Goal: Task Accomplishment & Management: Complete application form

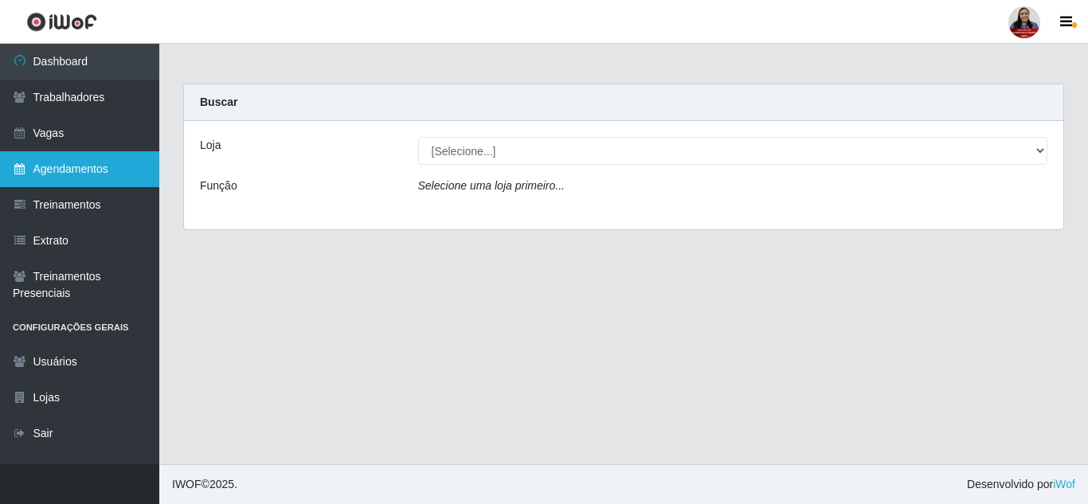
click at [60, 170] on link "Agendamentos" at bounding box center [79, 169] width 159 height 36
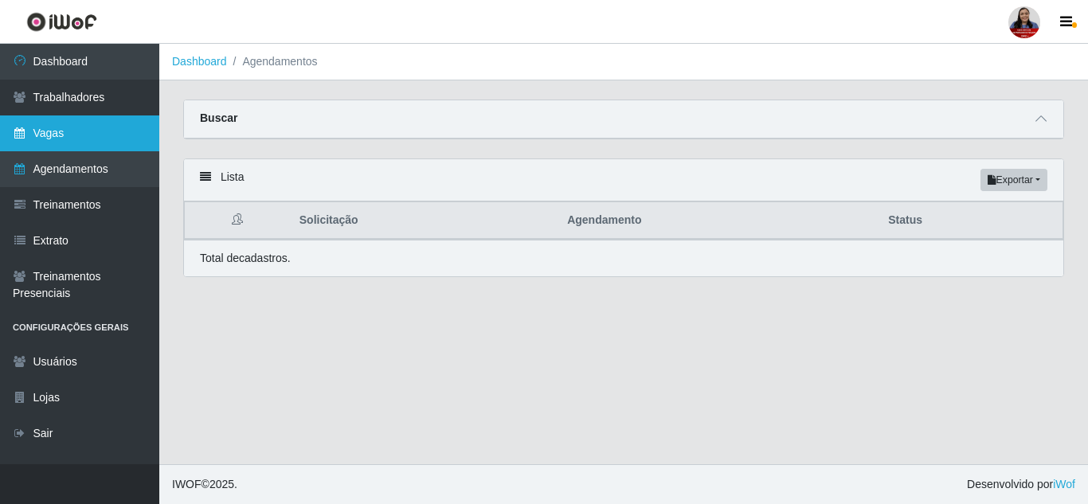
click at [81, 135] on link "Vagas" at bounding box center [79, 134] width 159 height 36
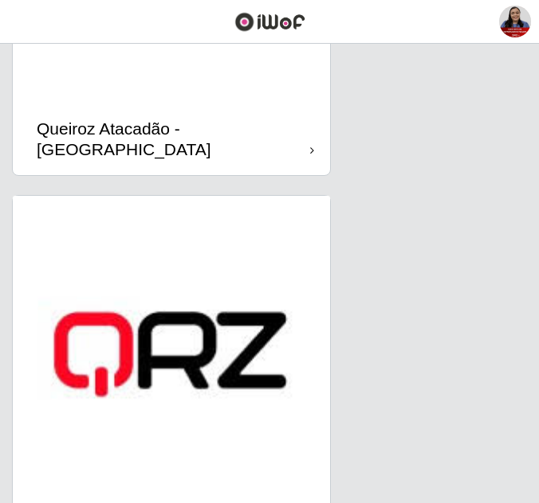
scroll to position [4712, 0]
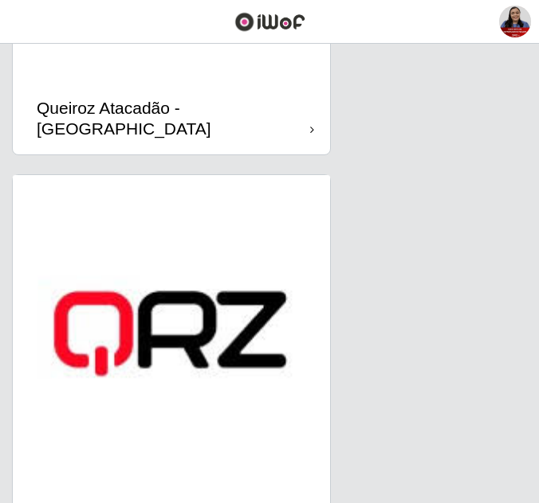
click at [210, 304] on img at bounding box center [171, 333] width 317 height 317
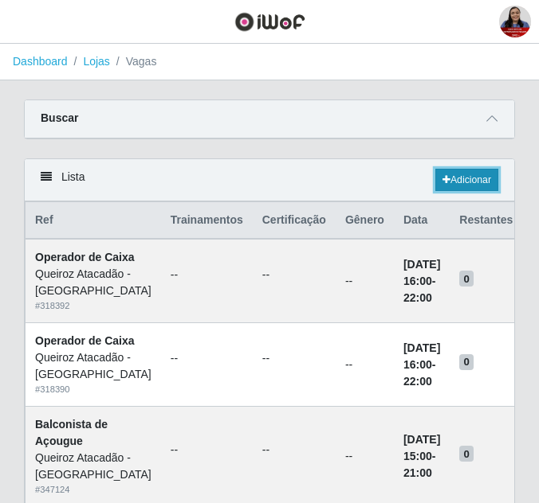
click at [488, 180] on link "Adicionar" at bounding box center [466, 180] width 63 height 22
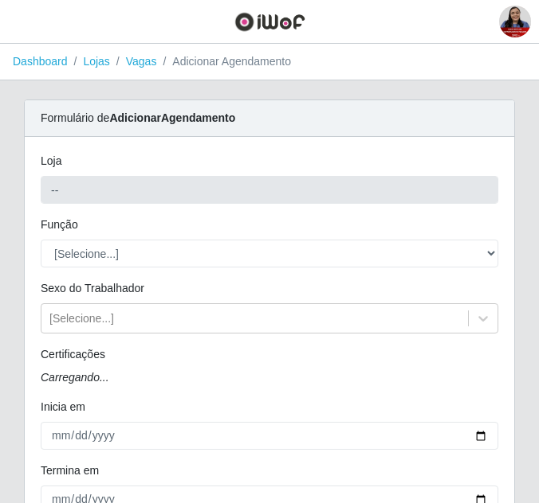
type input "Queiroz Atacadão - [GEOGRAPHIC_DATA]"
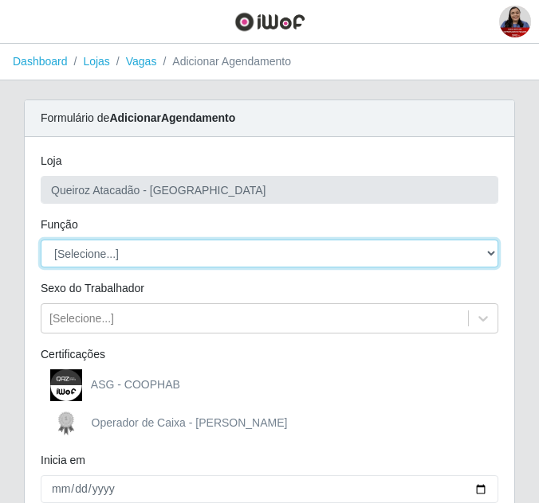
click at [198, 261] on select "[Selecione...] Balconista de Açougue Balconista de Açougue + Balconista de Açou…" at bounding box center [269, 254] width 457 height 28
click at [41, 240] on select "[Selecione...] Balconista de Açougue Balconista de Açougue + Balconista de Açou…" at bounding box center [269, 254] width 457 height 28
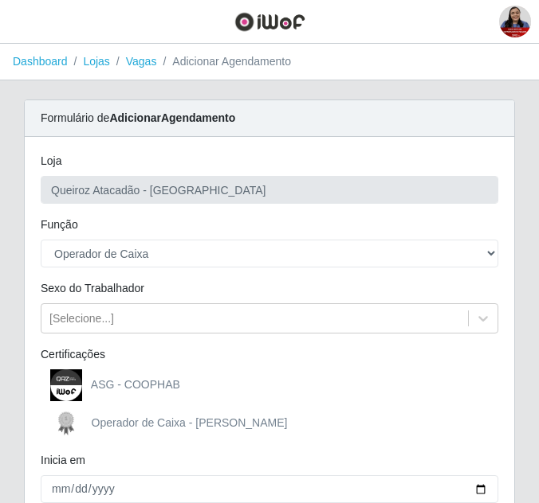
click at [214, 225] on div "Função" at bounding box center [269, 228] width 481 height 23
click at [140, 231] on div "Função" at bounding box center [269, 228] width 481 height 23
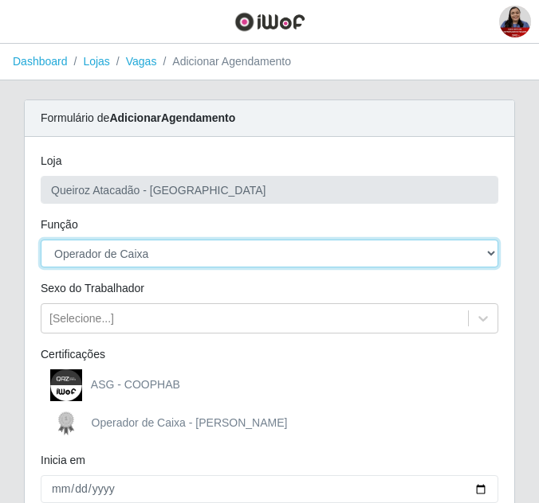
click at [182, 252] on select "[Selecione...] Balconista de Açougue Balconista de Açougue + Balconista de Açou…" at bounding box center [269, 254] width 457 height 28
select select "72"
click at [41, 240] on select "[Selecione...] Balconista de Açougue Balconista de Açougue + Balconista de Açou…" at bounding box center [269, 254] width 457 height 28
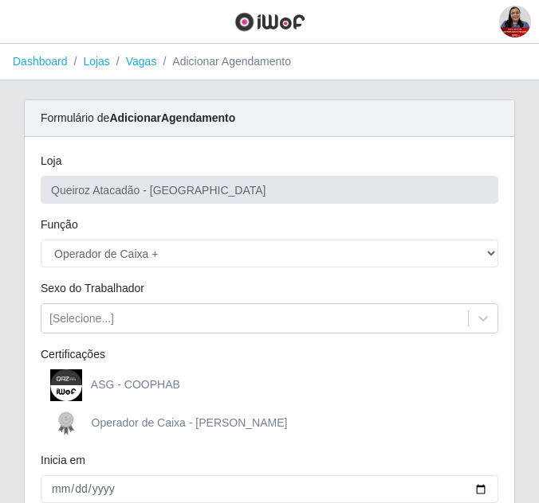
click at [38, 224] on div "Função" at bounding box center [269, 228] width 481 height 23
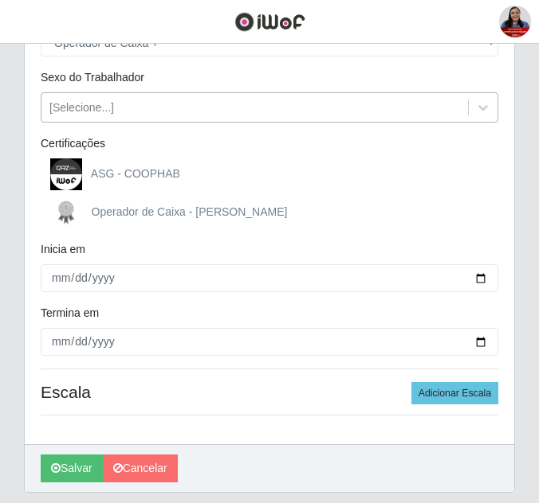
scroll to position [239, 0]
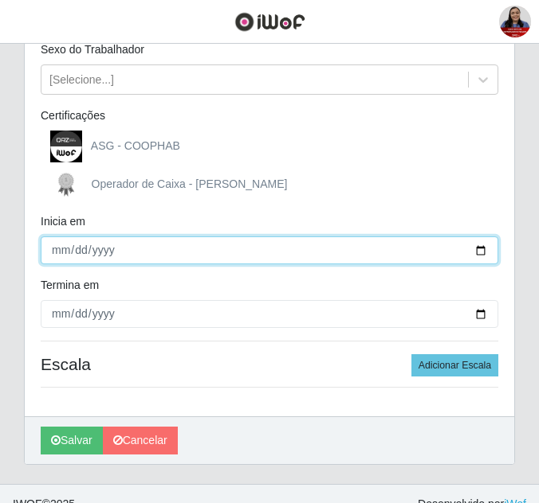
click at [482, 249] on input "Inicia em" at bounding box center [269, 251] width 457 height 28
type input "[DATE]"
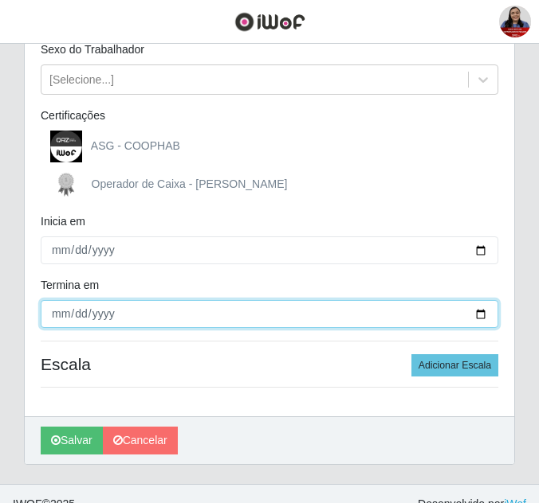
click at [480, 318] on input "Termina em" at bounding box center [269, 314] width 457 height 28
type input "[DATE]"
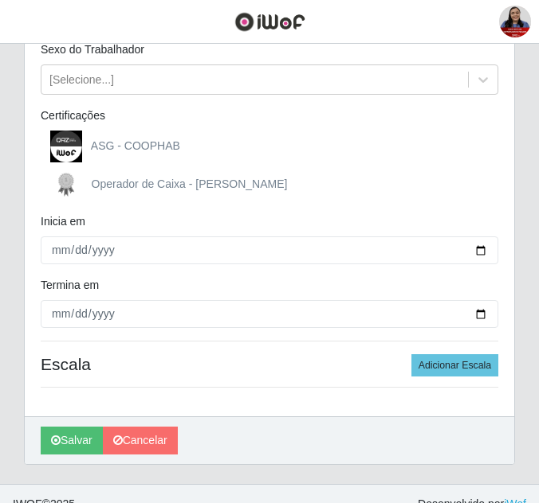
click at [129, 220] on div "Inicia em" at bounding box center [269, 225] width 481 height 23
click at [458, 364] on button "Adicionar Escala" at bounding box center [454, 366] width 87 height 22
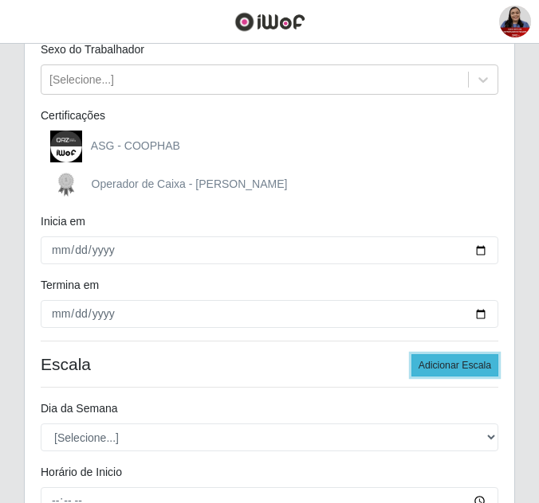
click at [458, 364] on button "Adicionar Escala" at bounding box center [454, 366] width 87 height 22
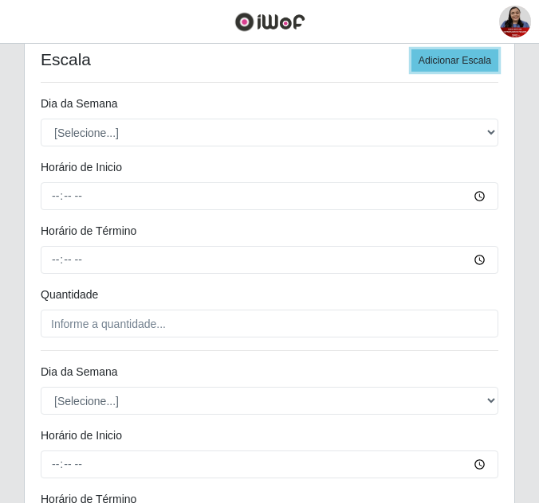
scroll to position [558, 0]
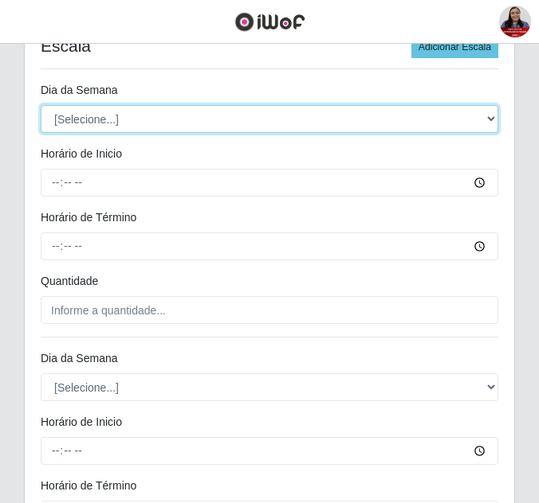
click at [163, 121] on select "[Selecione...] Segunda Terça Quarta Quinta Sexta Sábado Domingo" at bounding box center [269, 119] width 457 height 28
select select "6"
click at [41, 105] on select "[Selecione...] Segunda Terça Quarta Quinta Sexta Sábado Domingo" at bounding box center [269, 119] width 457 height 28
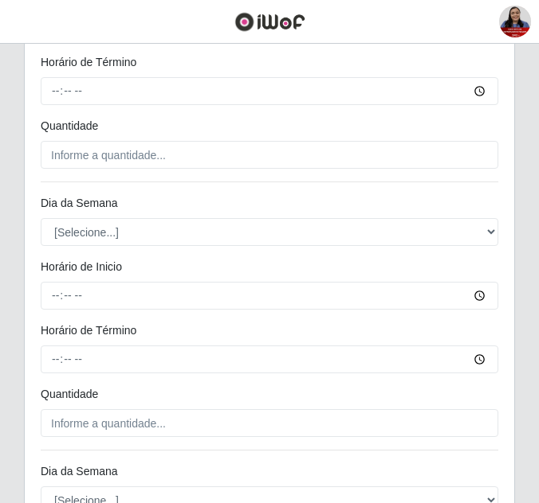
scroll to position [717, 0]
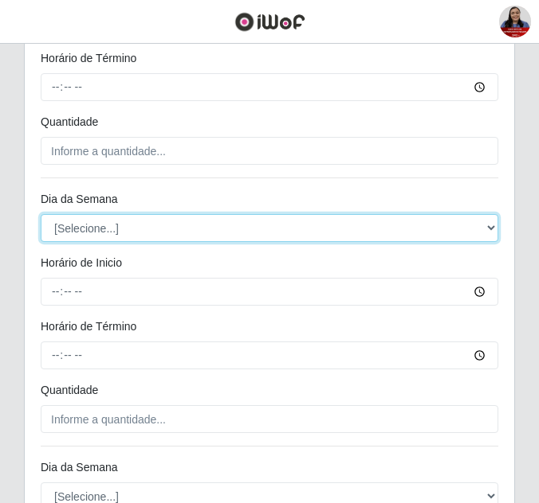
click at [125, 220] on select "[Selecione...] Segunda Terça Quarta Quinta Sexta Sábado Domingo" at bounding box center [269, 228] width 457 height 28
select select "6"
click at [41, 214] on select "[Selecione...] Segunda Terça Quarta Quinta Sexta Sábado Domingo" at bounding box center [269, 228] width 457 height 28
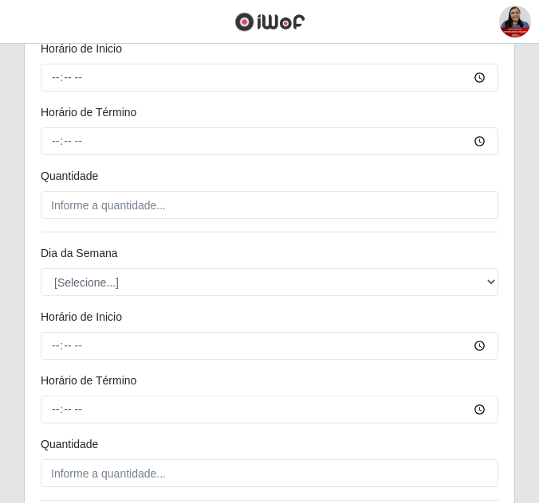
scroll to position [956, 0]
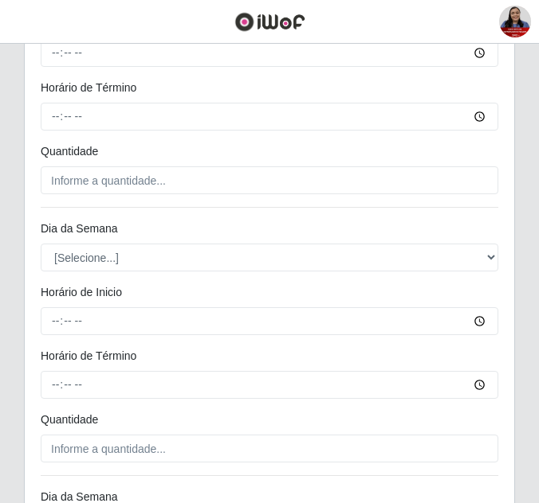
click at [112, 272] on div "Loja Queiroz Atacadão - São Gonçalo do Amarante Função [Selecione...] Balconist…" at bounding box center [269, 111] width 489 height 1861
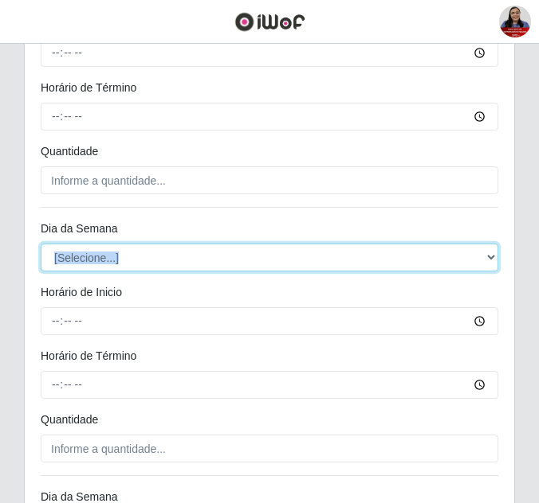
click at [123, 261] on select "[Selecione...] Segunda Terça Quarta Quinta Sexta Sábado Domingo" at bounding box center [269, 258] width 457 height 28
select select "6"
click at [41, 244] on select "[Selecione...] Segunda Terça Quarta Quinta Sexta Sábado Domingo" at bounding box center [269, 258] width 457 height 28
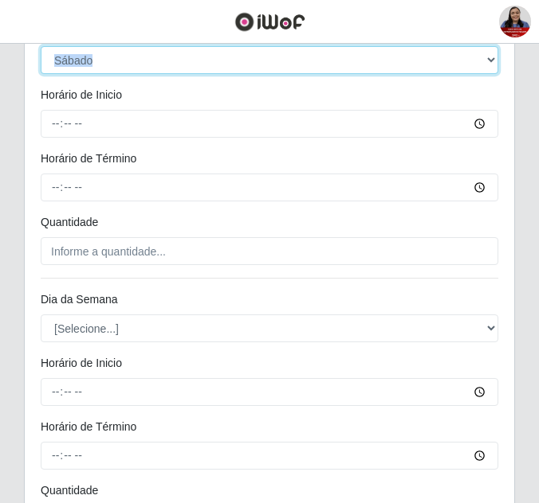
scroll to position [1195, 0]
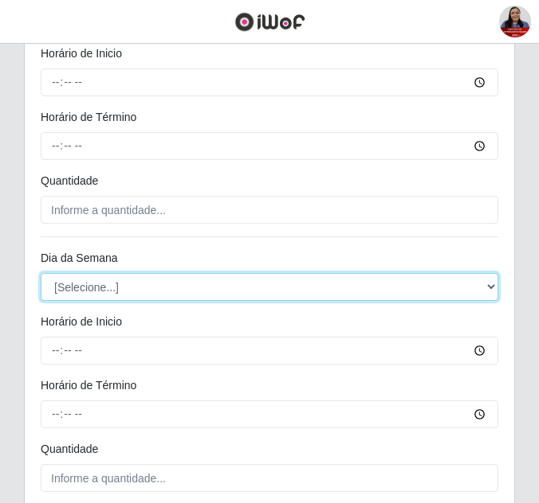
click at [157, 275] on select "[Selecione...] Segunda Terça Quarta Quinta Sexta Sábado Domingo" at bounding box center [269, 287] width 457 height 28
select select "6"
click at [41, 273] on select "[Selecione...] Segunda Terça Quarta Quinta Sexta Sábado Domingo" at bounding box center [269, 287] width 457 height 28
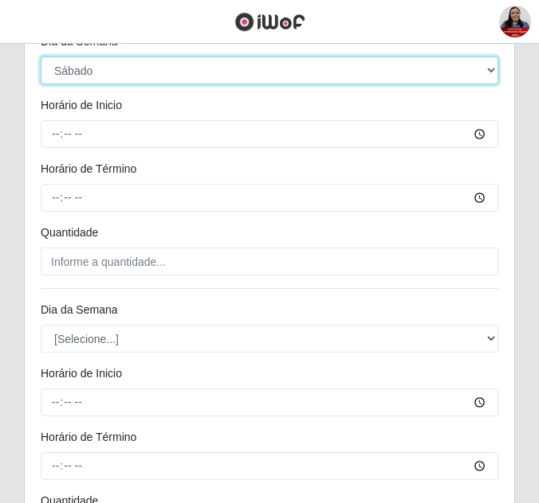
scroll to position [1434, 0]
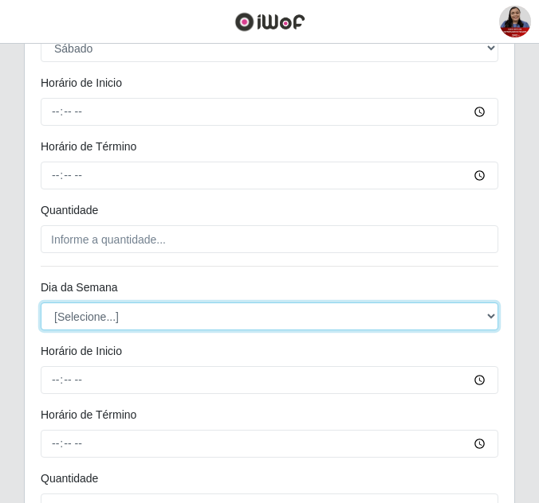
click at [120, 311] on select "[Selecione...] Segunda Terça Quarta Quinta Sexta Sábado Domingo" at bounding box center [269, 317] width 457 height 28
select select "6"
click at [41, 303] on select "[Selecione...] Segunda Terça Quarta Quinta Sexta Sábado Domingo" at bounding box center [269, 317] width 457 height 28
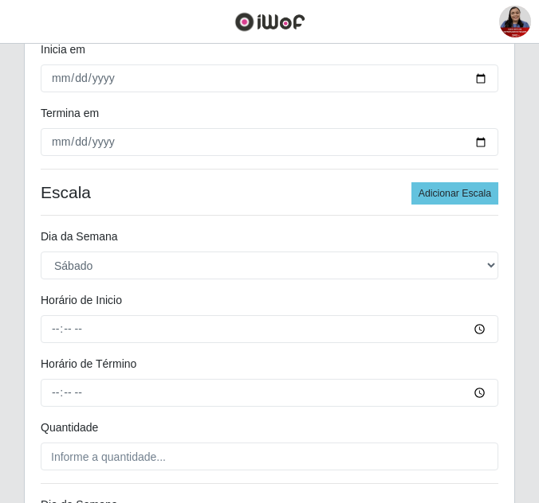
scroll to position [407, 0]
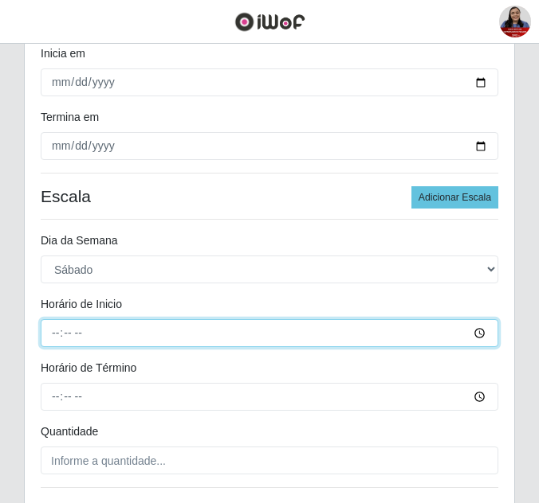
click at [58, 331] on input "Horário de Inicio" at bounding box center [269, 333] width 457 height 28
type input "07:00"
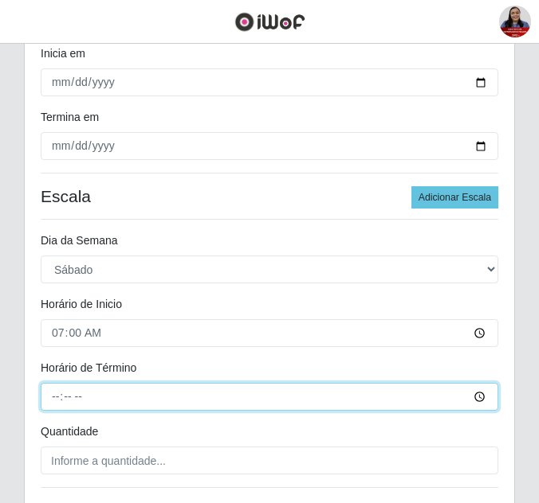
type input "13:00"
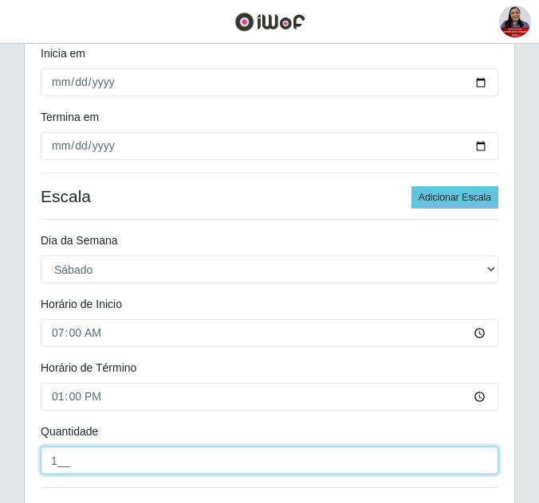
type input "1__"
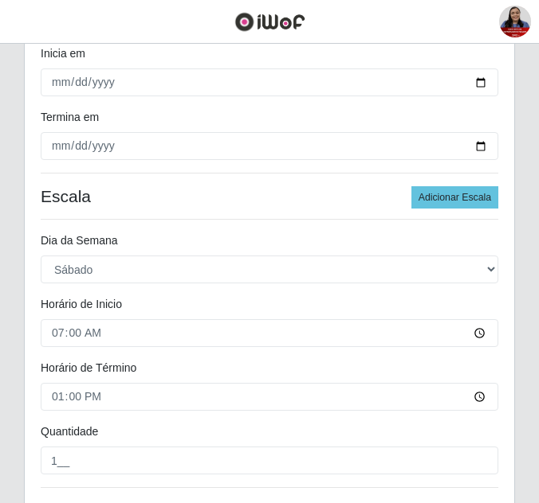
scroll to position [694, 0]
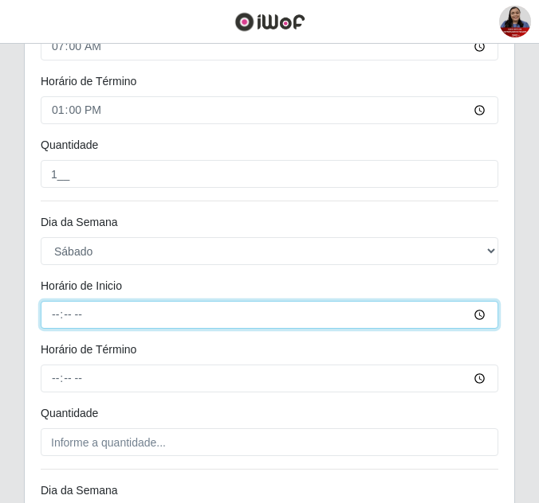
type input "08:00"
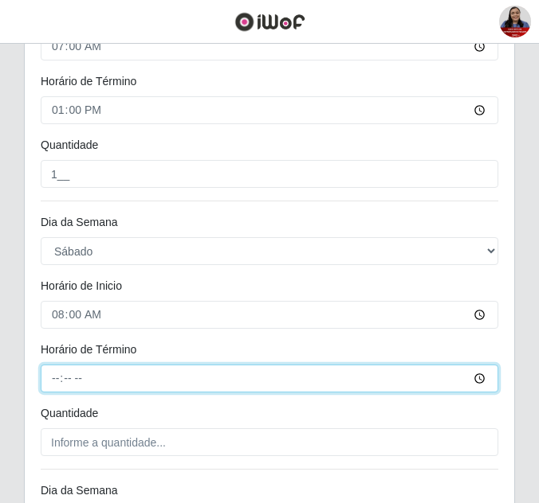
type input "14:00"
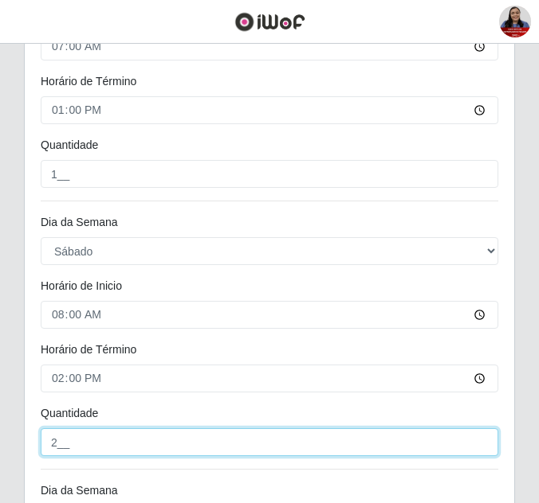
type input "2__"
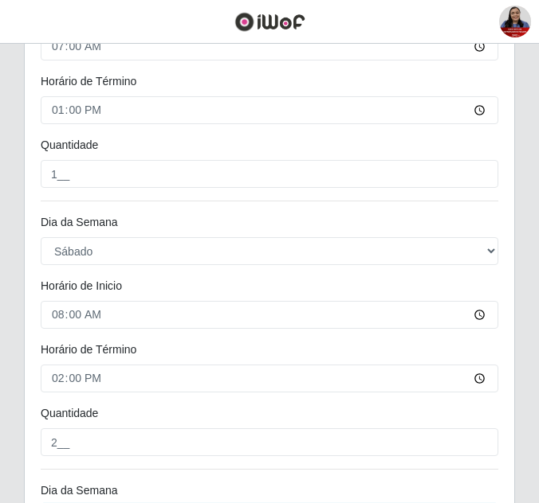
scroll to position [962, 0]
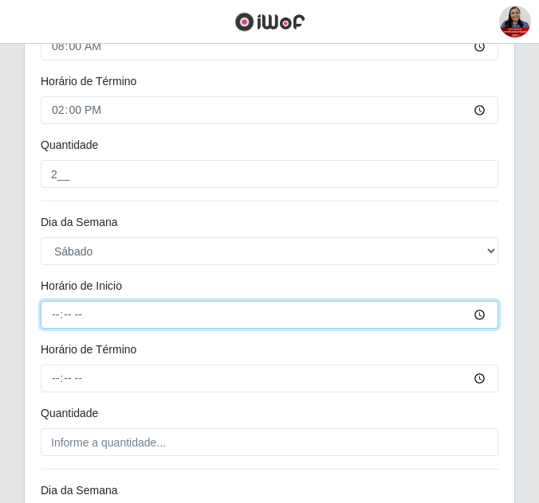
type input "09:00"
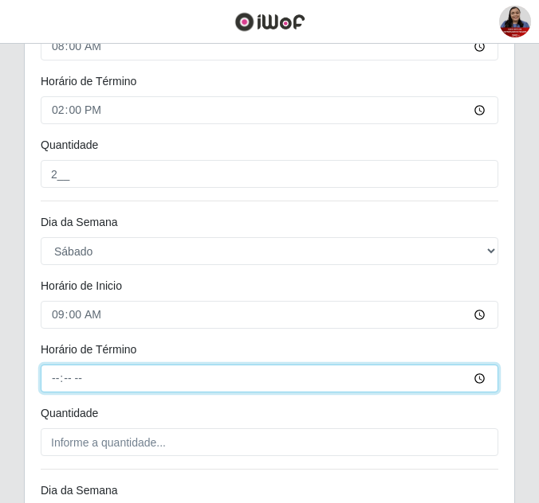
type input "15:00"
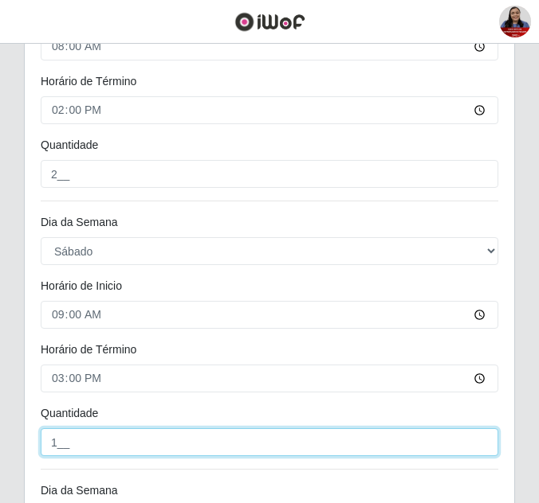
type input "1__"
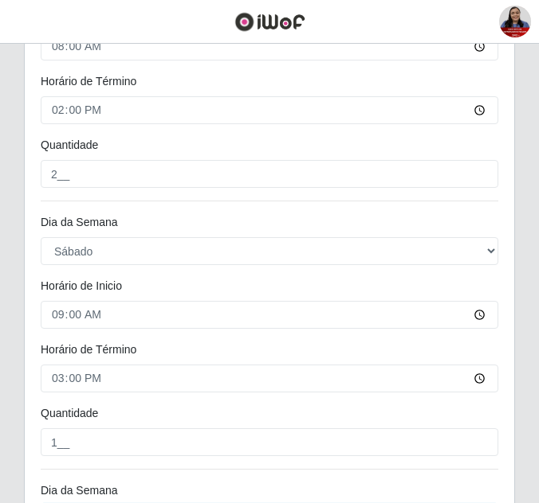
scroll to position [1231, 0]
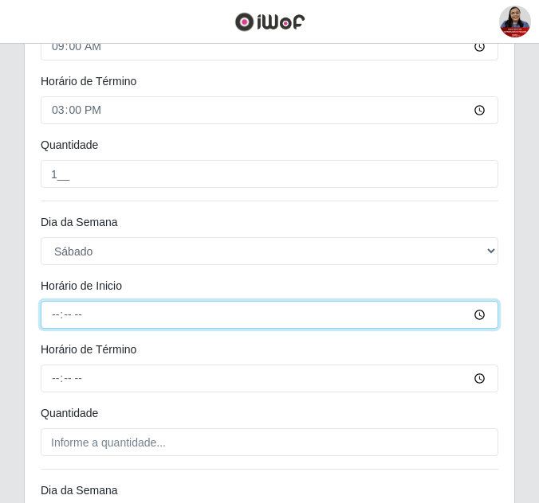
type input "14:00"
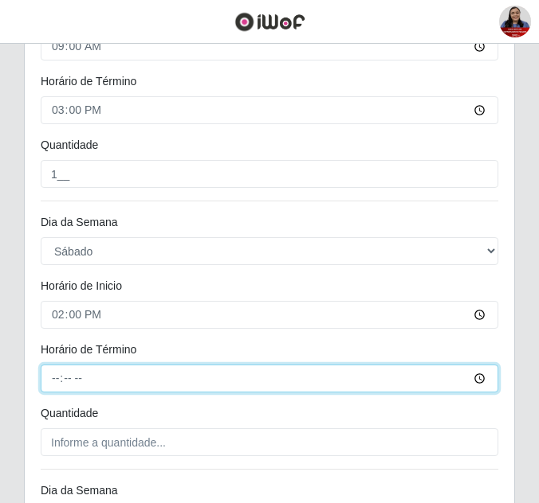
type input "20:00"
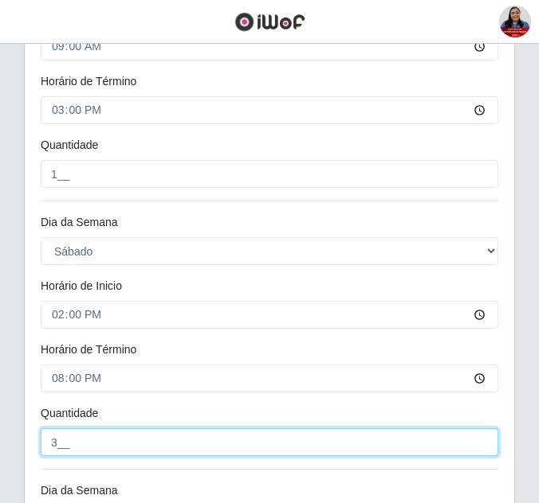
type input "3__"
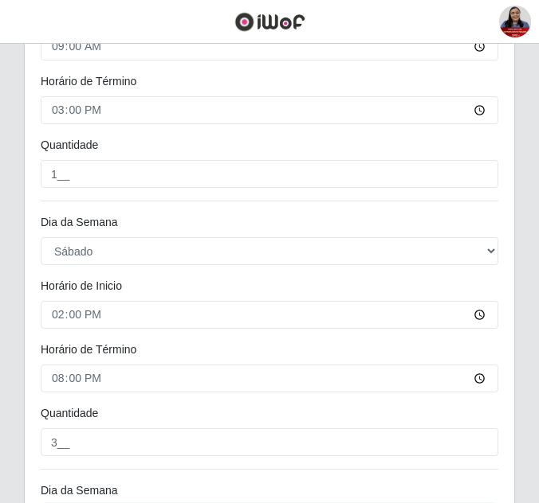
scroll to position [1499, 0]
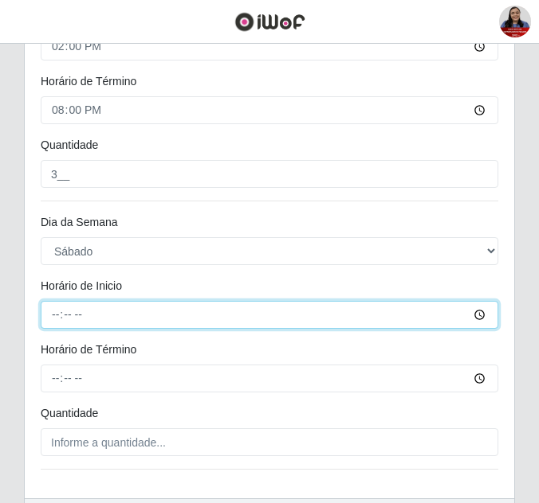
type input "16:00"
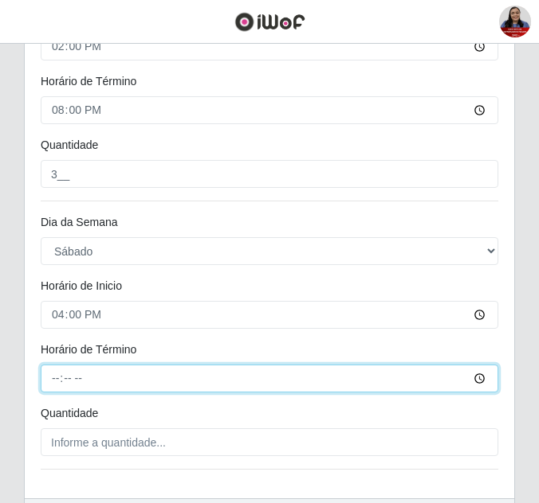
type input "22:00"
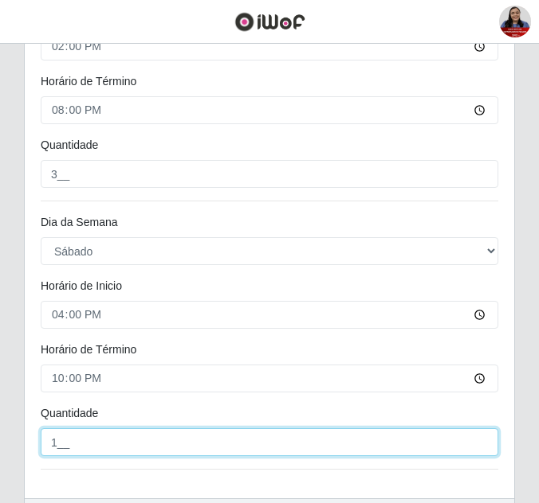
type input "1__"
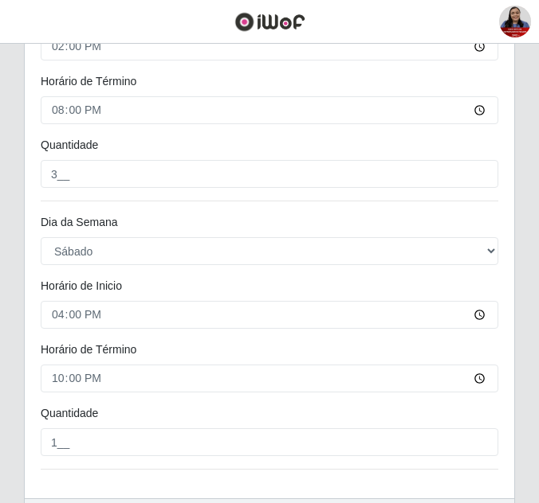
scroll to position [1602, 0]
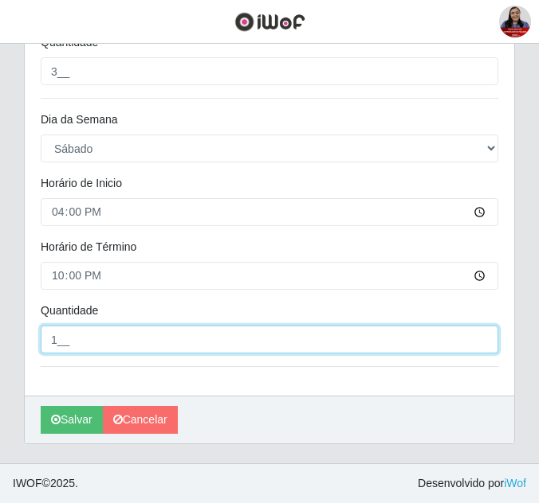
drag, startPoint x: 57, startPoint y: 336, endPoint x: 37, endPoint y: 336, distance: 19.9
click at [37, 336] on div "1__" at bounding box center [269, 340] width 481 height 28
type input "4__"
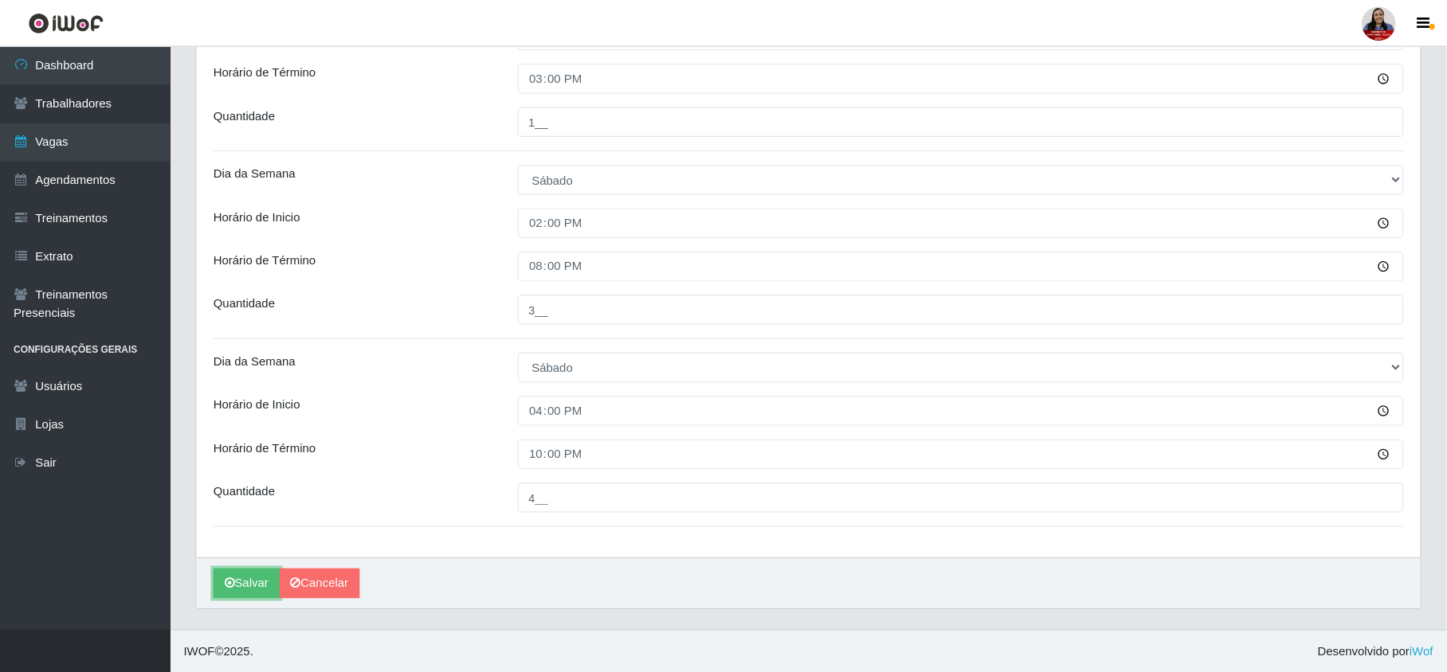
scroll to position [837, 0]
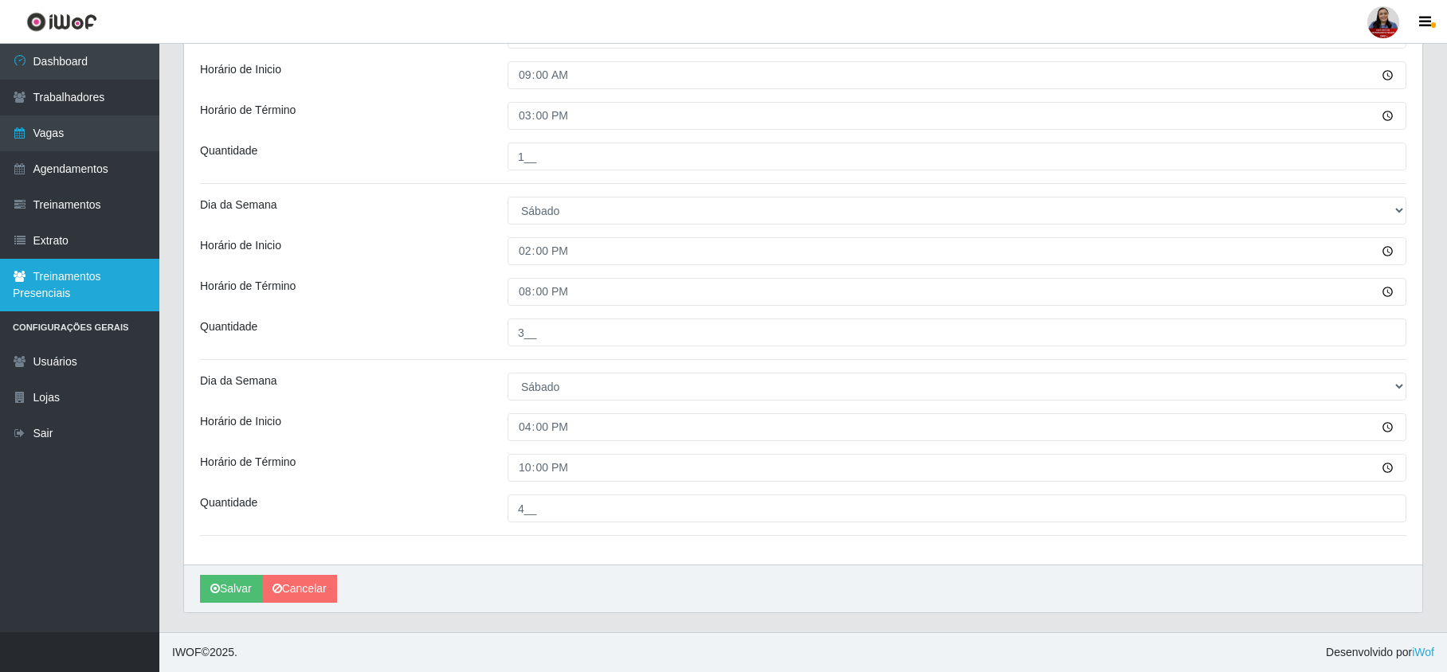
drag, startPoint x: 1052, startPoint y: 2, endPoint x: 156, endPoint y: 279, distance: 937.2
click at [156, 279] on link "Treinamentos Presenciais" at bounding box center [79, 285] width 159 height 53
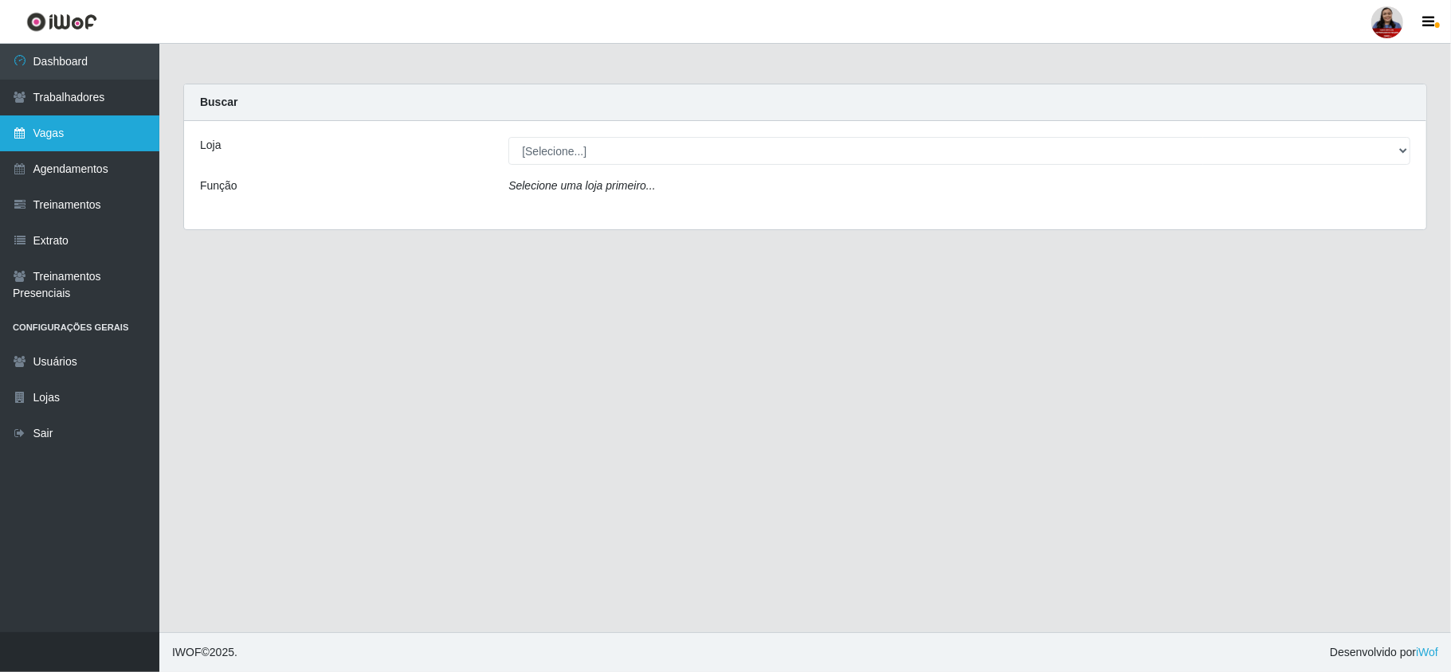
click at [75, 131] on link "Vagas" at bounding box center [79, 134] width 159 height 36
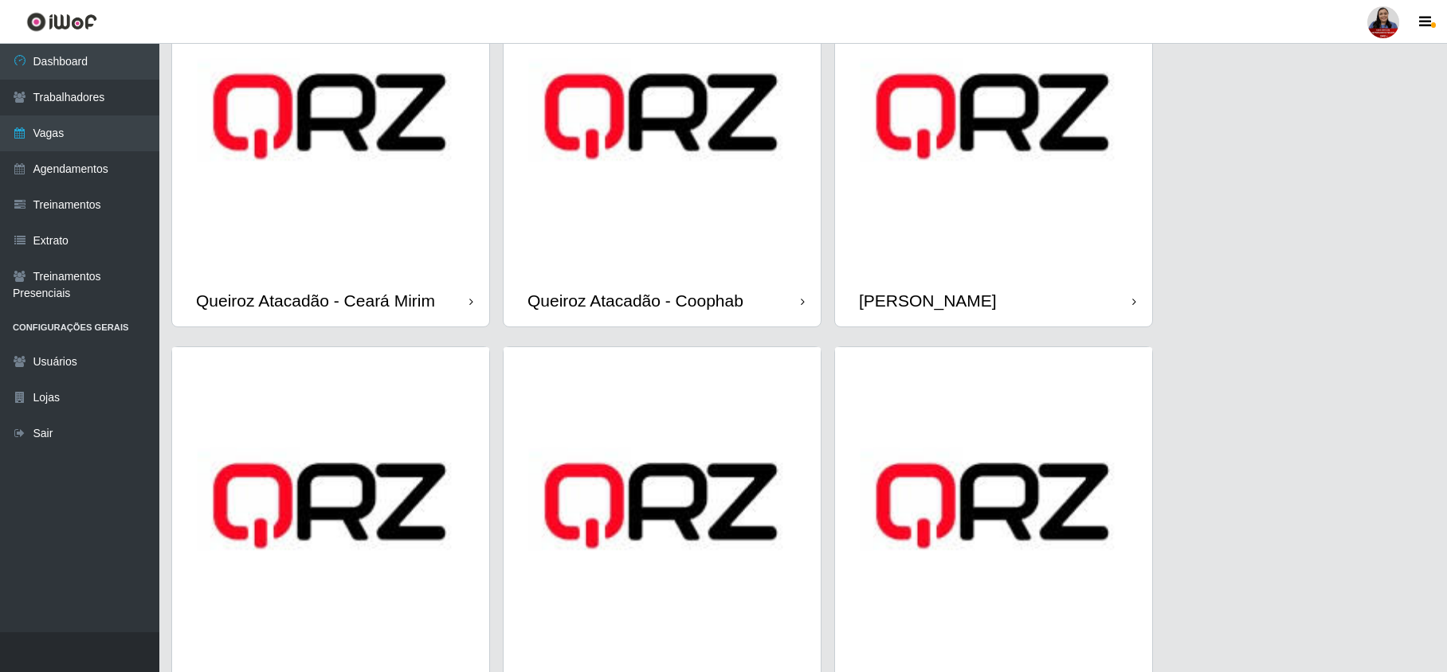
scroll to position [1456, 0]
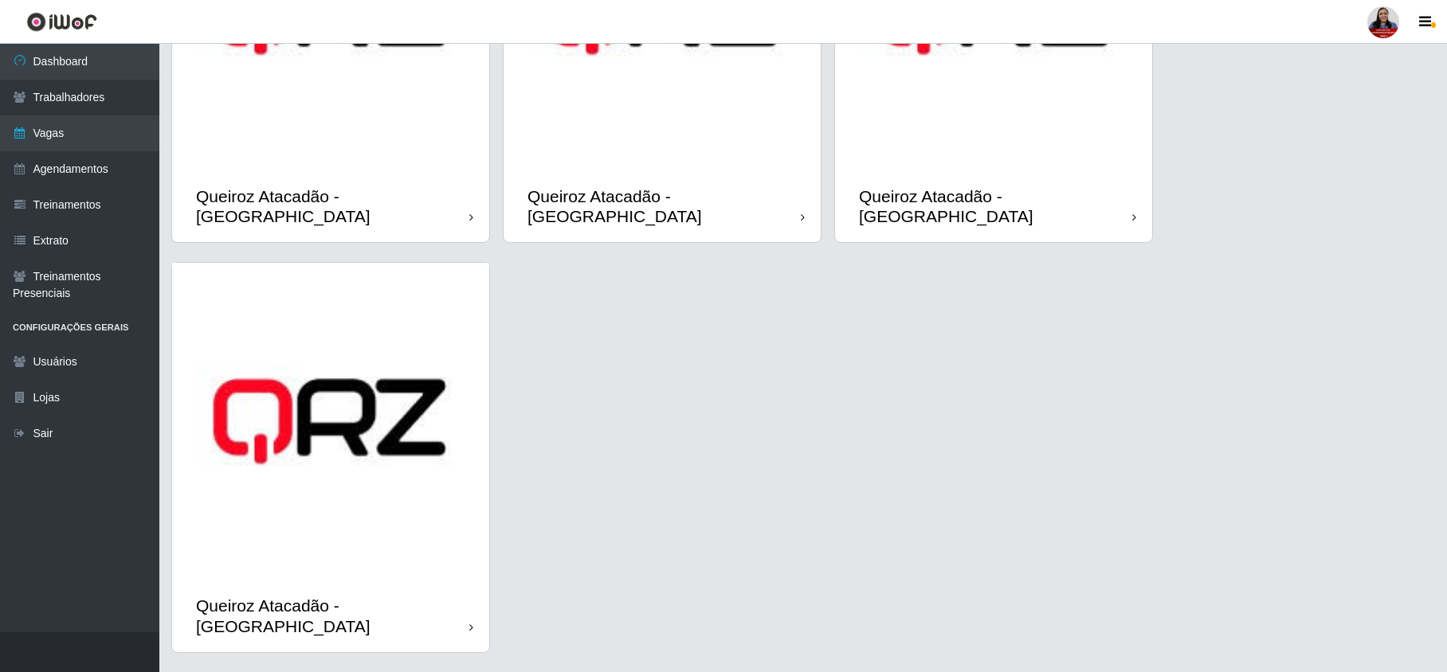
click at [412, 397] on img at bounding box center [330, 421] width 317 height 317
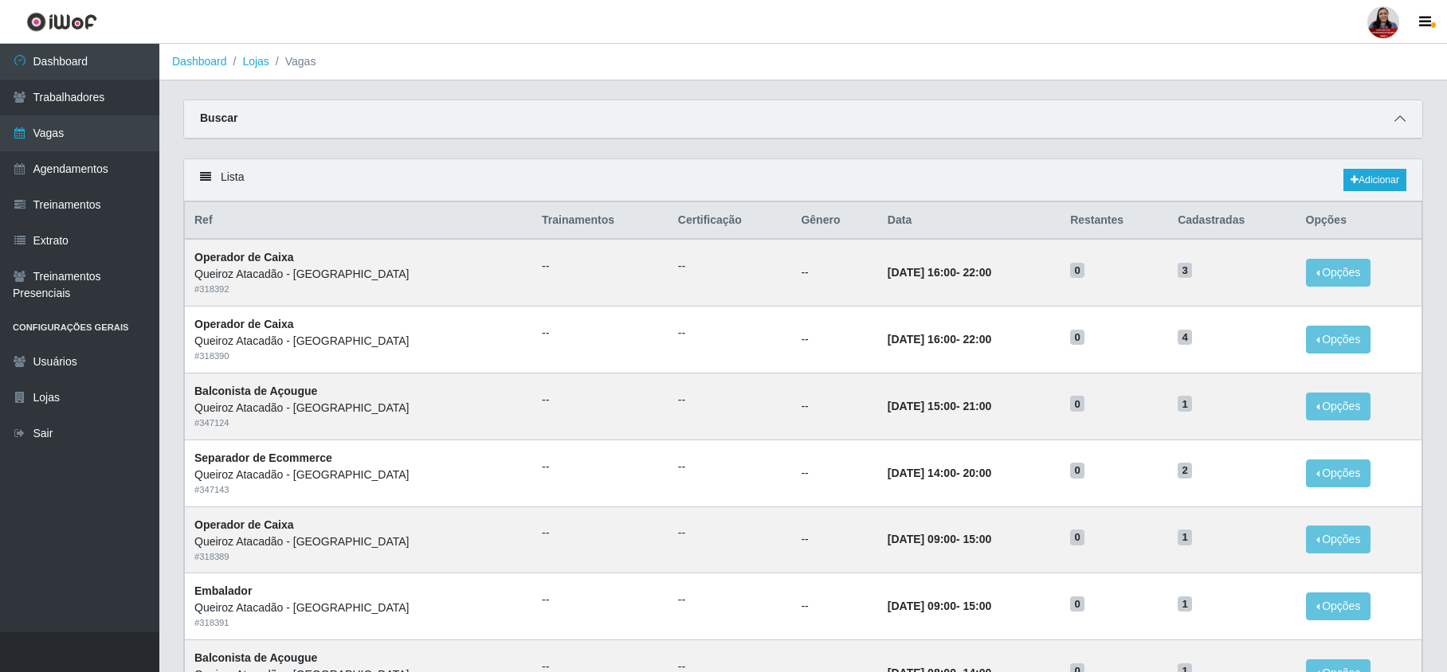
click at [1401, 120] on icon at bounding box center [1399, 118] width 11 height 11
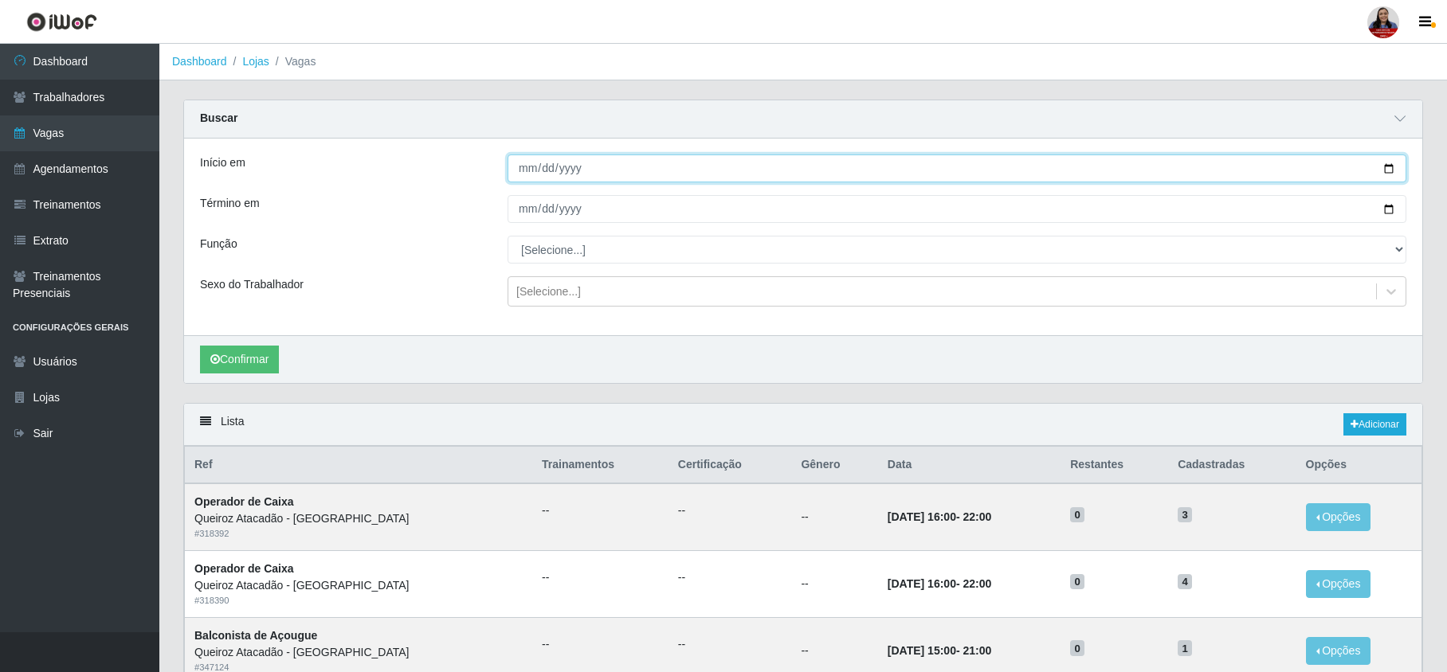
click at [1390, 173] on input "Início em" at bounding box center [956, 169] width 899 height 28
type input "[DATE]"
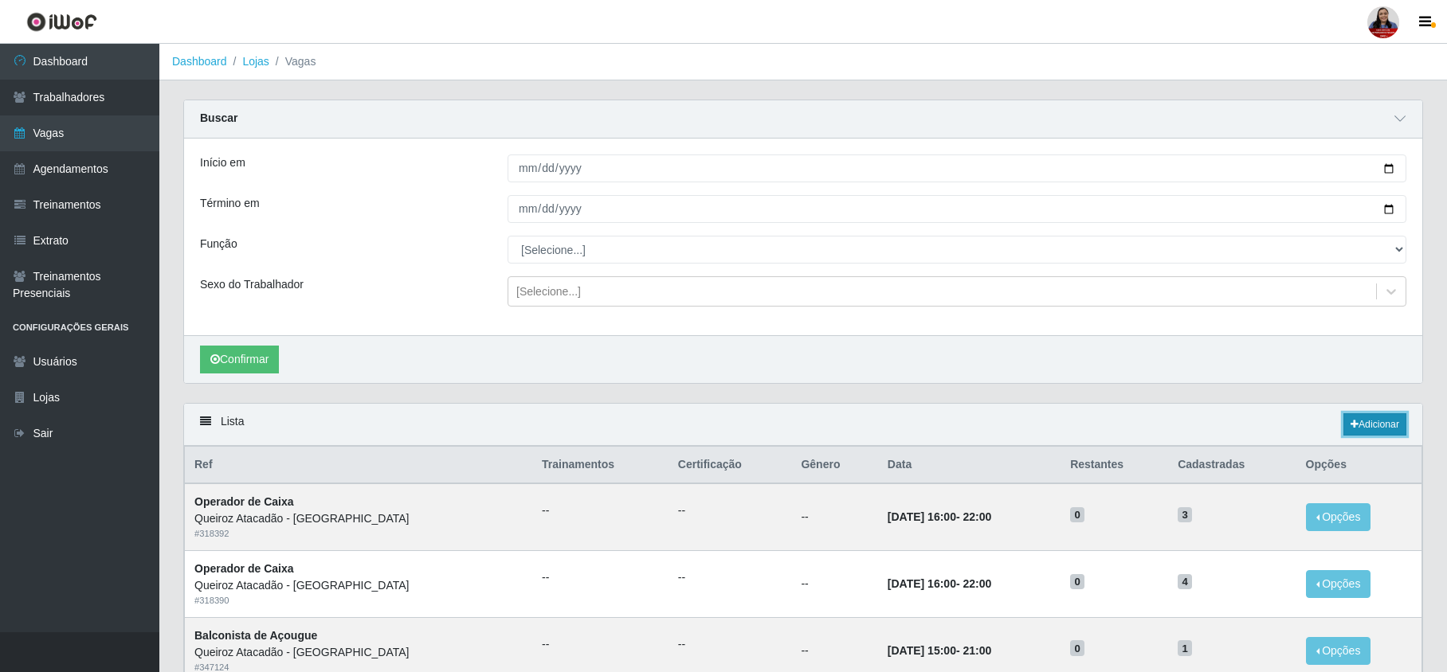
click at [1355, 425] on link "Adicionar" at bounding box center [1374, 424] width 63 height 22
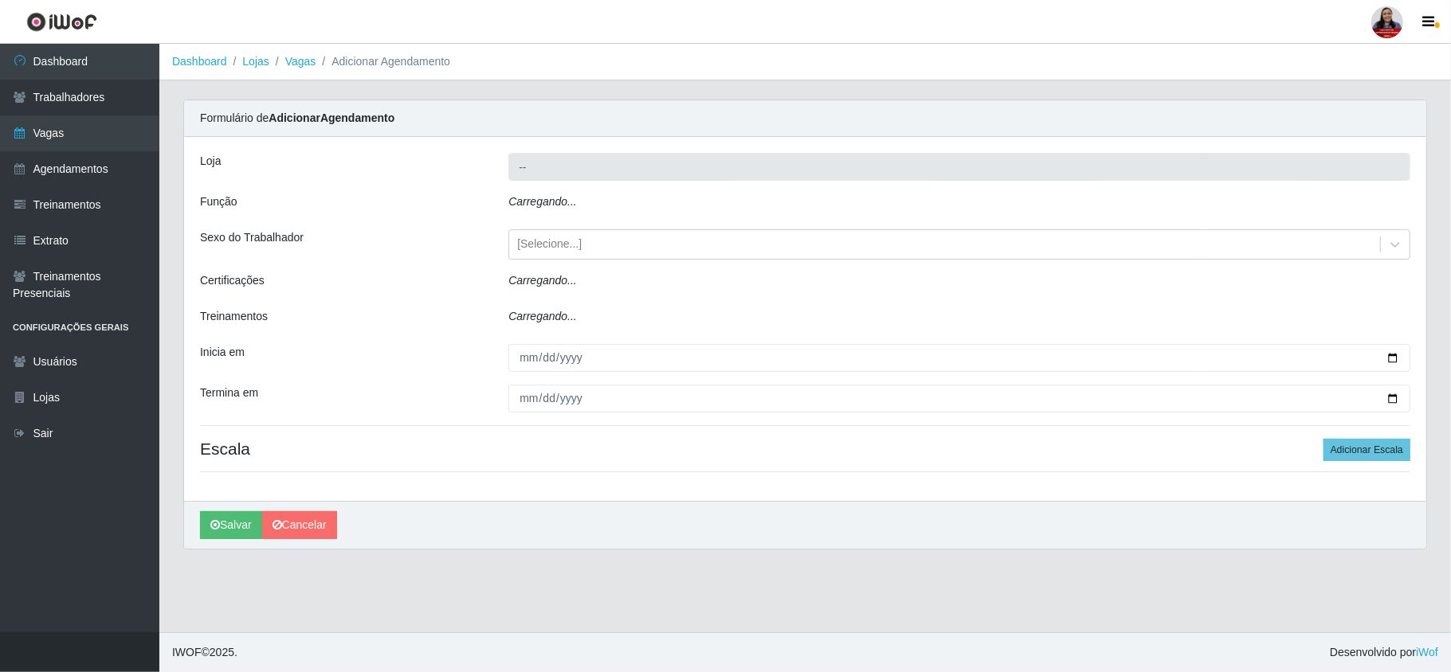
type input "Queiroz Atacadão - [GEOGRAPHIC_DATA]"
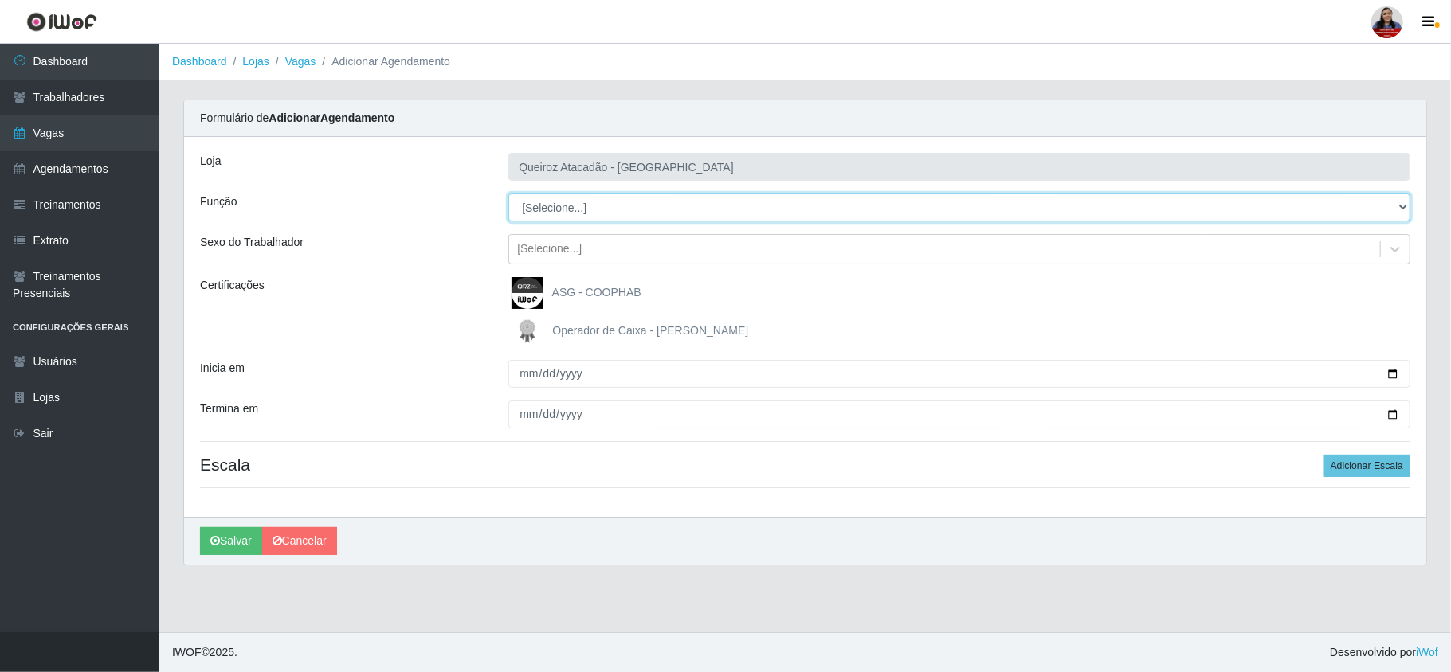
click at [653, 220] on select "[Selecione...] Balconista de Açougue Balconista de Açougue + Balconista de Açou…" at bounding box center [959, 208] width 902 height 28
select select "72"
click at [508, 194] on select "[Selecione...] Balconista de Açougue Balconista de Açougue + Balconista de Açou…" at bounding box center [959, 208] width 902 height 28
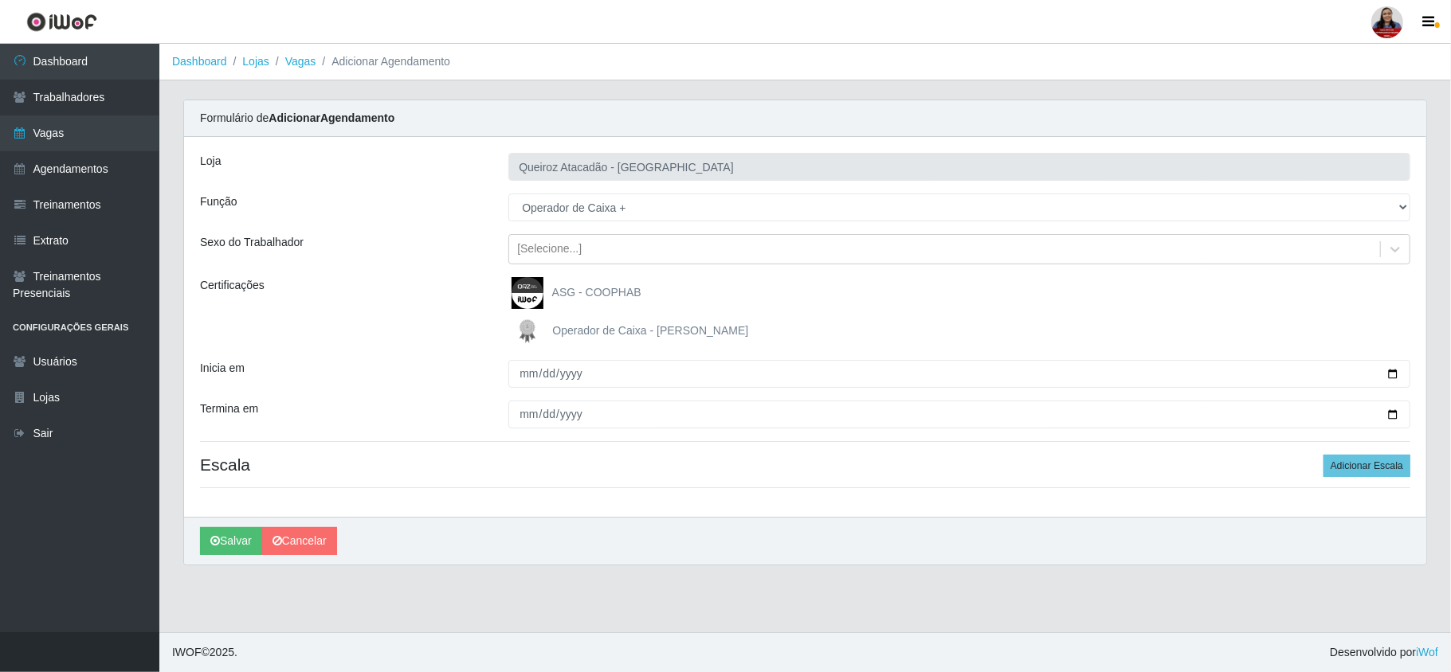
click at [470, 339] on div "Certificações" at bounding box center [342, 312] width 308 height 70
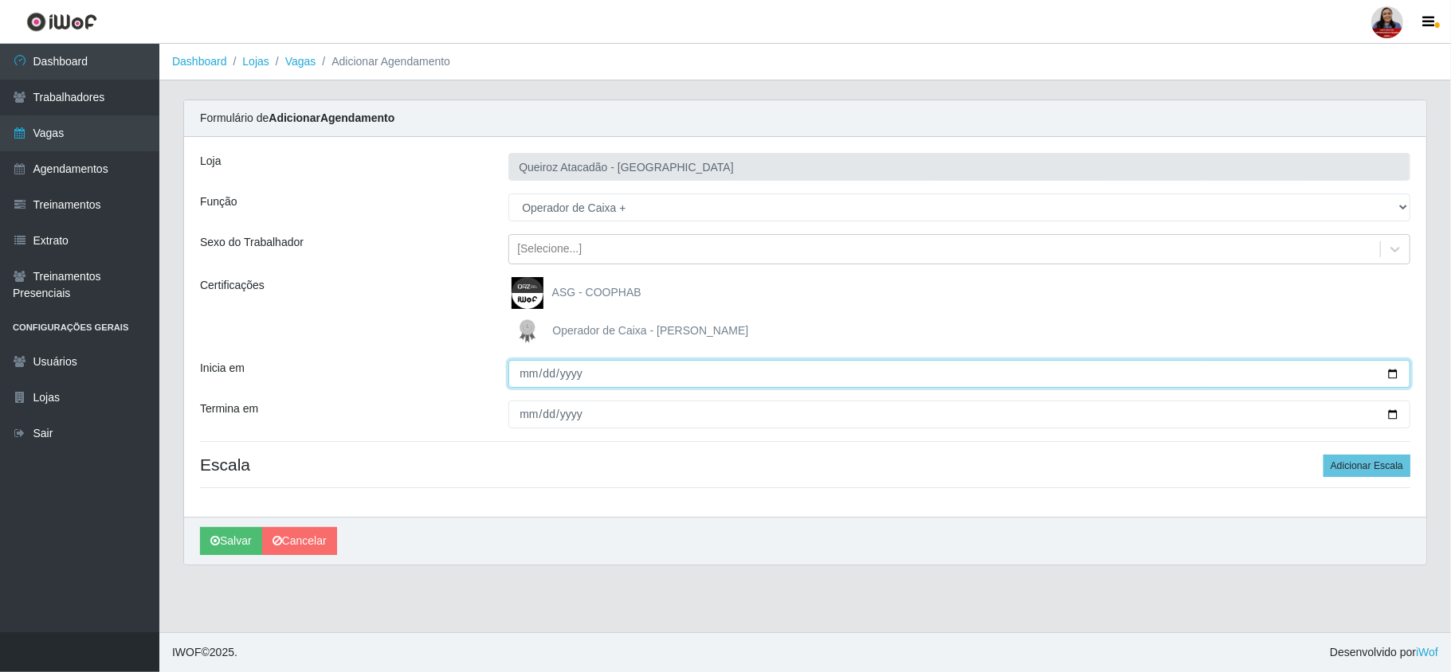
click at [1381, 379] on input "Inicia em" at bounding box center [959, 374] width 902 height 28
click at [1397, 373] on input "Inicia em" at bounding box center [959, 374] width 902 height 28
type input "[DATE]"
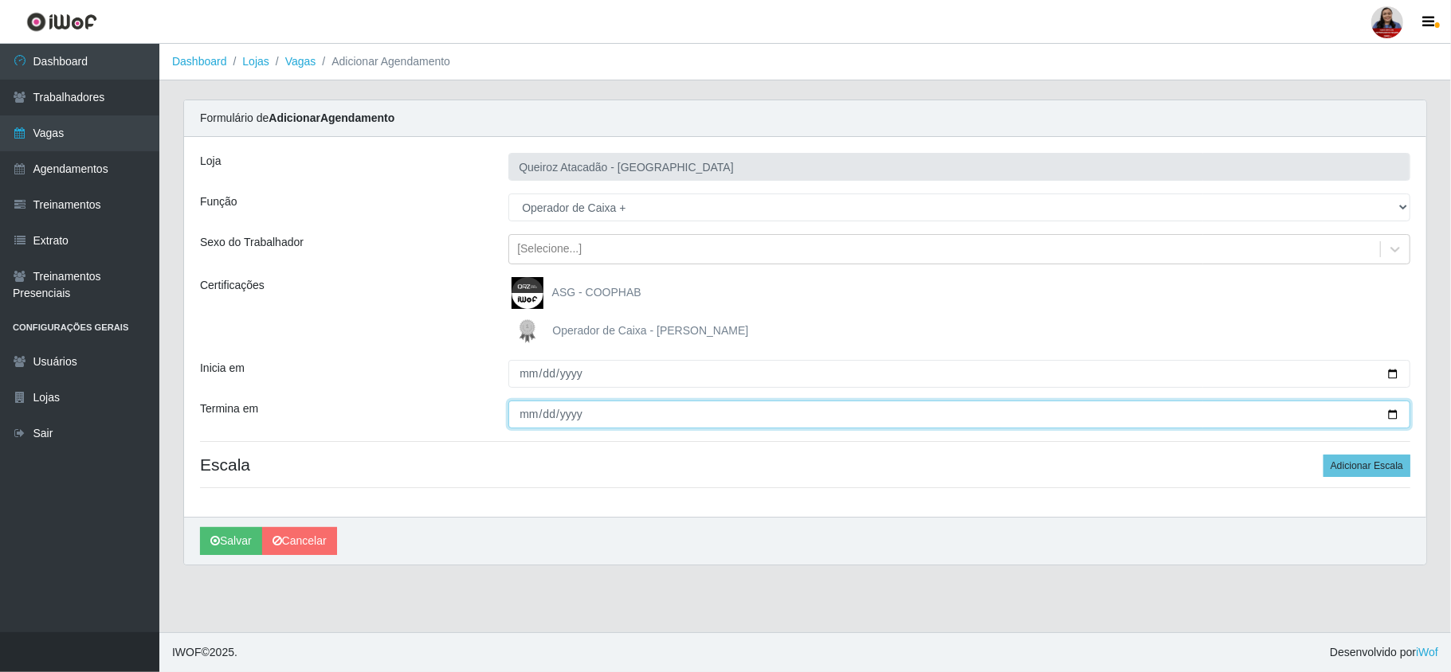
click at [1390, 416] on input "Termina em" at bounding box center [959, 415] width 902 height 28
type input "[DATE]"
click at [430, 392] on div "[PERSON_NAME] Atacadão - [GEOGRAPHIC_DATA] do Amarante Função [Selecione...] Ba…" at bounding box center [805, 327] width 1242 height 380
click at [1375, 465] on button "Adicionar Escala" at bounding box center [1366, 466] width 87 height 22
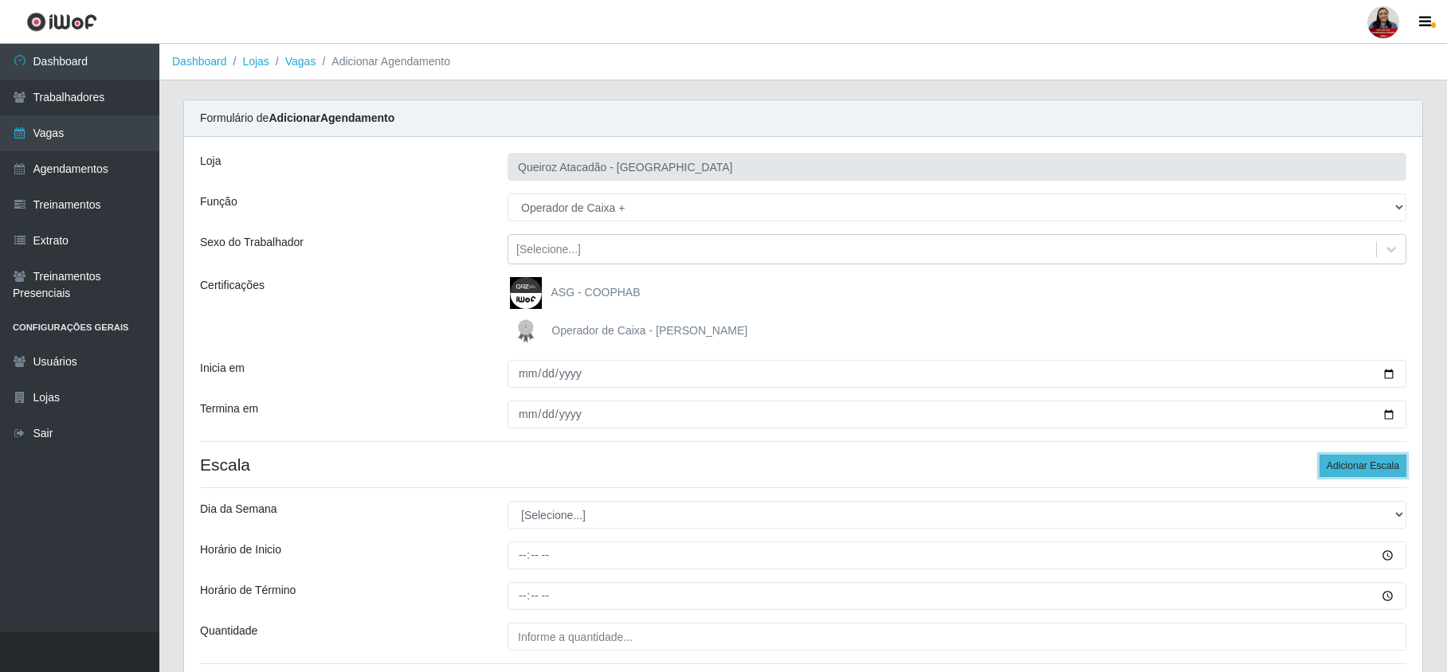
click at [1375, 465] on button "Adicionar Escala" at bounding box center [1362, 466] width 87 height 22
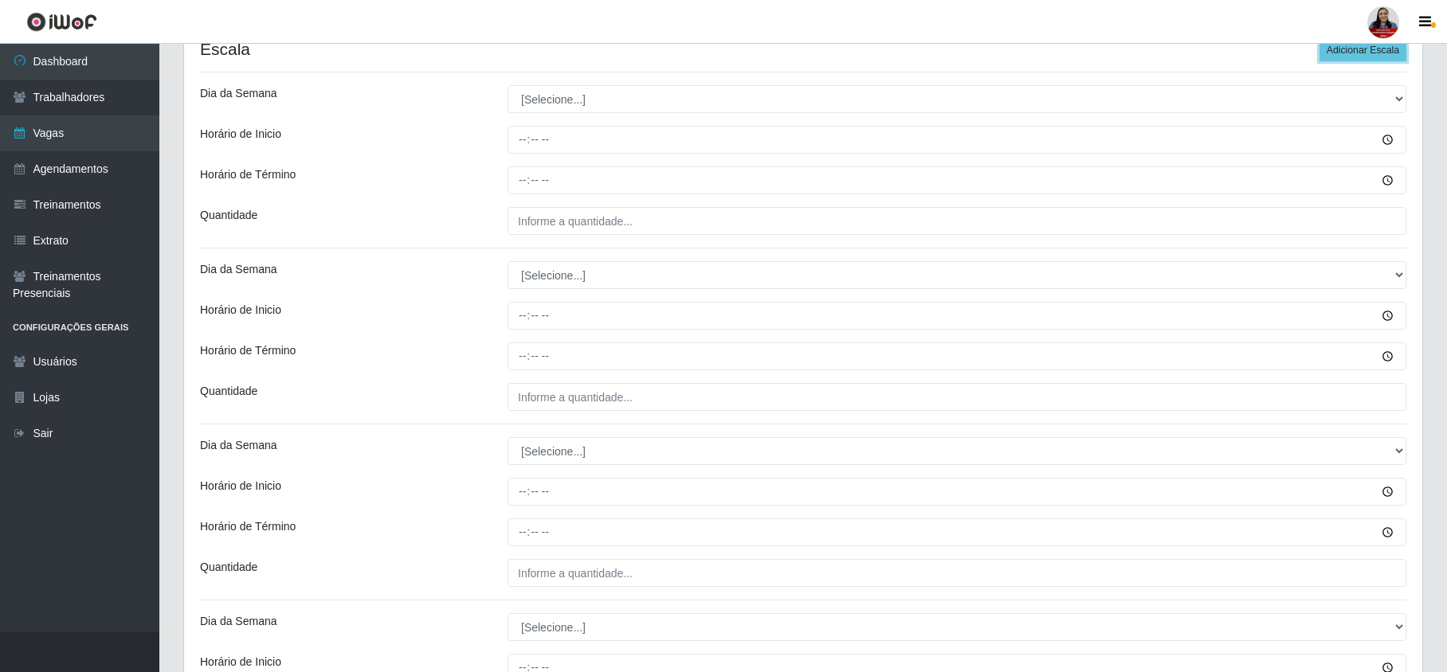
scroll to position [425, 0]
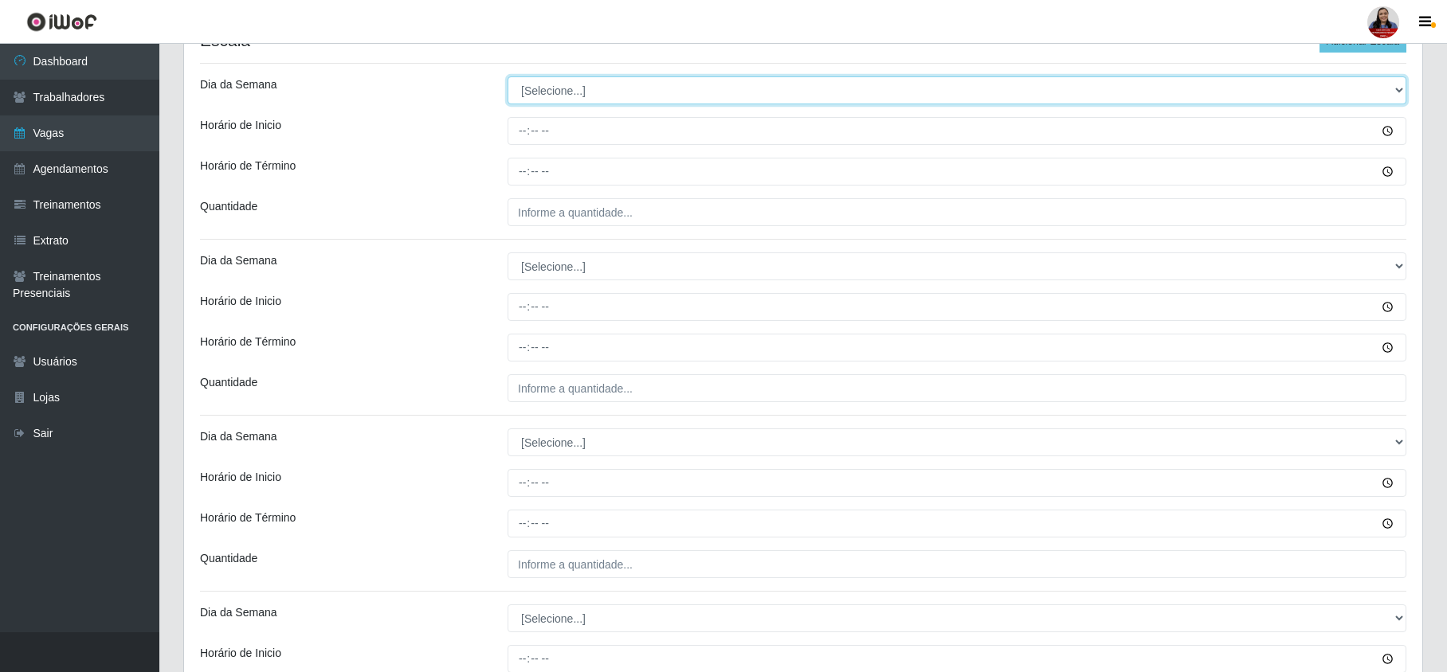
click at [621, 91] on select "[Selecione...] Segunda Terça Quarta Quinta Sexta Sábado Domingo" at bounding box center [956, 90] width 899 height 28
select select "6"
click at [507, 78] on select "[Selecione...] Segunda Terça Quarta Quinta Sexta Sábado Domingo" at bounding box center [956, 90] width 899 height 28
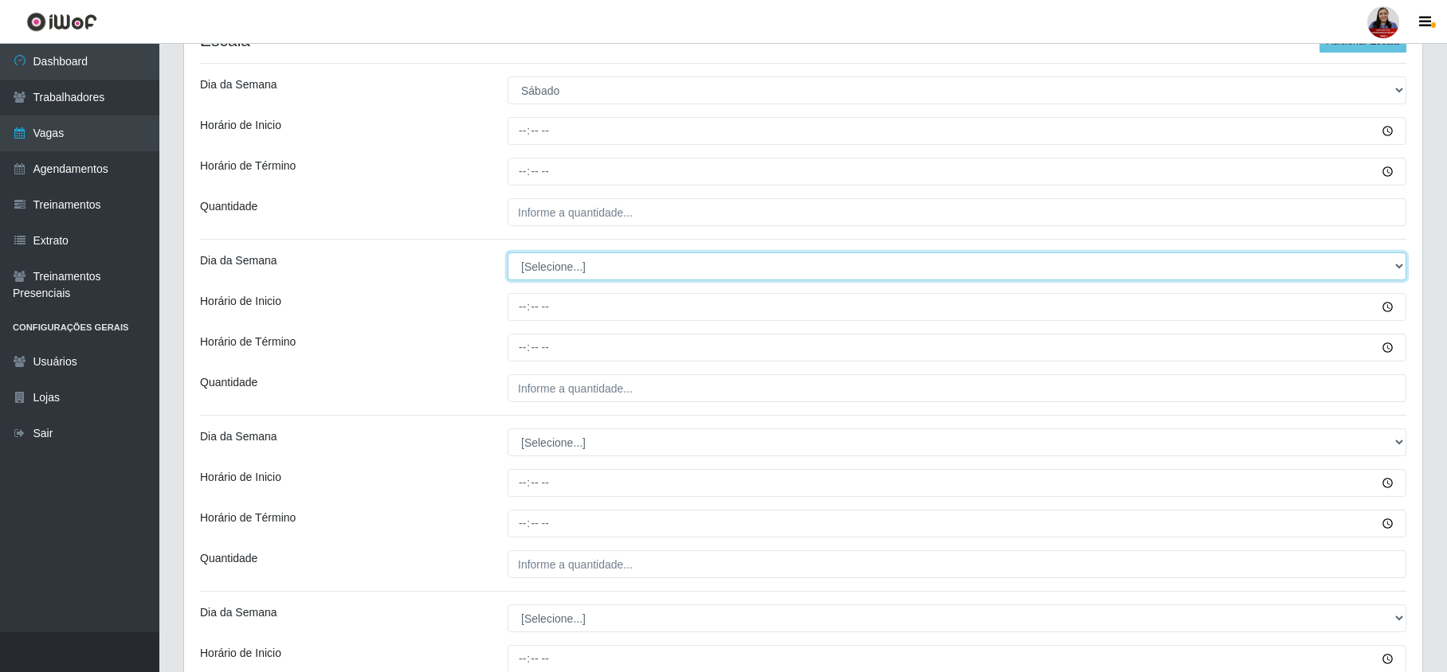
click at [593, 276] on select "[Selecione...] Segunda Terça Quarta Quinta Sexta Sábado Domingo" at bounding box center [956, 267] width 899 height 28
select select "6"
click at [507, 254] on select "[Selecione...] Segunda Terça Quarta Quinta Sexta Sábado Domingo" at bounding box center [956, 267] width 899 height 28
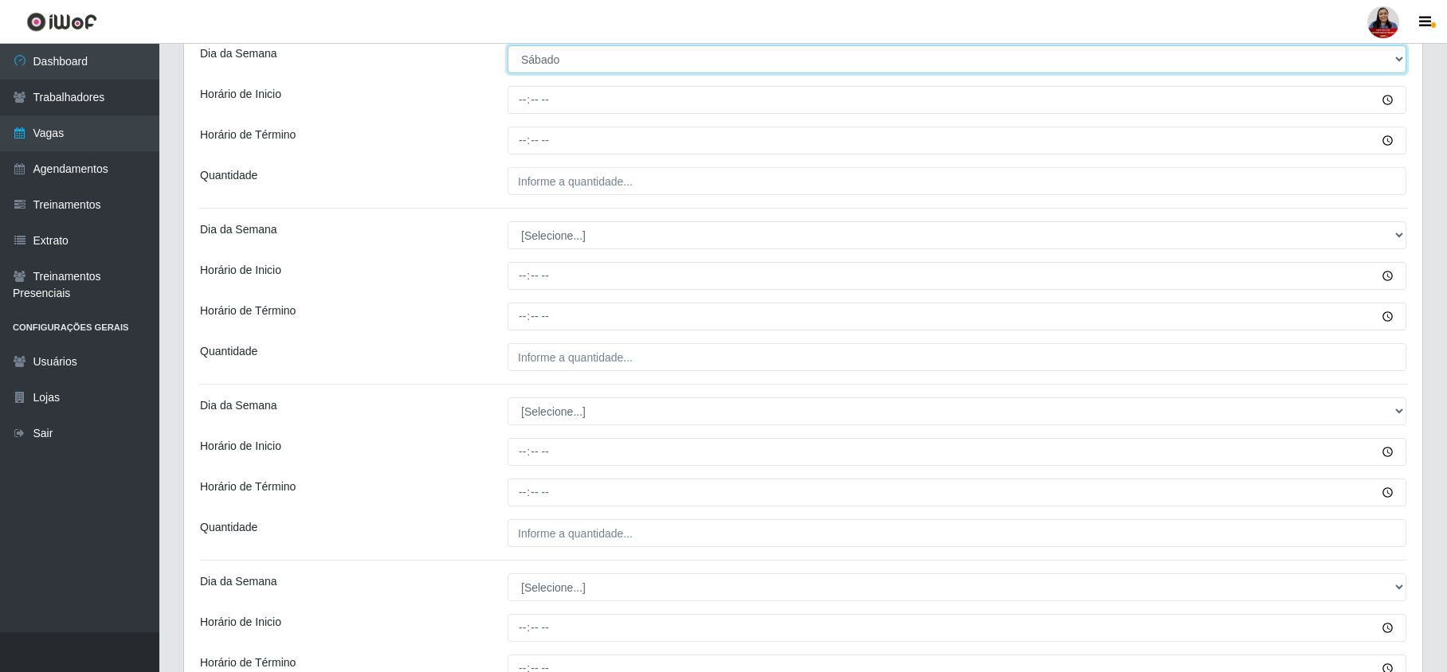
scroll to position [637, 0]
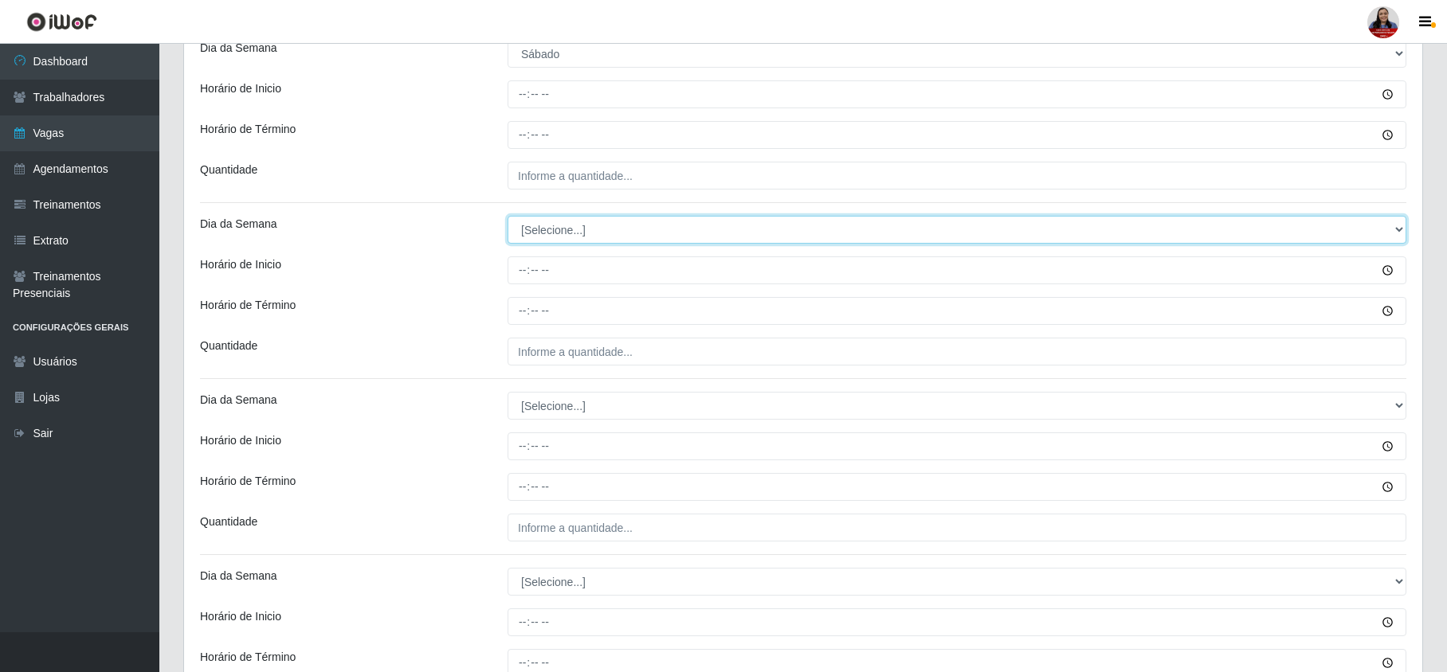
click at [586, 226] on select "[Selecione...] Segunda Terça Quarta Quinta Sexta Sábado Domingo" at bounding box center [956, 230] width 899 height 28
select select "6"
click at [507, 218] on select "[Selecione...] Segunda Terça Quarta Quinta Sexta Sábado Domingo" at bounding box center [956, 230] width 899 height 28
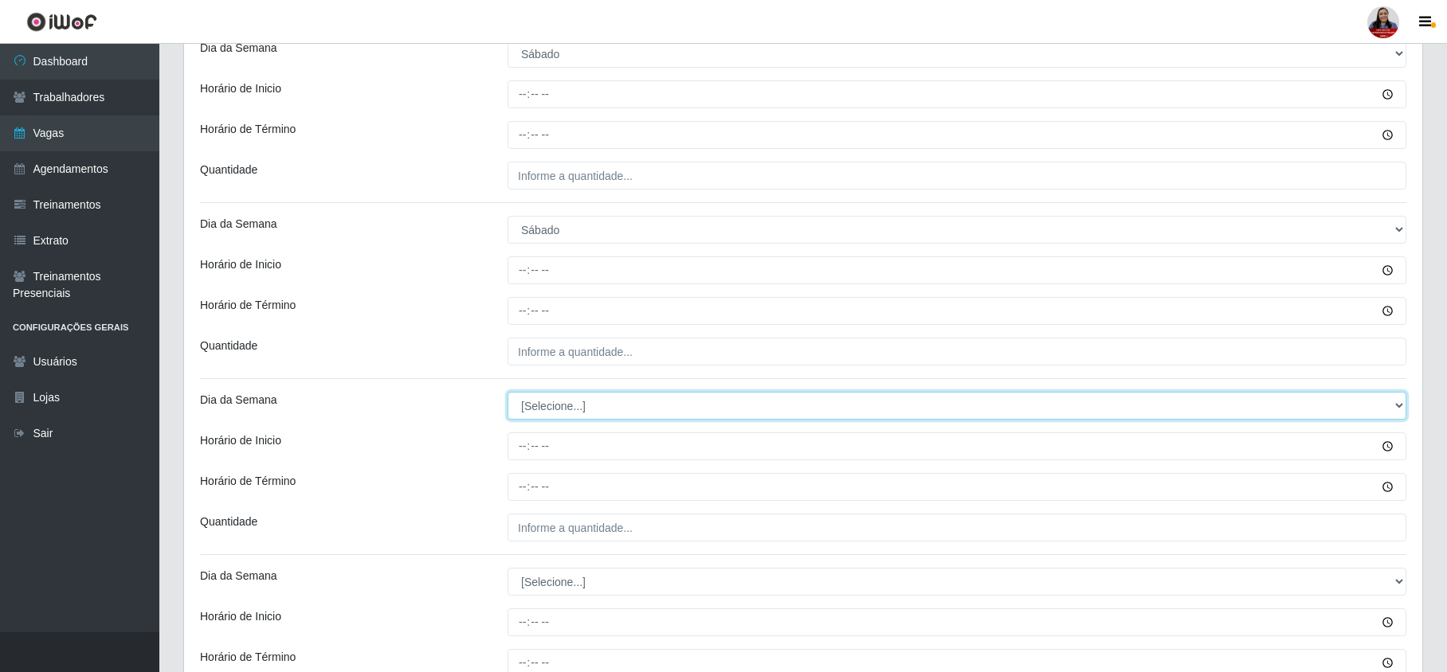
click at [572, 408] on select "[Selecione...] Segunda Terça Quarta Quinta Sexta Sábado Domingo" at bounding box center [956, 406] width 899 height 28
select select "6"
click at [507, 394] on select "[Selecione...] Segunda Terça Quarta Quinta Sexta Sábado Domingo" at bounding box center [956, 406] width 899 height 28
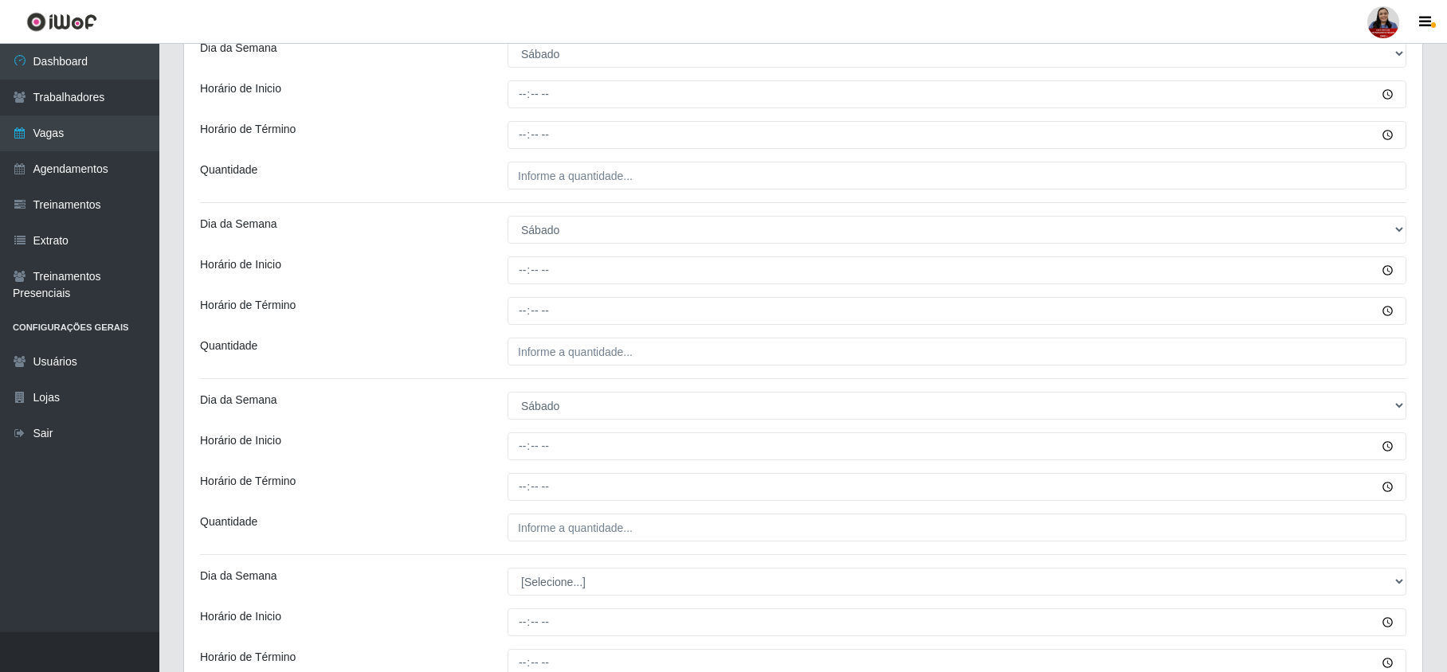
click at [425, 386] on div "[PERSON_NAME] Atacadão - [GEOGRAPHIC_DATA] do Amarante Função [Selecione...] Ba…" at bounding box center [803, 130] width 1238 height 1260
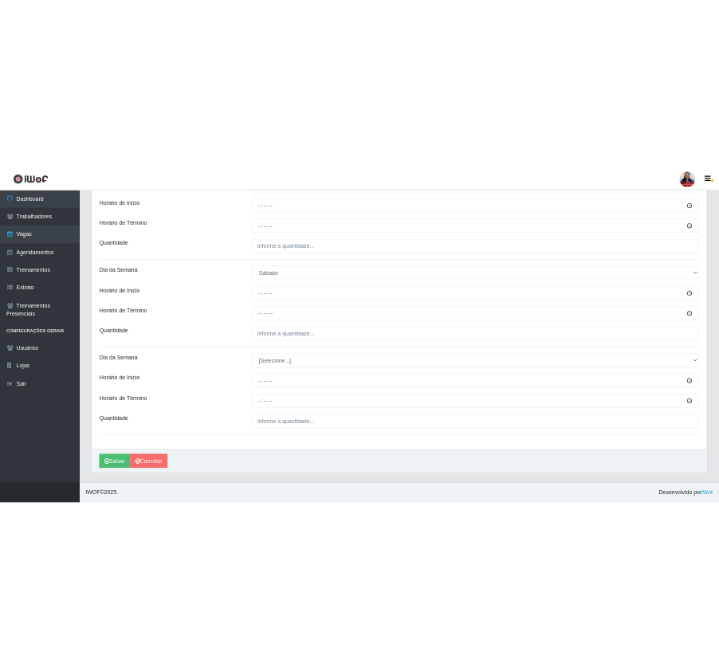
scroll to position [837, 0]
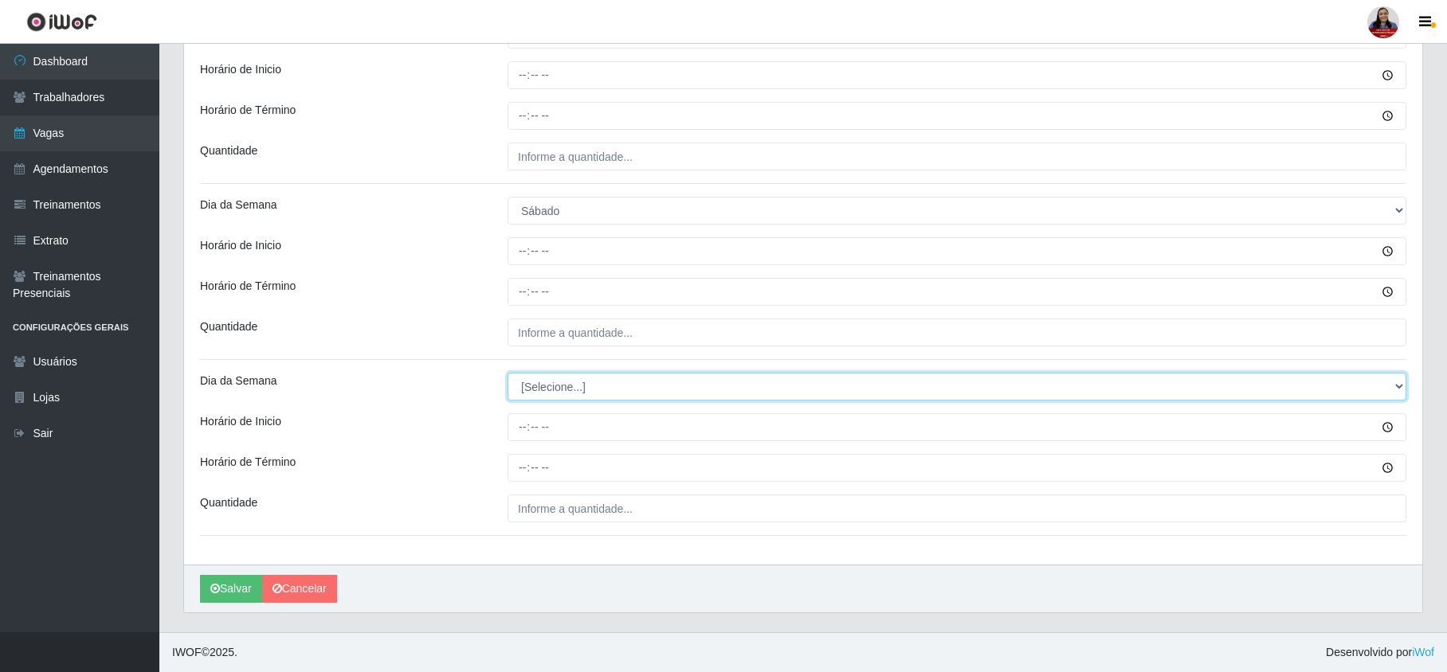
drag, startPoint x: 571, startPoint y: 378, endPoint x: 566, endPoint y: 390, distance: 13.9
click at [571, 378] on select "[Selecione...] Segunda Terça Quarta Quinta Sexta Sábado Domingo" at bounding box center [956, 387] width 899 height 28
select select "6"
click at [507, 373] on select "[Selecione...] Segunda Terça Quarta Quinta Sexta Sábado Domingo" at bounding box center [956, 387] width 899 height 28
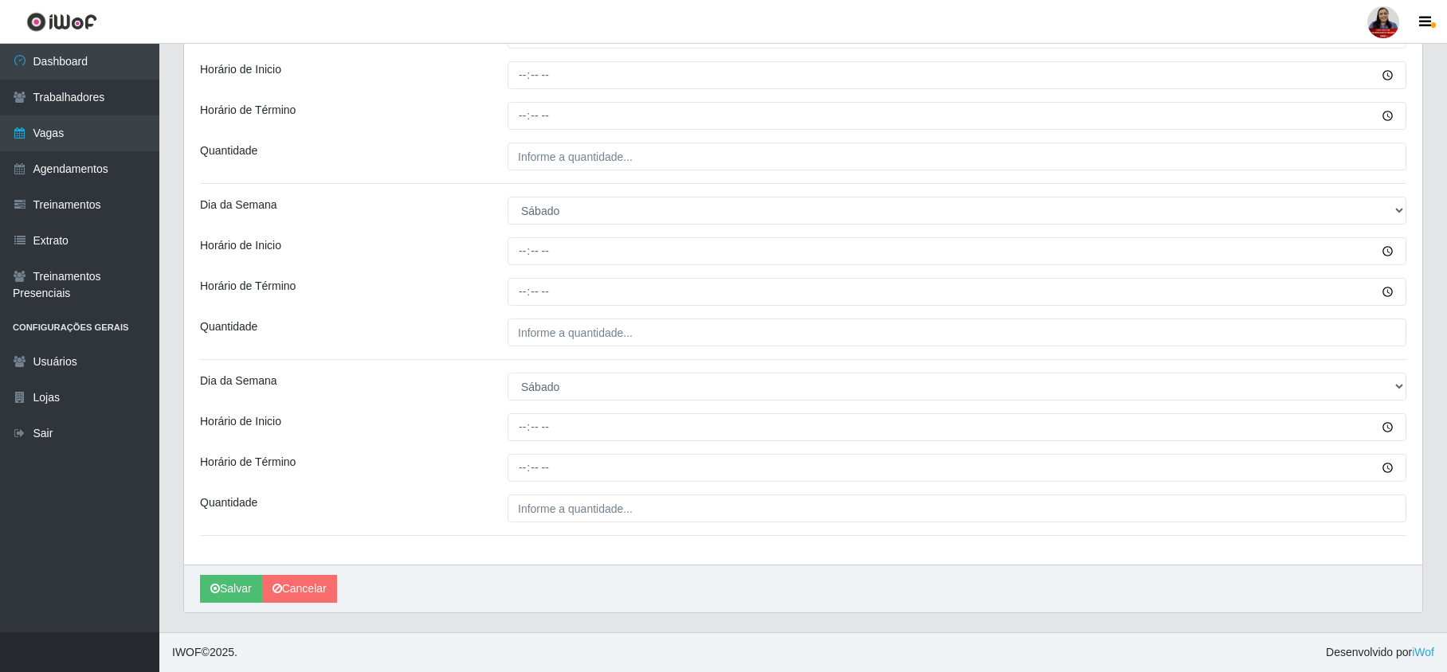
click at [451, 292] on div "Horário de Término" at bounding box center [342, 292] width 308 height 28
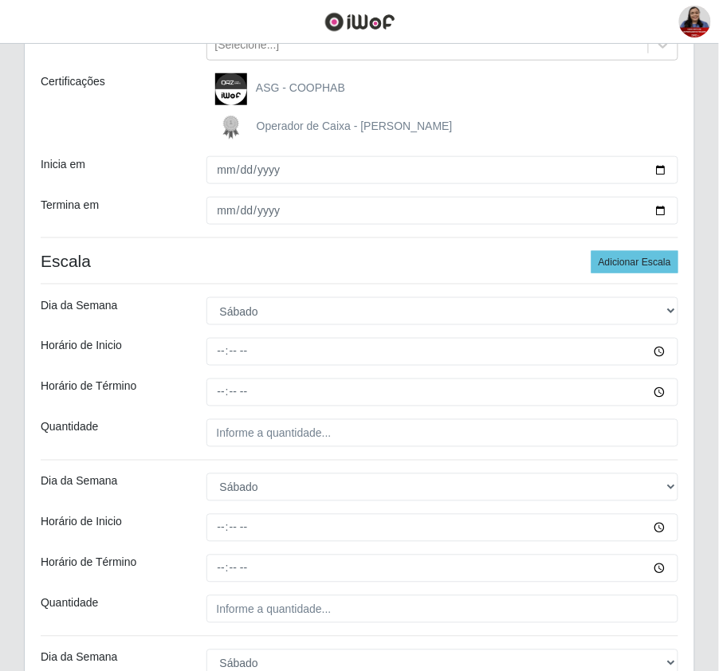
scroll to position [212, 0]
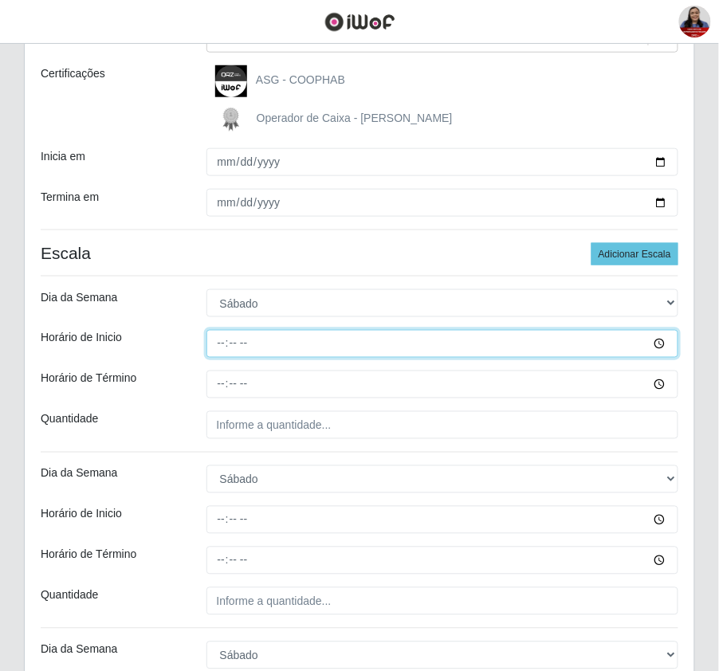
click at [220, 347] on input "Horário de Inicio" at bounding box center [442, 344] width 472 height 28
type input "07:00"
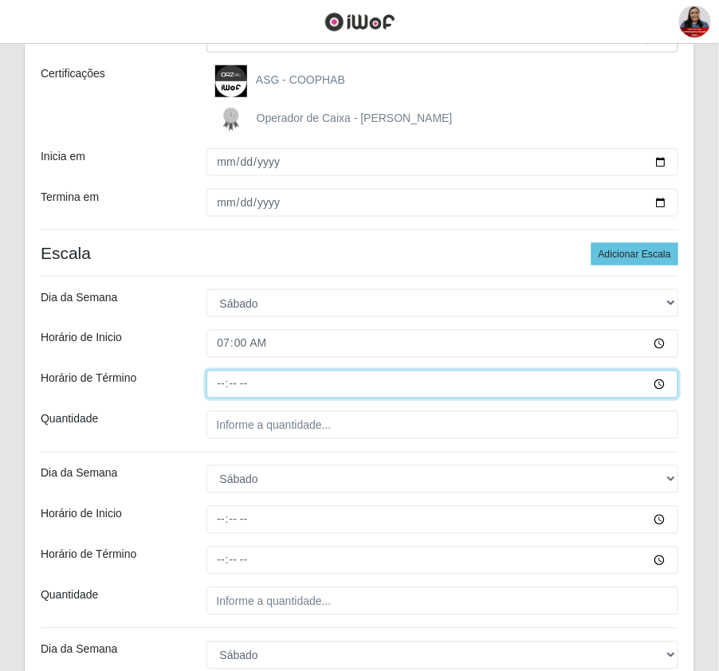
type input "13:00"
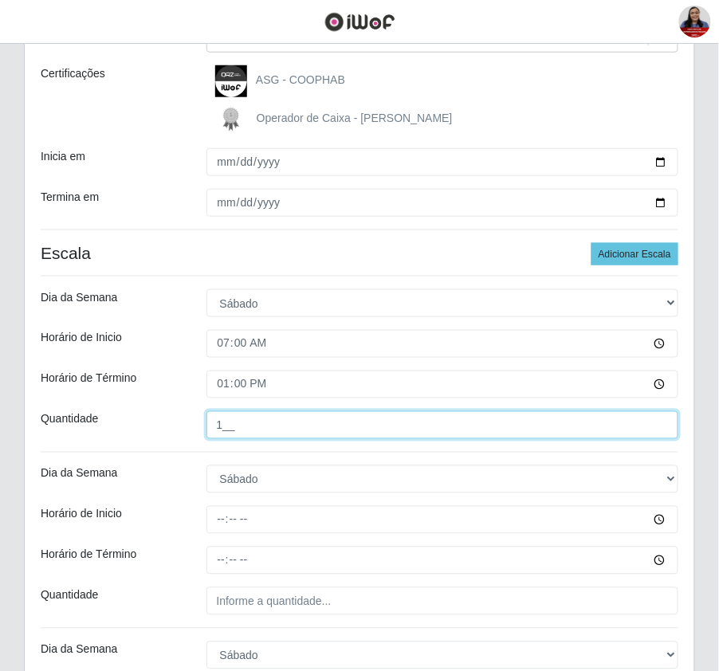
type input "1__"
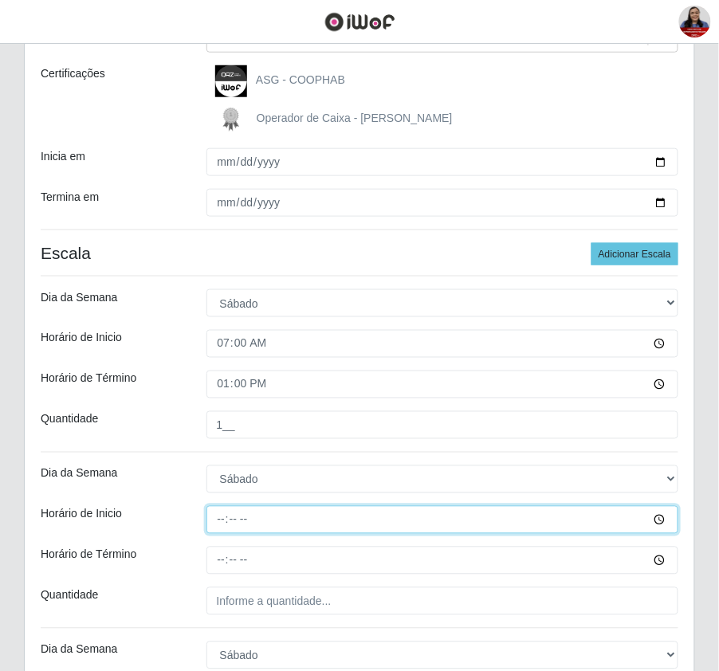
click at [217, 516] on input "Horário de Inicio" at bounding box center [442, 520] width 472 height 28
type input "08:00"
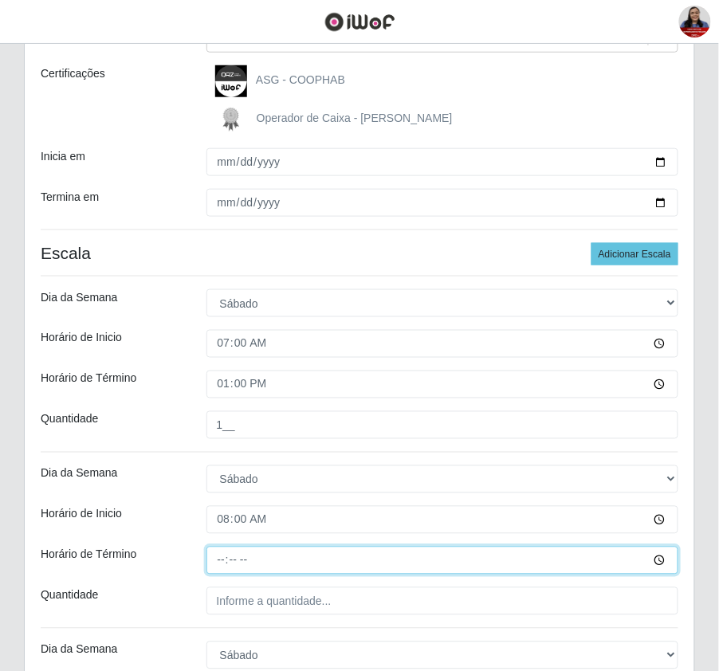
type input "14:00"
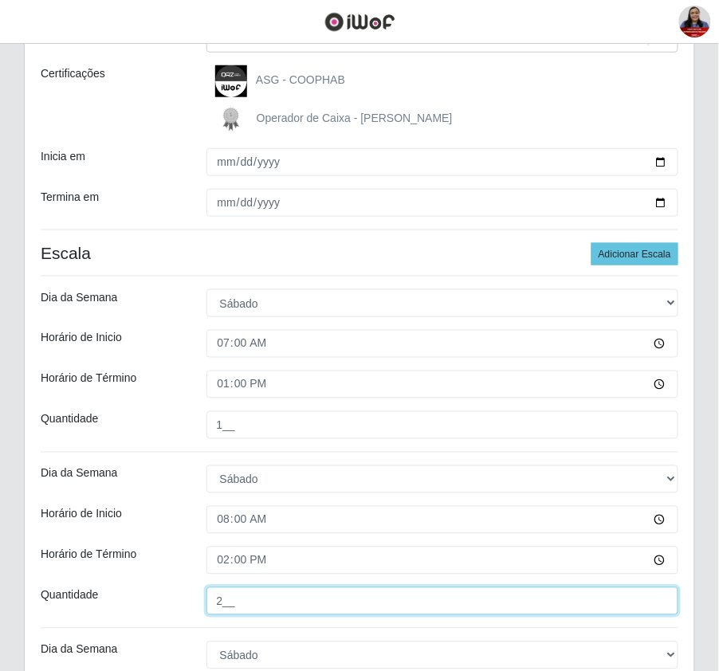
type input "2__"
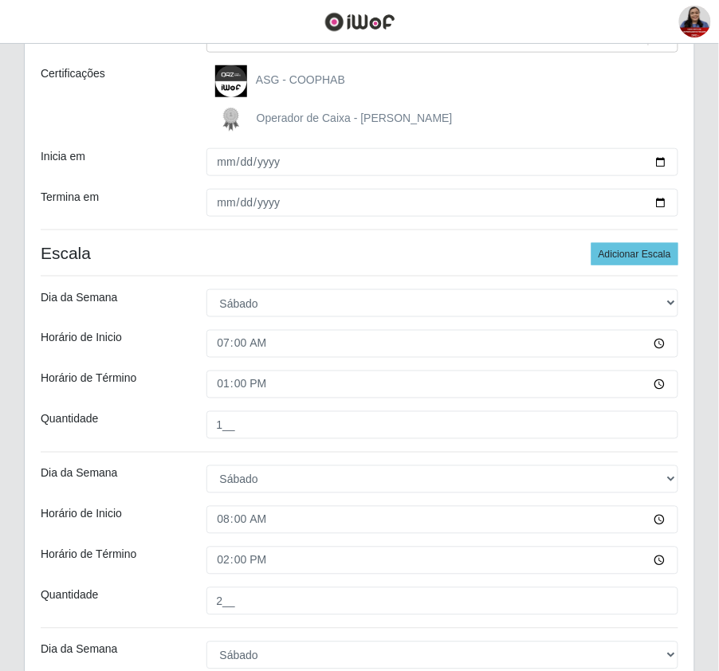
scroll to position [574, 0]
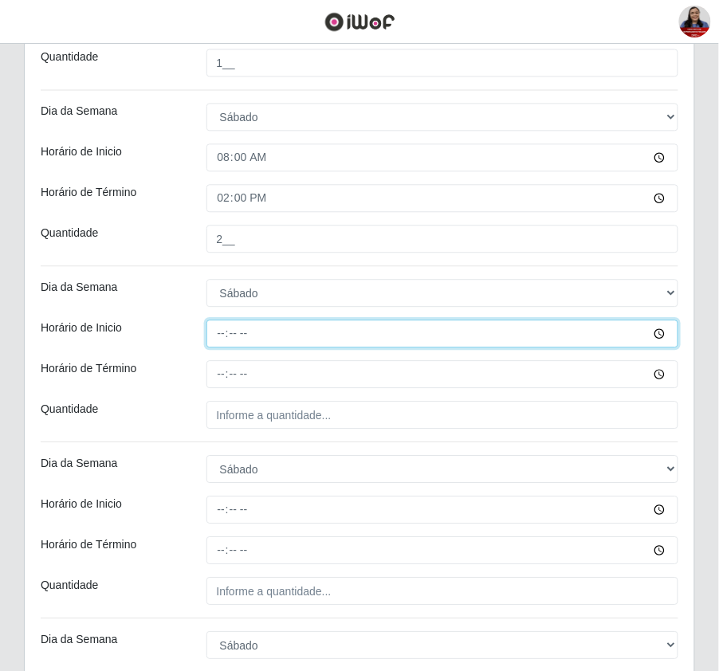
type input "09:00"
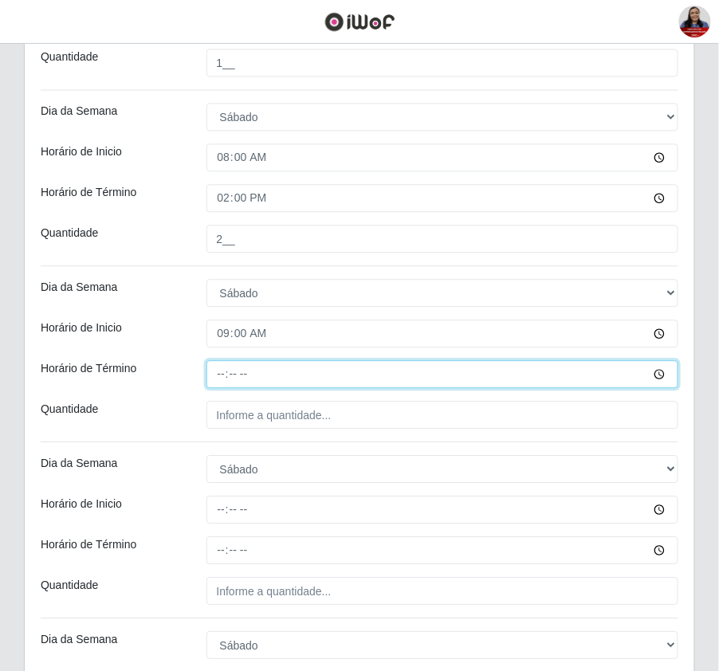
type input "15:00"
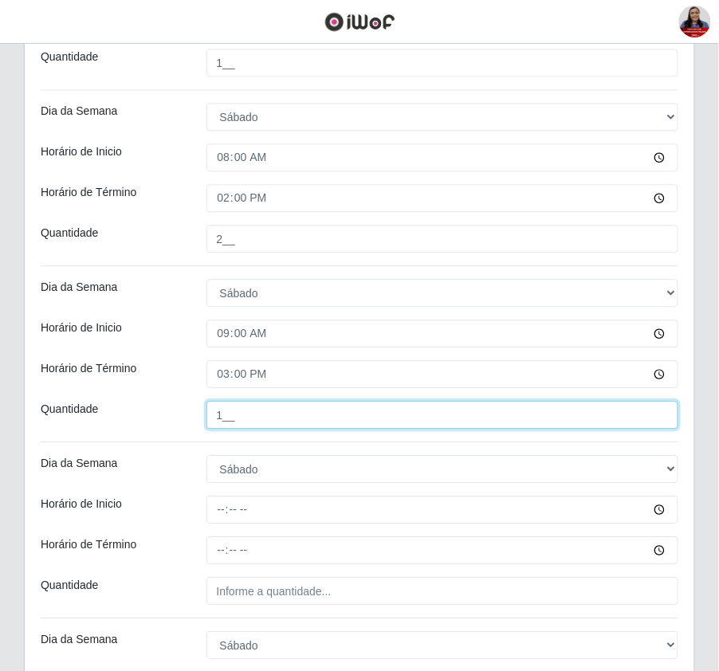
type input "1__"
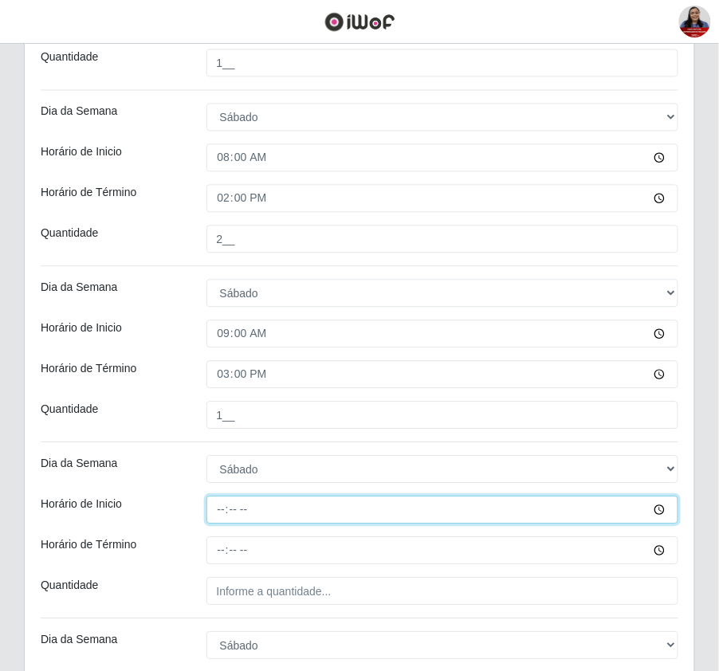
type input "14:00"
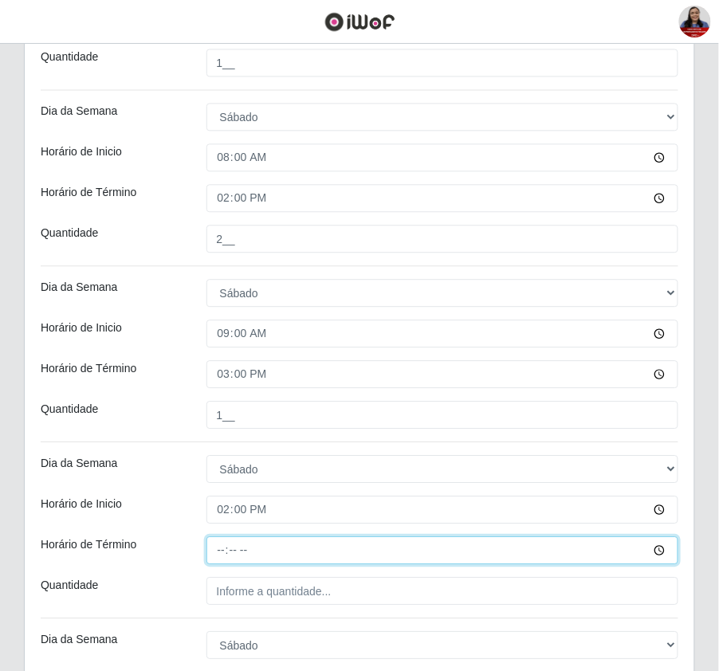
type input "20:00"
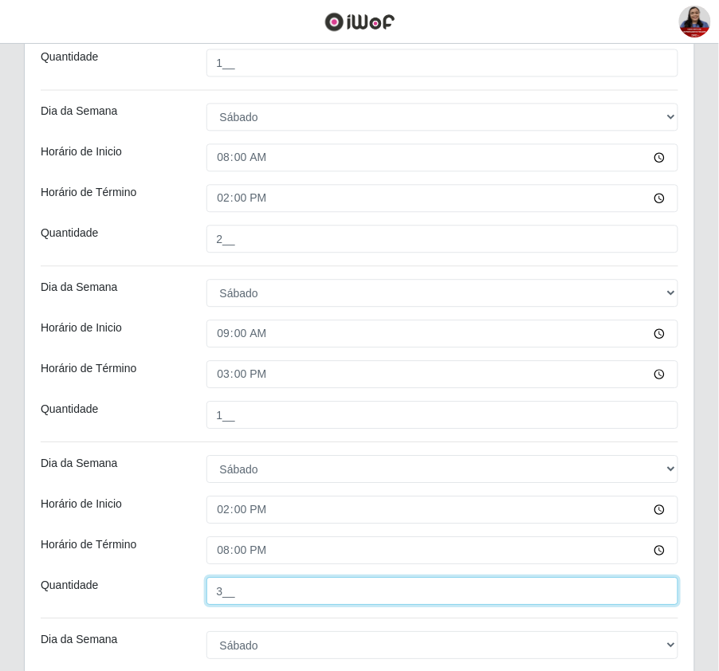
type input "3__"
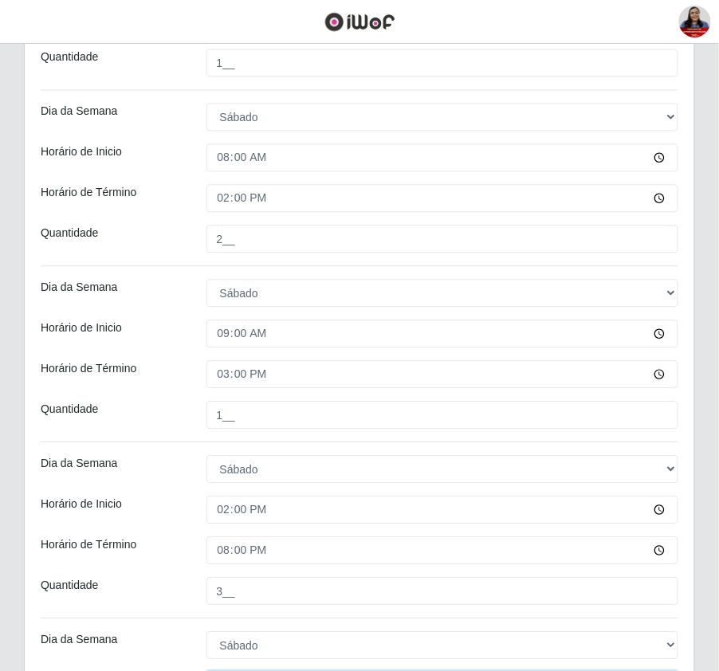
scroll to position [838, 0]
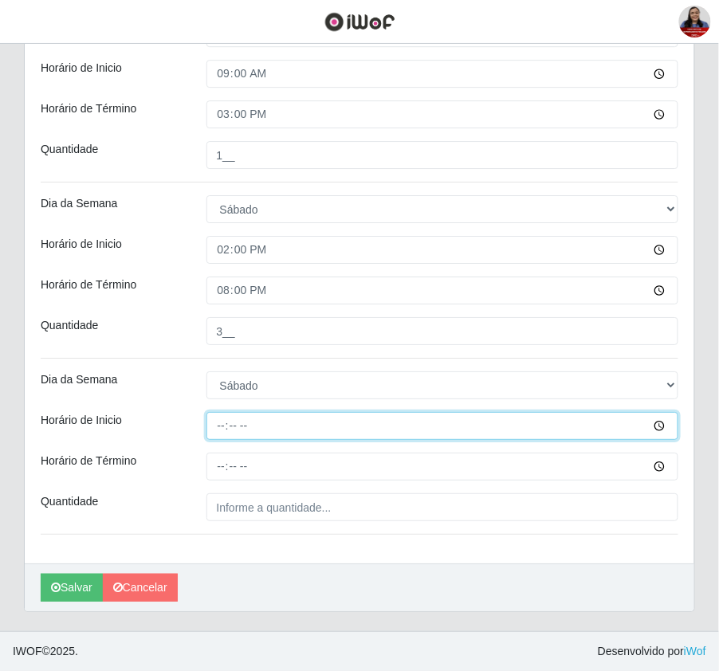
type input "16:00"
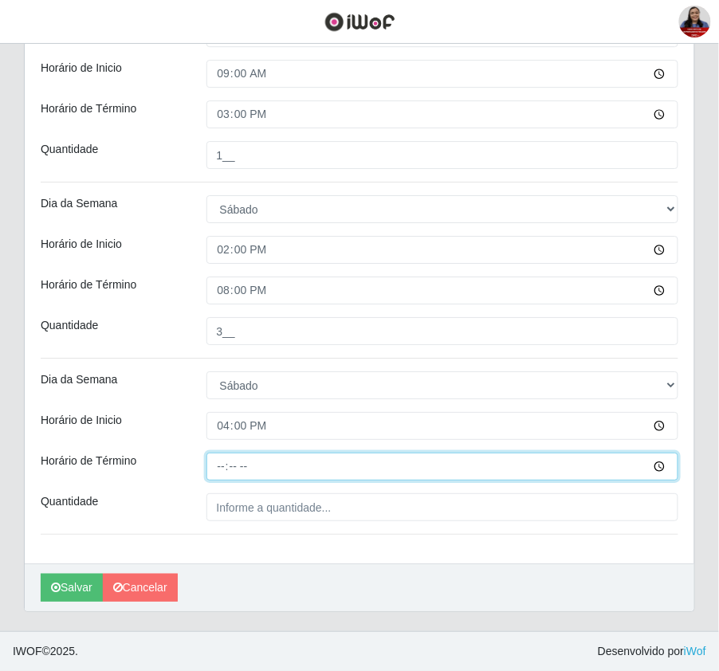
type input "22:00"
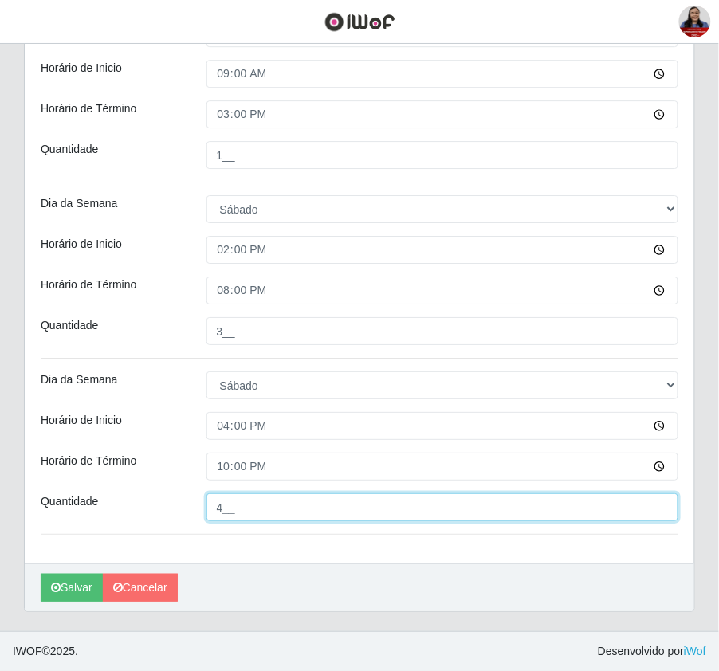
type input "4__"
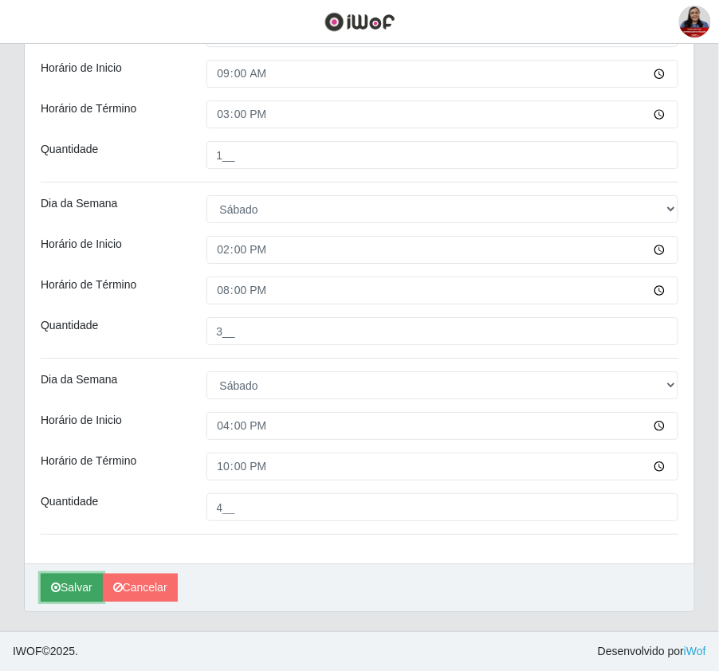
click at [65, 587] on button "Salvar" at bounding box center [72, 588] width 62 height 28
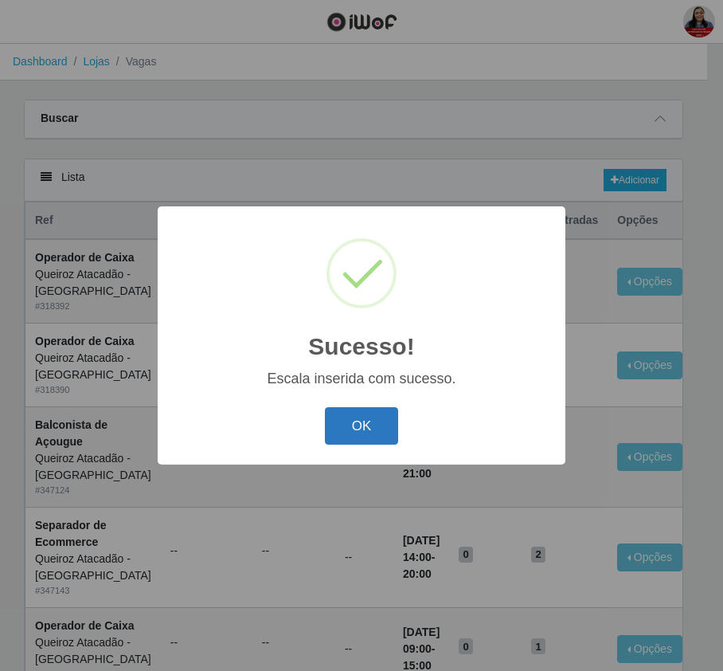
click at [358, 419] on button "OK" at bounding box center [362, 425] width 74 height 37
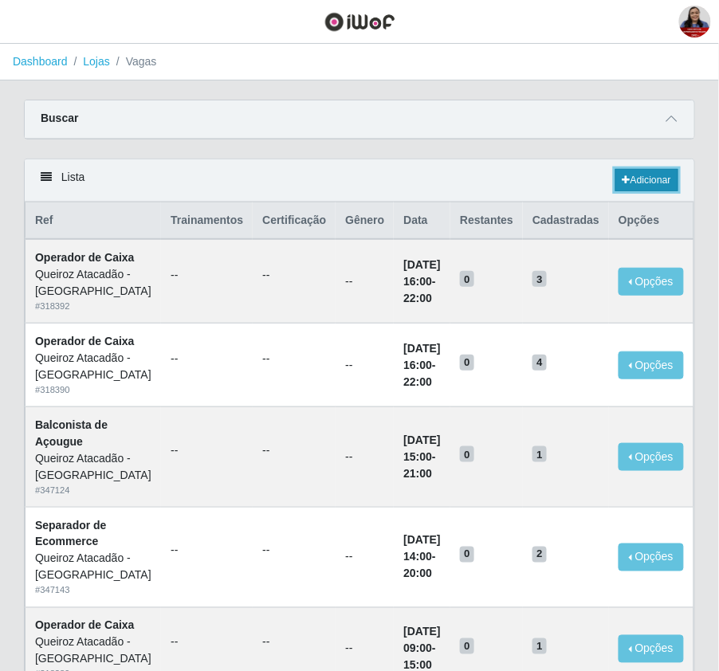
click at [622, 176] on icon at bounding box center [626, 180] width 8 height 10
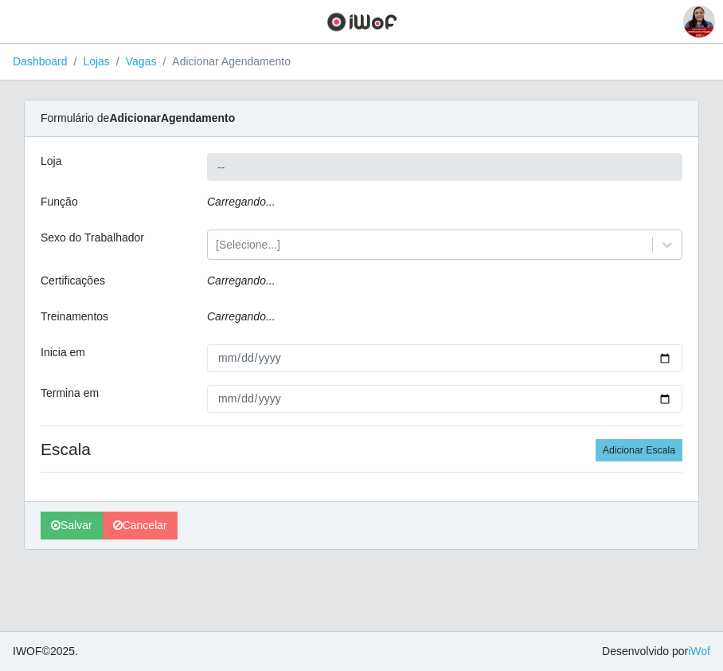
type input "Queiroz Atacadão - [GEOGRAPHIC_DATA]"
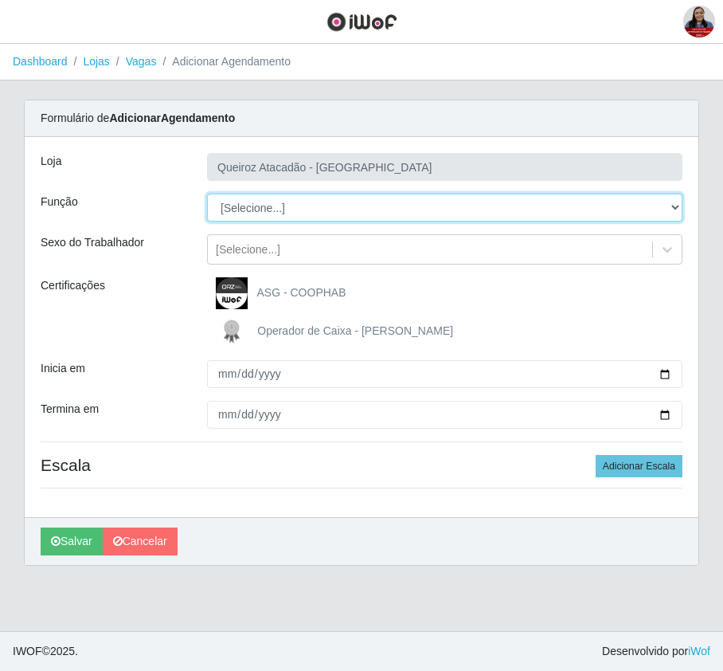
click at [323, 217] on select "[Selecione...] Balconista de Açougue Balconista de Açougue + Balconista de Açou…" at bounding box center [445, 208] width 476 height 28
select select "70"
click at [207, 194] on select "[Selecione...] Balconista de Açougue Balconista de Açougue + Balconista de Açou…" at bounding box center [445, 208] width 476 height 28
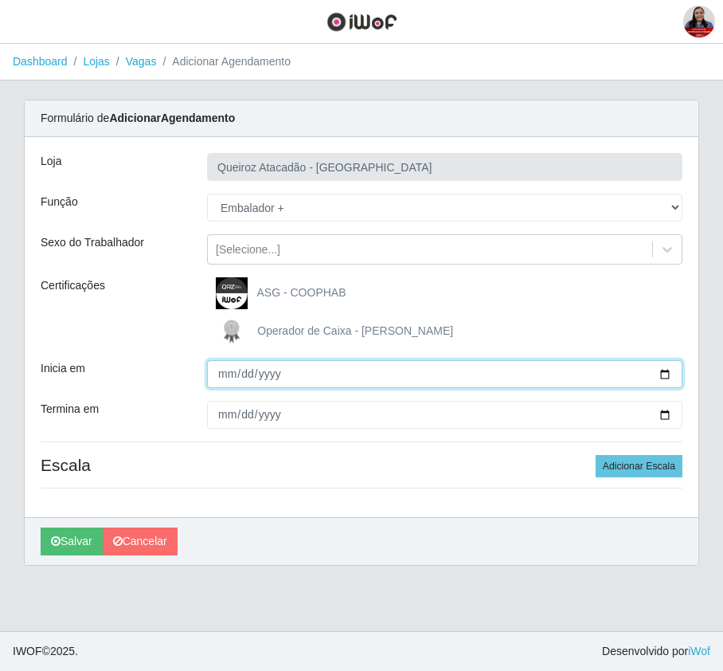
click at [660, 374] on input "Inicia em" at bounding box center [445, 374] width 476 height 28
type input "[DATE]"
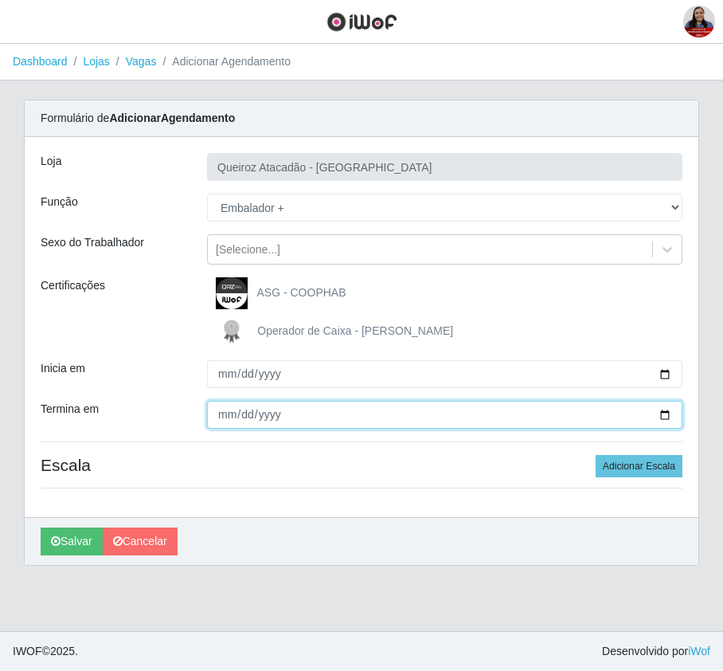
drag, startPoint x: 664, startPoint y: 414, endPoint x: 641, endPoint y: 425, distance: 24.6
click at [664, 414] on input "Termina em" at bounding box center [445, 415] width 476 height 28
type input "[DATE]"
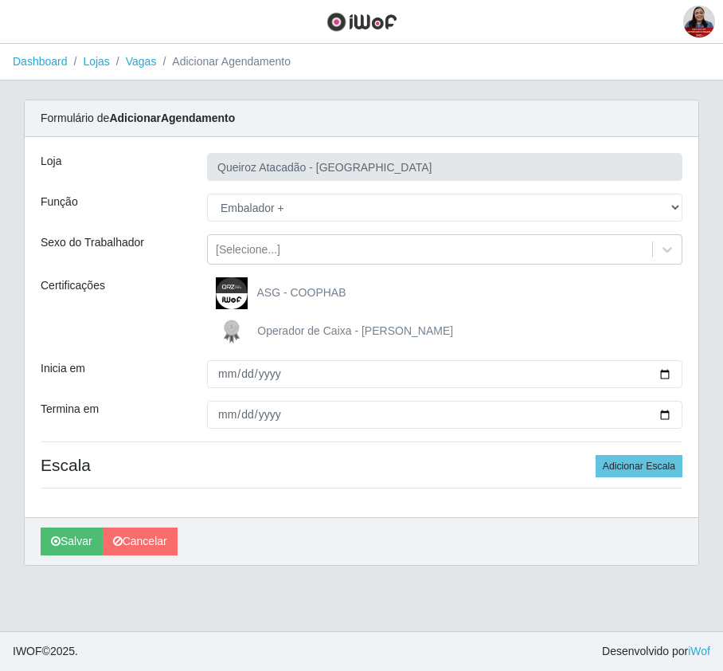
click at [160, 370] on div "Inicia em" at bounding box center [112, 374] width 167 height 28
click at [619, 472] on button "Adicionar Escala" at bounding box center [639, 466] width 87 height 22
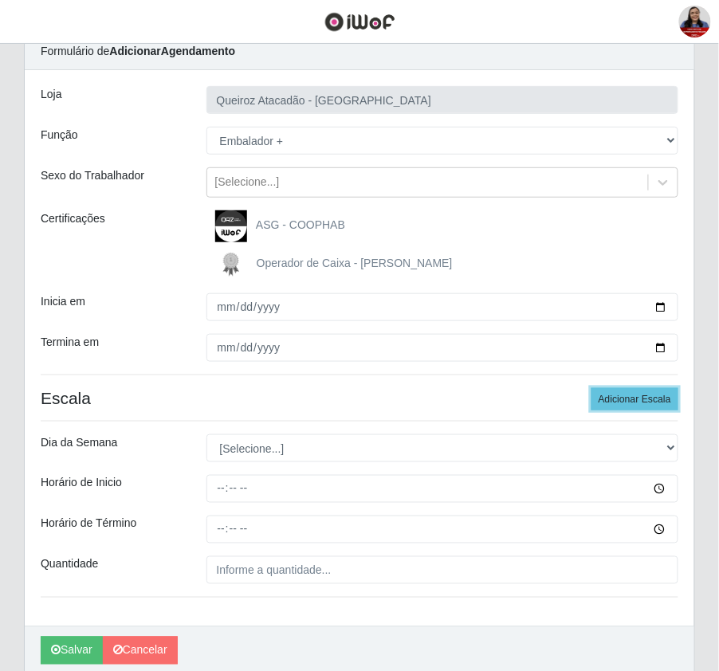
scroll to position [132, 0]
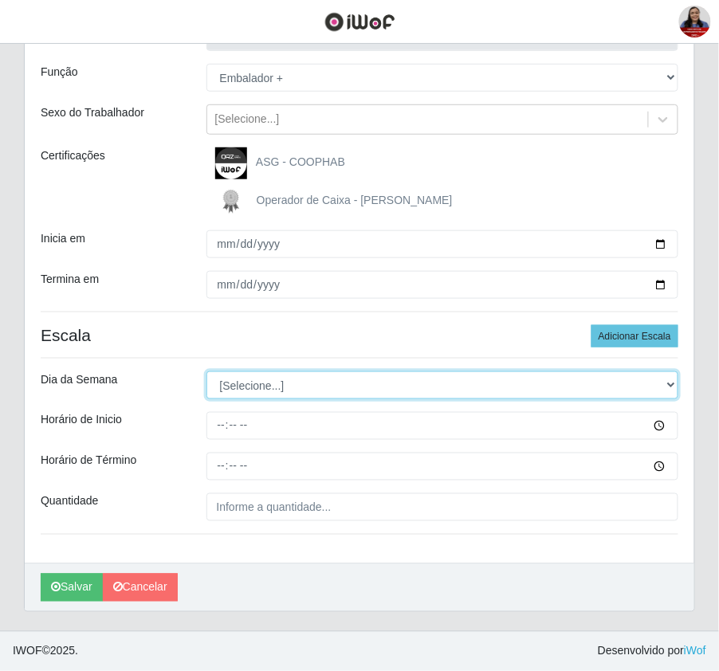
click at [304, 386] on select "[Selecione...] Segunda Terça Quarta Quinta Sexta Sábado Domingo" at bounding box center [442, 385] width 472 height 28
drag, startPoint x: 284, startPoint y: 389, endPoint x: 282, endPoint y: 397, distance: 8.3
click at [284, 390] on select "[Selecione...] Segunda Terça Quarta Quinta Sexta Sábado Domingo" at bounding box center [442, 385] width 472 height 28
select select "6"
click at [206, 371] on select "[Selecione...] Segunda Terça Quarta Quinta Sexta Sábado Domingo" at bounding box center [442, 385] width 472 height 28
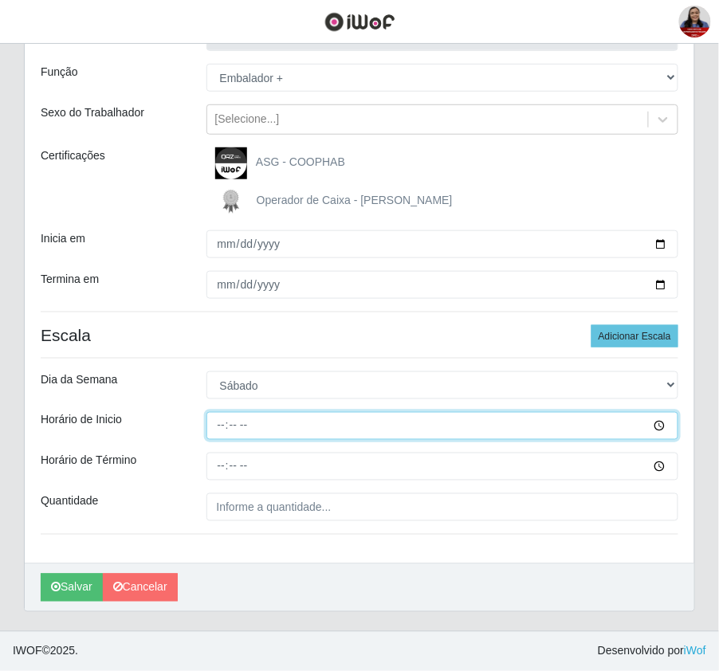
click at [221, 428] on input "Horário de Inicio" at bounding box center [442, 426] width 472 height 28
type input "16:00"
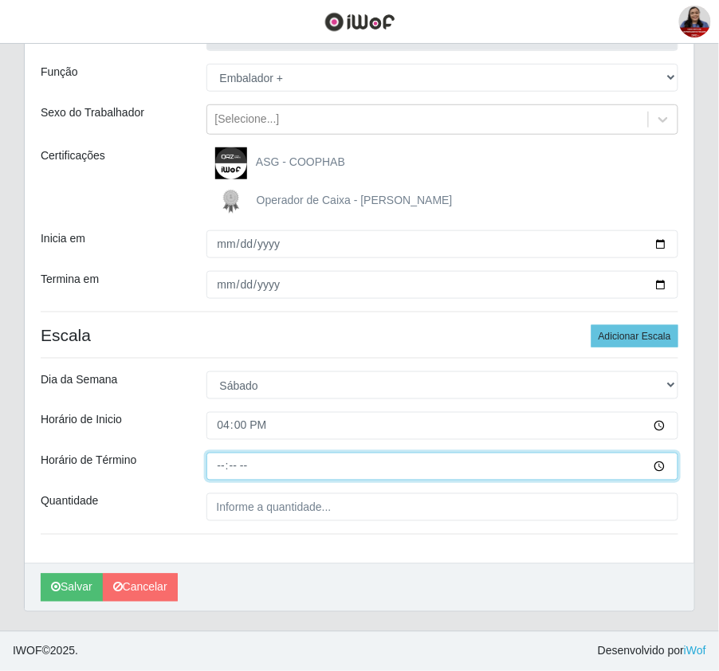
type input "22:00"
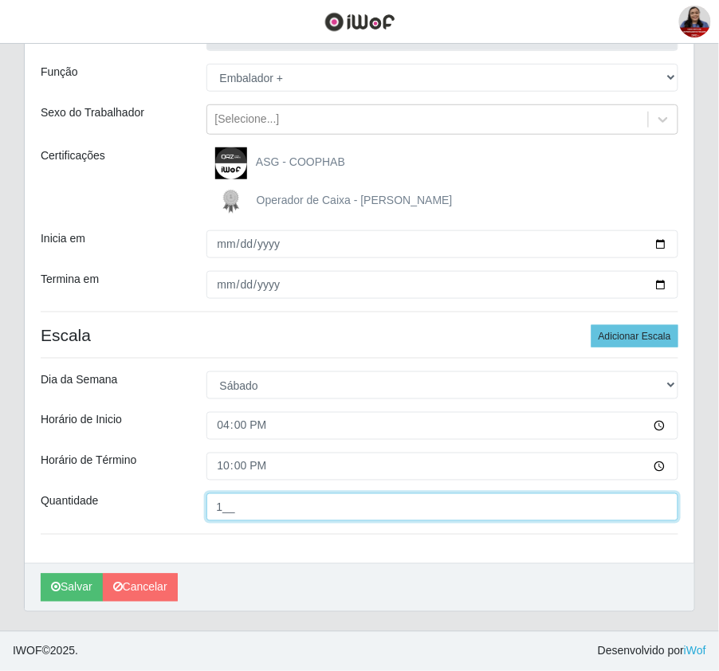
type input "1__"
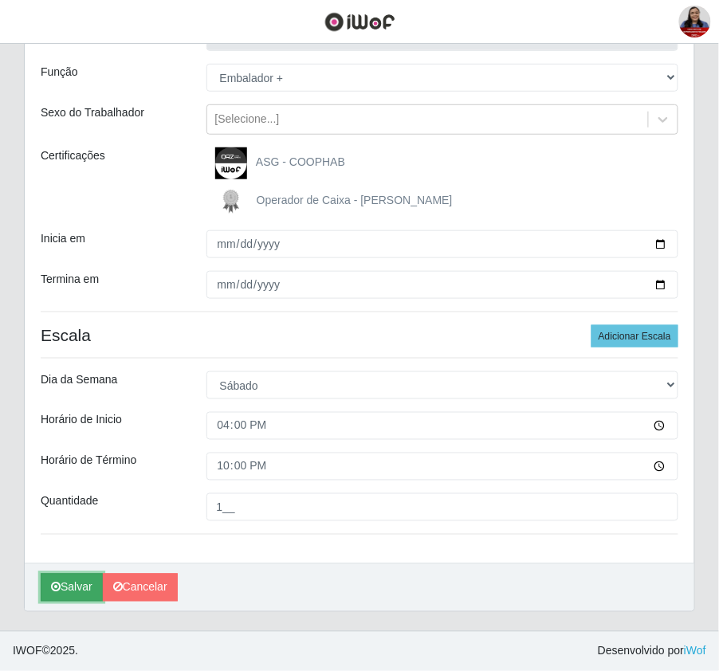
click at [58, 584] on icon "submit" at bounding box center [56, 587] width 10 height 11
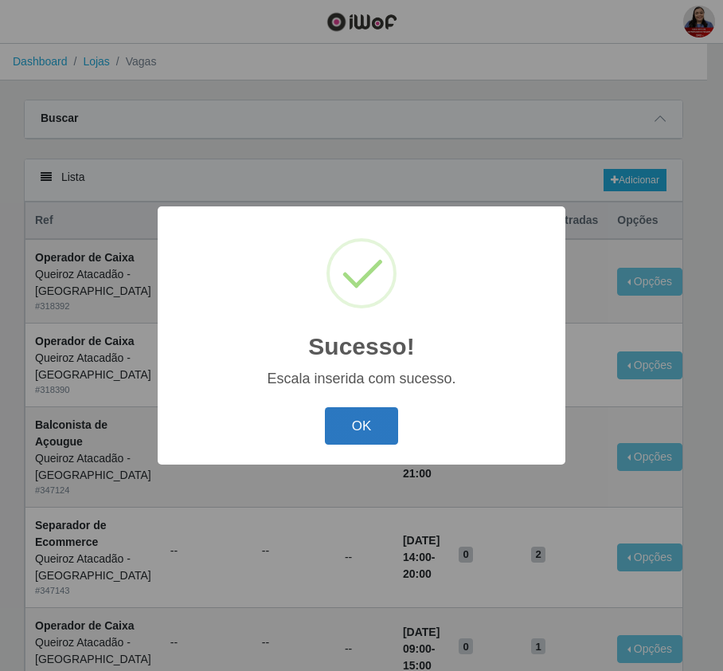
click at [371, 437] on button "OK" at bounding box center [362, 425] width 74 height 37
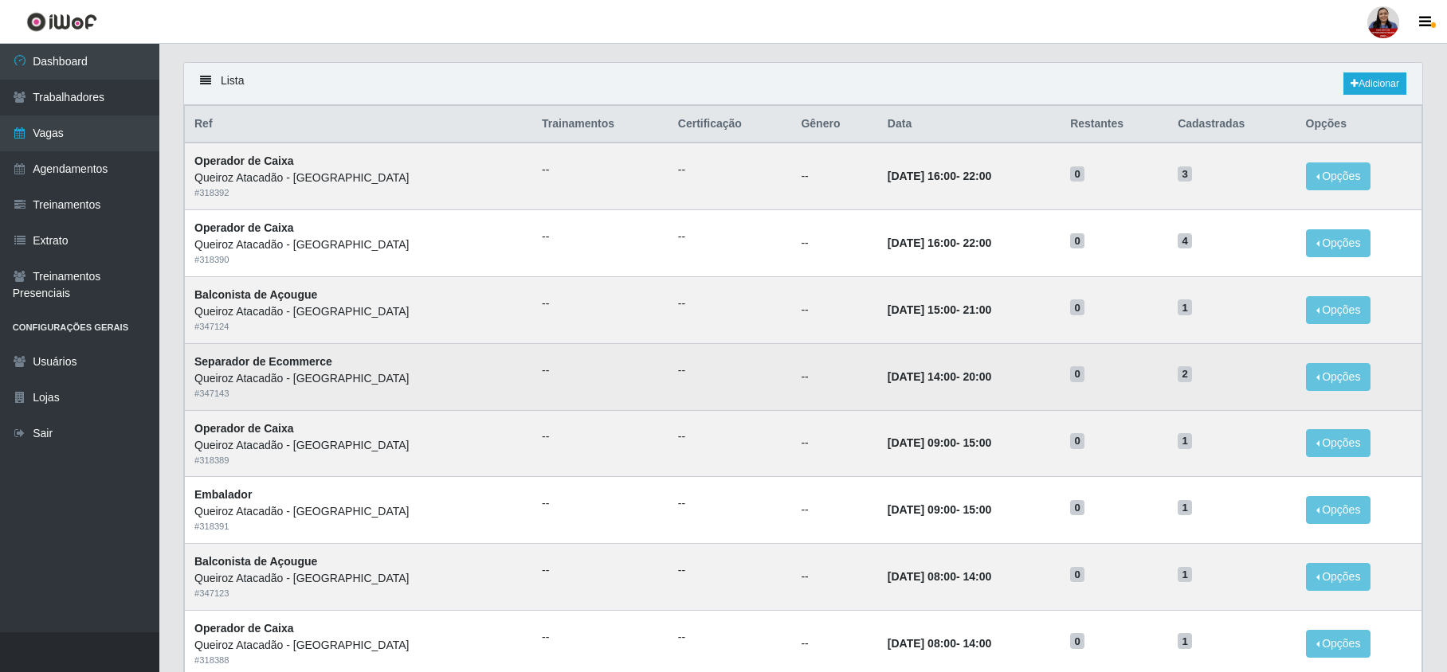
scroll to position [48, 0]
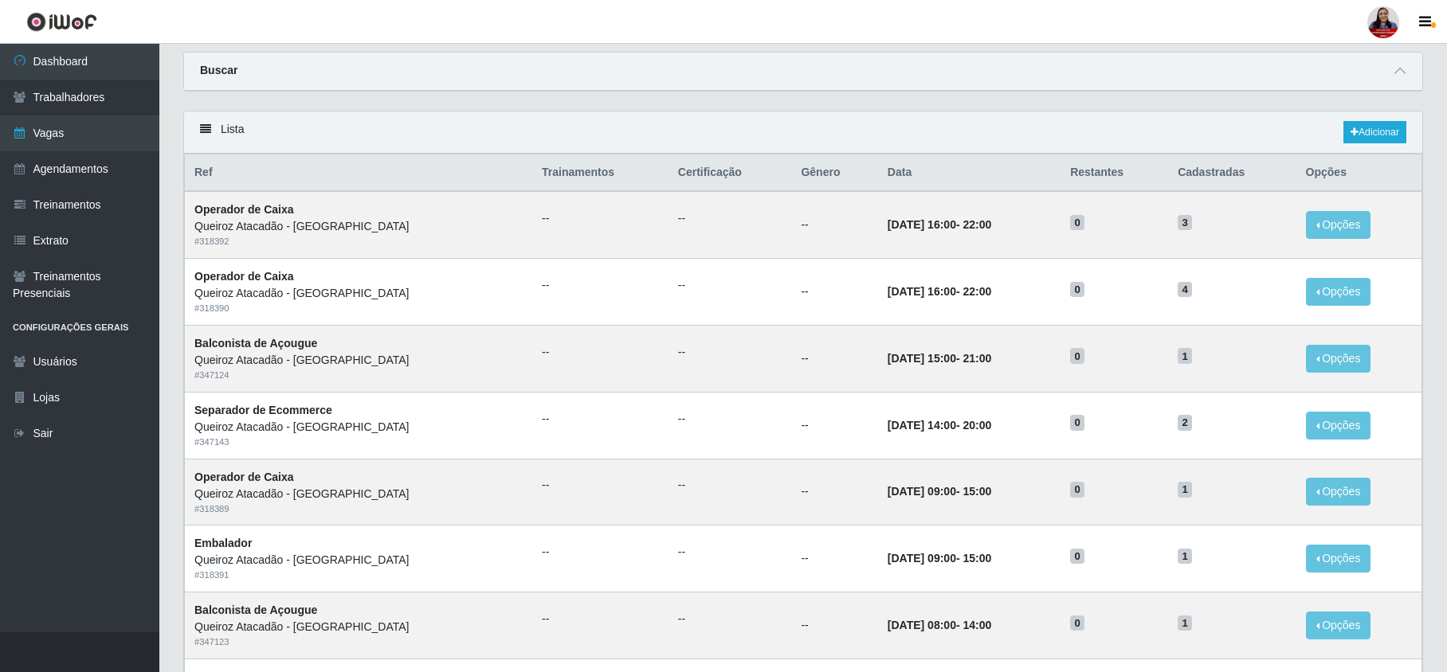
click at [1393, 58] on div "Buscar" at bounding box center [803, 72] width 1238 height 38
click at [1405, 76] on span at bounding box center [1399, 71] width 19 height 18
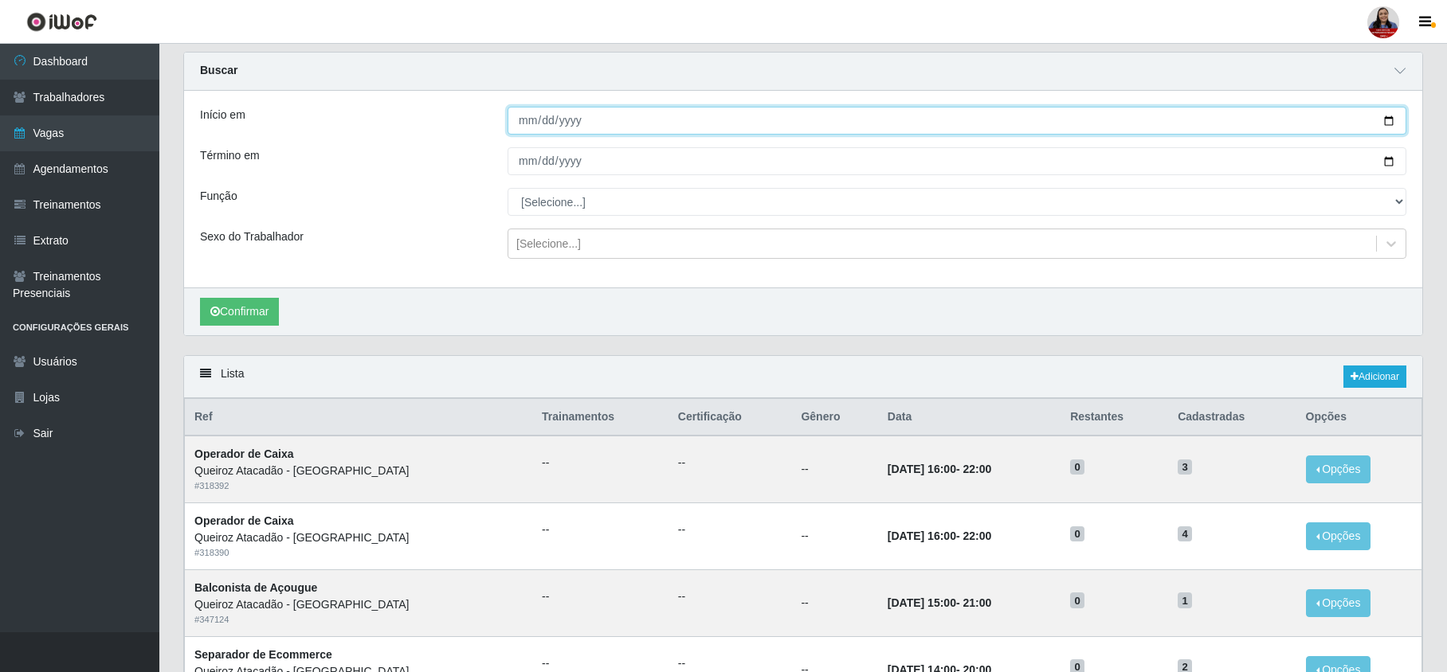
click at [1393, 119] on input "Início em" at bounding box center [956, 121] width 899 height 28
type input "[DATE]"
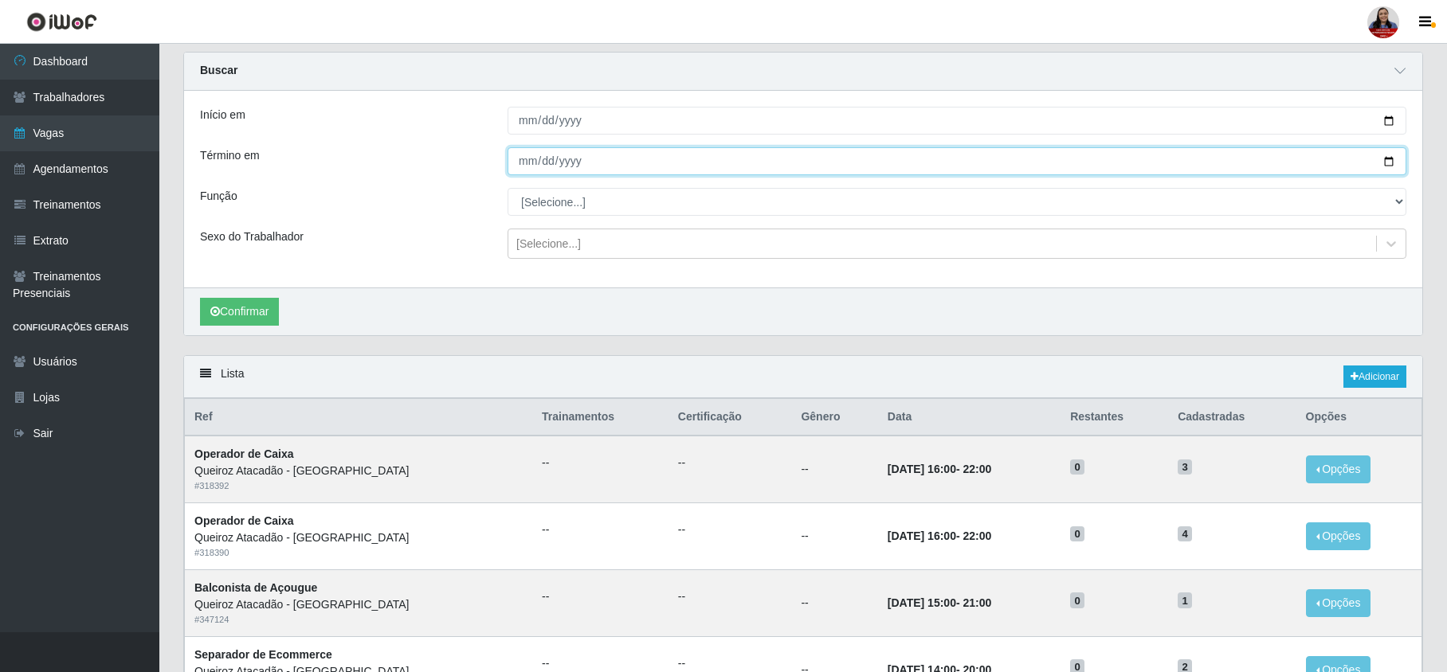
click at [1391, 160] on input "Término em" at bounding box center [956, 161] width 899 height 28
type input "[DATE]"
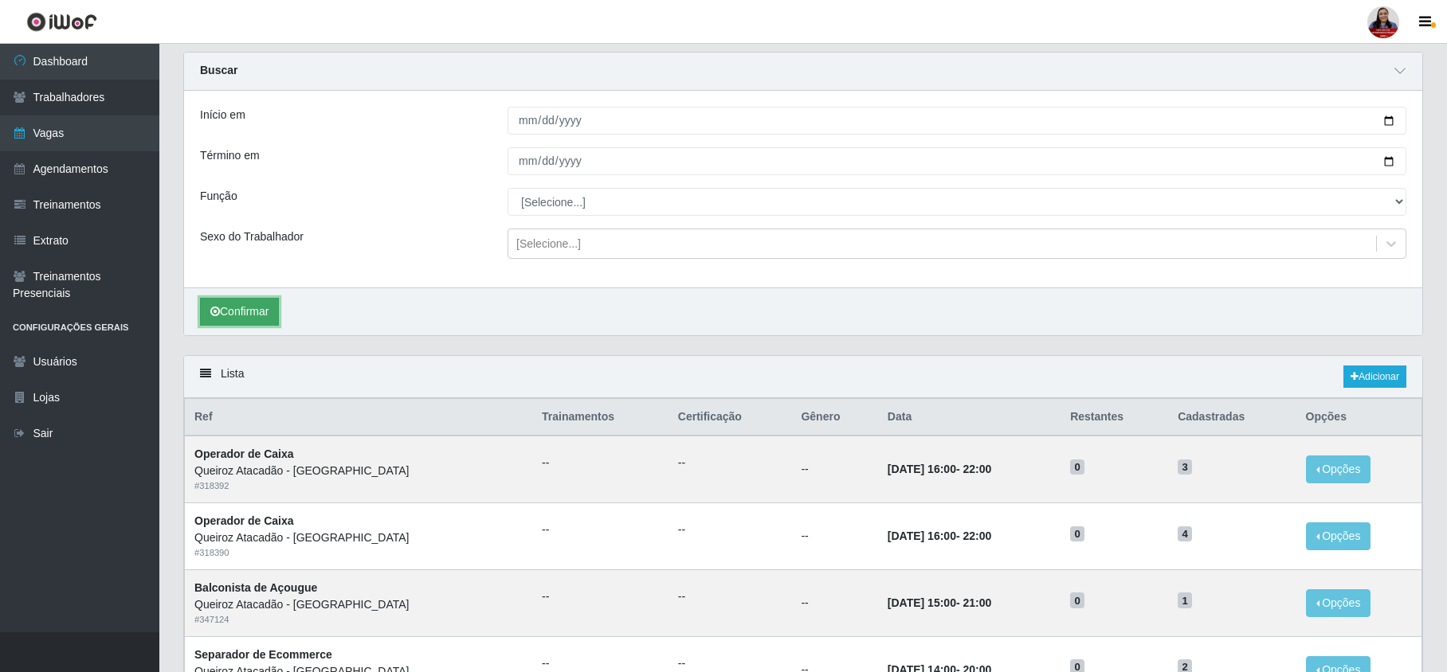
click at [229, 316] on button "Confirmar" at bounding box center [239, 312] width 79 height 28
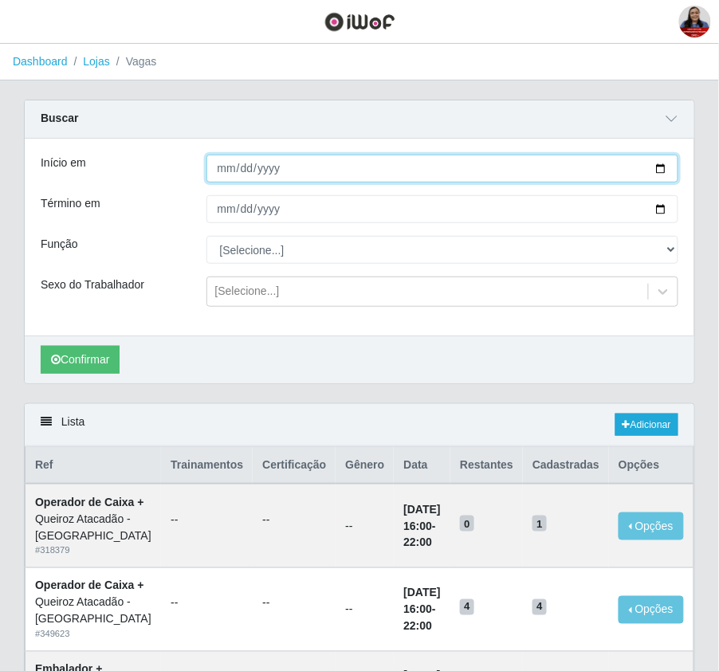
click at [660, 170] on input "[DATE]" at bounding box center [442, 169] width 472 height 28
type input "[DATE]"
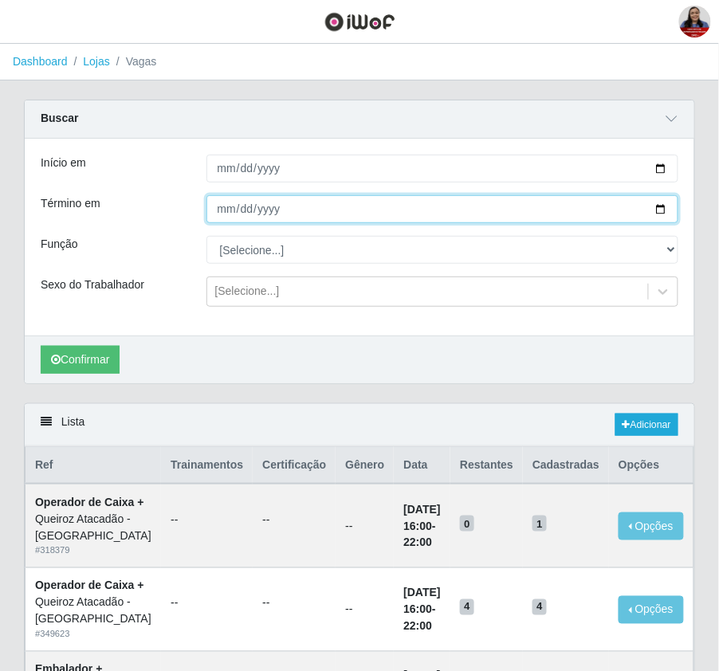
click at [660, 217] on input "[DATE]" at bounding box center [442, 209] width 472 height 28
type input "[DATE]"
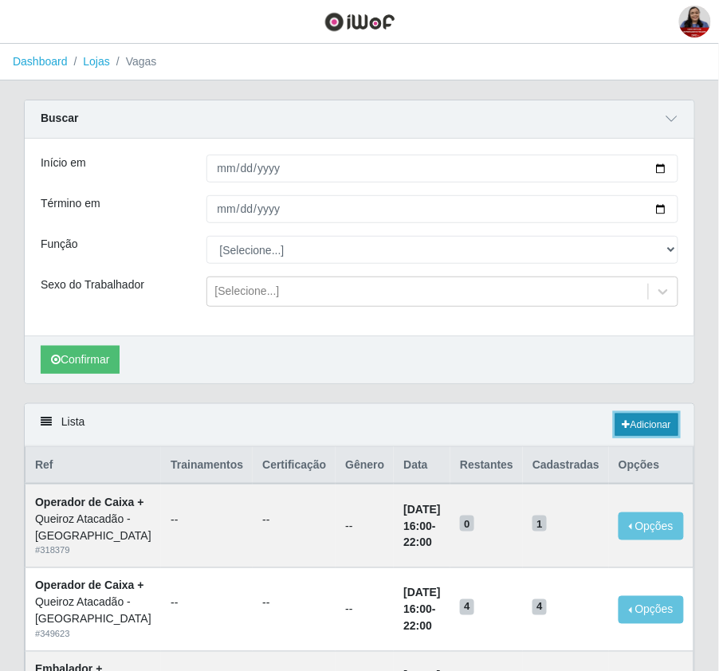
click at [645, 430] on link "Adicionar" at bounding box center [646, 424] width 63 height 22
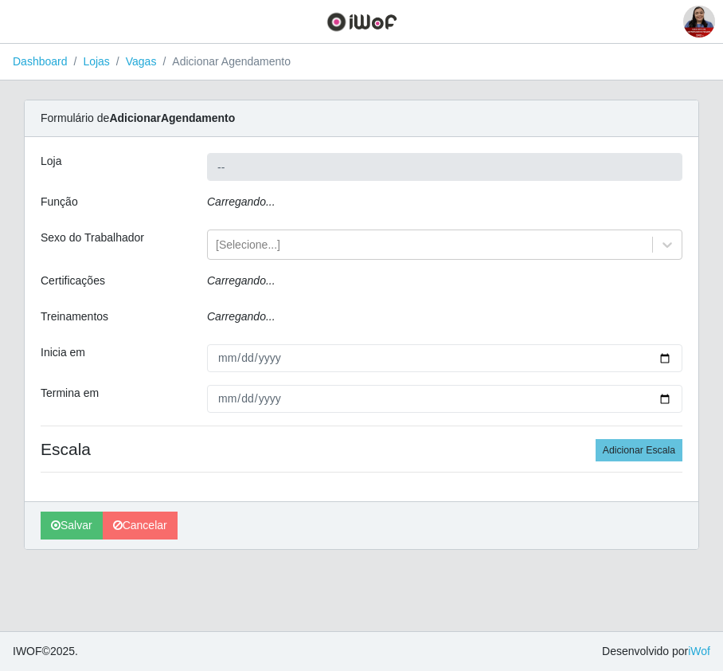
type input "Queiroz Atacadão - [GEOGRAPHIC_DATA]"
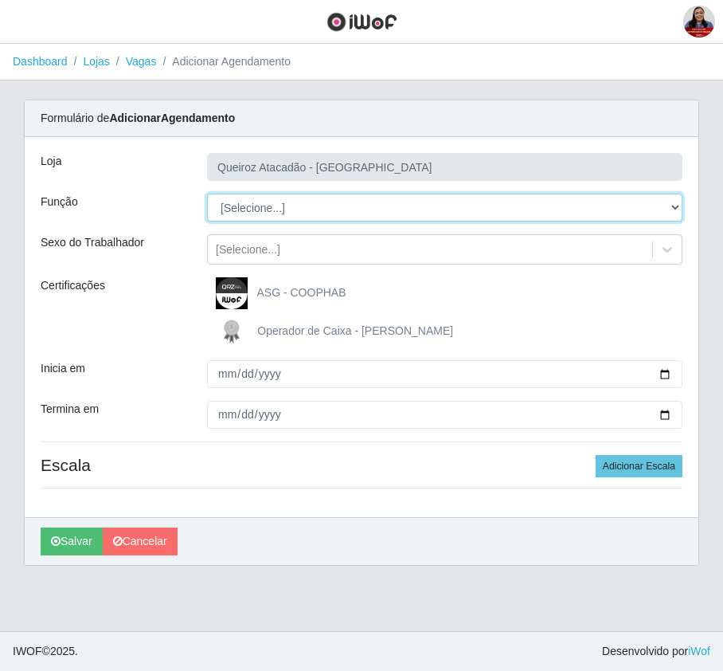
click at [390, 208] on select "[Selecione...] Balconista de Açougue Balconista de Açougue + Balconista de Açou…" at bounding box center [445, 208] width 476 height 28
select select "22"
click at [207, 194] on select "[Selecione...] Balconista de Açougue Balconista de Açougue + Balconista de Açou…" at bounding box center [445, 208] width 476 height 28
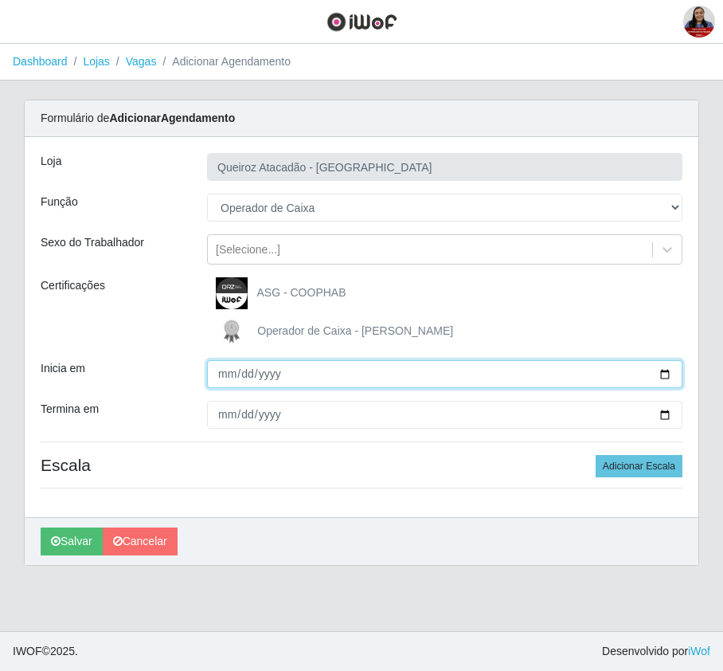
click at [664, 377] on input "Inicia em" at bounding box center [445, 374] width 476 height 28
type input "[DATE]"
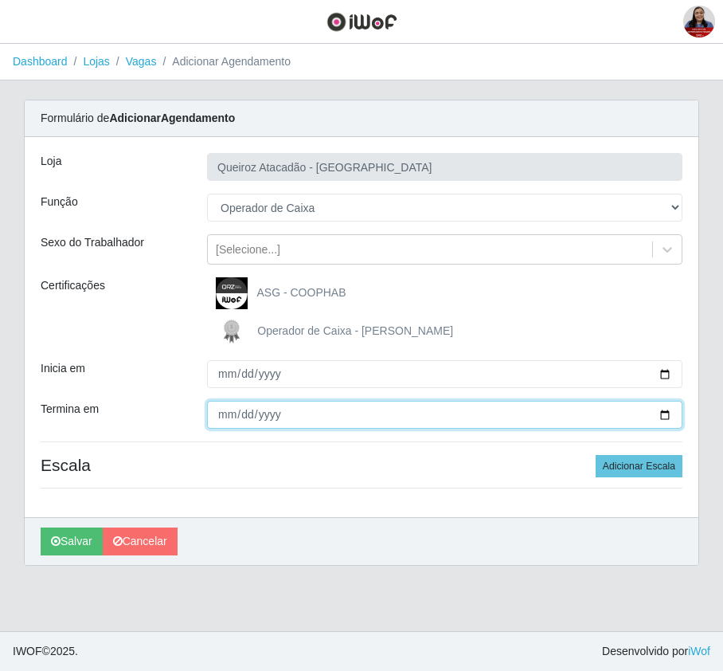
click at [666, 414] on input "Termina em" at bounding box center [445, 415] width 476 height 28
type input "[DATE]"
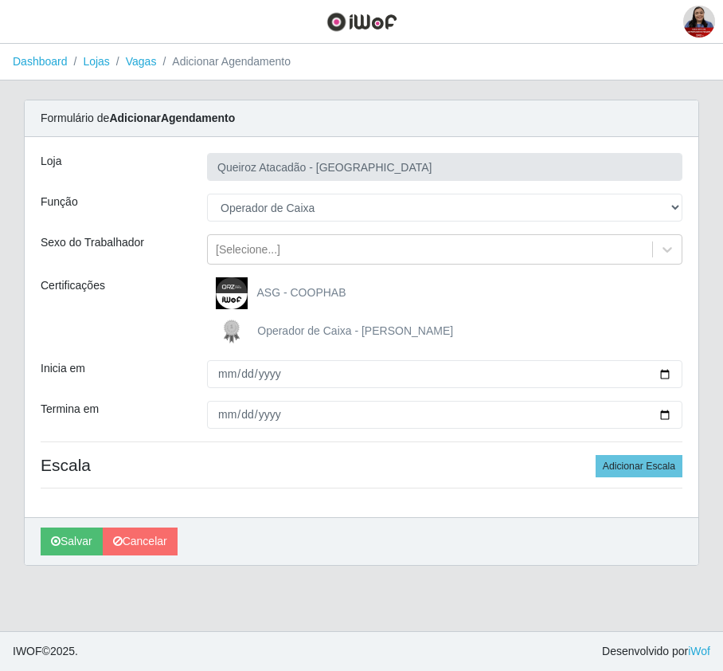
click at [160, 400] on div "[PERSON_NAME] Atacadão - [GEOGRAPHIC_DATA] do Amarante Função [Selecione...] Ba…" at bounding box center [362, 327] width 674 height 380
click at [634, 464] on button "Adicionar Escala" at bounding box center [639, 466] width 87 height 22
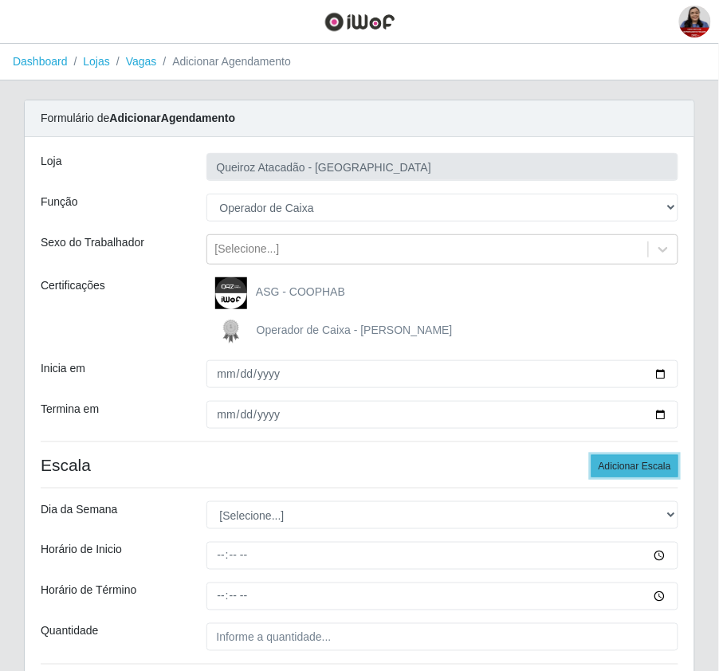
click at [634, 464] on button "Adicionar Escala" at bounding box center [634, 466] width 87 height 22
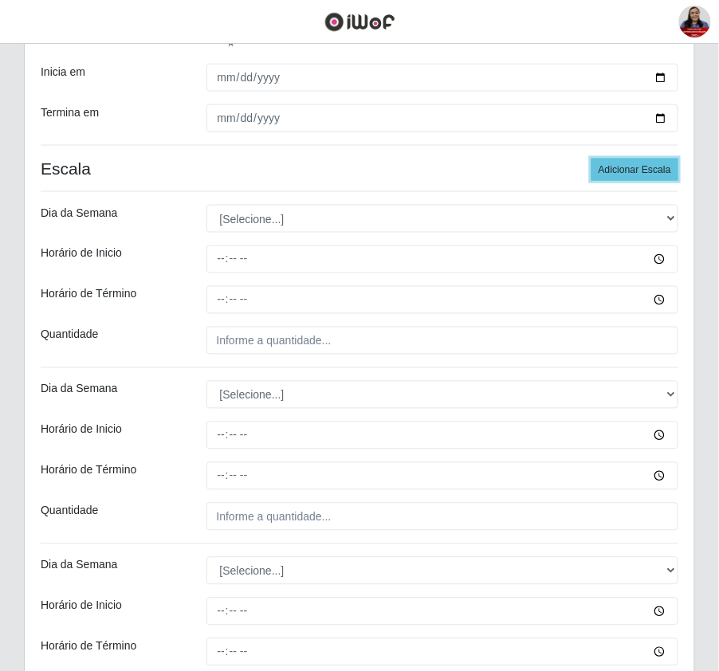
scroll to position [319, 0]
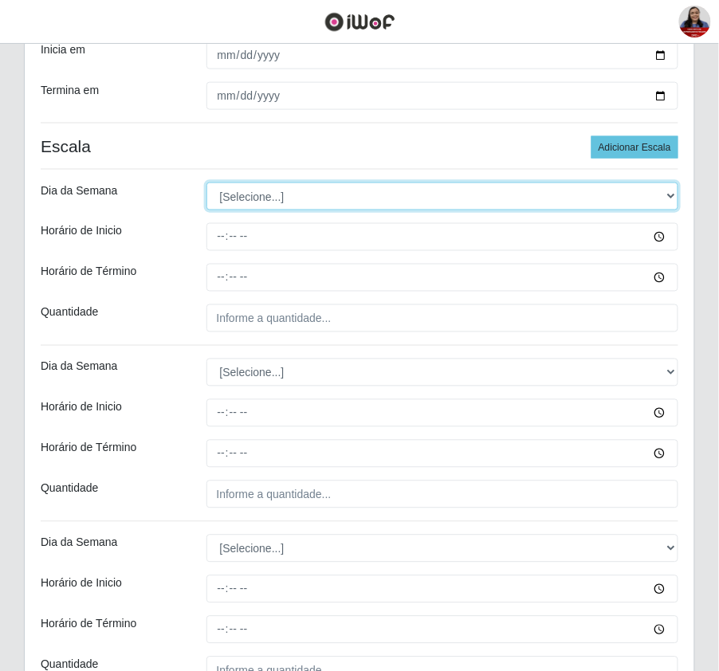
click at [364, 202] on select "[Selecione...] Segunda Terça Quarta Quinta Sexta Sábado Domingo" at bounding box center [442, 196] width 472 height 28
select select "5"
click at [206, 184] on select "[Selecione...] Segunda Terça Quarta Quinta Sexta Sábado Domingo" at bounding box center [442, 196] width 472 height 28
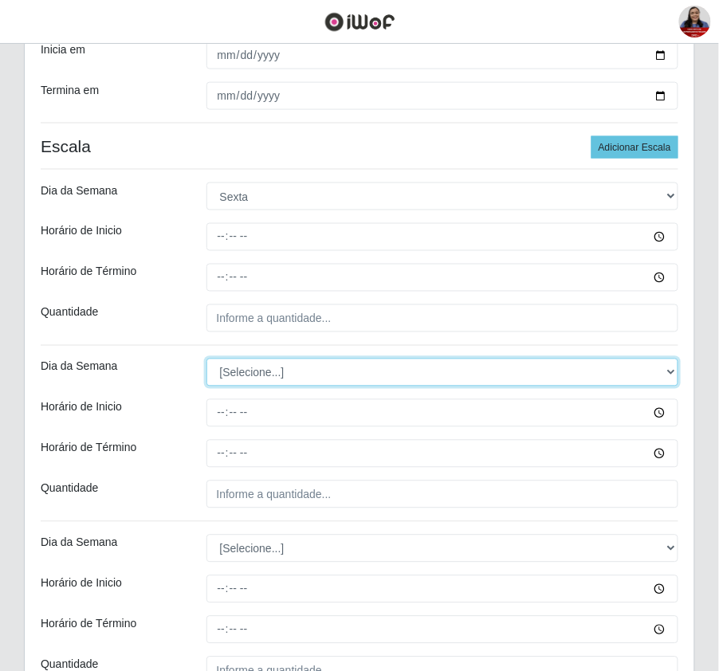
click at [285, 386] on select "[Selecione...] Segunda Terça Quarta Quinta Sexta Sábado Domingo" at bounding box center [442, 373] width 472 height 28
select select "5"
click at [206, 360] on select "[Selecione...] Segunda Terça Quarta Quinta Sexta Sábado Domingo" at bounding box center [442, 373] width 472 height 28
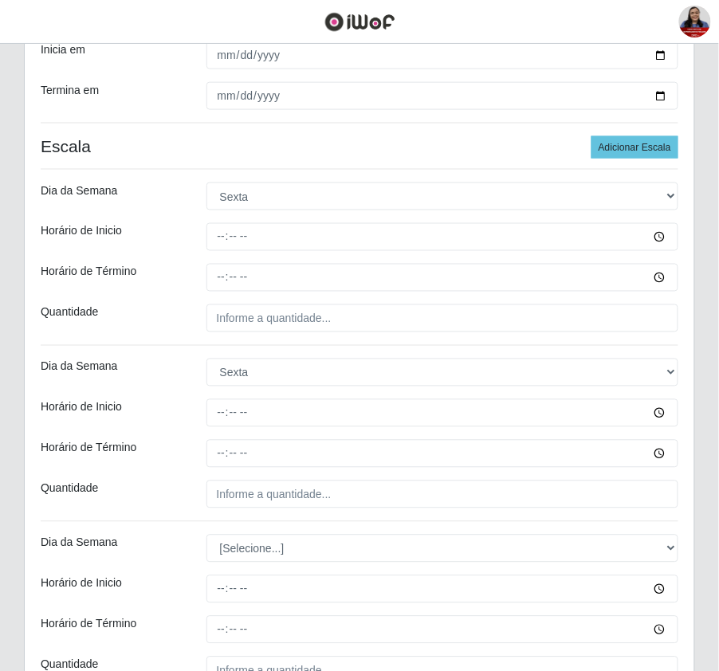
click at [141, 331] on div "Quantidade" at bounding box center [112, 318] width 166 height 28
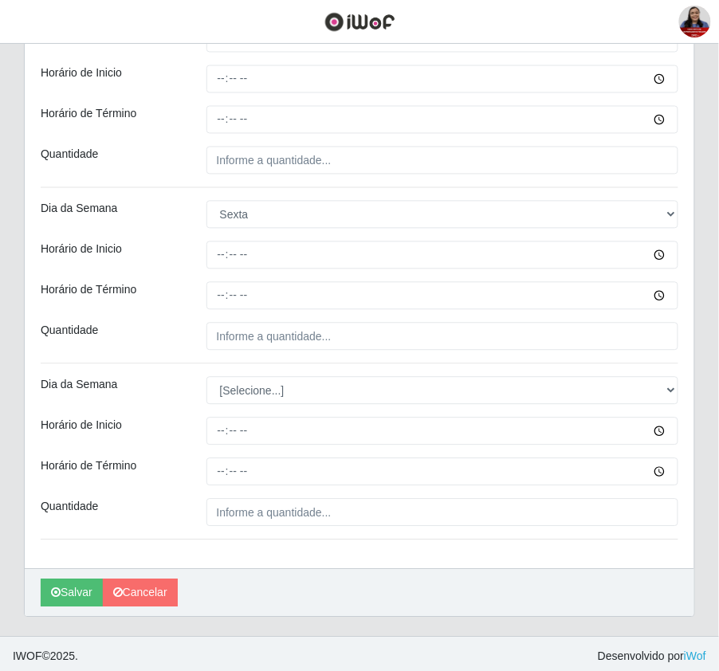
scroll to position [485, 0]
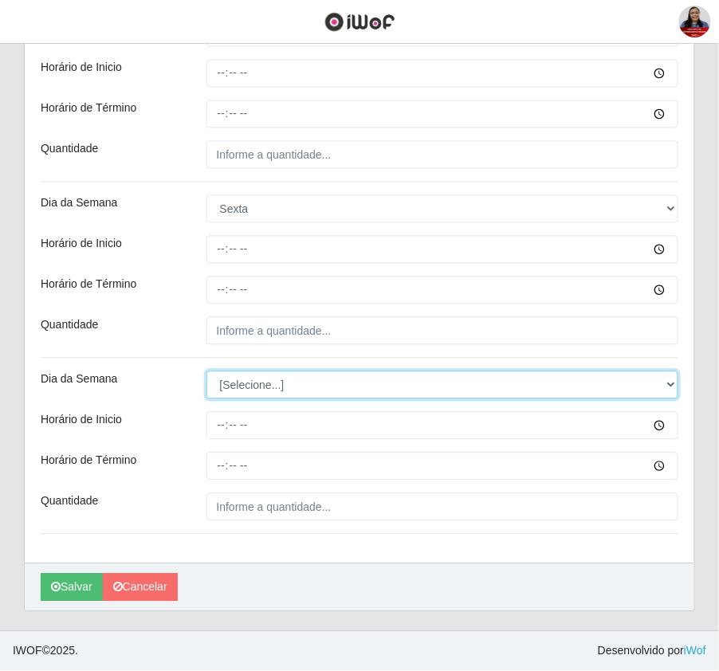
click at [260, 382] on select "[Selecione...] Segunda Terça Quarta Quinta Sexta Sábado Domingo" at bounding box center [442, 385] width 472 height 28
select select "5"
click at [206, 371] on select "[Selecione...] Segunda Terça Quarta Quinta Sexta Sábado Domingo" at bounding box center [442, 385] width 472 height 28
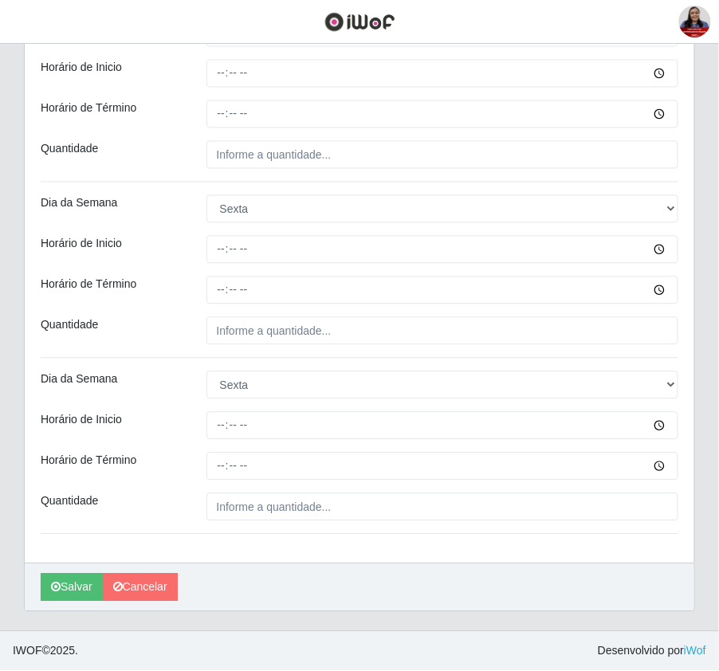
click at [182, 291] on div "Horário de Término" at bounding box center [112, 290] width 166 height 28
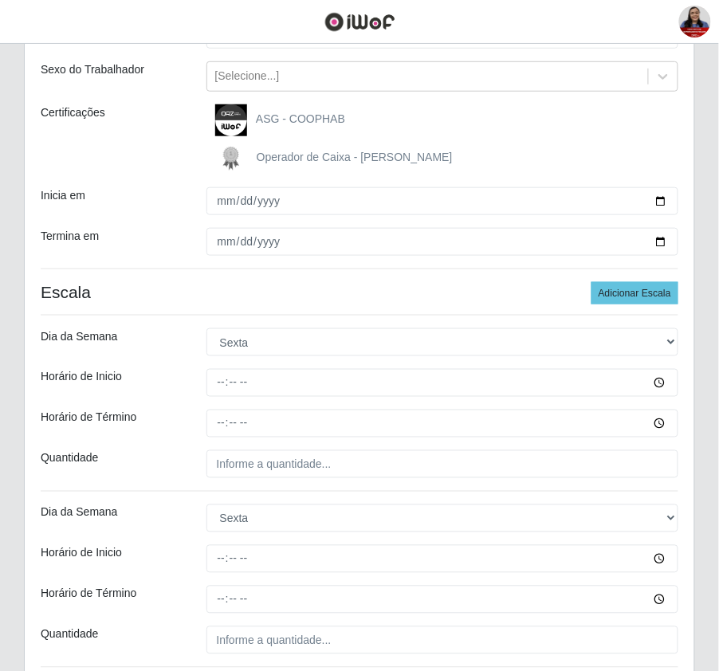
scroll to position [272, 0]
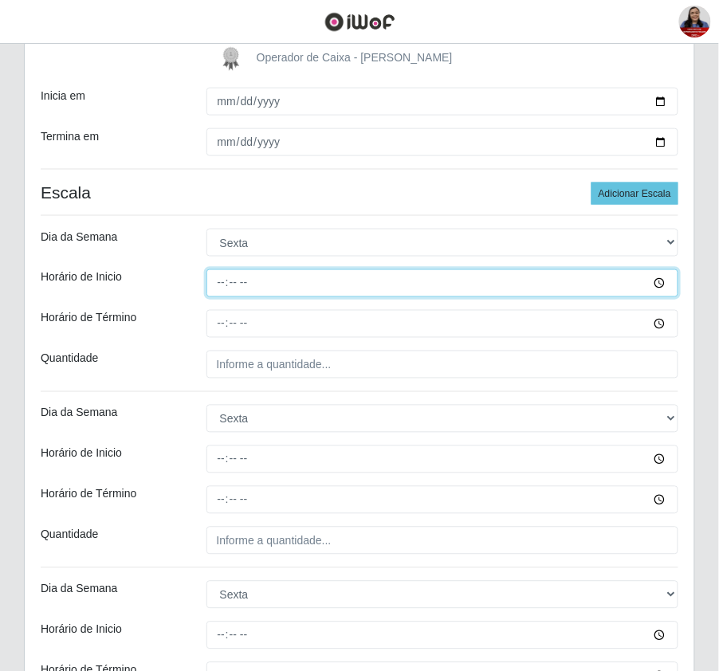
click at [221, 291] on input "Horário de Inicio" at bounding box center [442, 283] width 472 height 28
type input "09:00"
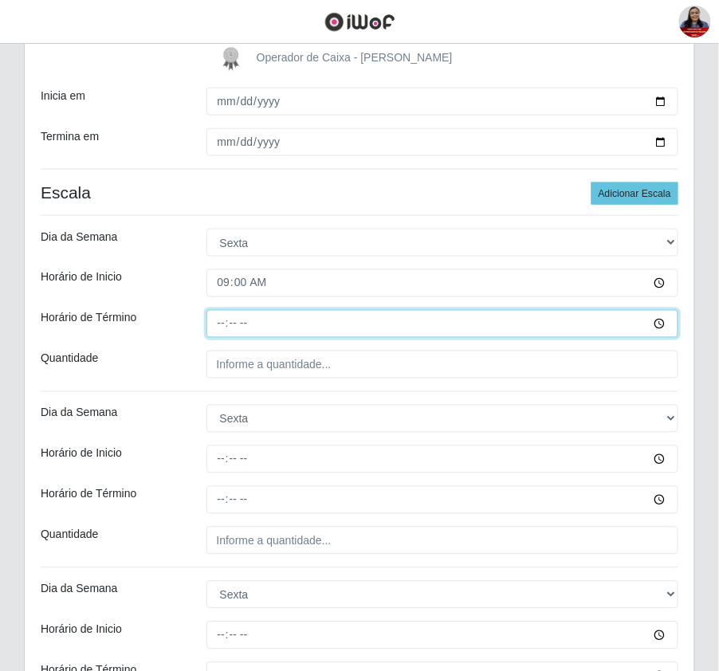
type input "15:00"
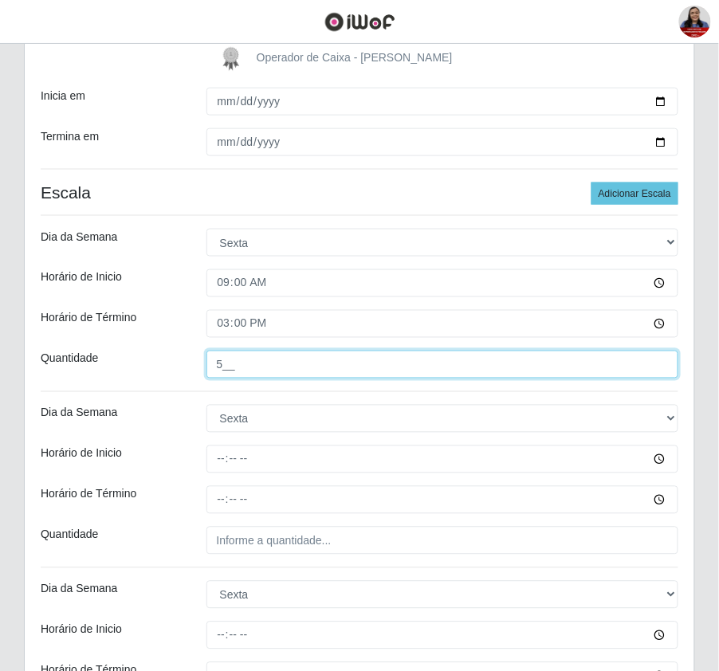
type input "5__"
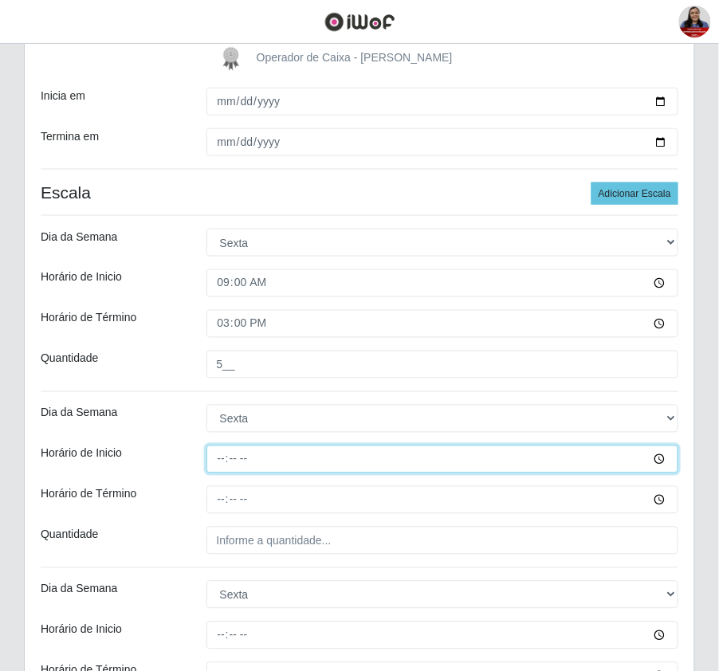
type input "14:00"
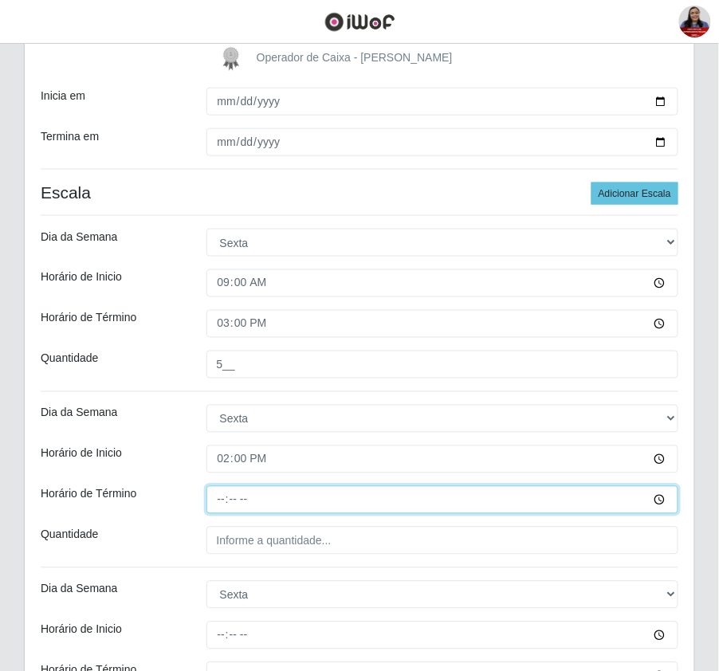
type input "20:00"
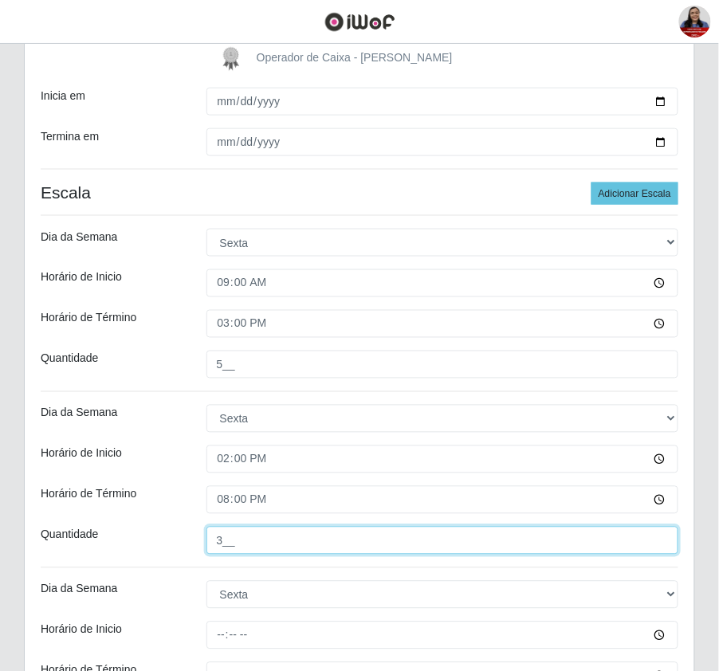
type input "3__"
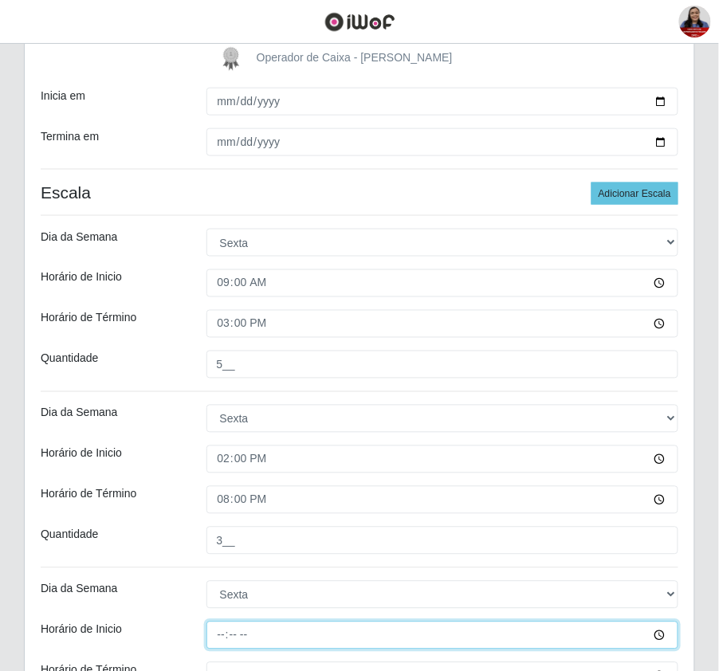
type input "16:00"
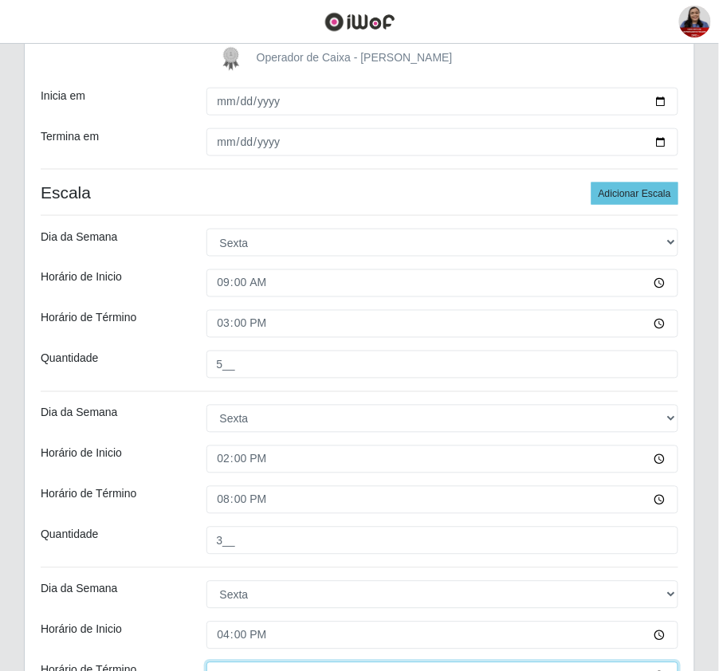
scroll to position [293, 0]
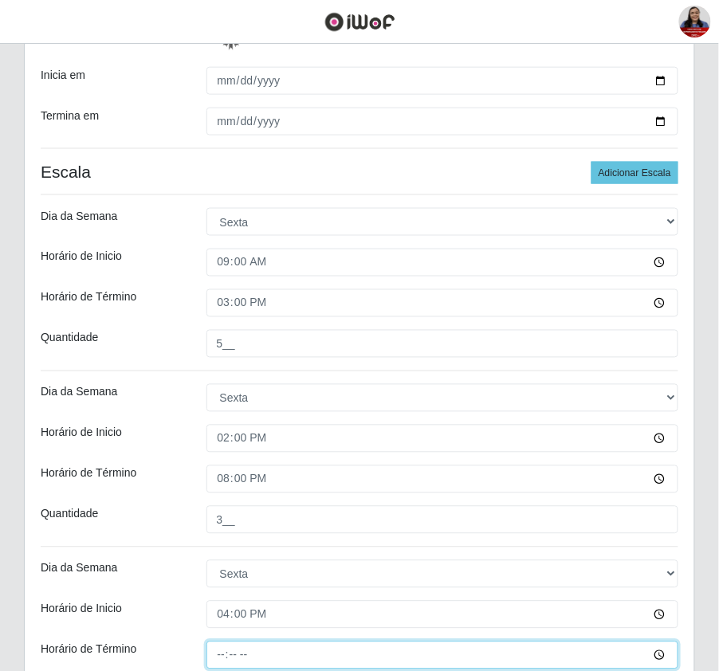
type input "22:00"
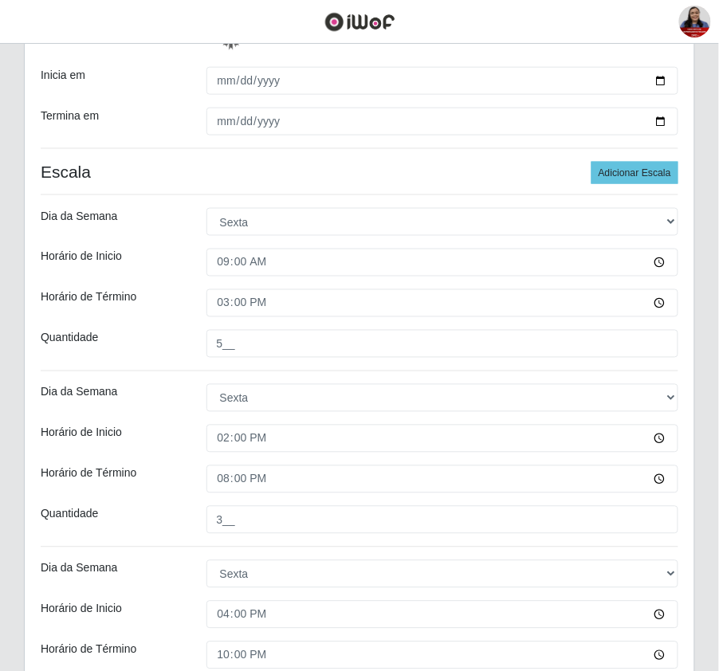
scroll to position [485, 0]
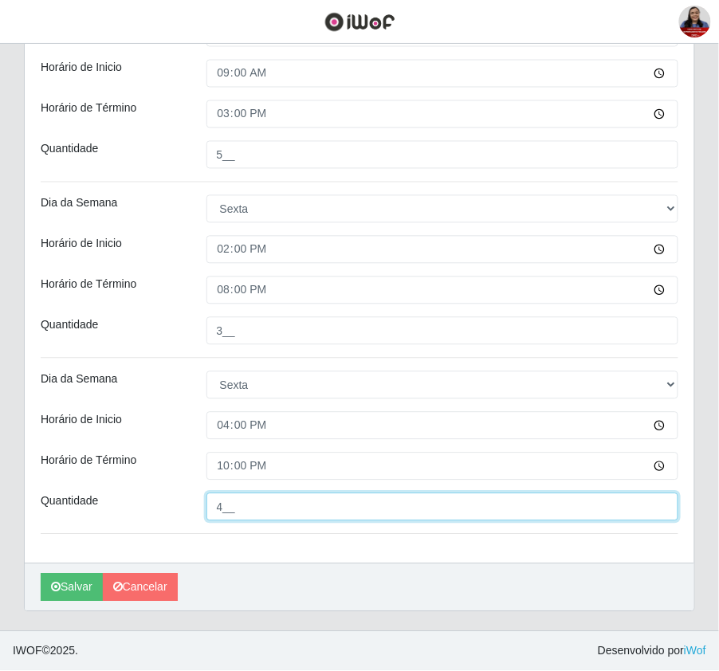
type input "4__"
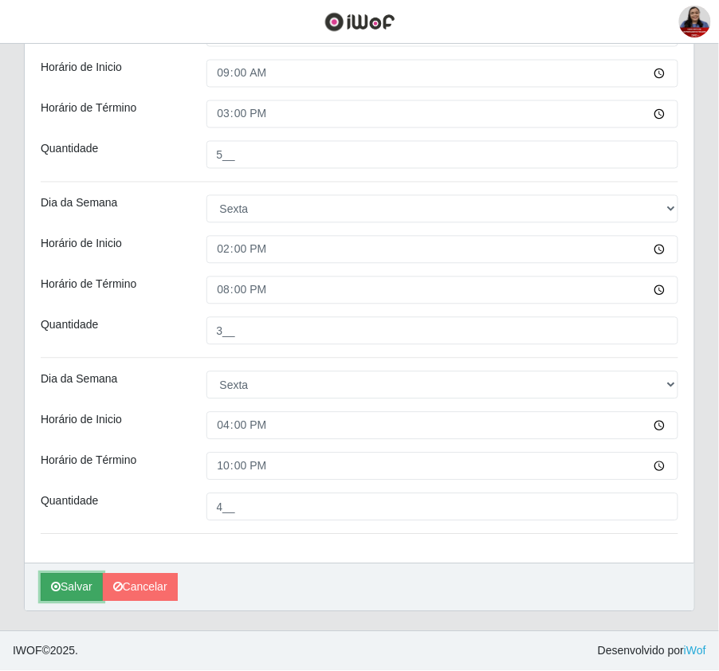
click at [80, 594] on button "Salvar" at bounding box center [72, 588] width 62 height 28
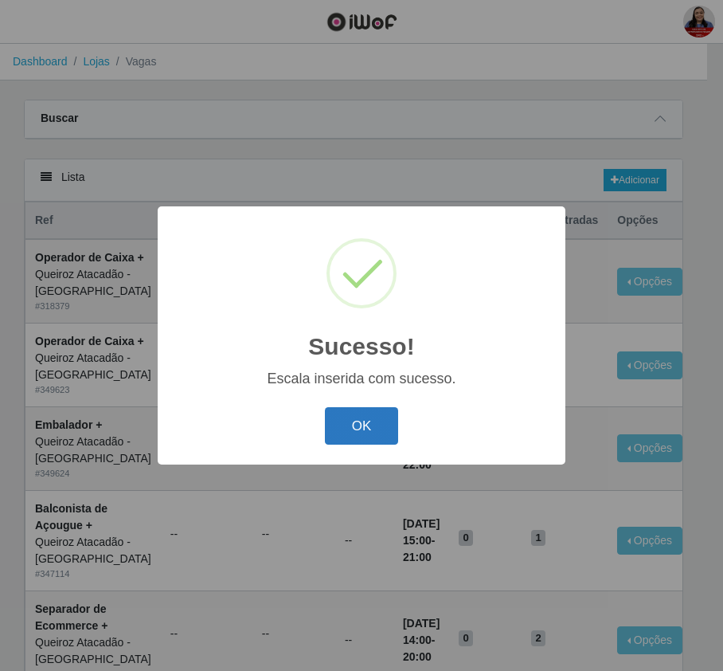
click at [365, 422] on button "OK" at bounding box center [362, 425] width 74 height 37
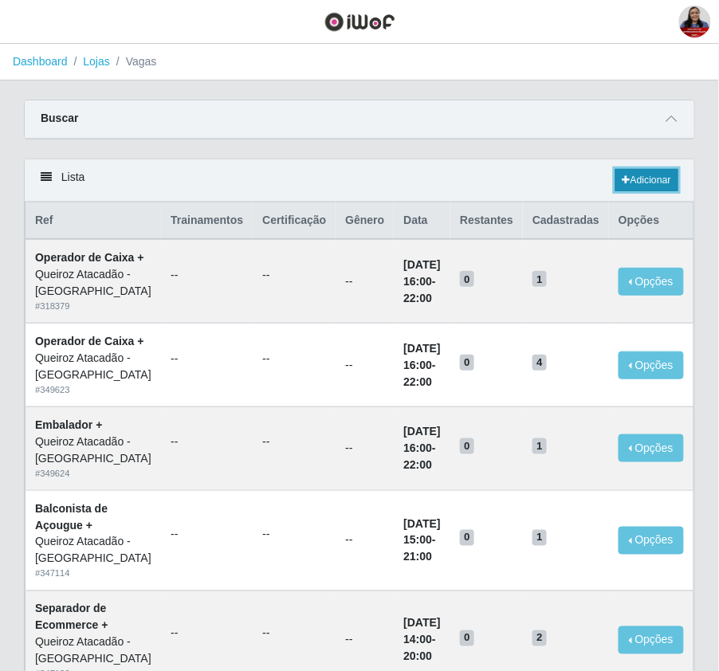
click at [644, 177] on link "Adicionar" at bounding box center [646, 180] width 63 height 22
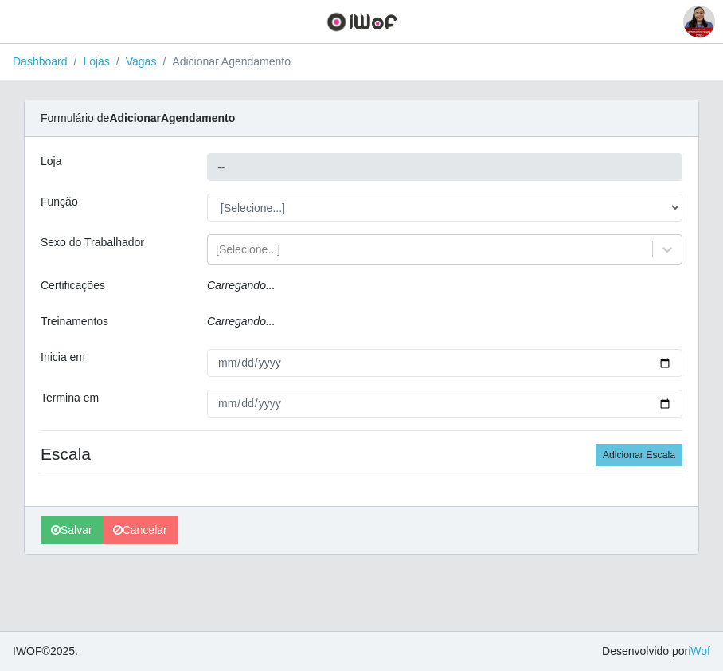
type input "Queiroz Atacadão - [GEOGRAPHIC_DATA]"
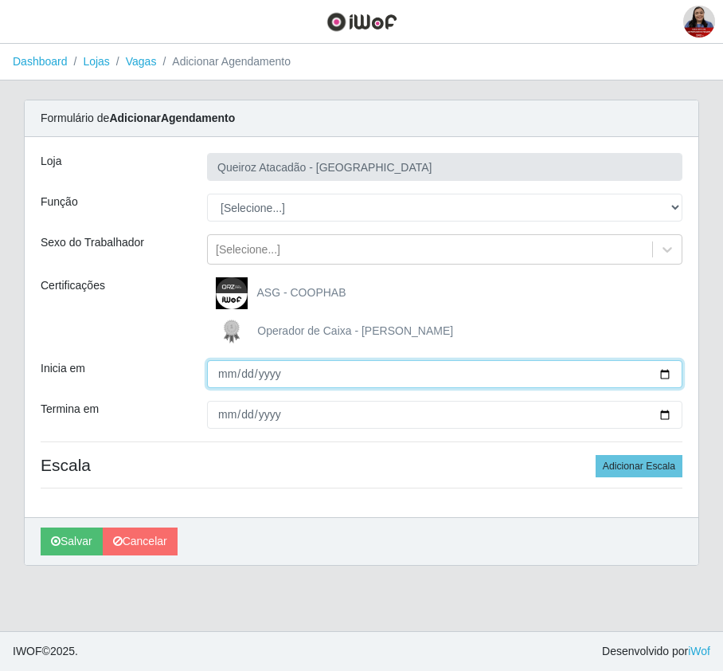
click at [669, 376] on input "Inicia em" at bounding box center [445, 374] width 476 height 28
type input "[DATE]"
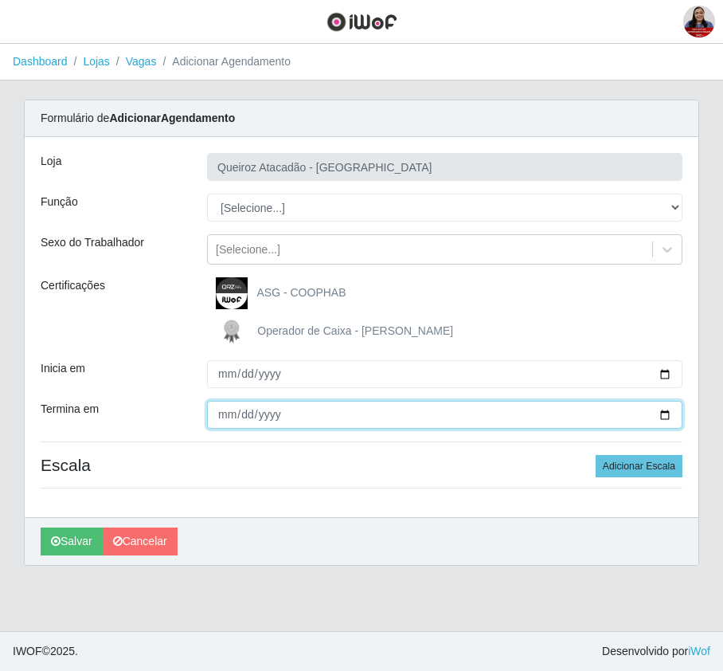
click at [660, 409] on input "Termina em" at bounding box center [445, 415] width 476 height 28
type input "[DATE]"
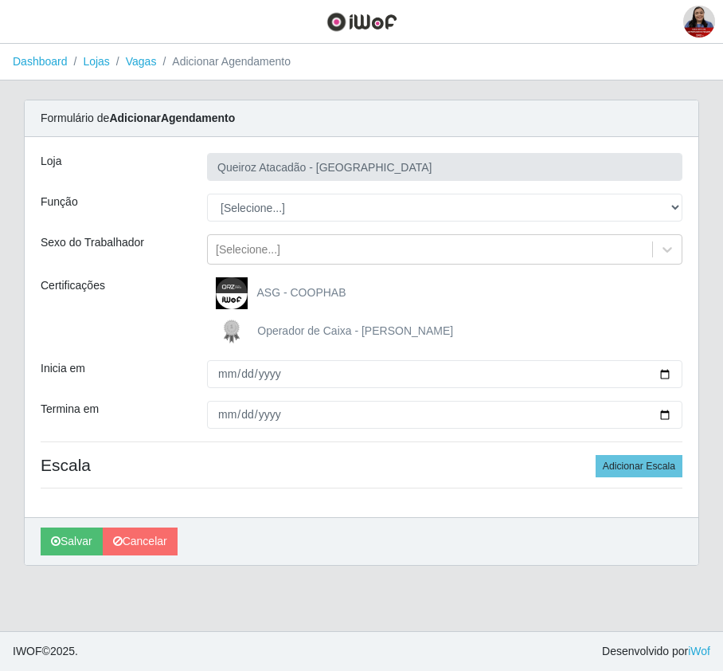
click at [140, 355] on div "[PERSON_NAME] Atacadão - [GEOGRAPHIC_DATA] do Amarante Função [Selecione...] Ba…" at bounding box center [362, 327] width 674 height 380
click at [631, 472] on button "Adicionar Escala" at bounding box center [639, 466] width 87 height 22
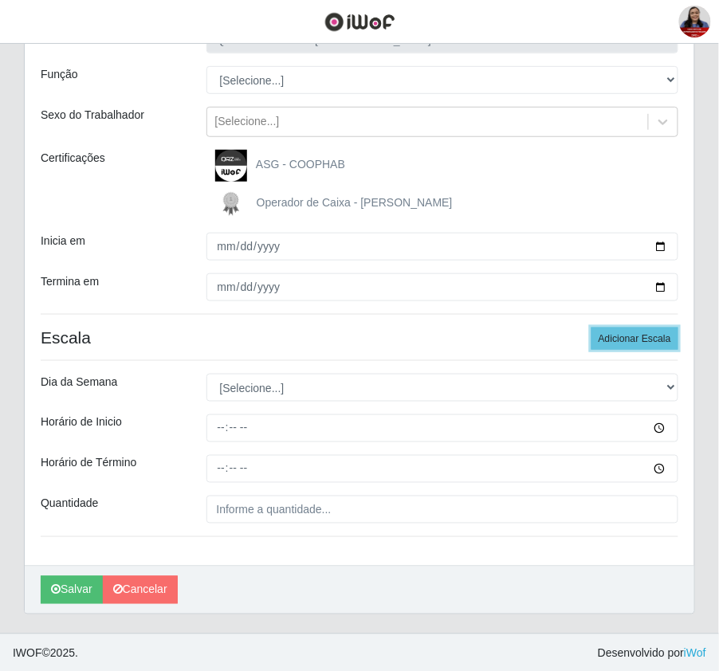
scroll to position [132, 0]
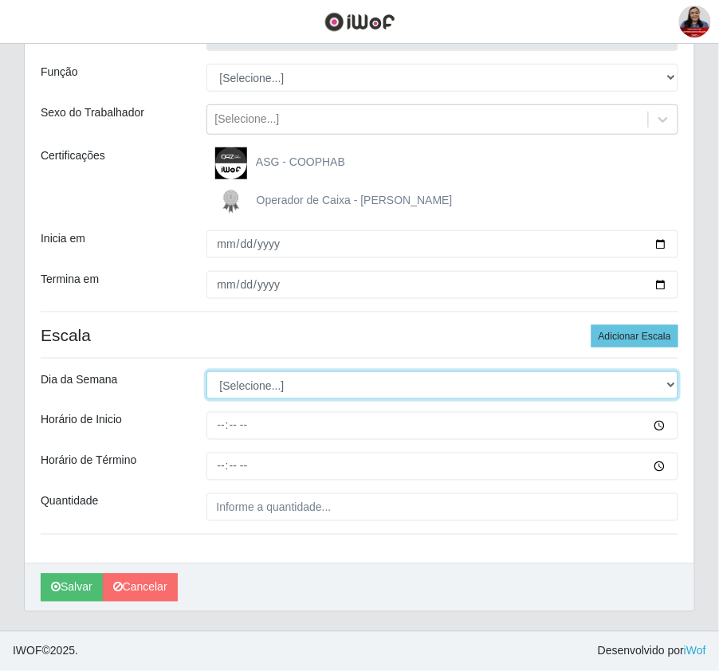
click at [313, 390] on select "[Selecione...] Segunda Terça Quarta Quinta Sexta Sábado Domingo" at bounding box center [442, 385] width 472 height 28
click at [206, 371] on select "[Selecione...] Segunda Terça Quarta Quinta Sexta Sábado Domingo" at bounding box center [442, 385] width 472 height 28
click at [304, 384] on select "[Selecione...] Segunda Terça Quarta Quinta Sexta Sábado Domingo" at bounding box center [442, 385] width 472 height 28
select select "5"
click at [206, 371] on select "[Selecione...] Segunda Terça Quarta Quinta Sexta Sábado Domingo" at bounding box center [442, 385] width 472 height 28
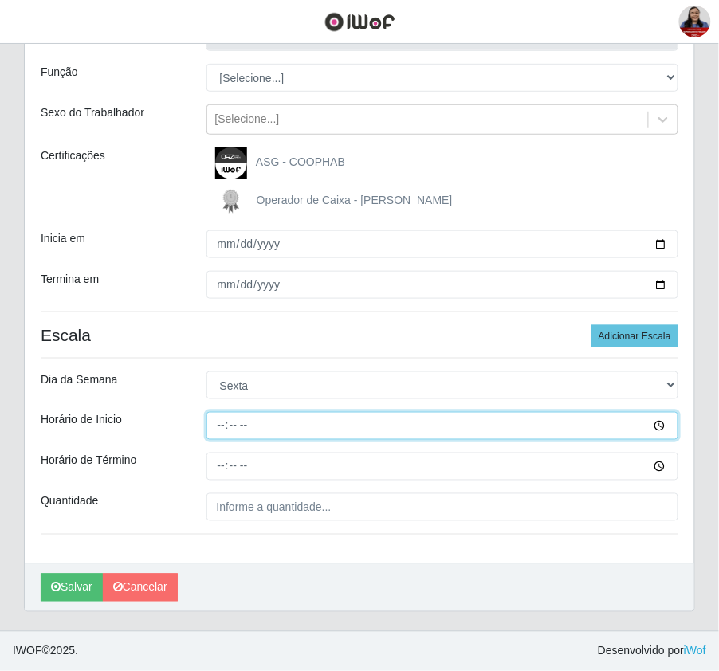
click at [220, 416] on input "Horário de Inicio" at bounding box center [442, 426] width 472 height 28
type input "16:00"
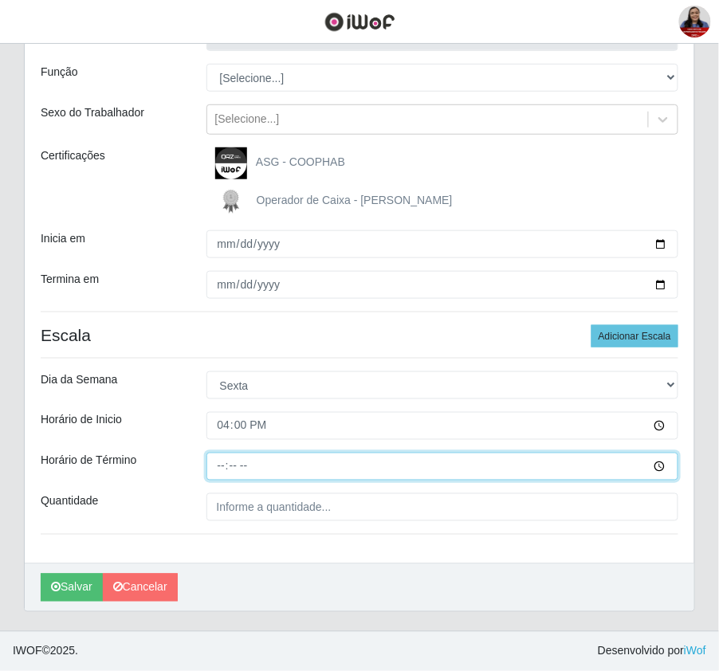
type input "22:00"
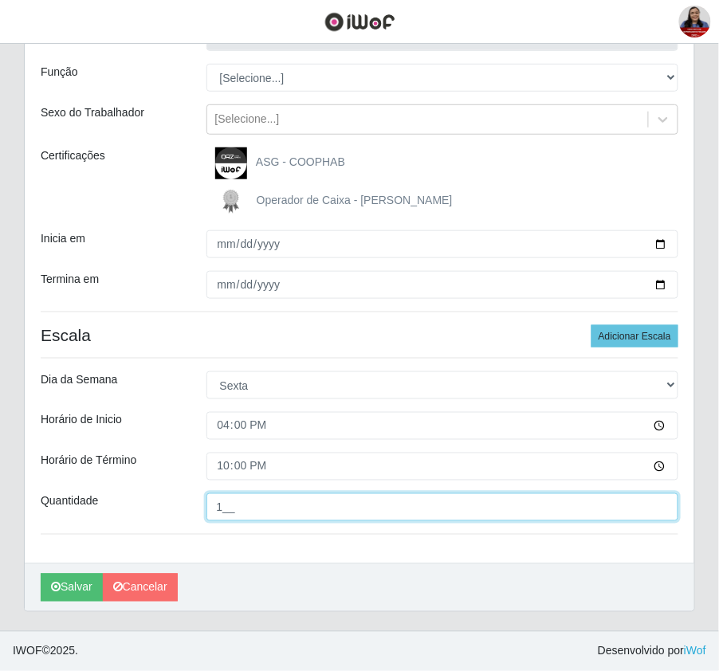
type input "1__"
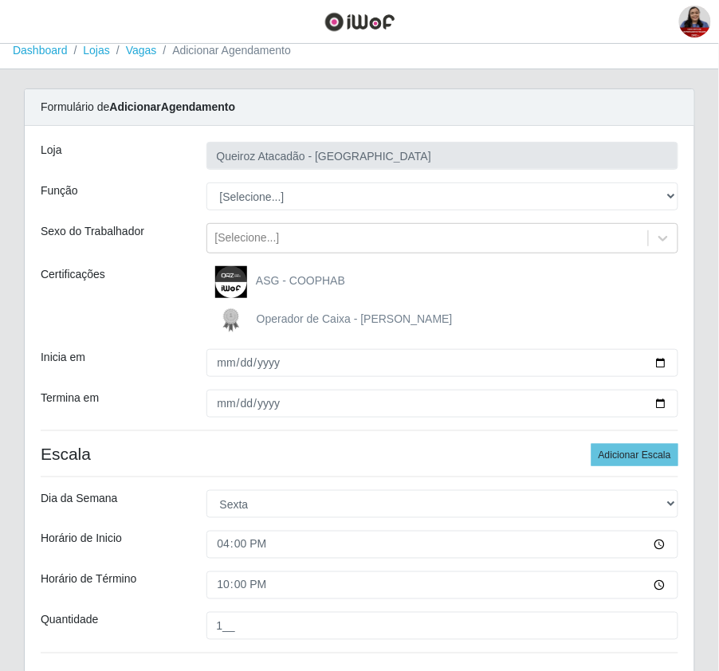
scroll to position [0, 0]
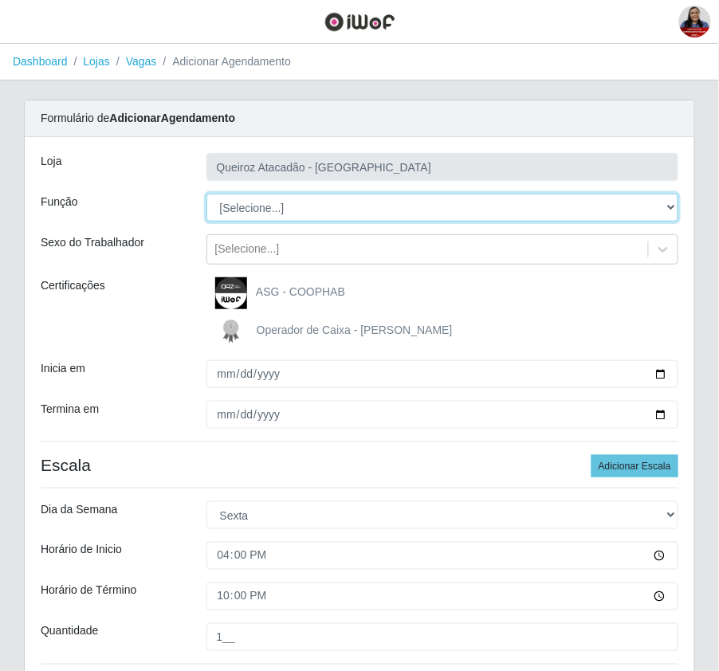
click at [225, 209] on select "[Selecione...] Balconista de Açougue Balconista de Açougue + Balconista de Açou…" at bounding box center [442, 208] width 472 height 28
select select "1"
click at [206, 194] on select "[Selecione...] Balconista de Açougue Balconista de Açougue + Balconista de Açou…" at bounding box center [442, 208] width 472 height 28
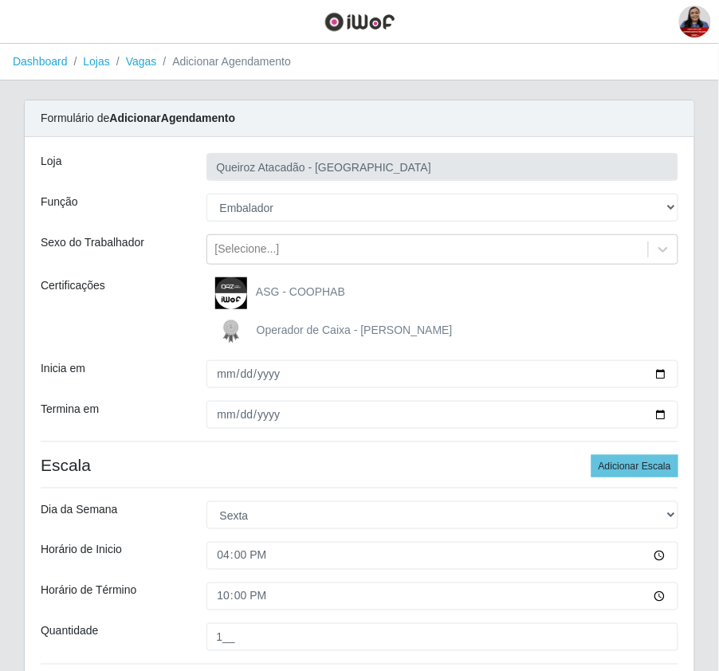
click at [127, 338] on div "Certificações" at bounding box center [112, 312] width 166 height 70
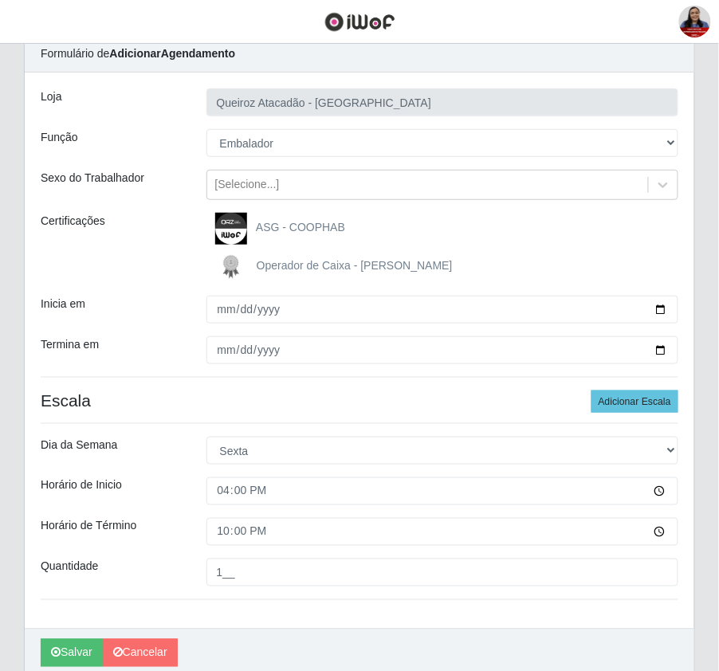
scroll to position [132, 0]
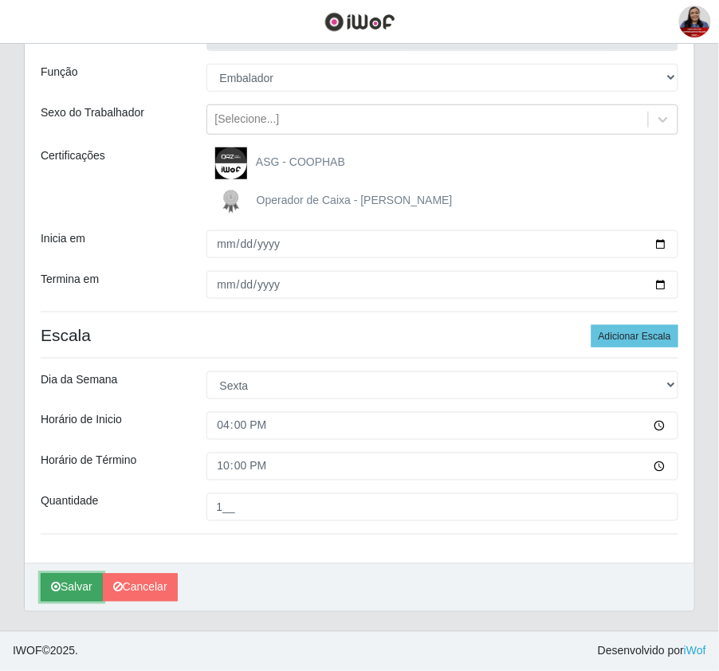
click at [57, 584] on icon "submit" at bounding box center [56, 587] width 10 height 11
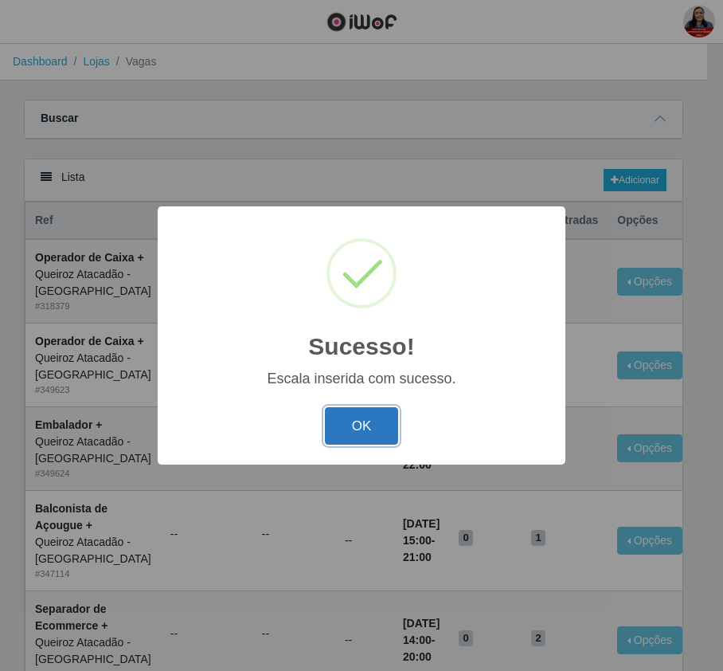
click at [379, 421] on button "OK" at bounding box center [362, 425] width 74 height 37
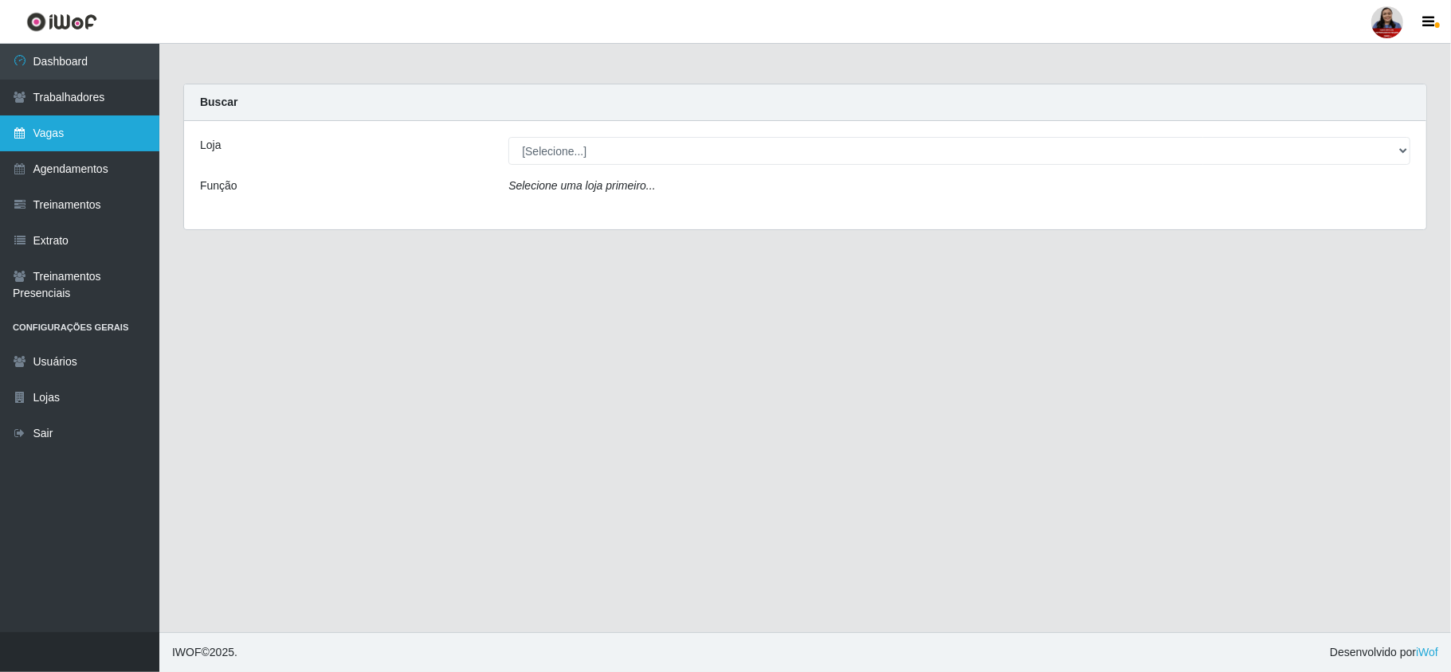
click at [106, 131] on link "Vagas" at bounding box center [79, 134] width 159 height 36
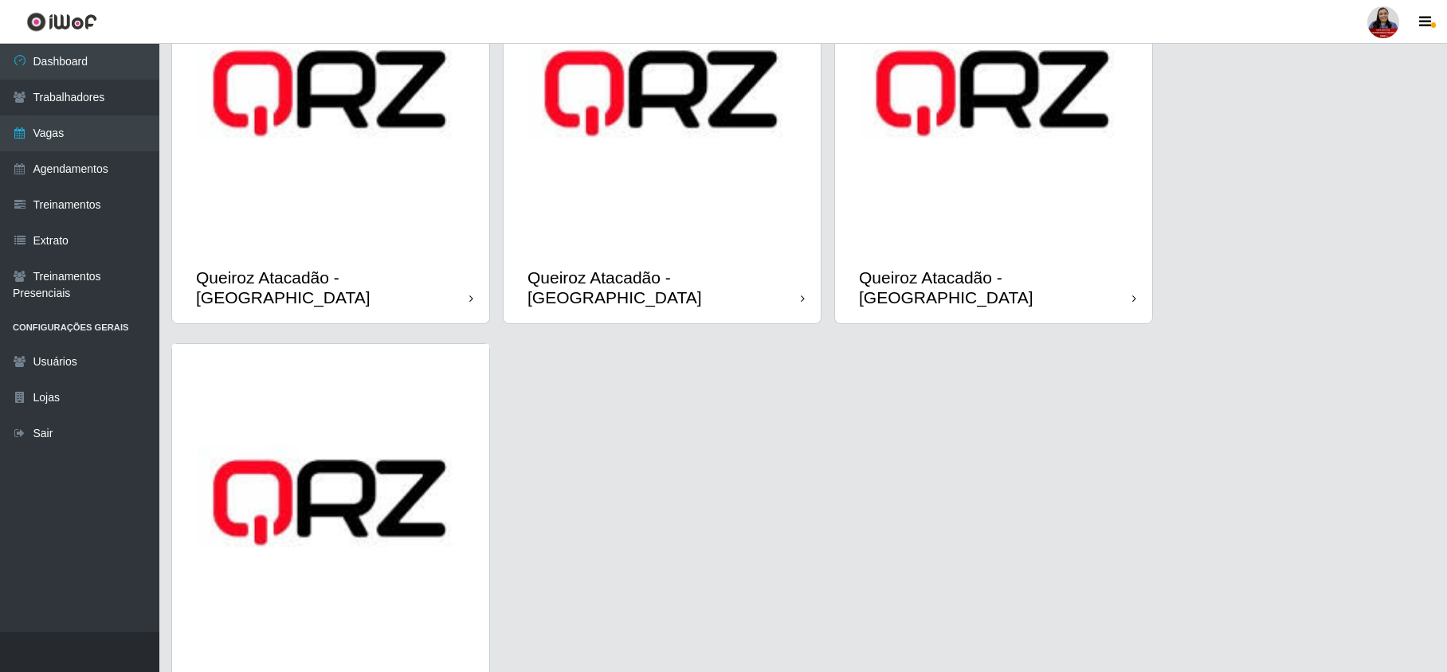
scroll to position [1381, 0]
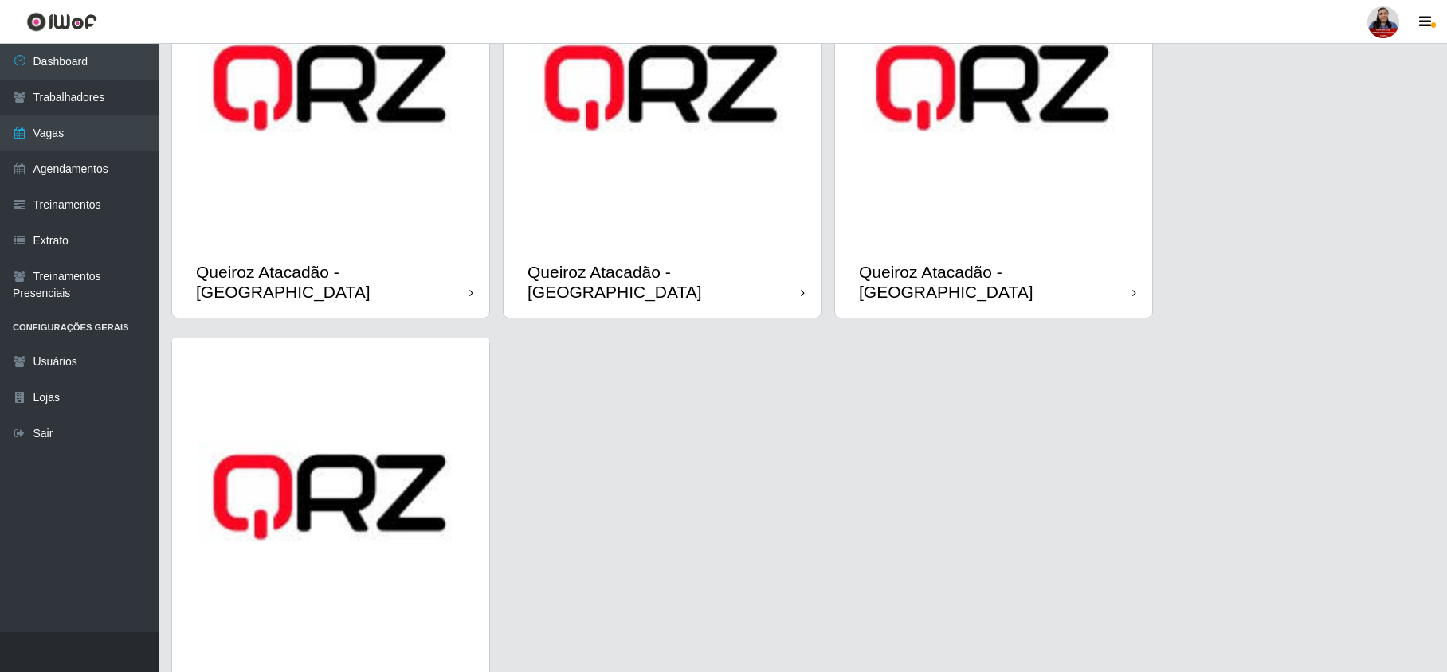
click at [390, 373] on img at bounding box center [330, 497] width 317 height 317
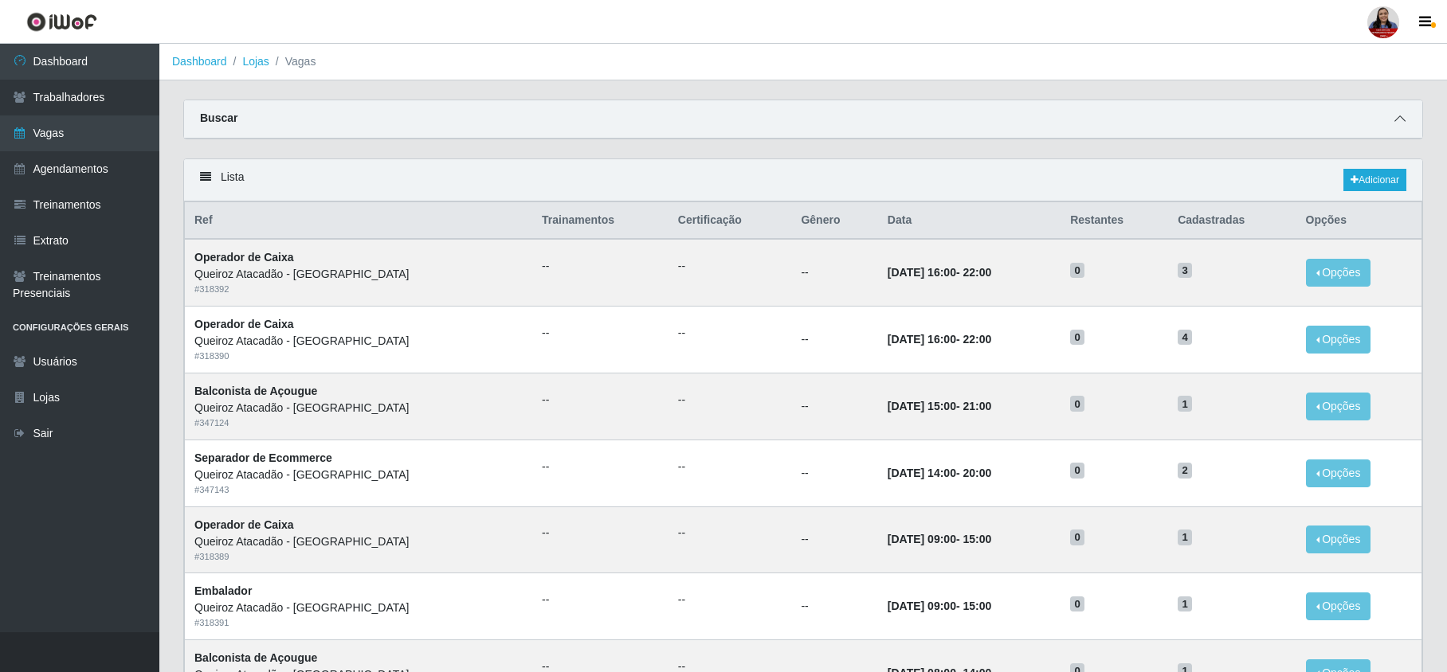
click at [1402, 115] on icon at bounding box center [1399, 118] width 11 height 11
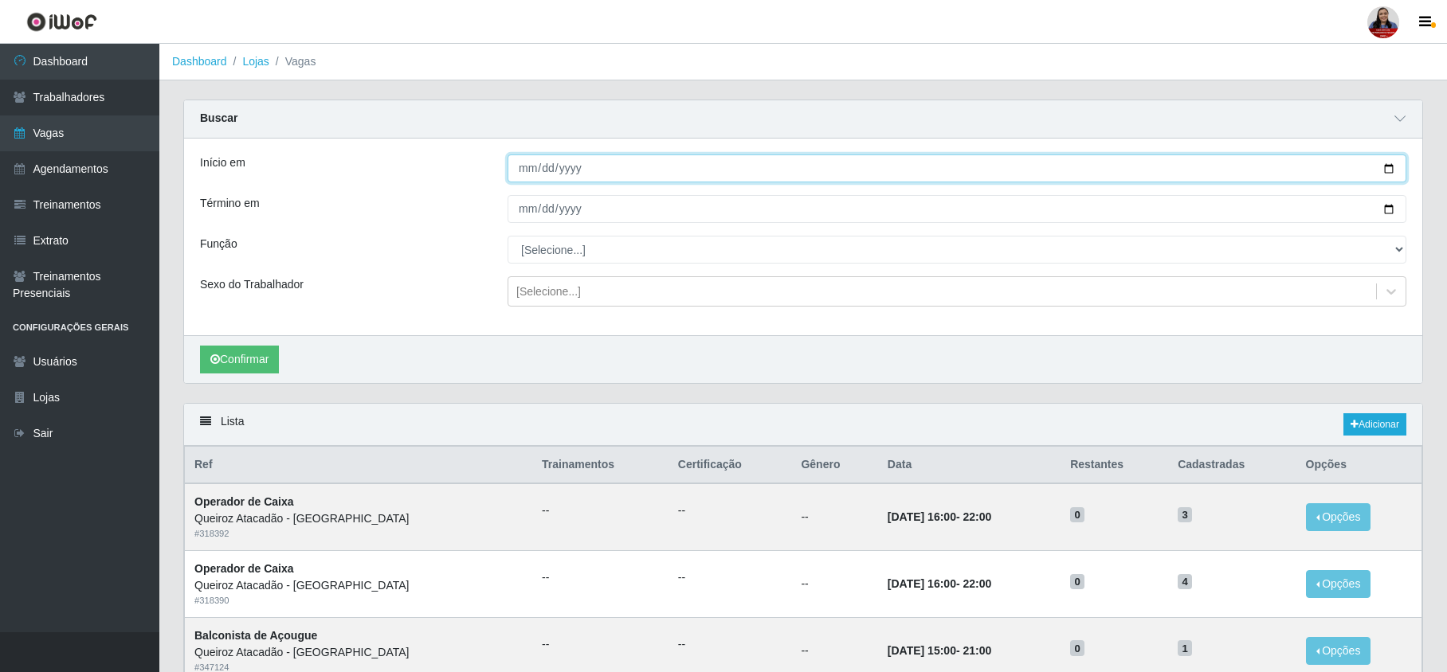
click at [1387, 170] on input "Início em" at bounding box center [956, 169] width 899 height 28
type input "[DATE]"
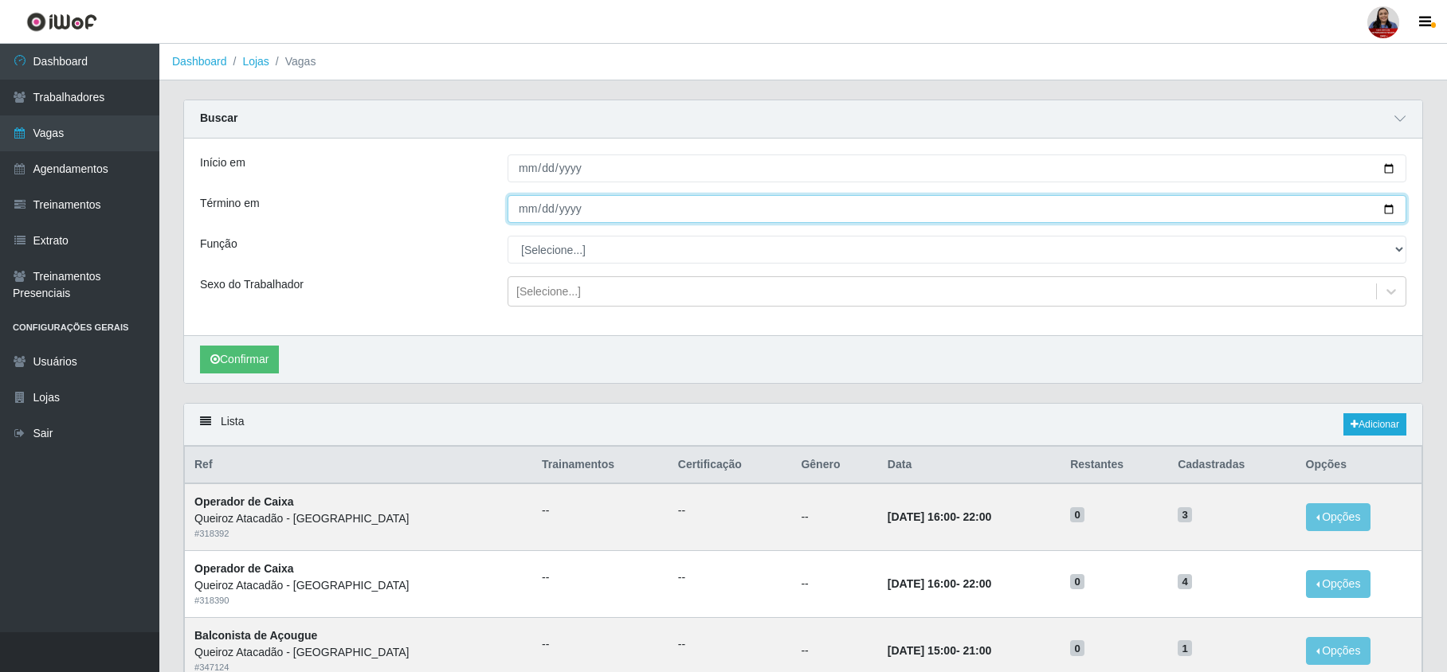
click at [1387, 217] on input "Término em" at bounding box center [956, 209] width 899 height 28
click at [1387, 215] on input "Término em" at bounding box center [956, 209] width 899 height 28
type input "[DATE]"
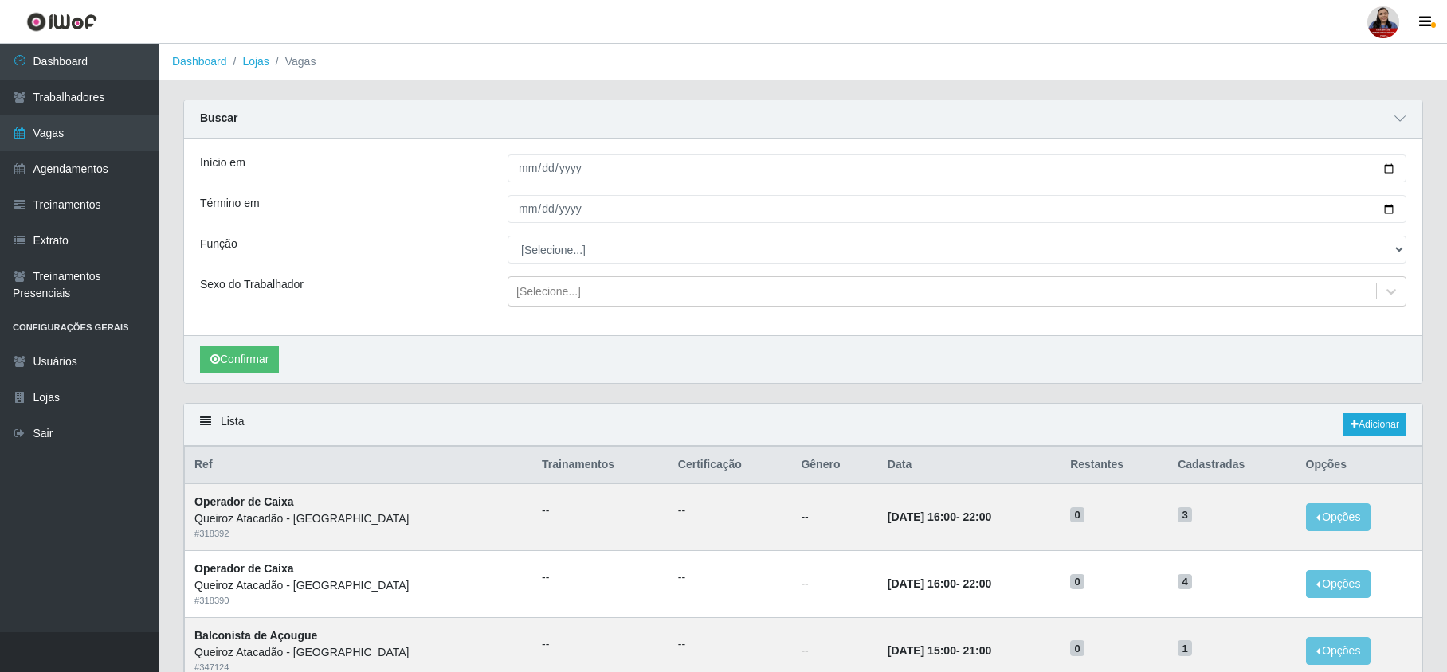
click at [470, 259] on div "Função" at bounding box center [342, 250] width 308 height 28
click at [244, 348] on button "Confirmar" at bounding box center [239, 360] width 79 height 28
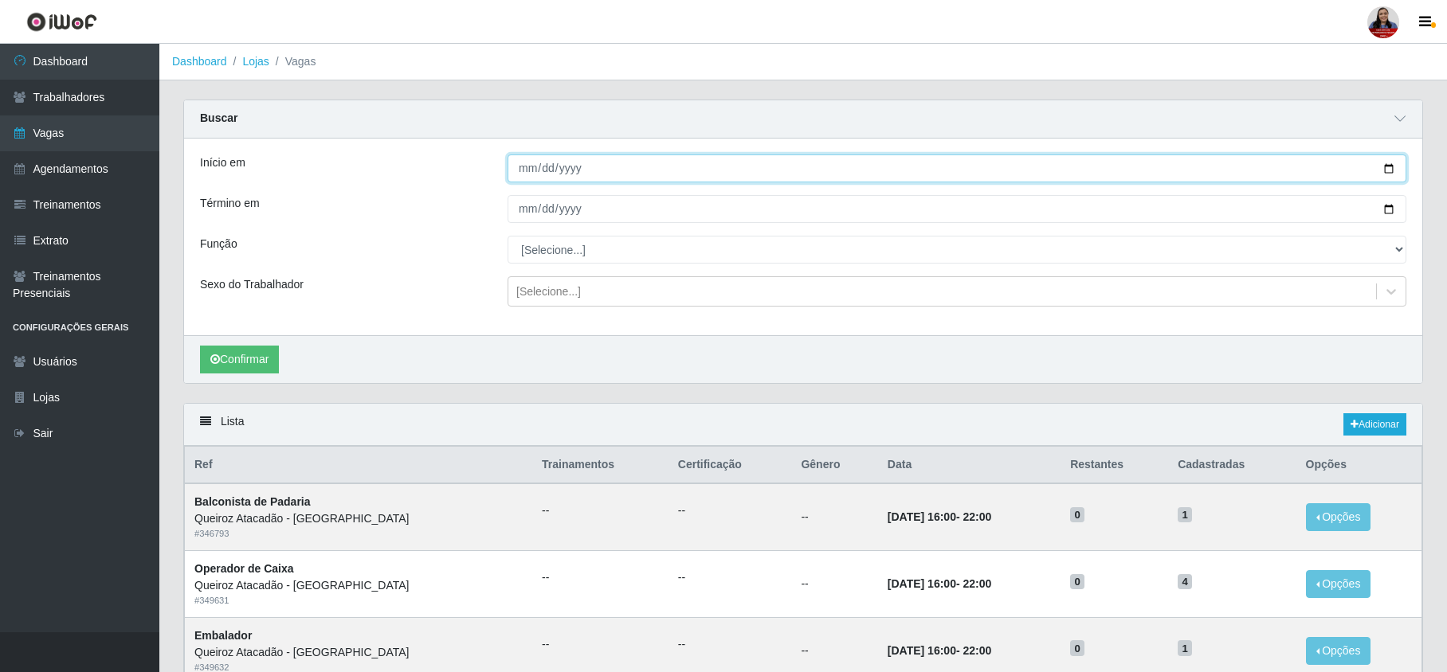
drag, startPoint x: 1388, startPoint y: 166, endPoint x: 1295, endPoint y: 205, distance: 100.3
click at [1387, 167] on input "[DATE]" at bounding box center [956, 169] width 899 height 28
type input "[DATE]"
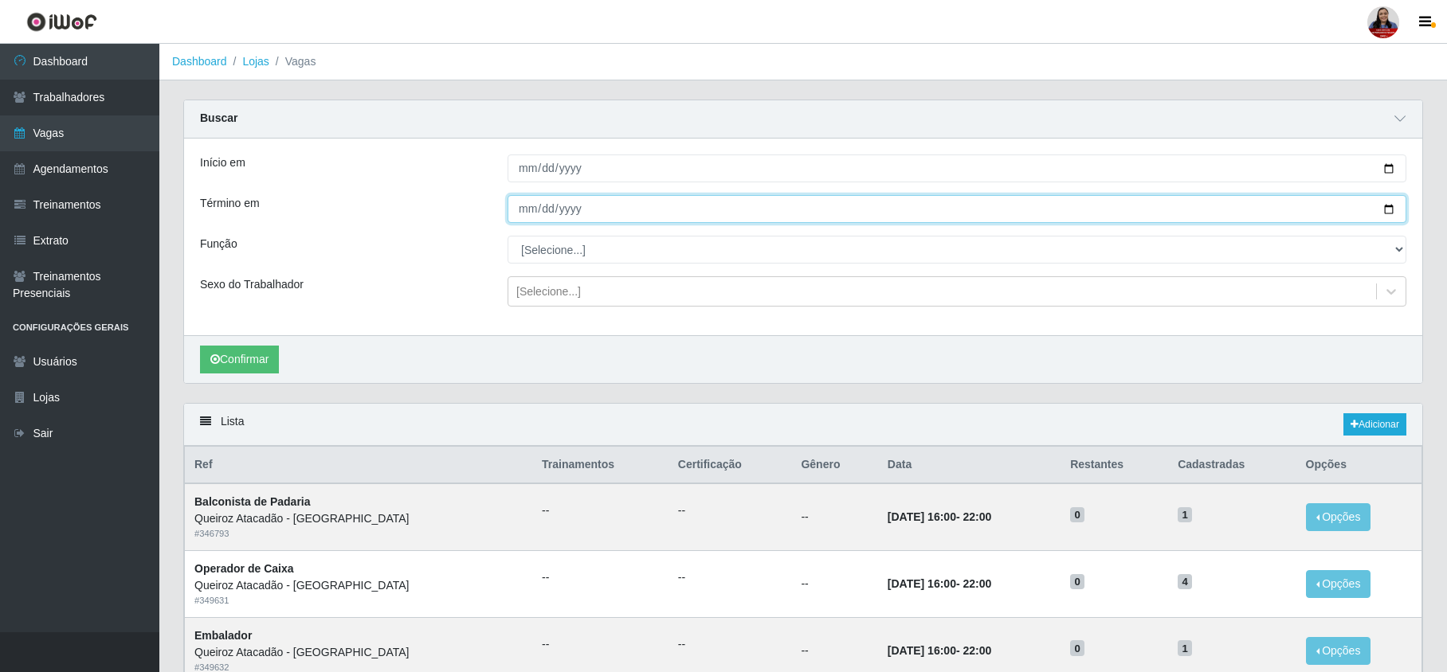
click at [1388, 211] on input "[DATE]" at bounding box center [956, 209] width 899 height 28
type input "[DATE]"
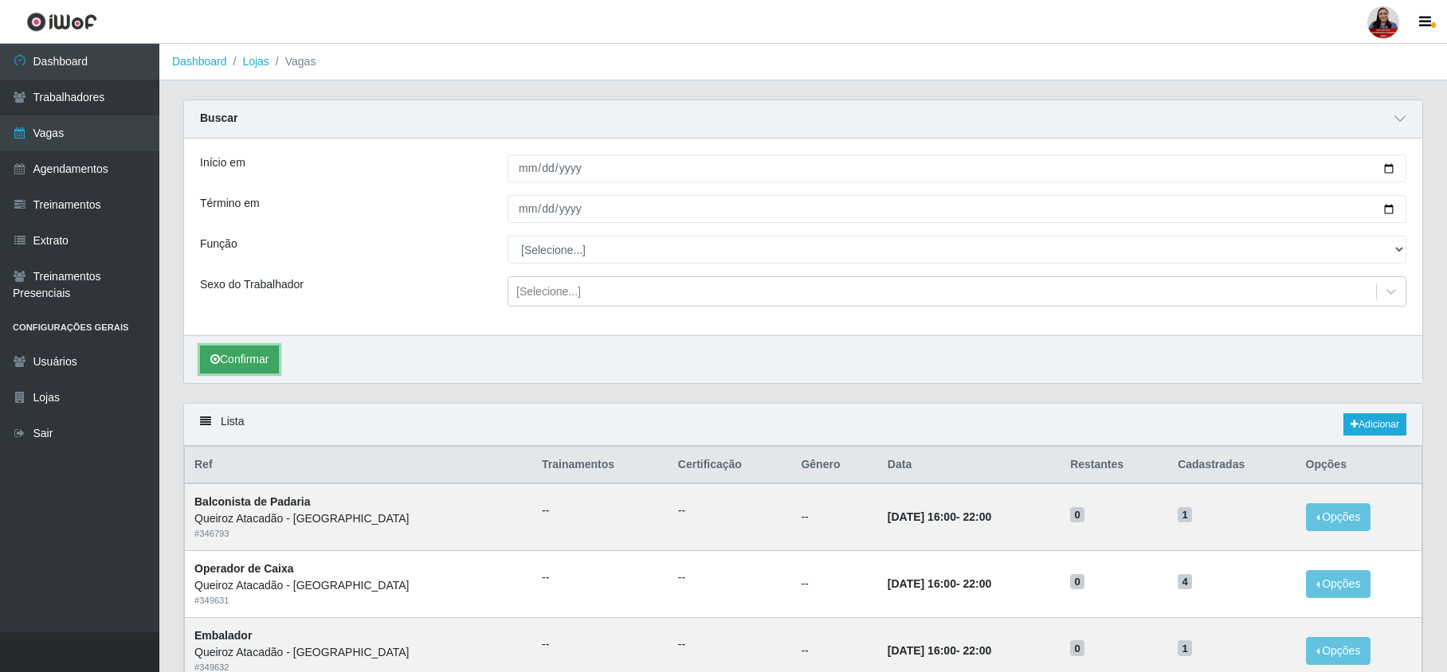
click at [245, 351] on button "Confirmar" at bounding box center [239, 360] width 79 height 28
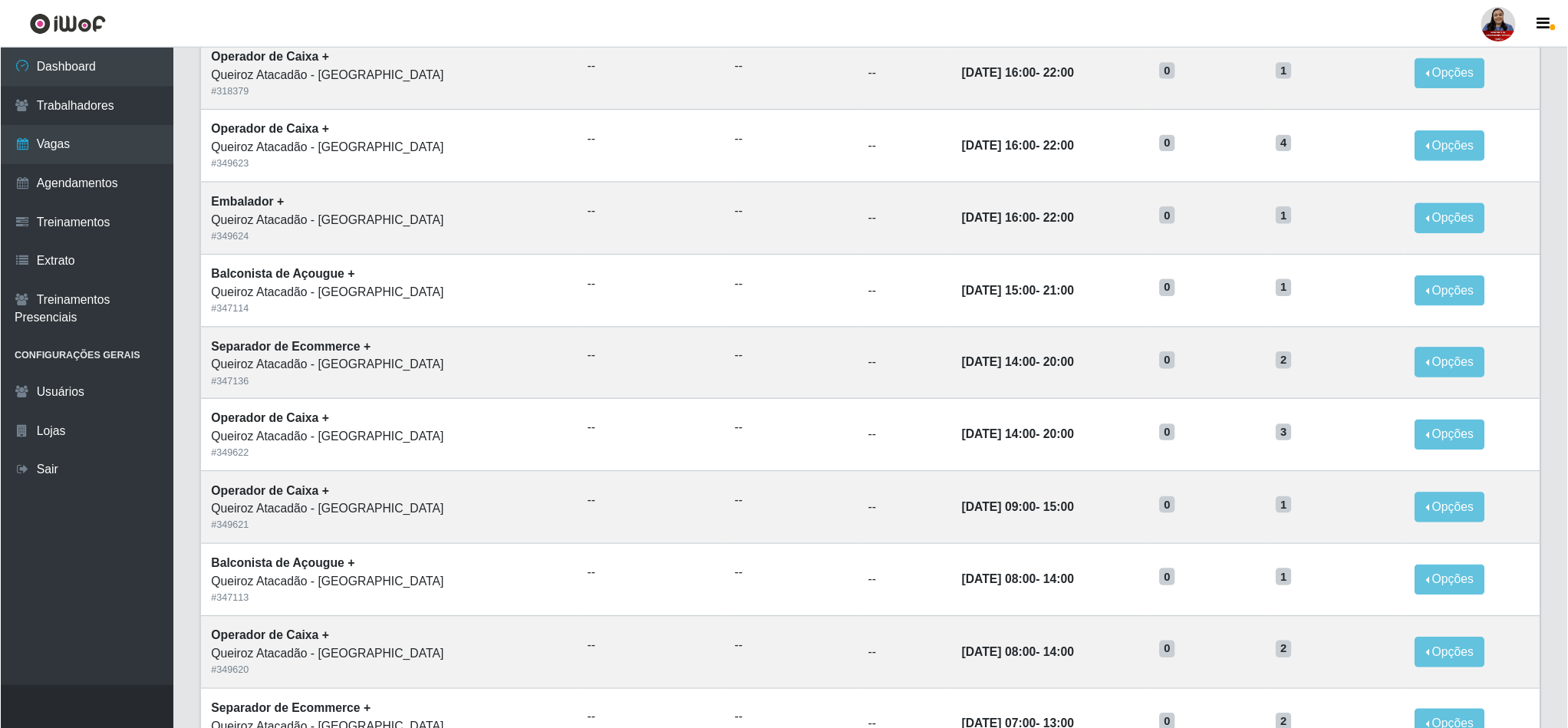
scroll to position [433, 0]
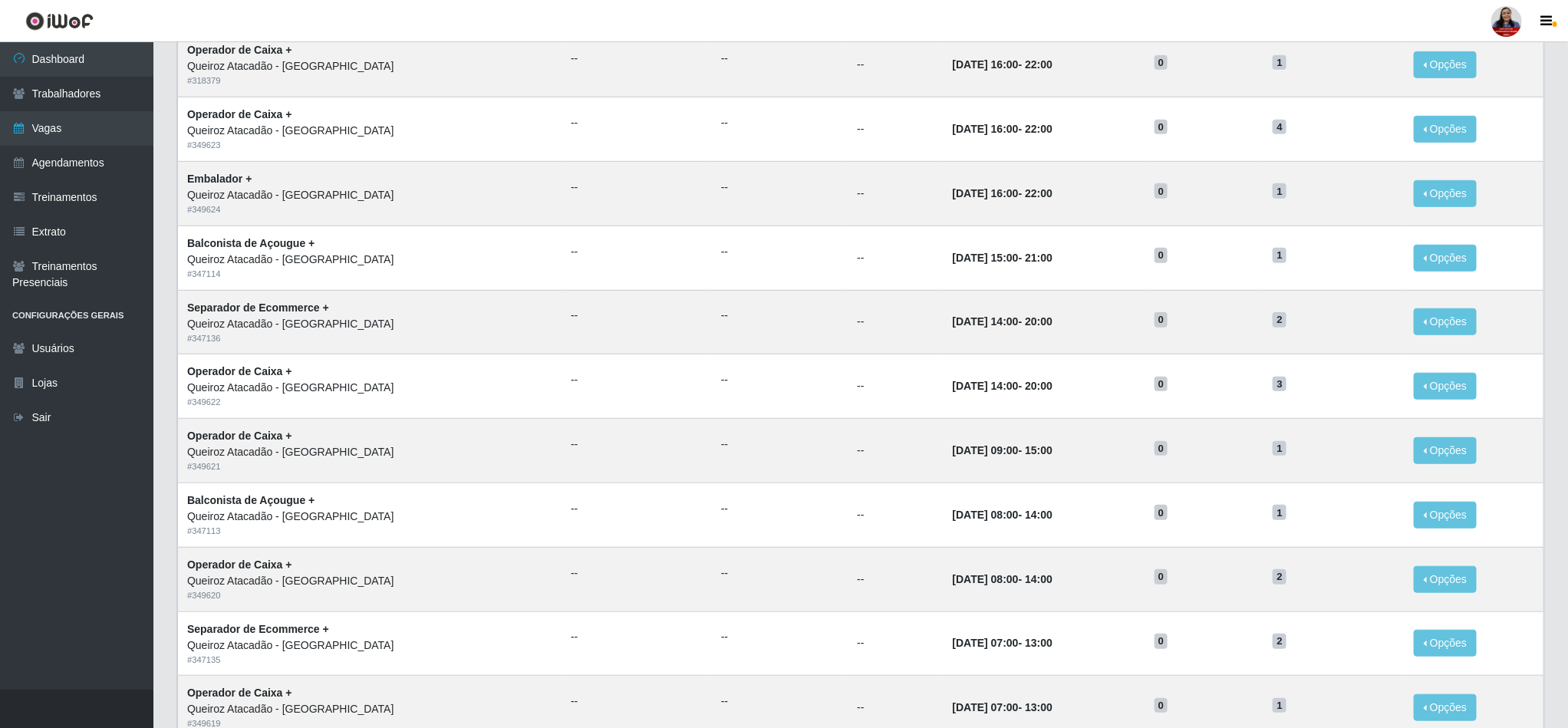
drag, startPoint x: 1385, startPoint y: 1, endPoint x: 166, endPoint y: 225, distance: 1239.4
click at [166, 225] on div "Lista Adicionar Ref Trainamentos Certificação Gênero Data Restantes Cadastradas…" at bounding box center [860, 380] width 1392 height 851
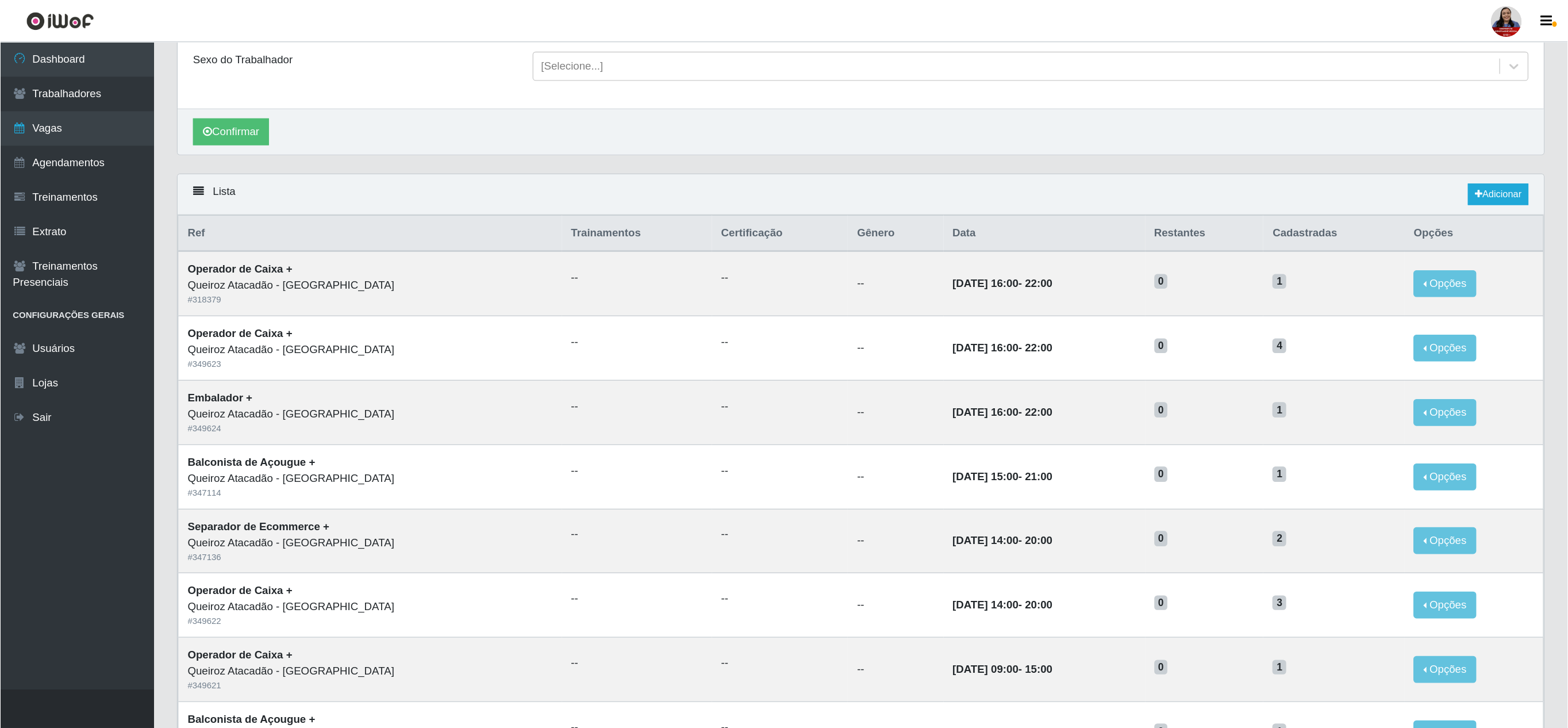
scroll to position [161, 0]
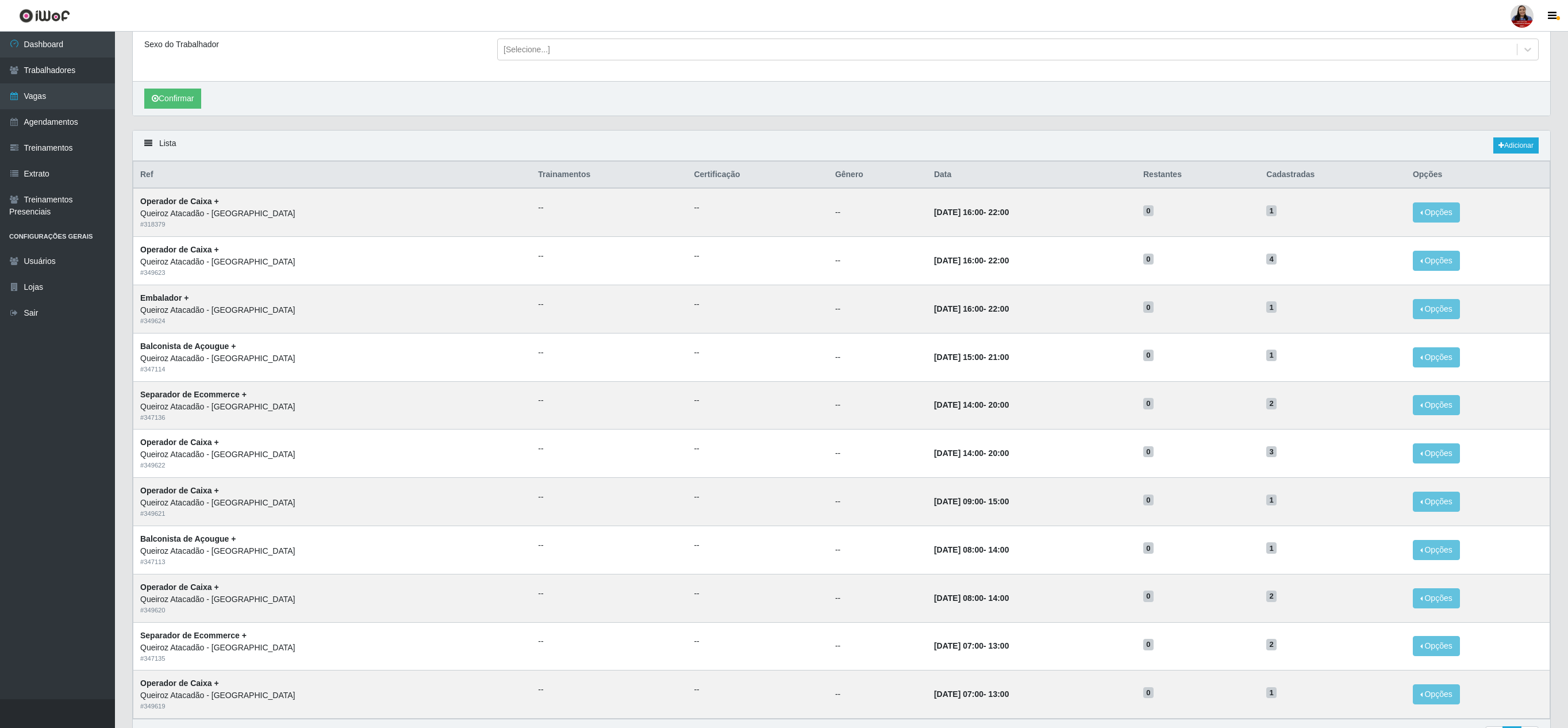
drag, startPoint x: 1152, startPoint y: 0, endPoint x: 737, endPoint y: 145, distance: 439.6
click at [737, 145] on div "Lista Adicionar" at bounding box center [841, 146] width 1418 height 30
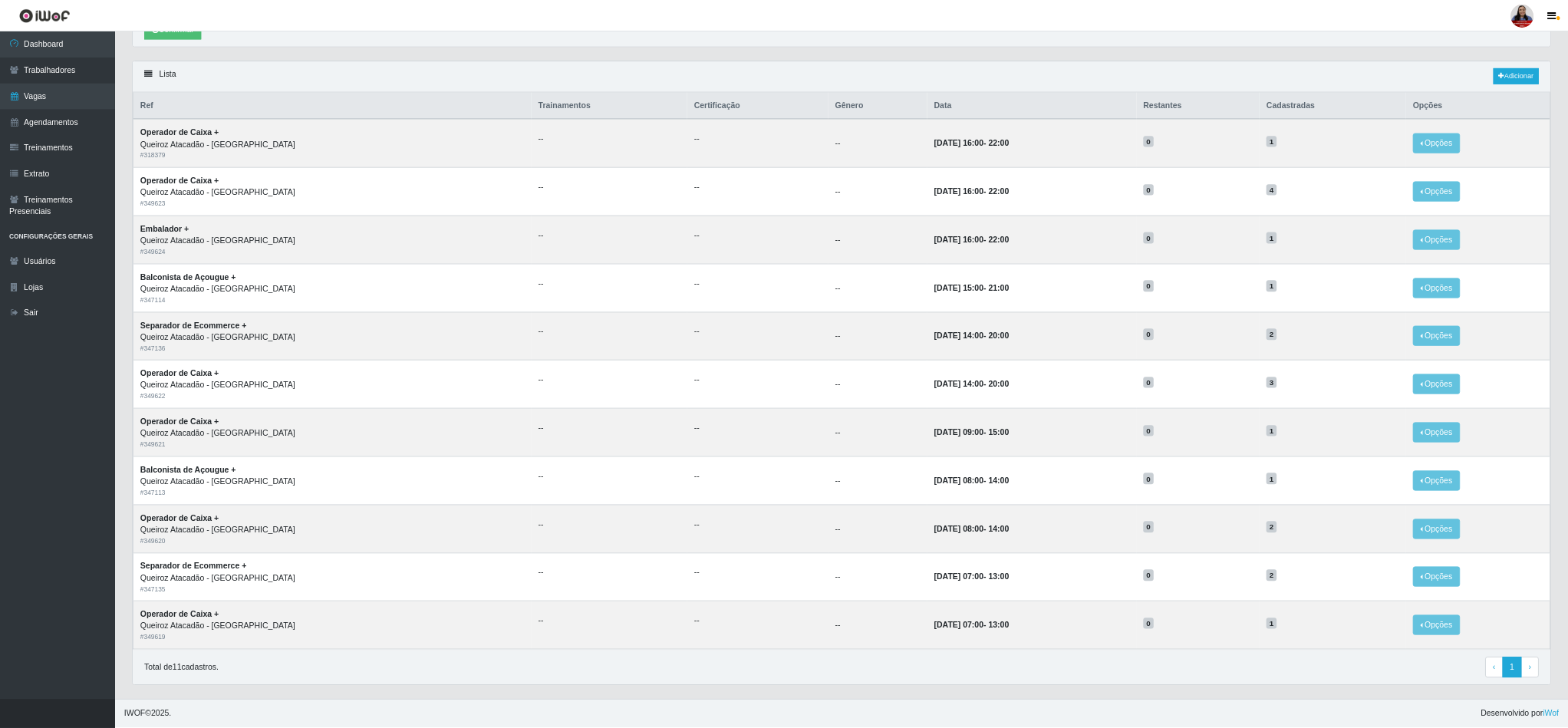
scroll to position [311, 0]
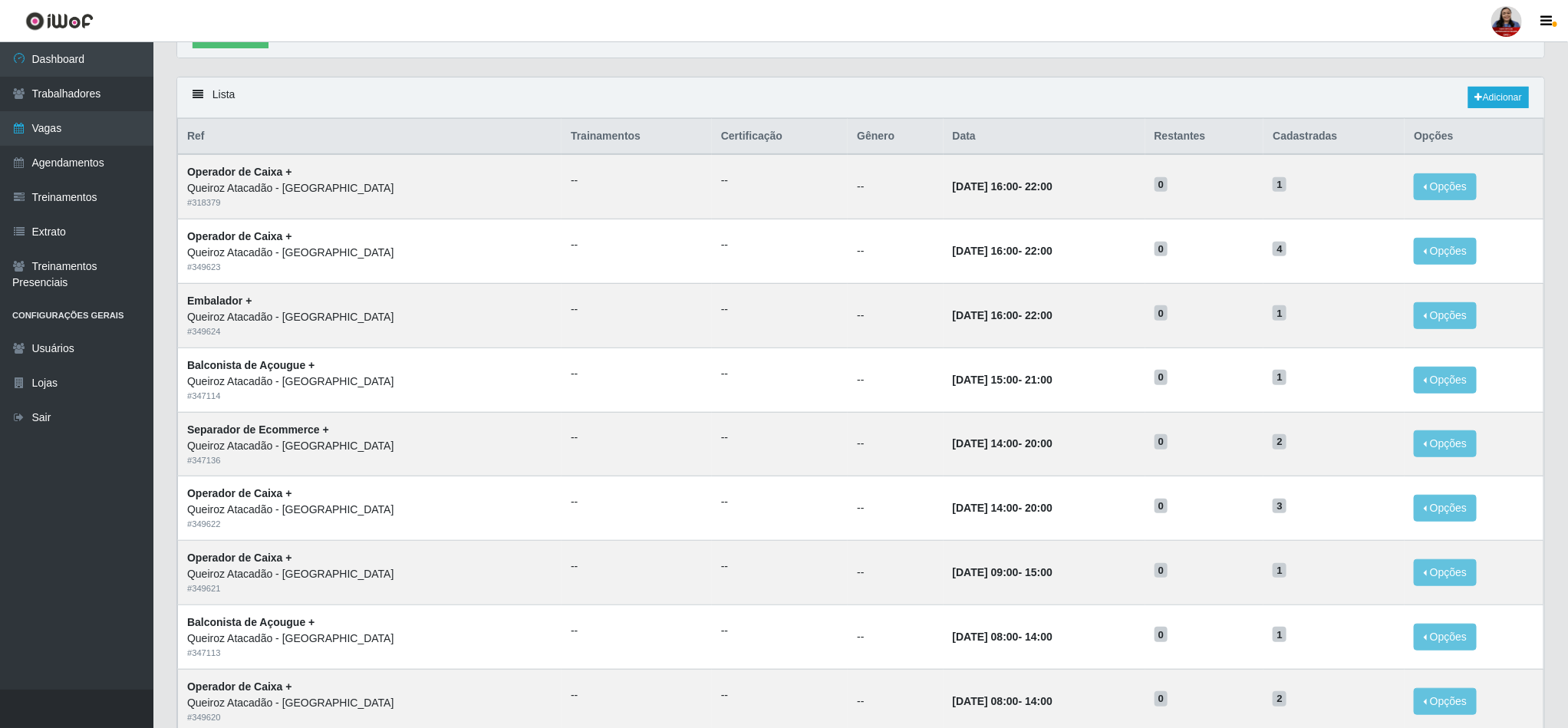
drag, startPoint x: 2089, startPoint y: 0, endPoint x: 638, endPoint y: 88, distance: 1453.7
click at [638, 88] on div "Lista Adicionar" at bounding box center [861, 97] width 1368 height 40
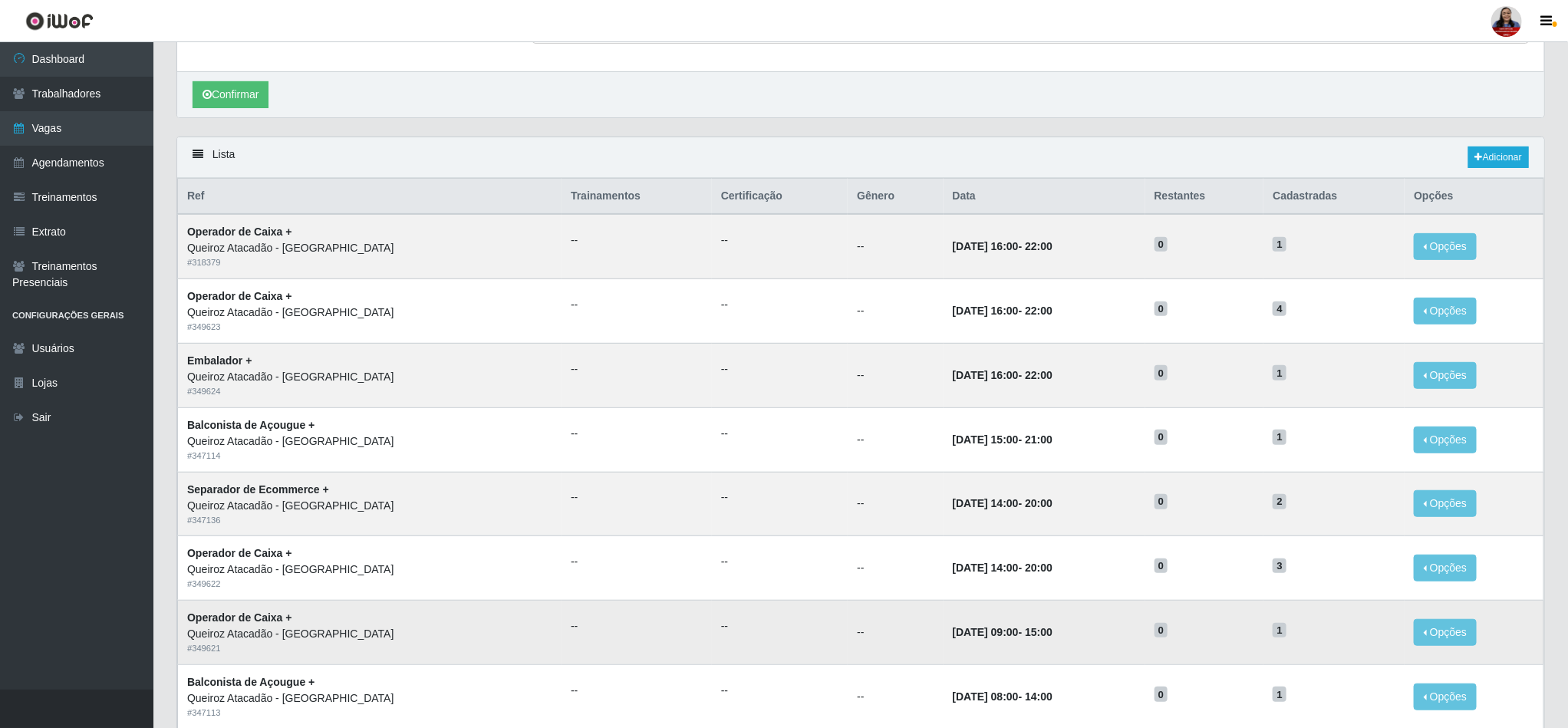
scroll to position [0, 0]
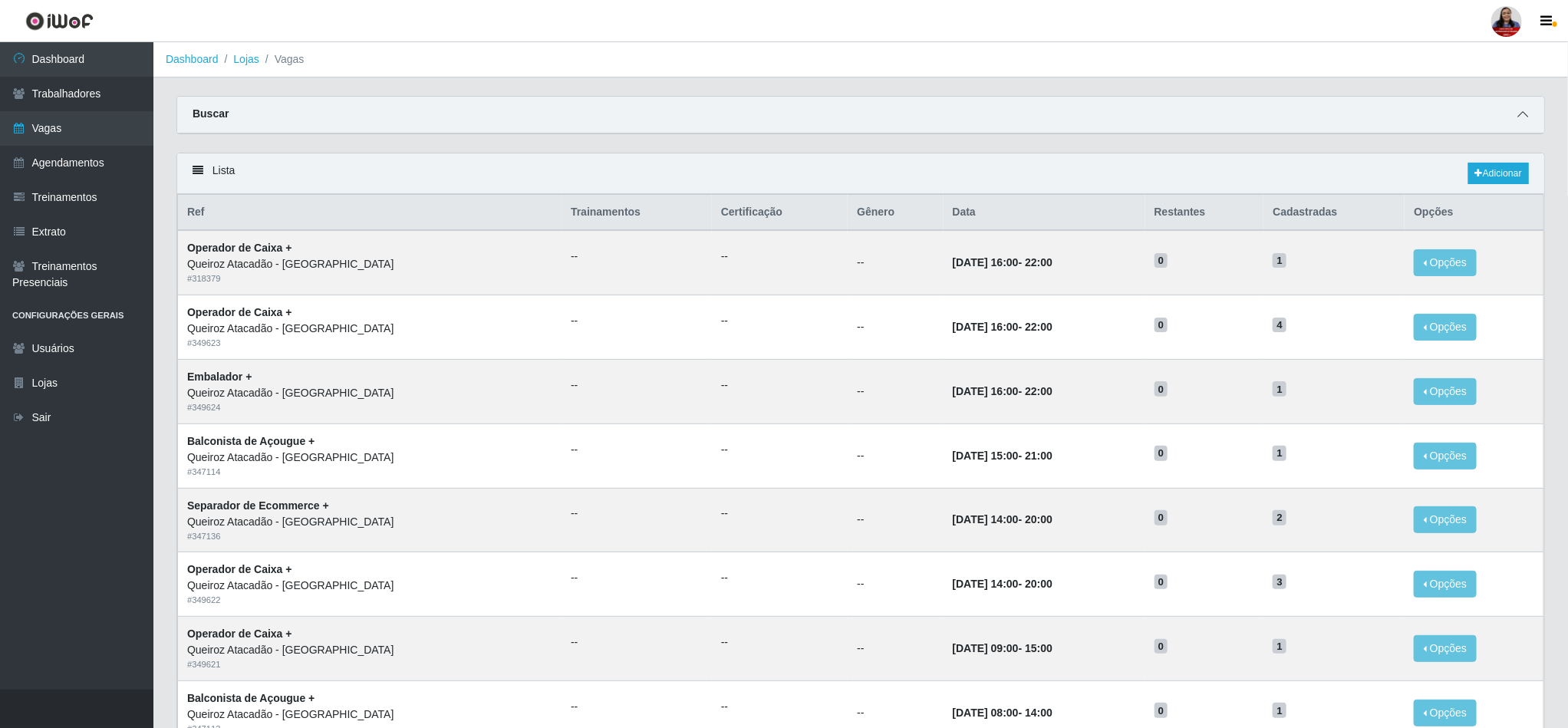
click at [1529, 109] on span at bounding box center [1523, 115] width 18 height 17
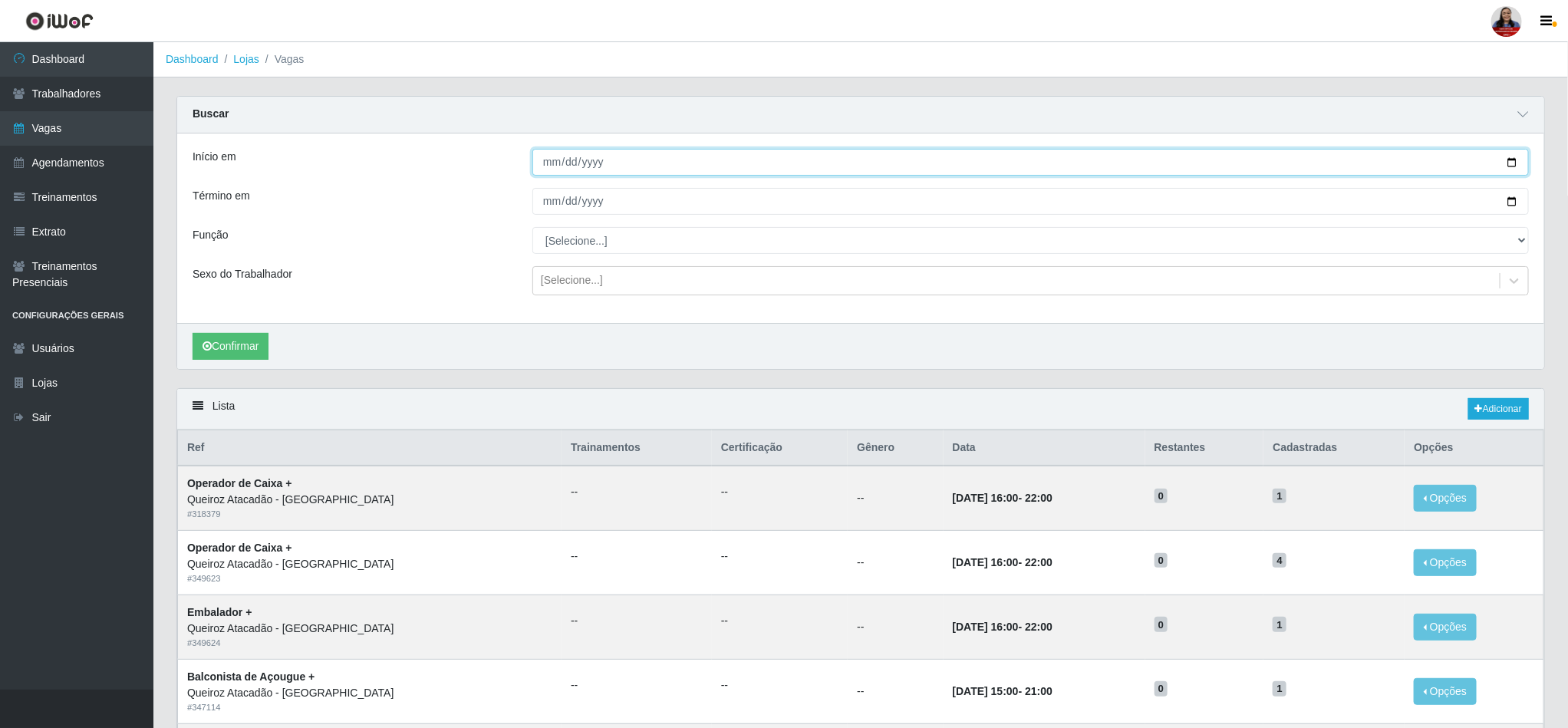
click at [1513, 164] on input "[DATE]" at bounding box center [1031, 163] width 997 height 27
type input "[DATE]"
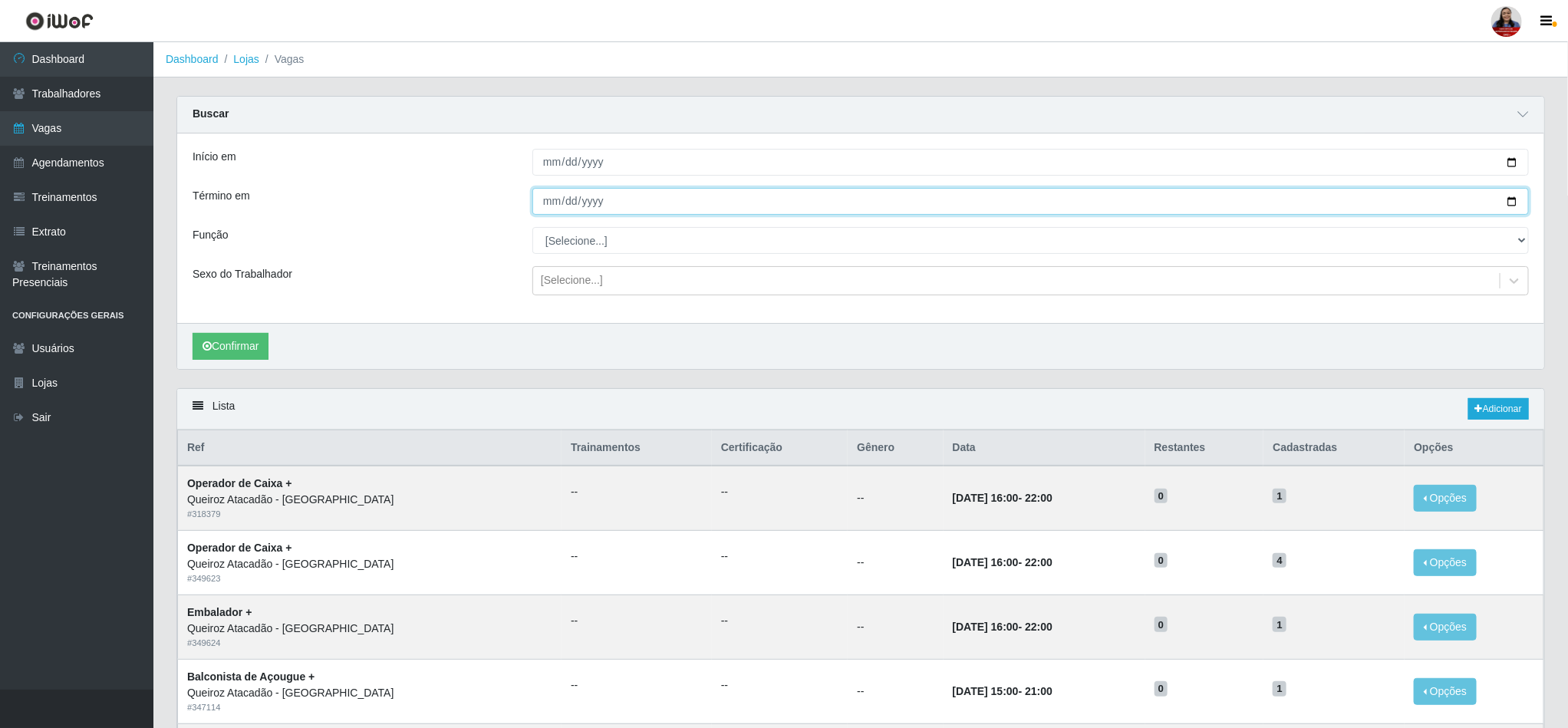
click at [1507, 202] on input "[DATE]" at bounding box center [1031, 201] width 997 height 27
type input "[DATE]"
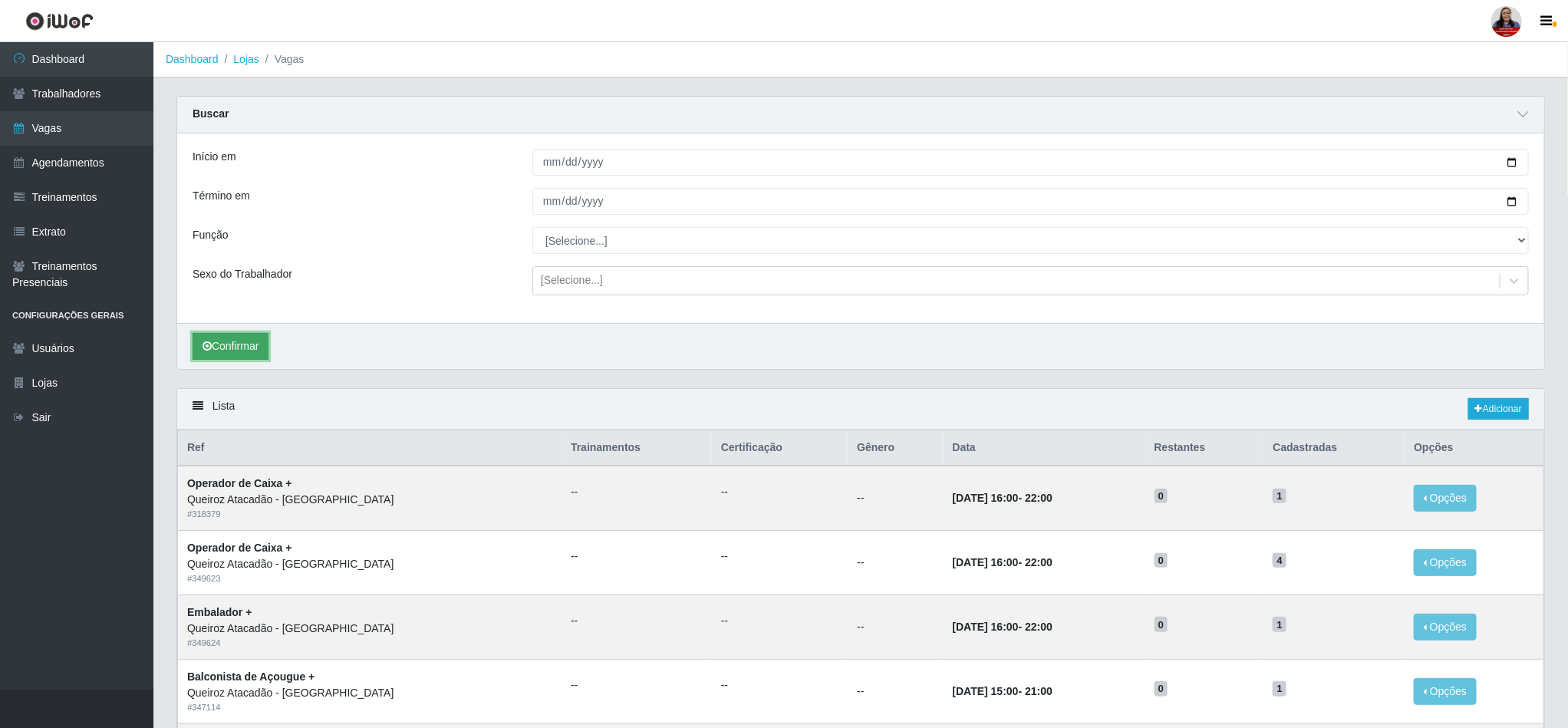
click at [260, 339] on button "Confirmar" at bounding box center [230, 347] width 76 height 27
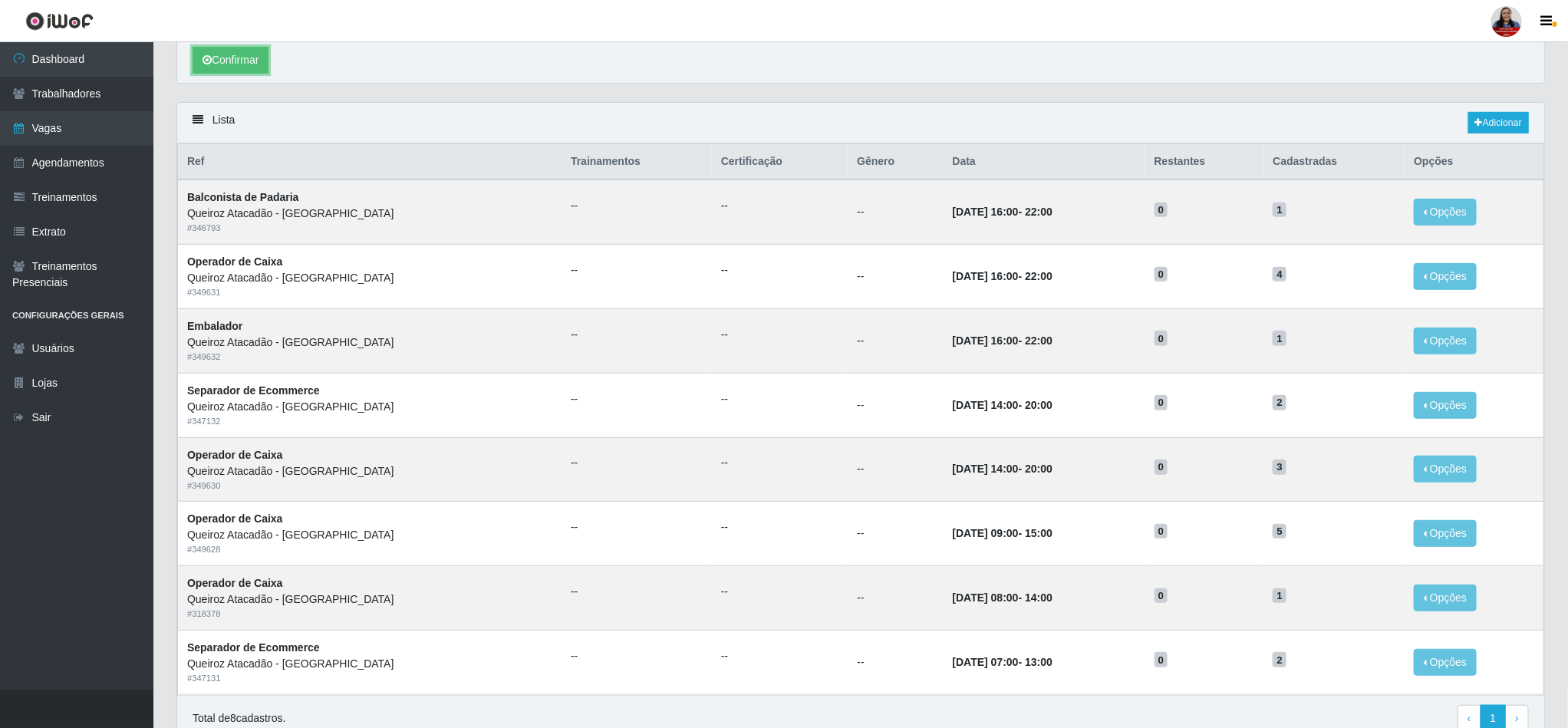
scroll to position [307, 0]
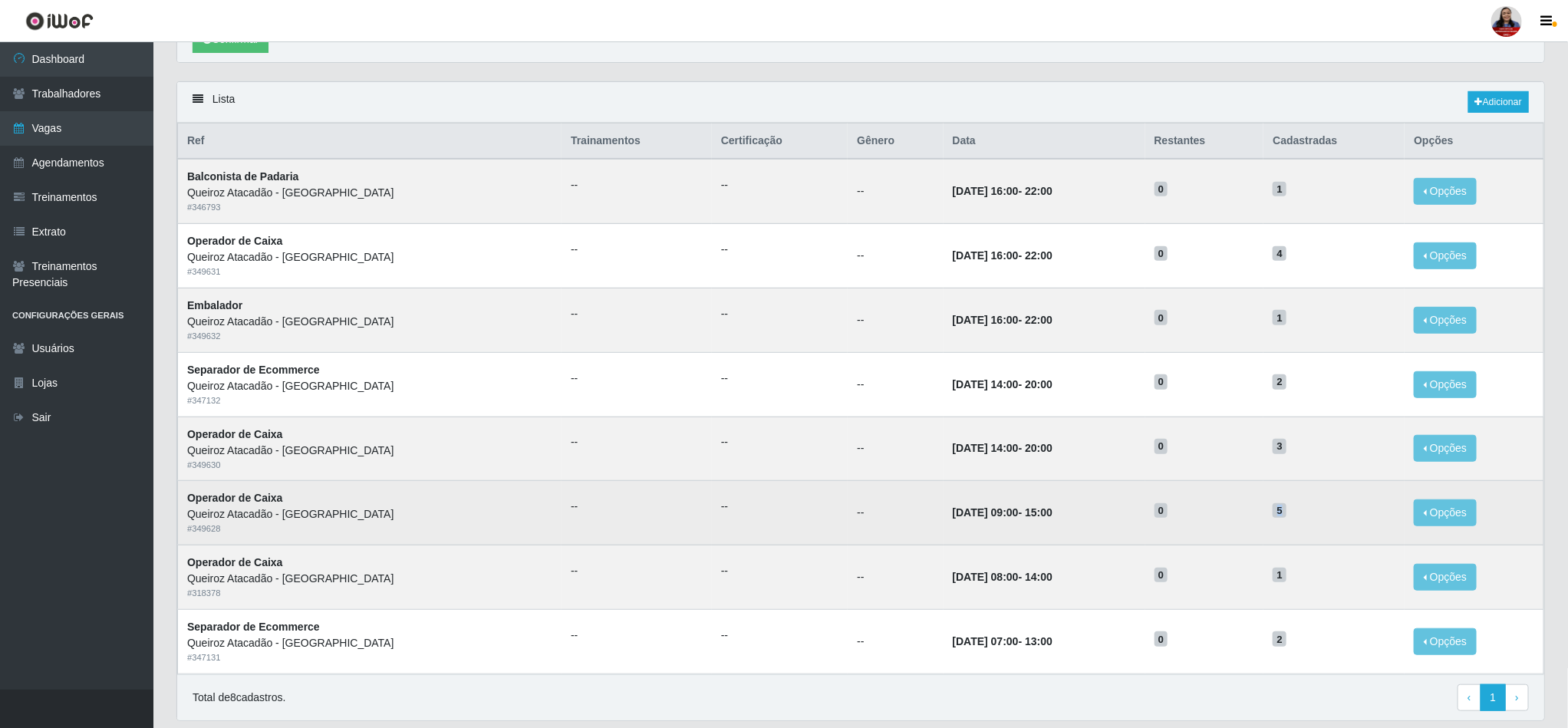
drag, startPoint x: 1296, startPoint y: 518, endPoint x: 1304, endPoint y: 519, distance: 8.1
click at [1287, 519] on span "5" at bounding box center [1280, 511] width 13 height 15
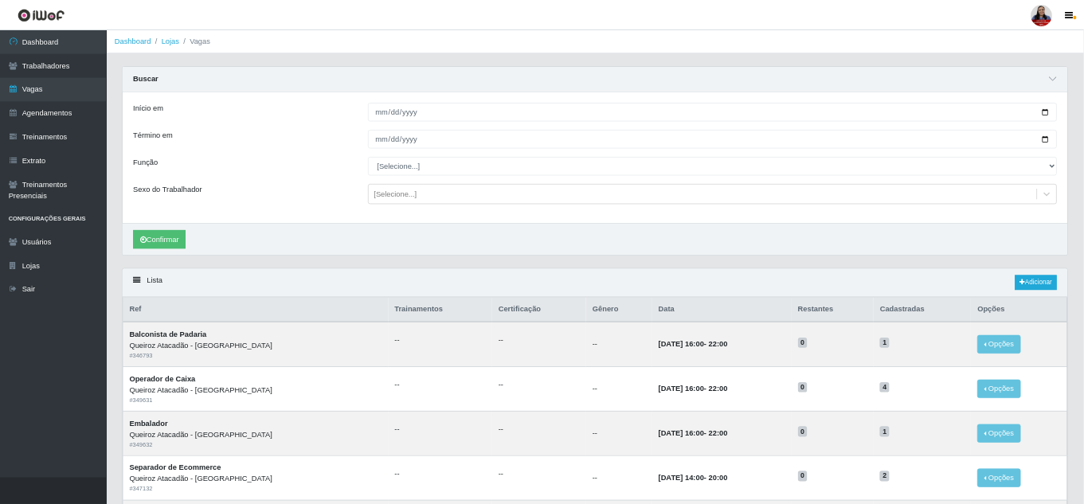
scroll to position [0, 0]
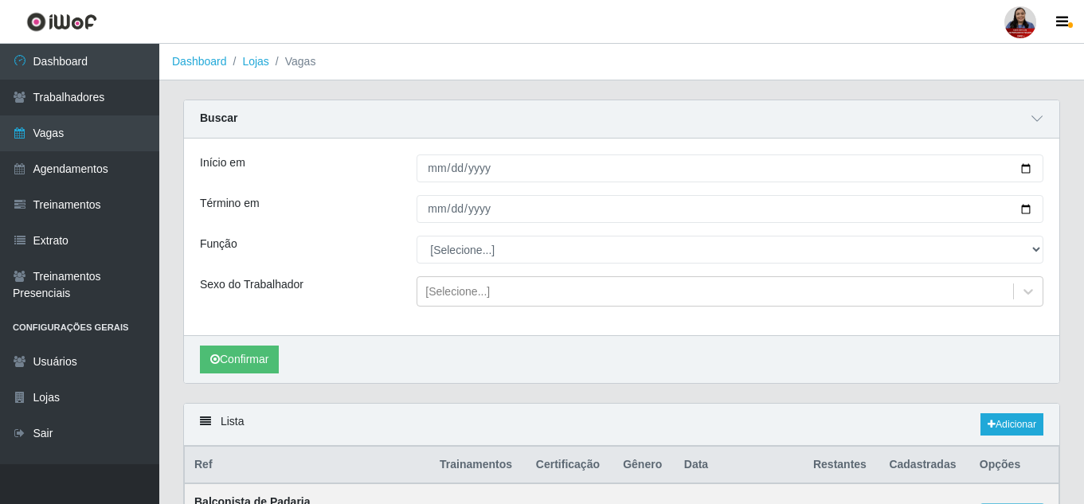
drag, startPoint x: 1604, startPoint y: 0, endPoint x: 629, endPoint y: 102, distance: 980.4
click at [629, 102] on div "Buscar" at bounding box center [622, 119] width 876 height 38
click at [85, 136] on link "Vagas" at bounding box center [79, 134] width 159 height 36
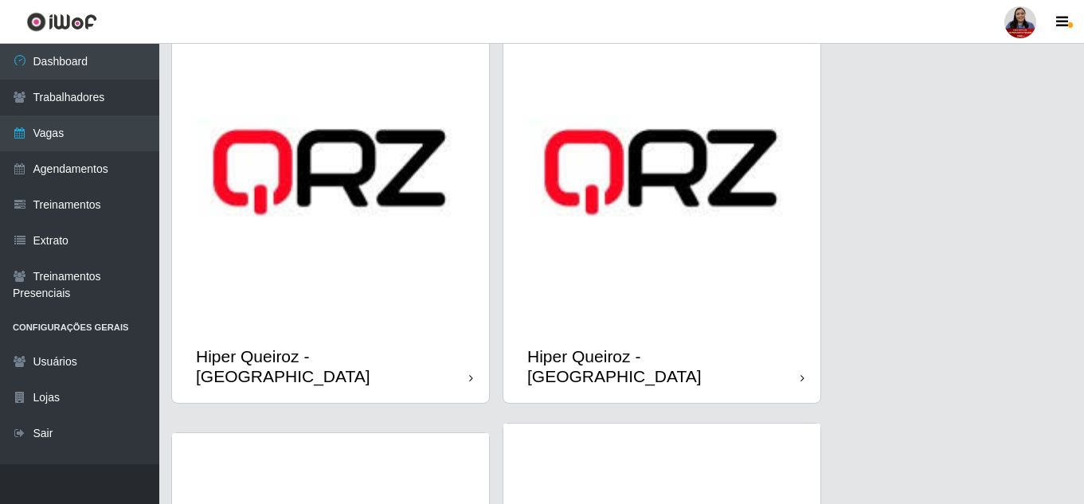
scroll to position [478, 0]
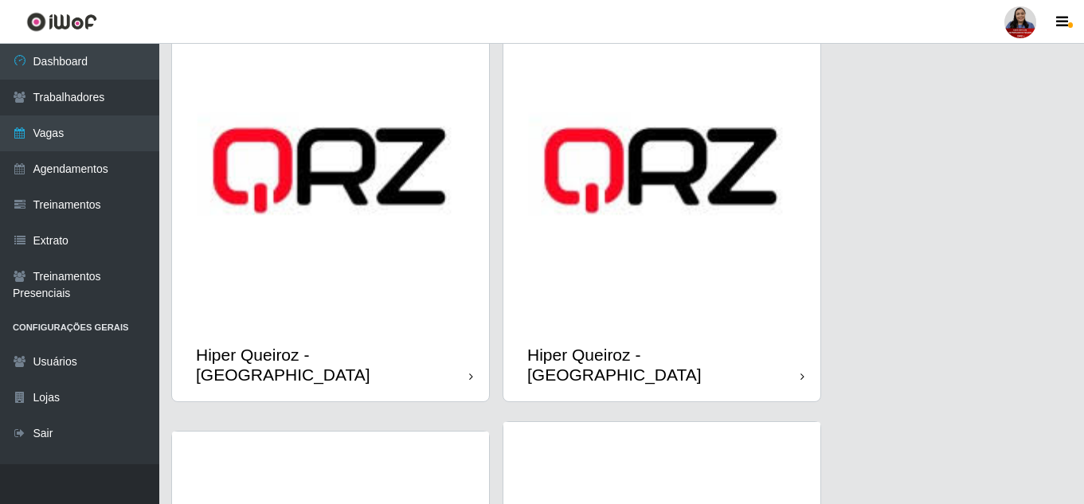
click at [585, 235] on img at bounding box center [661, 170] width 317 height 317
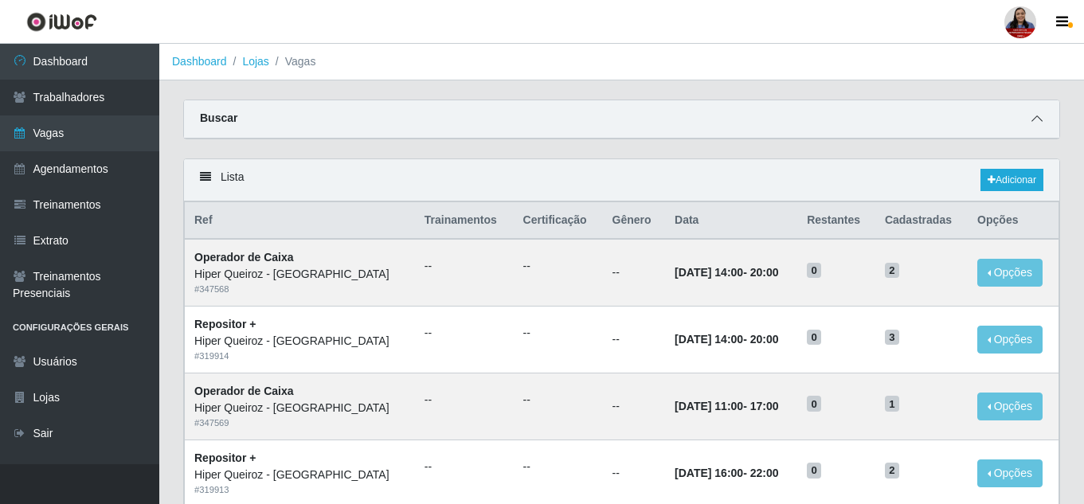
click at [1041, 116] on icon at bounding box center [1037, 118] width 11 height 11
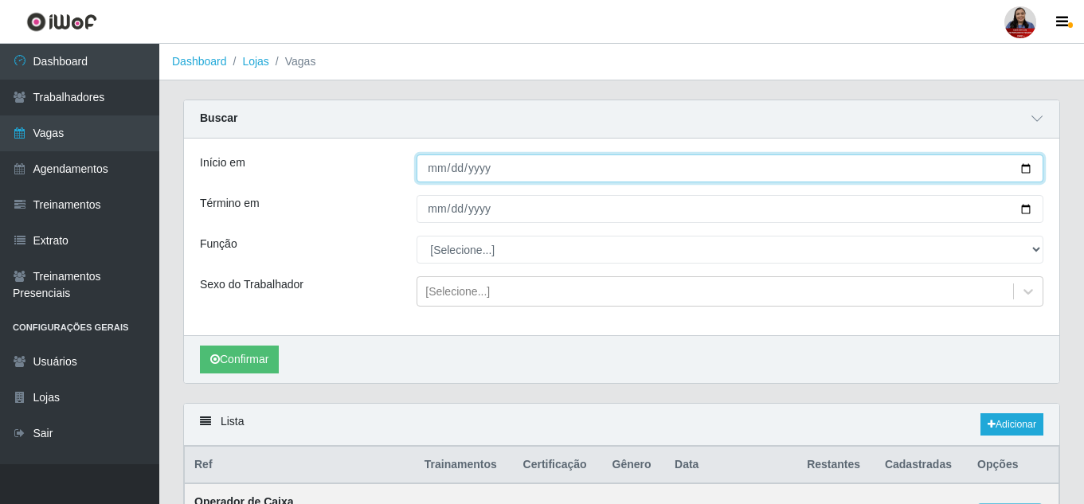
click at [1026, 170] on input "Início em" at bounding box center [730, 169] width 627 height 28
type input "[DATE]"
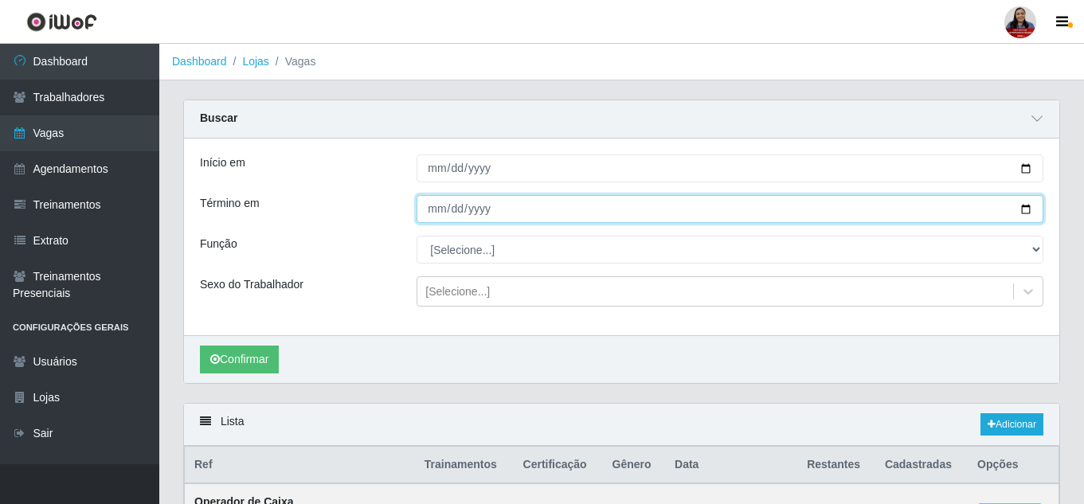
click at [1027, 208] on input "Término em" at bounding box center [730, 209] width 627 height 28
type input "[DATE]"
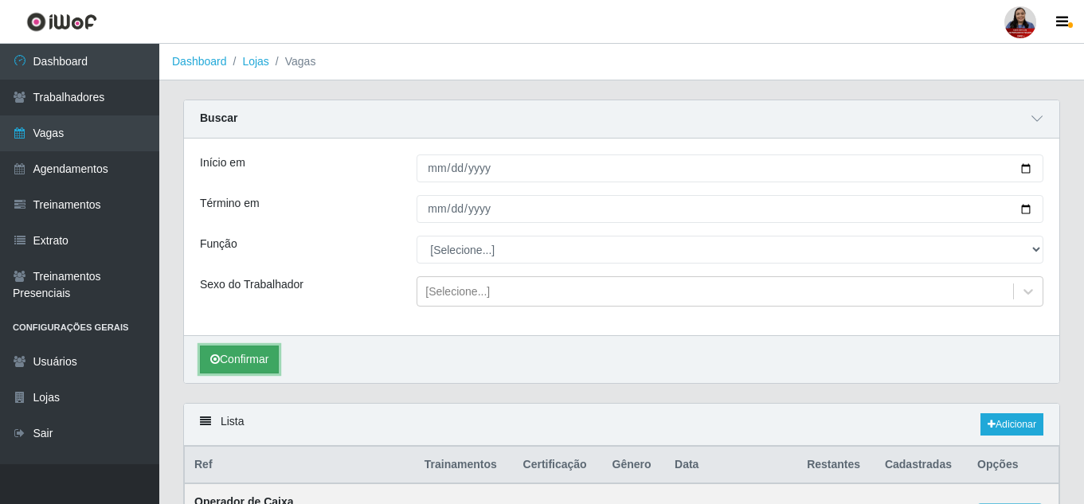
click at [250, 362] on button "Confirmar" at bounding box center [239, 360] width 79 height 28
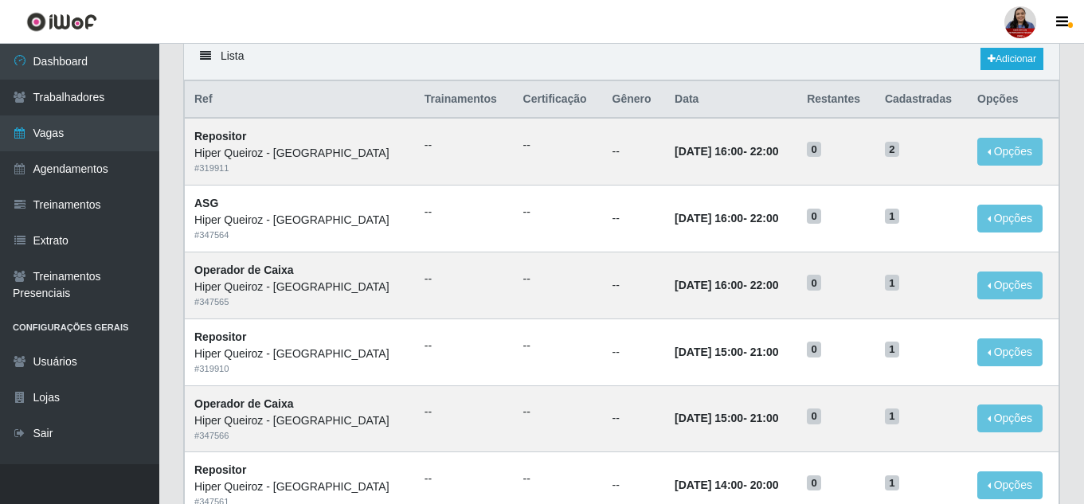
scroll to position [398, 0]
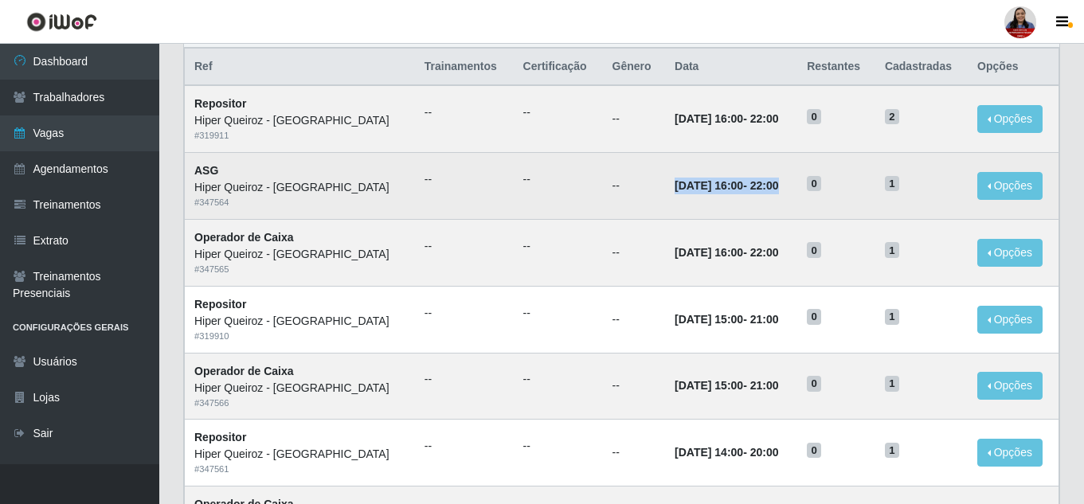
drag, startPoint x: 635, startPoint y: 191, endPoint x: 768, endPoint y: 204, distance: 133.7
click at [768, 204] on td "26/09/2025, 16:00 - 22:00" at bounding box center [731, 186] width 132 height 67
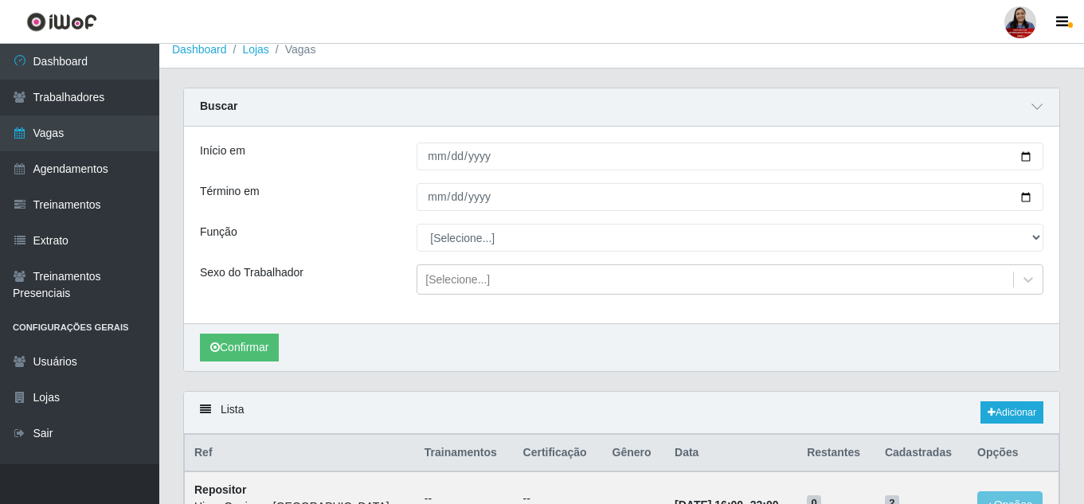
scroll to position [0, 0]
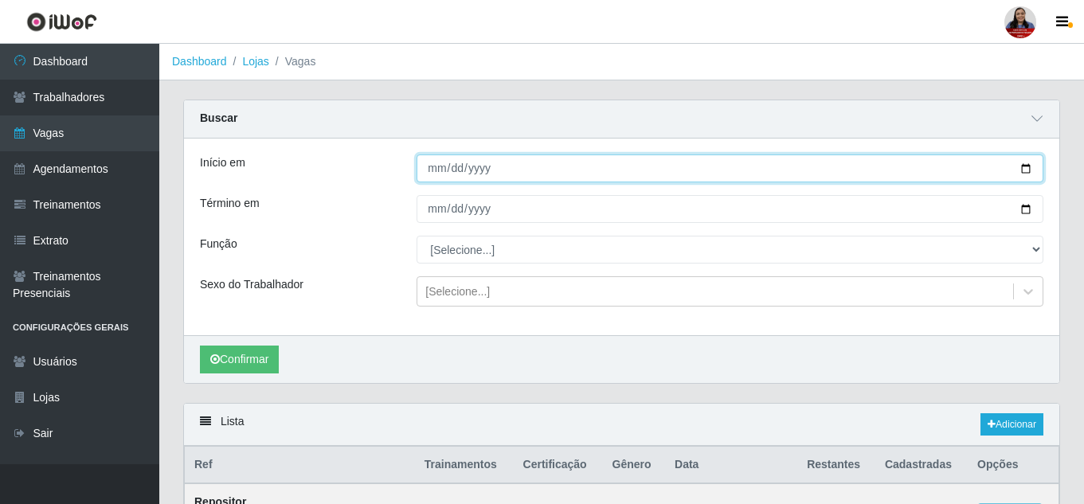
click at [1029, 172] on input "[DATE]" at bounding box center [730, 169] width 627 height 28
type input "[DATE]"
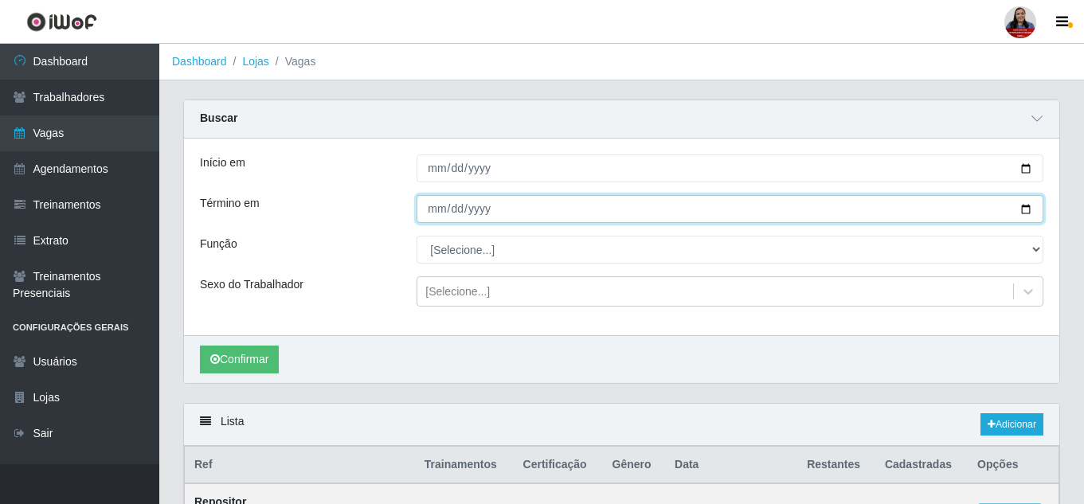
click at [1028, 210] on input "[DATE]" at bounding box center [730, 209] width 627 height 28
type input "[DATE]"
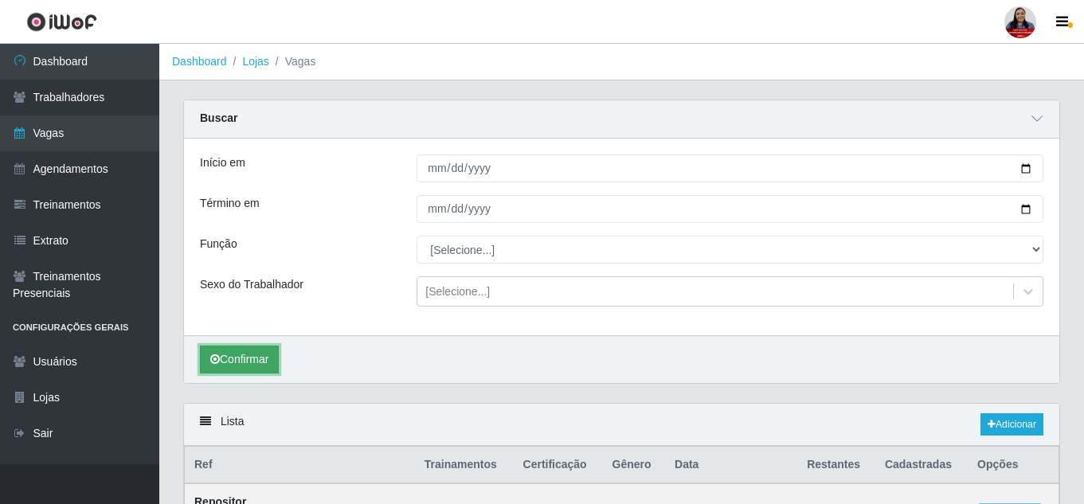
click at [274, 363] on button "Confirmar" at bounding box center [239, 360] width 79 height 28
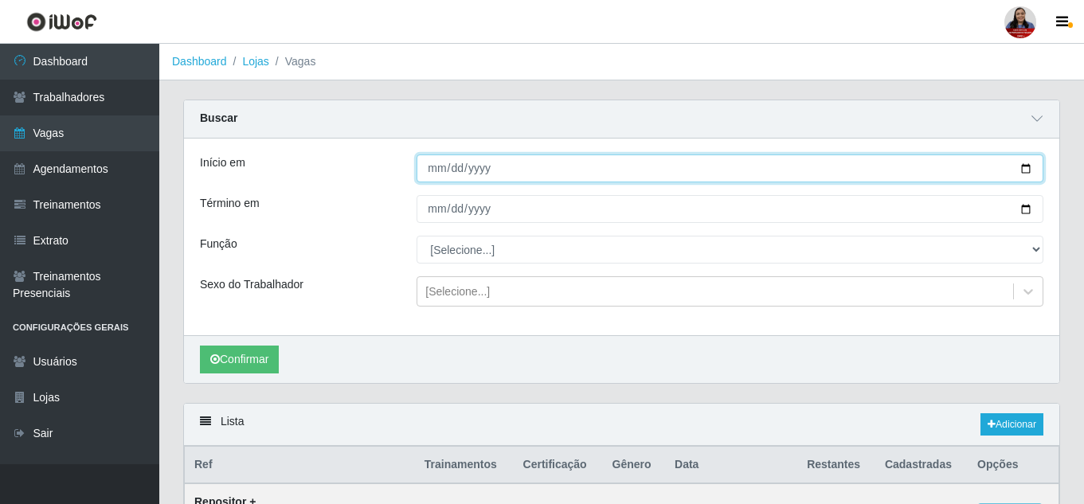
click at [1027, 168] on input "[DATE]" at bounding box center [730, 169] width 627 height 28
type input "[DATE]"
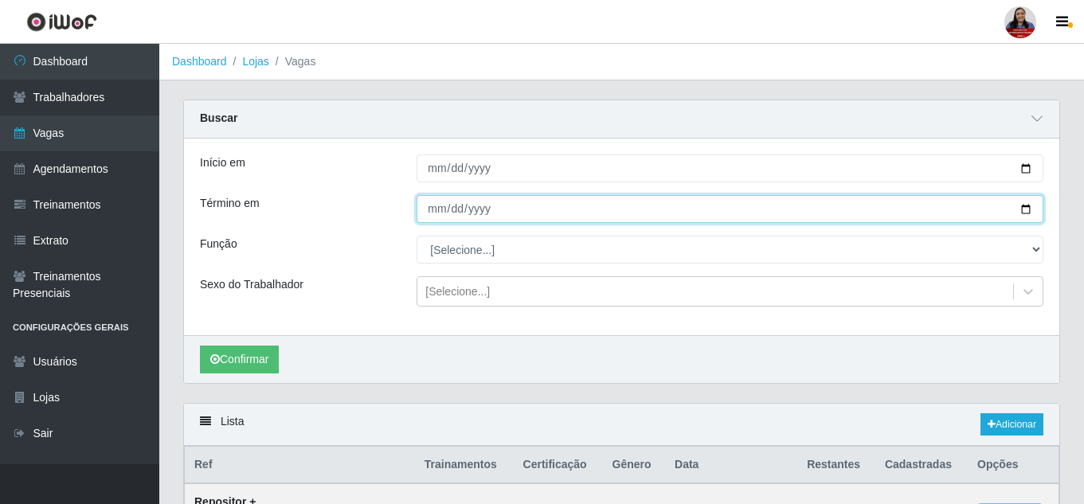
click at [1032, 213] on input "[DATE]" at bounding box center [730, 209] width 627 height 28
type input "[DATE]"
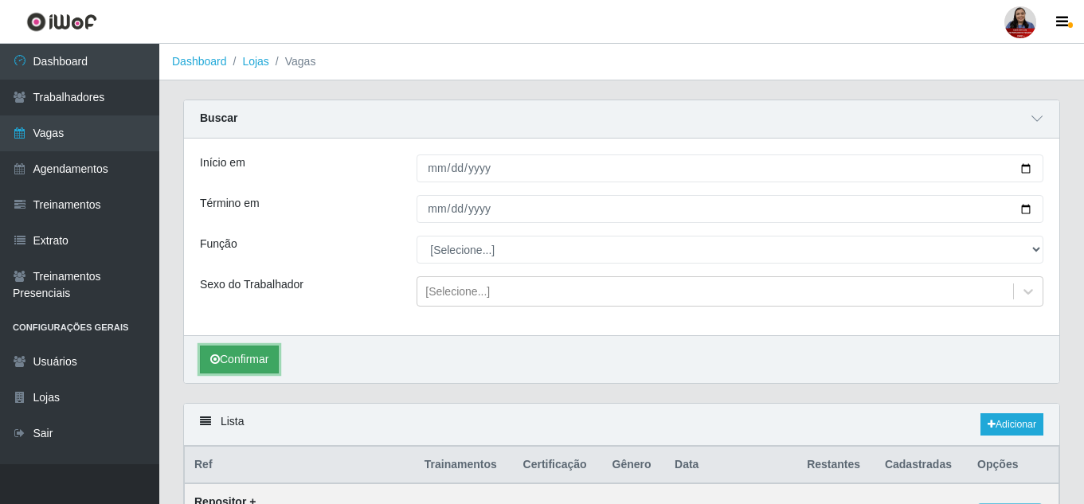
click at [257, 356] on button "Confirmar" at bounding box center [239, 360] width 79 height 28
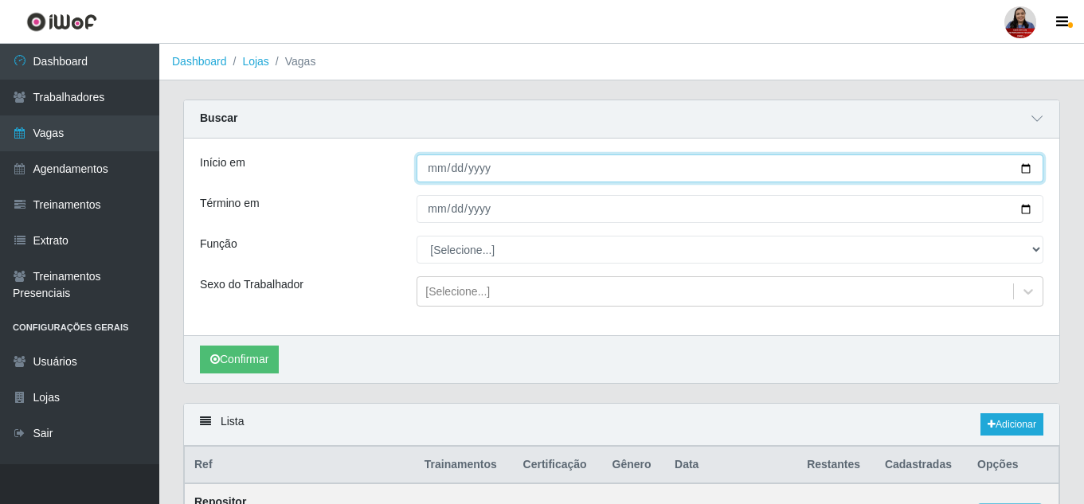
click at [1025, 172] on input "[DATE]" at bounding box center [730, 169] width 627 height 28
type input "2025-09-28"
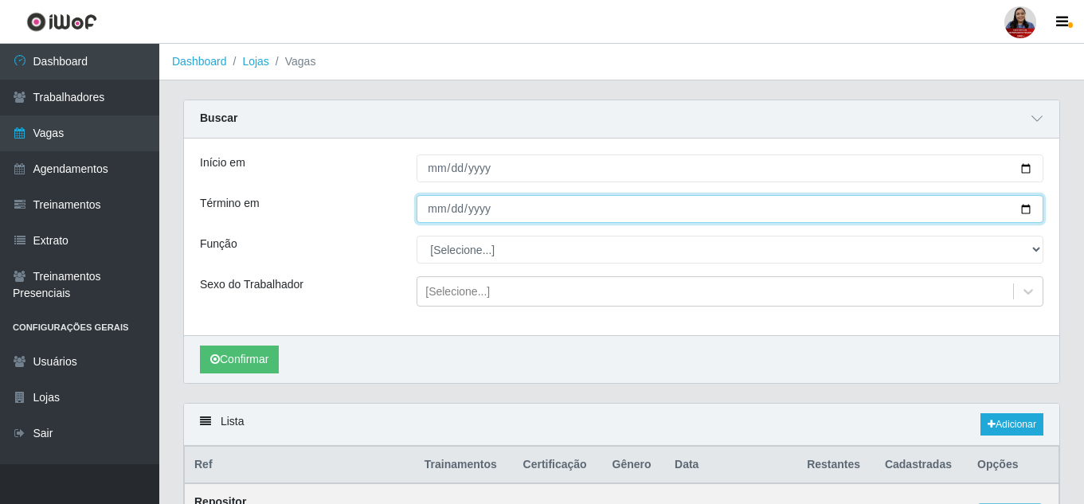
click at [1031, 210] on input "[DATE]" at bounding box center [730, 209] width 627 height 28
type input "2025-09-28"
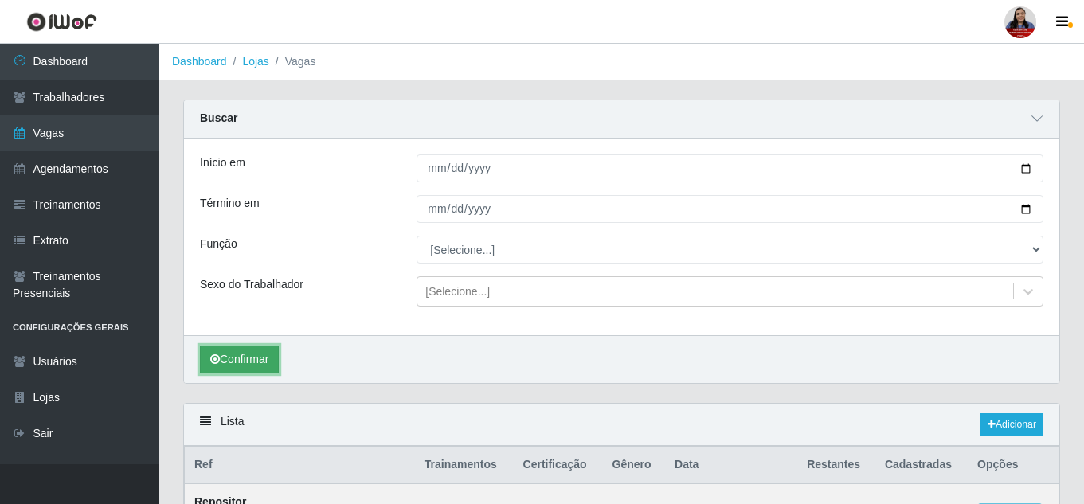
click at [229, 355] on button "Confirmar" at bounding box center [239, 360] width 79 height 28
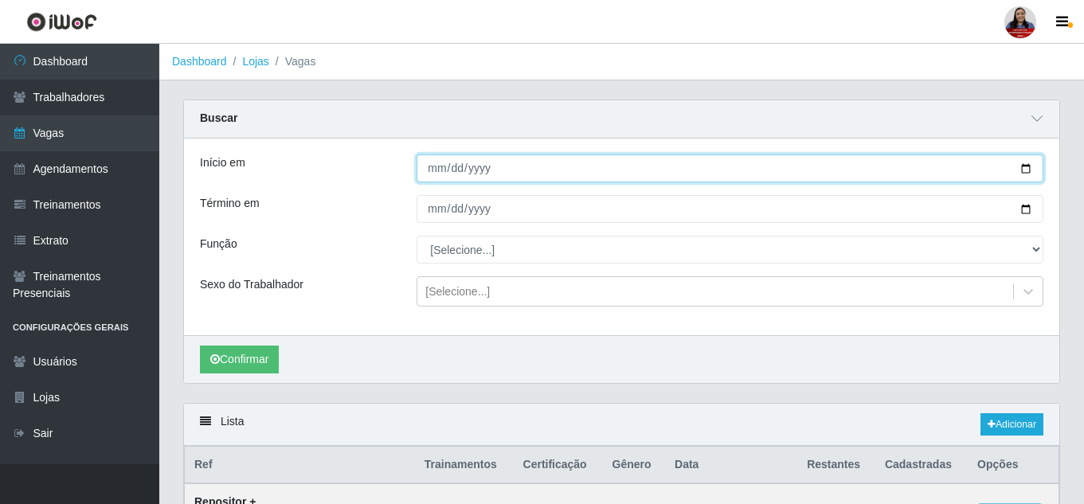
click at [1021, 171] on input "2025-09-28" at bounding box center [730, 169] width 627 height 28
click at [1028, 169] on input "[DATE]" at bounding box center [730, 169] width 627 height 28
type input "[DATE]"
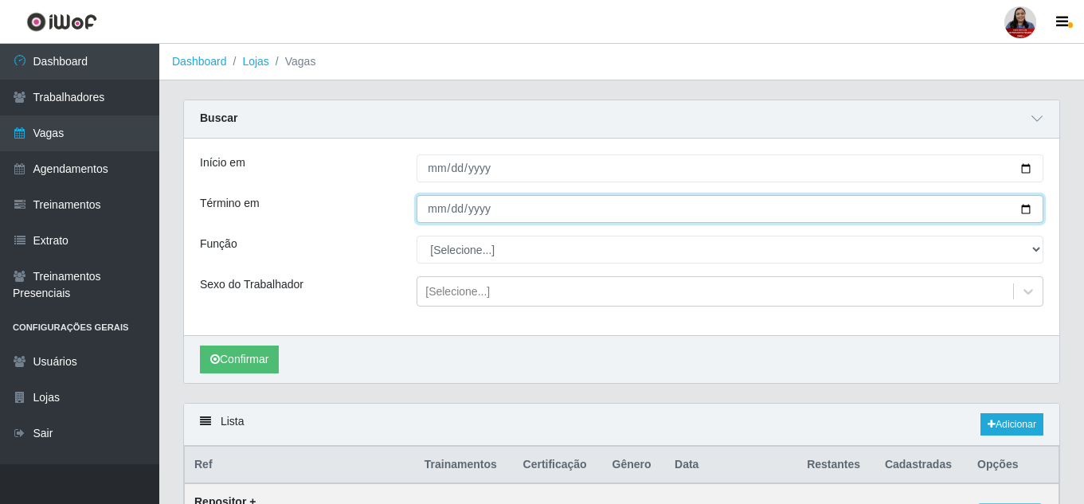
click at [1024, 207] on input "2025-09-28" at bounding box center [730, 209] width 627 height 28
type input "[DATE]"
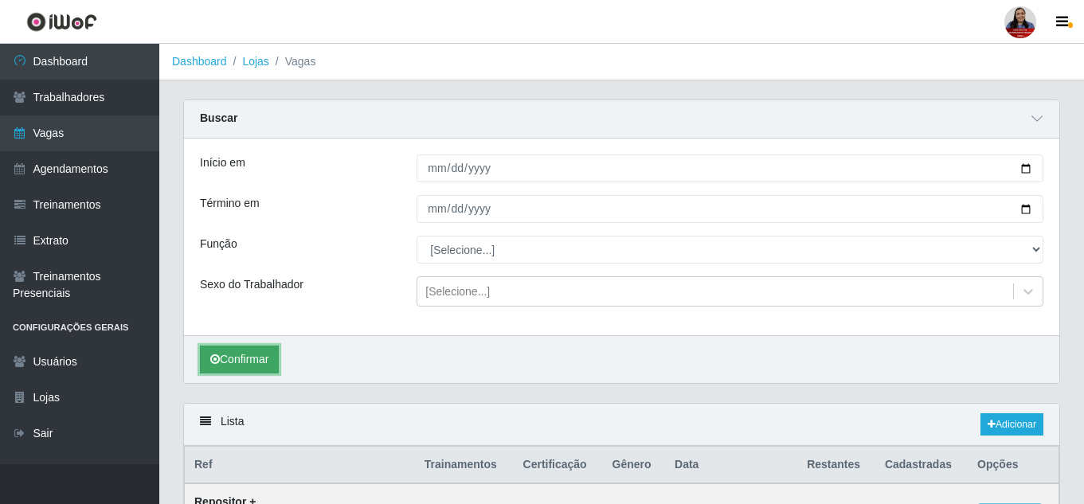
click at [249, 357] on button "Confirmar" at bounding box center [239, 360] width 79 height 28
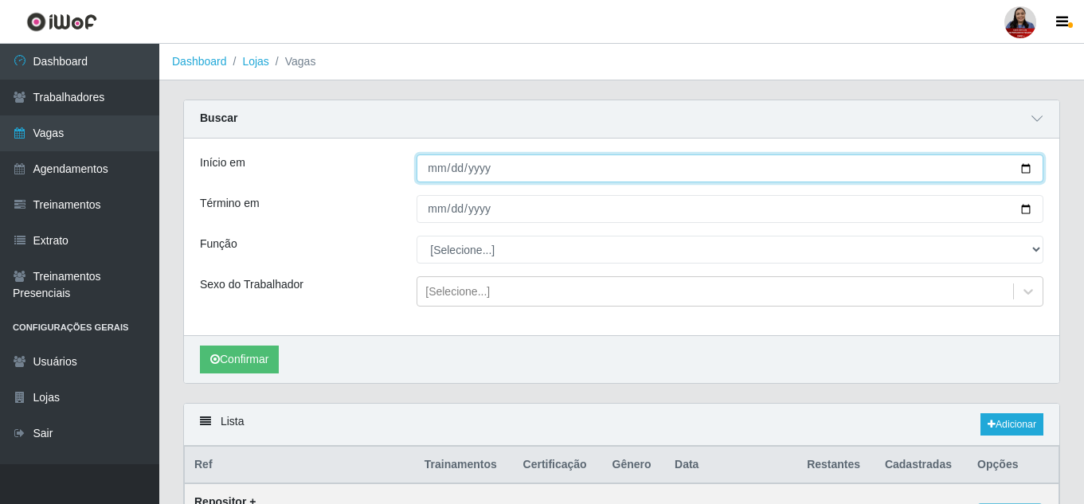
click at [1029, 174] on input "[DATE]" at bounding box center [730, 169] width 627 height 28
type input "[DATE]"
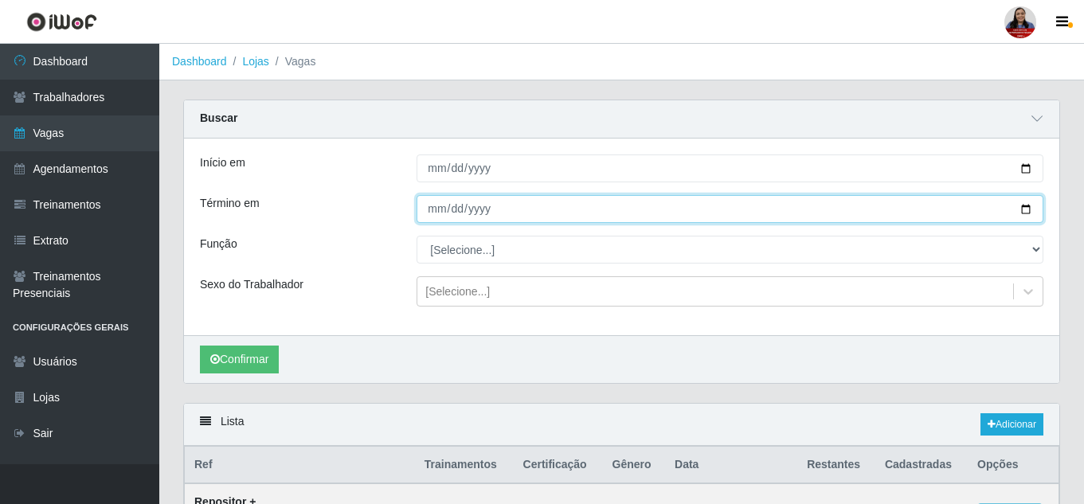
click at [1028, 214] on input "[DATE]" at bounding box center [730, 209] width 627 height 28
type input "[DATE]"
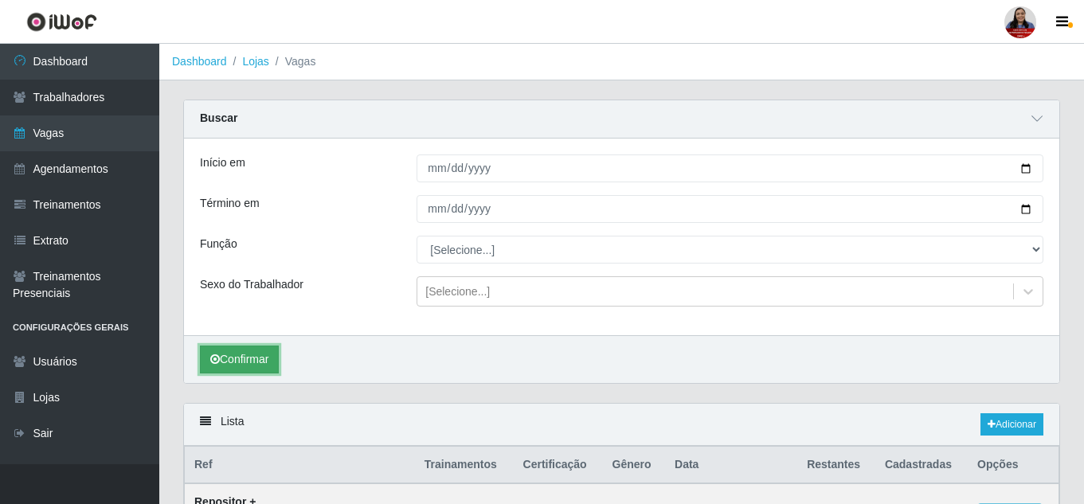
click at [261, 363] on button "Confirmar" at bounding box center [239, 360] width 79 height 28
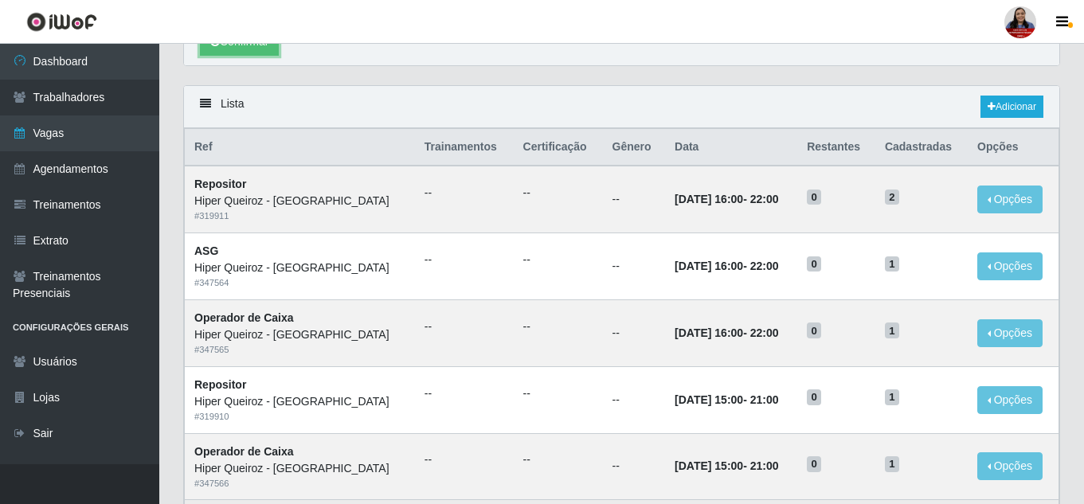
scroll to position [317, 0]
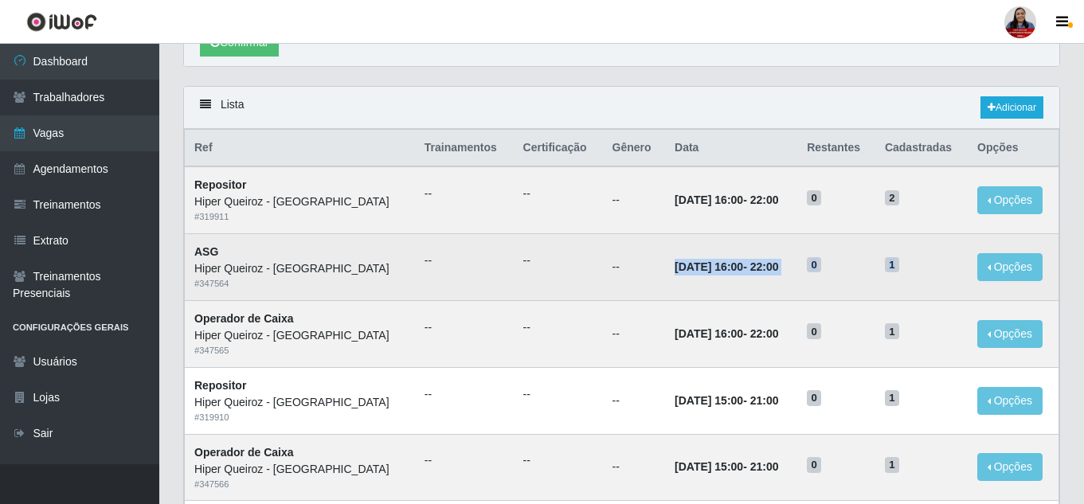
drag, startPoint x: 636, startPoint y: 266, endPoint x: 929, endPoint y: 264, distance: 293.2
click at [929, 264] on tr "ASG Hiper Queiroz - Nova Betânia # 347564 -- -- -- 26/09/2025, 16:00 - 22:00 0 …" at bounding box center [622, 267] width 875 height 67
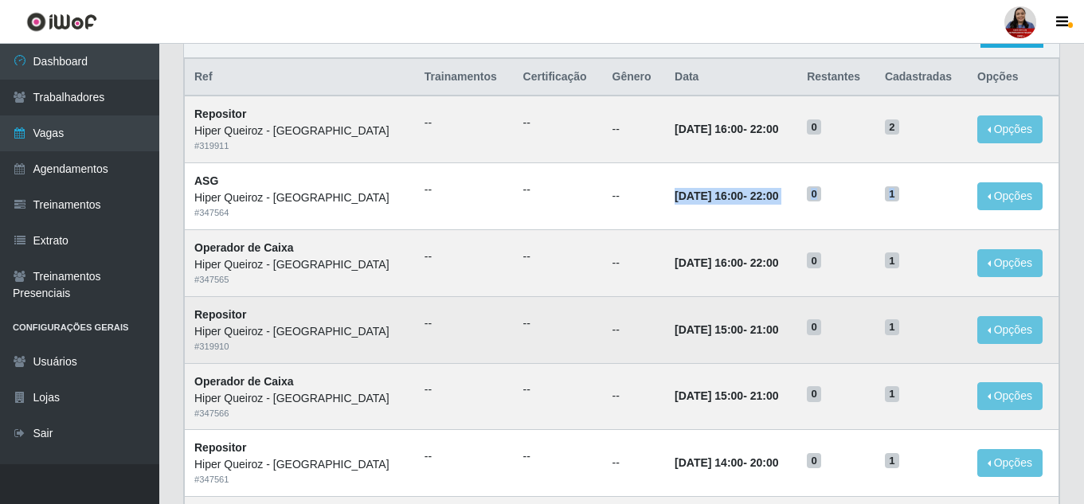
scroll to position [476, 0]
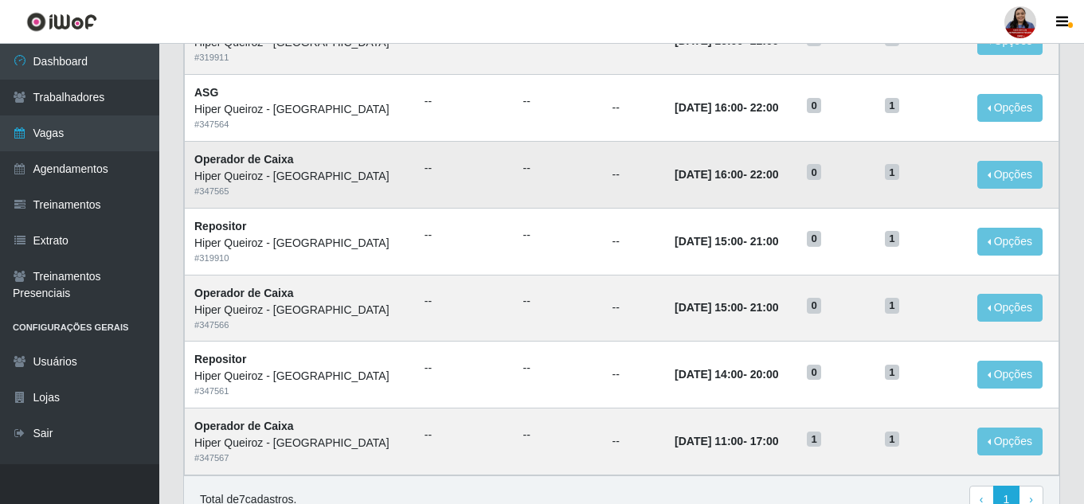
click at [699, 191] on td "26/09/2025, 16:00 - 22:00" at bounding box center [731, 174] width 132 height 67
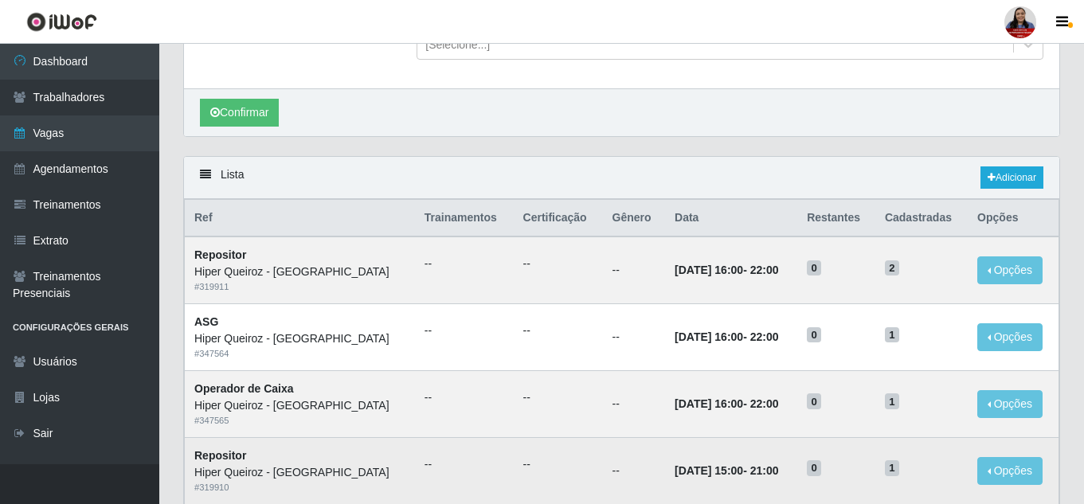
scroll to position [0, 0]
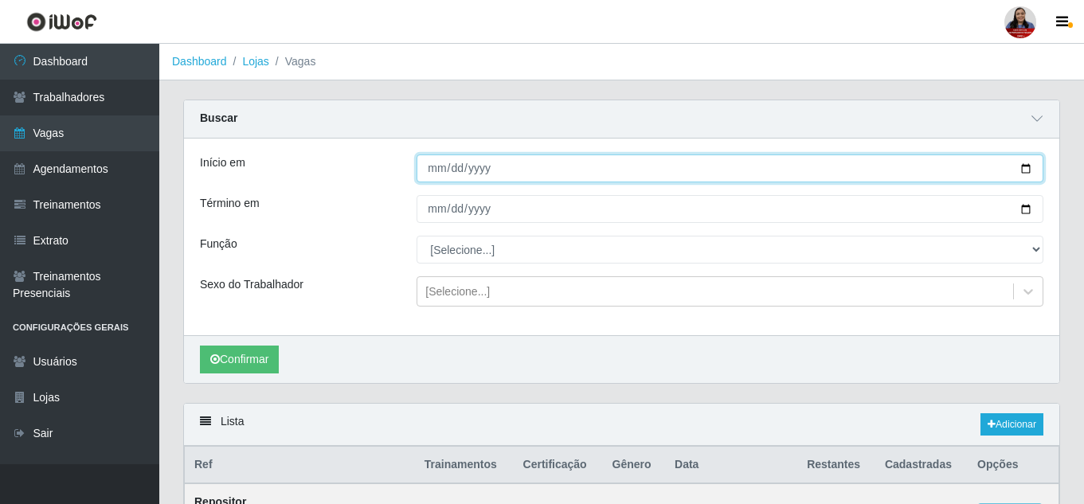
click at [1026, 170] on input "[DATE]" at bounding box center [730, 169] width 627 height 28
click at [1030, 167] on input "[DATE]" at bounding box center [730, 169] width 627 height 28
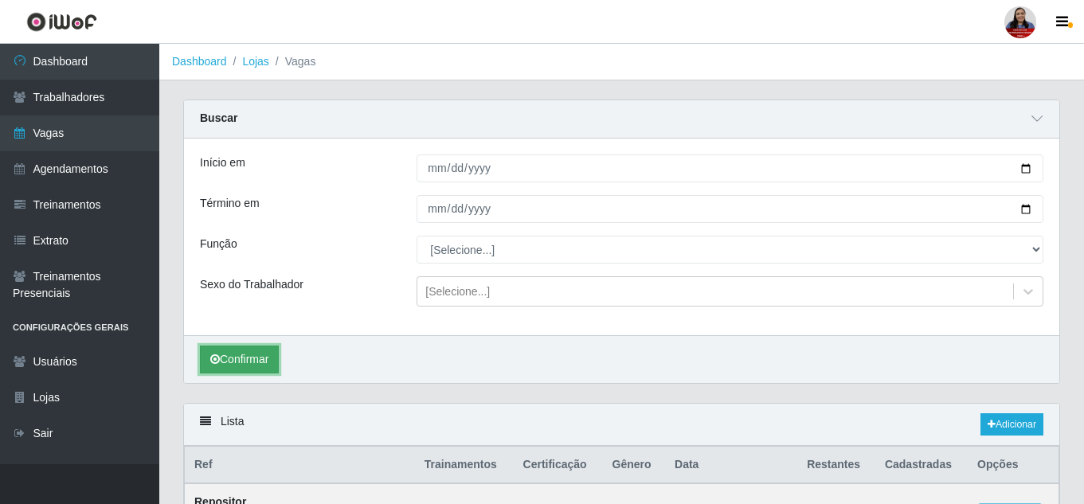
drag, startPoint x: 249, startPoint y: 374, endPoint x: 250, endPoint y: 362, distance: 12.1
click at [249, 372] on button "Confirmar" at bounding box center [239, 360] width 79 height 28
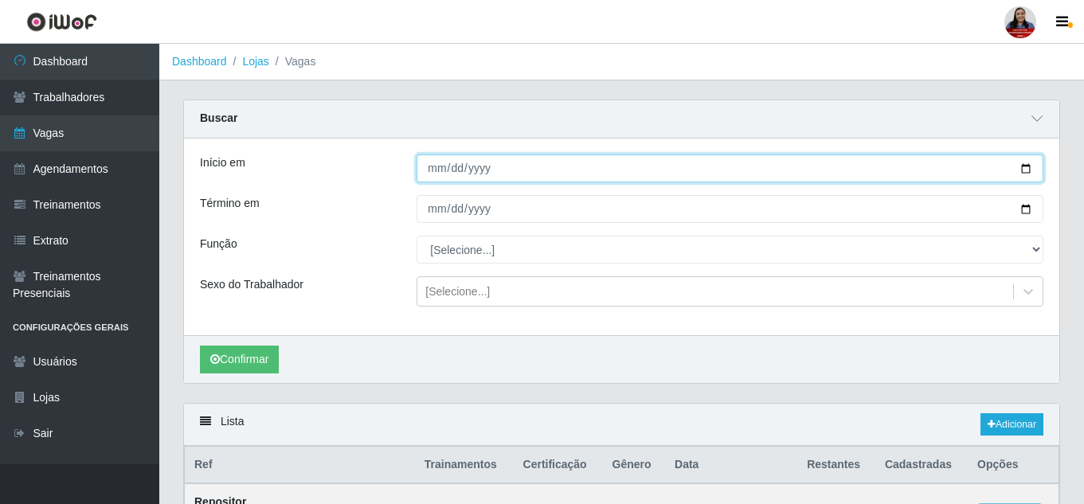
click at [1025, 170] on input "[DATE]" at bounding box center [730, 169] width 627 height 28
type input "[DATE]"
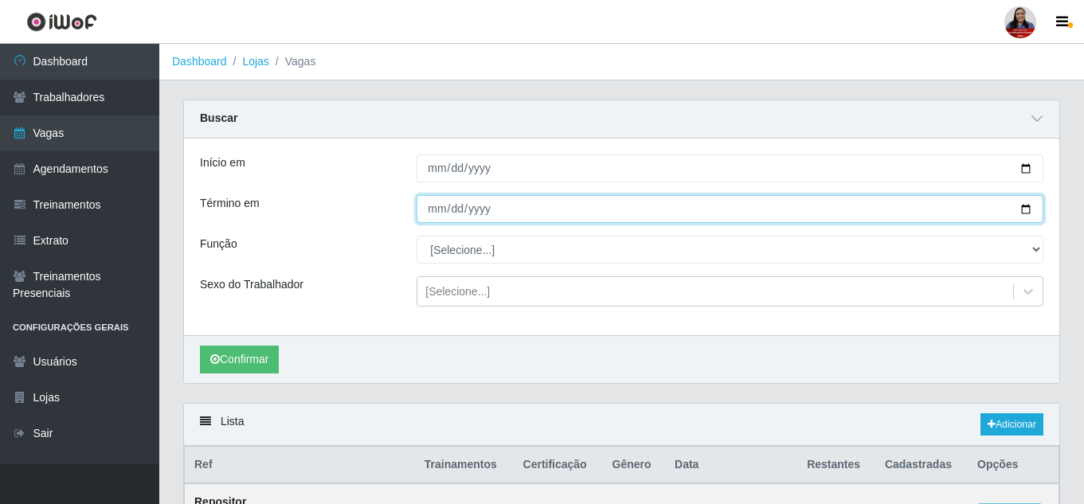
click at [1025, 213] on input "[DATE]" at bounding box center [730, 209] width 627 height 28
type input "[DATE]"
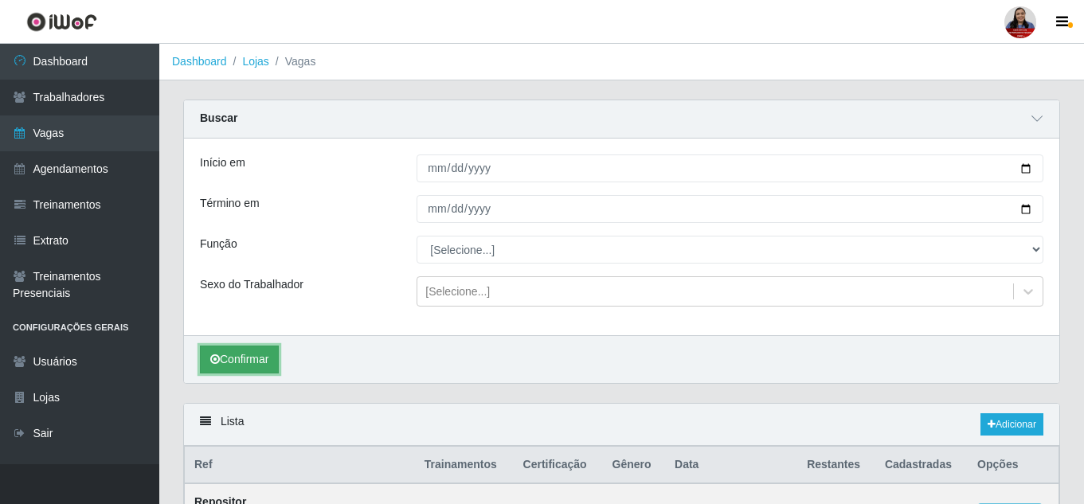
click at [264, 366] on button "Confirmar" at bounding box center [239, 360] width 79 height 28
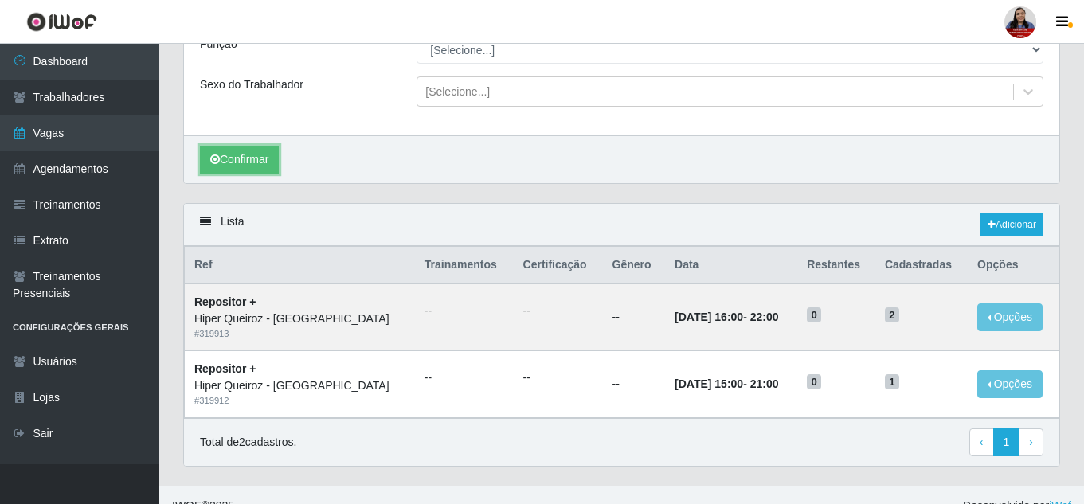
scroll to position [222, 0]
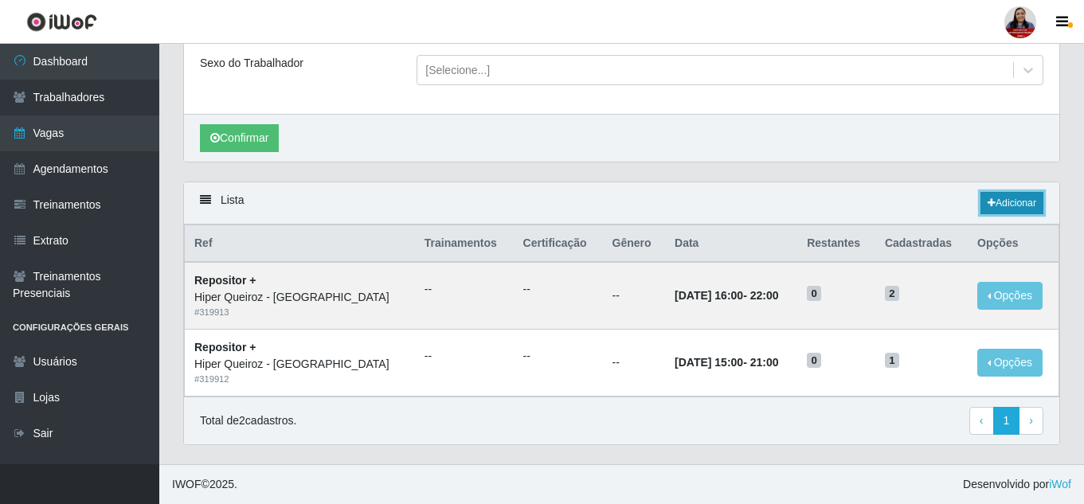
click at [1009, 206] on link "Adicionar" at bounding box center [1012, 203] width 63 height 22
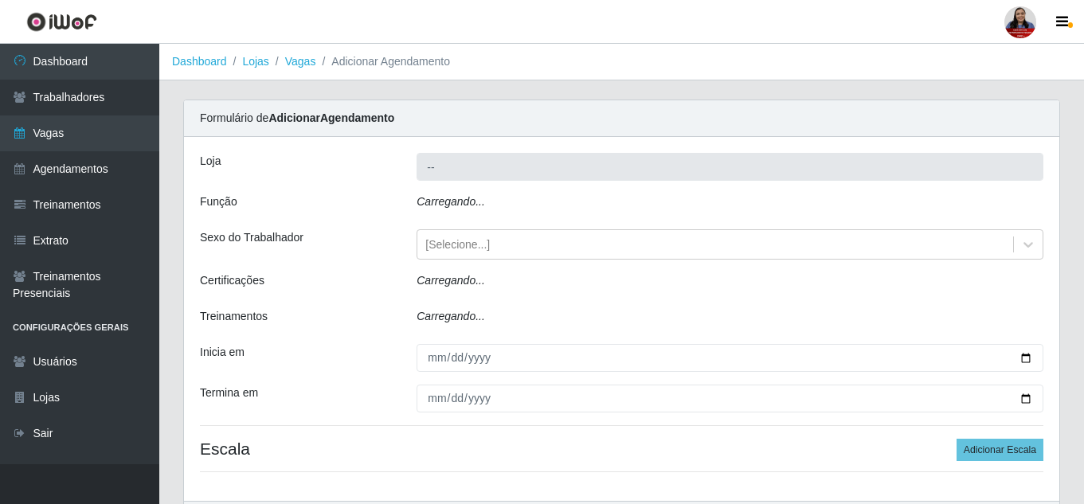
type input "Hiper Queiroz - [GEOGRAPHIC_DATA]"
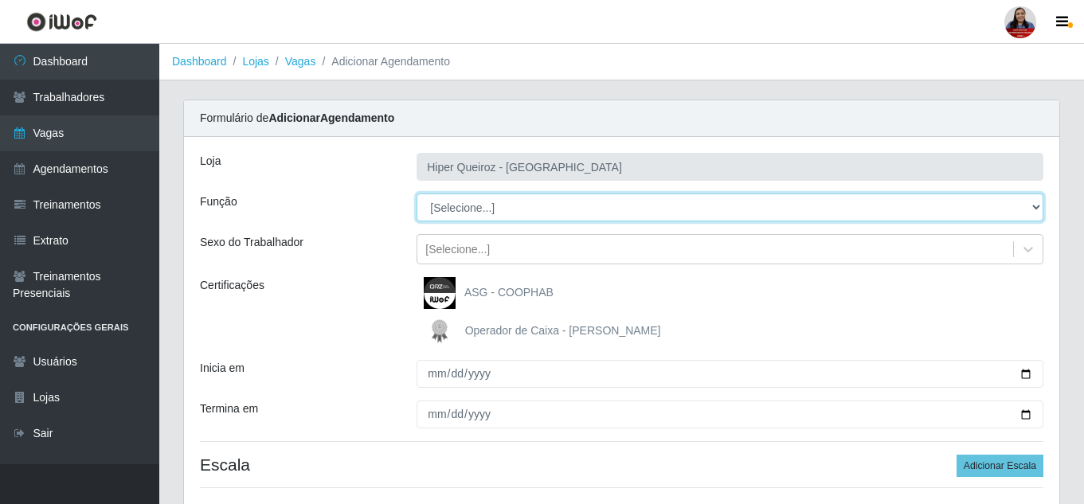
click at [626, 217] on select "[Selecione...] ASG ASG + ASG ++ Embalador Embalador + Embalador ++ Operador de …" at bounding box center [730, 208] width 627 height 28
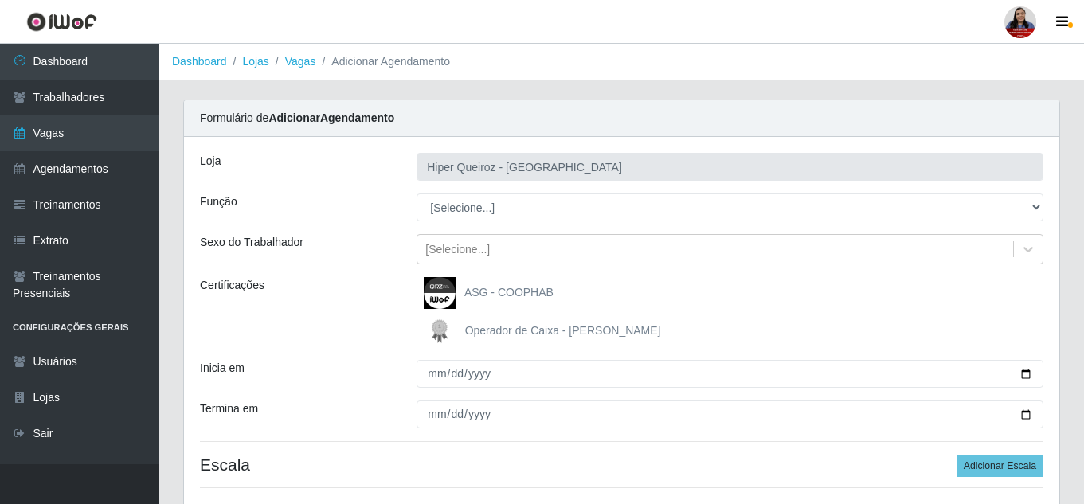
click at [391, 181] on div "Loja Hiper Queiroz - Nova Betânia Função [Selecione...] ASG ASG + ASG ++ Embala…" at bounding box center [622, 327] width 876 height 380
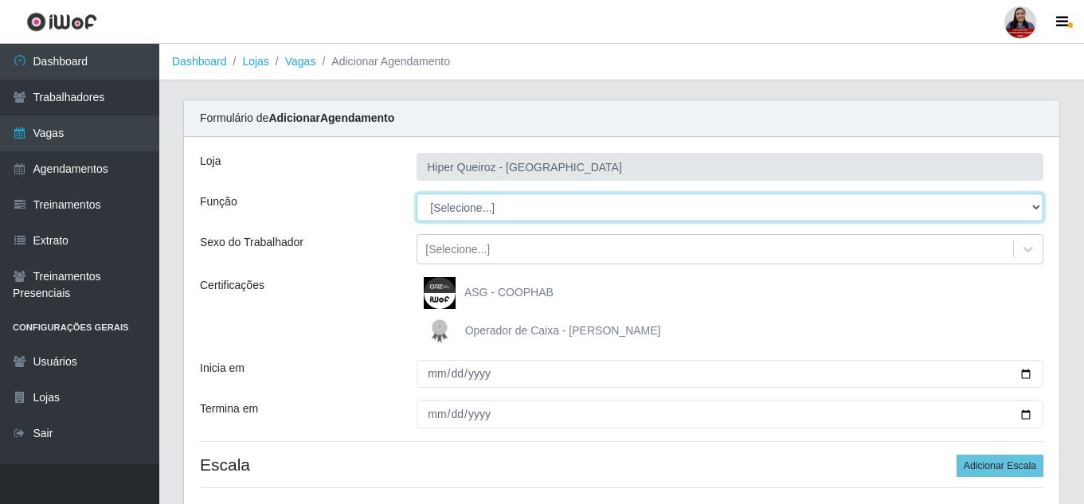
click at [1027, 204] on select "[Selecione...] ASG ASG + ASG ++ Embalador Embalador + Embalador ++ Operador de …" at bounding box center [730, 208] width 627 height 28
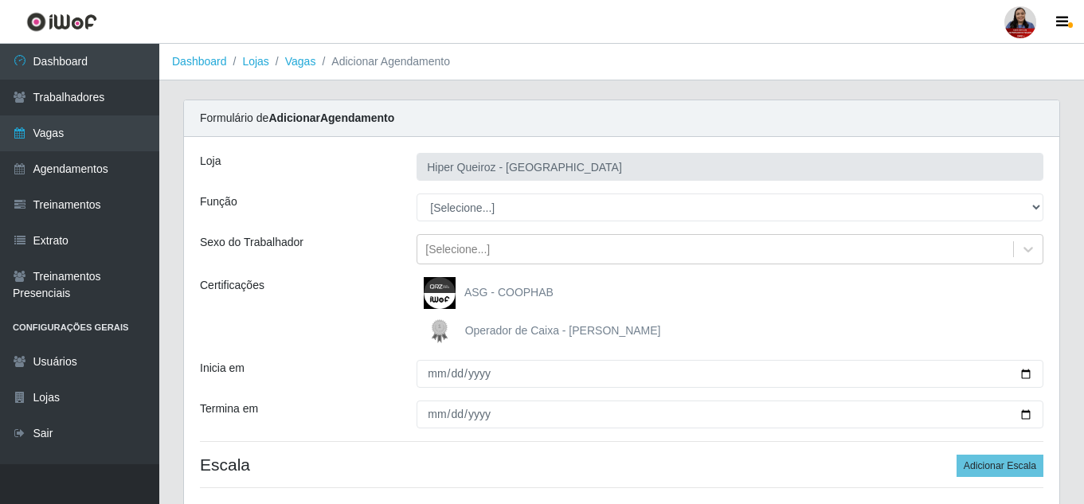
click at [393, 202] on div "Função" at bounding box center [296, 208] width 217 height 28
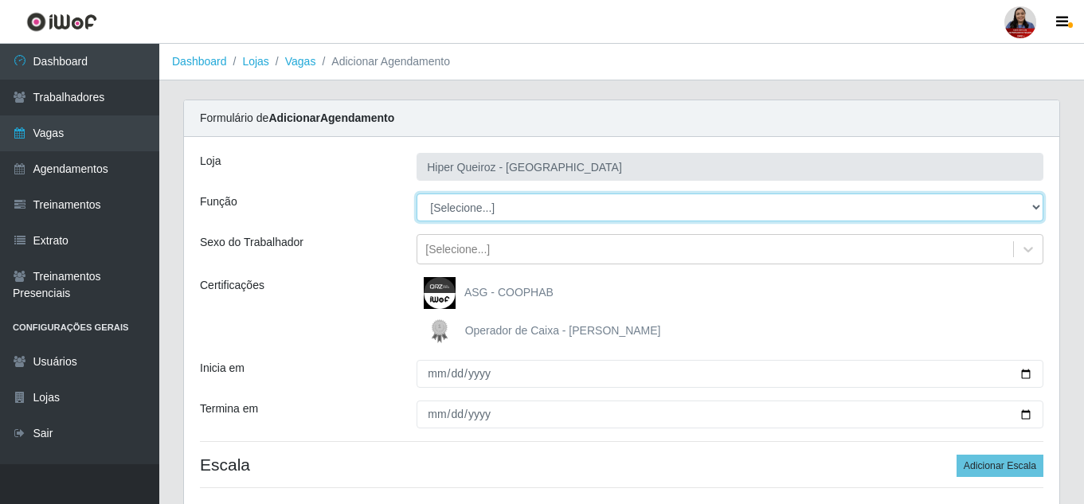
click at [579, 207] on select "[Selecione...] ASG ASG + ASG ++ Embalador Embalador + Embalador ++ Operador de …" at bounding box center [730, 208] width 627 height 28
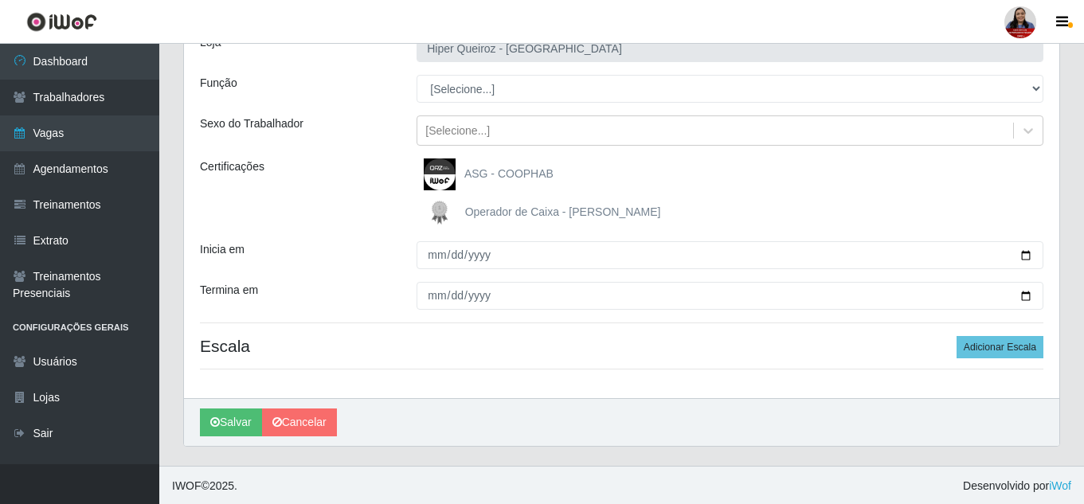
scroll to position [120, 0]
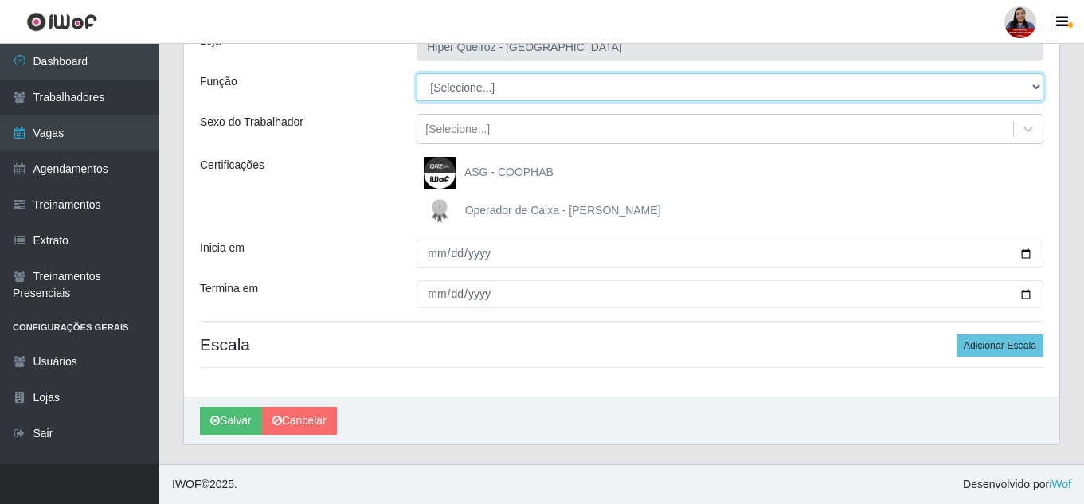
click at [637, 80] on select "[Selecione...] ASG ASG + ASG ++ Embalador Embalador + Embalador ++ Operador de …" at bounding box center [730, 87] width 627 height 28
click at [417, 73] on select "[Selecione...] ASG ASG + ASG ++ Embalador Embalador + Embalador ++ Operador de …" at bounding box center [730, 87] width 627 height 28
click at [566, 92] on select "[Selecione...] ASG ASG + ASG ++ Embalador Embalador + Embalador ++ Operador de …" at bounding box center [730, 87] width 627 height 28
select select "16"
click at [417, 73] on select "[Selecione...] ASG ASG + ASG ++ Embalador Embalador + Embalador ++ Operador de …" at bounding box center [730, 87] width 627 height 28
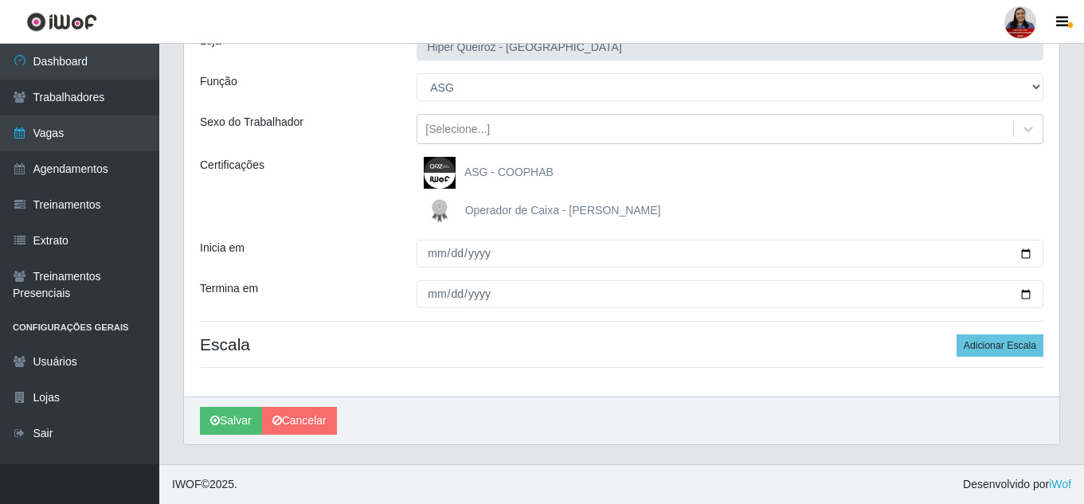
click at [362, 160] on div "Certificações" at bounding box center [296, 192] width 217 height 70
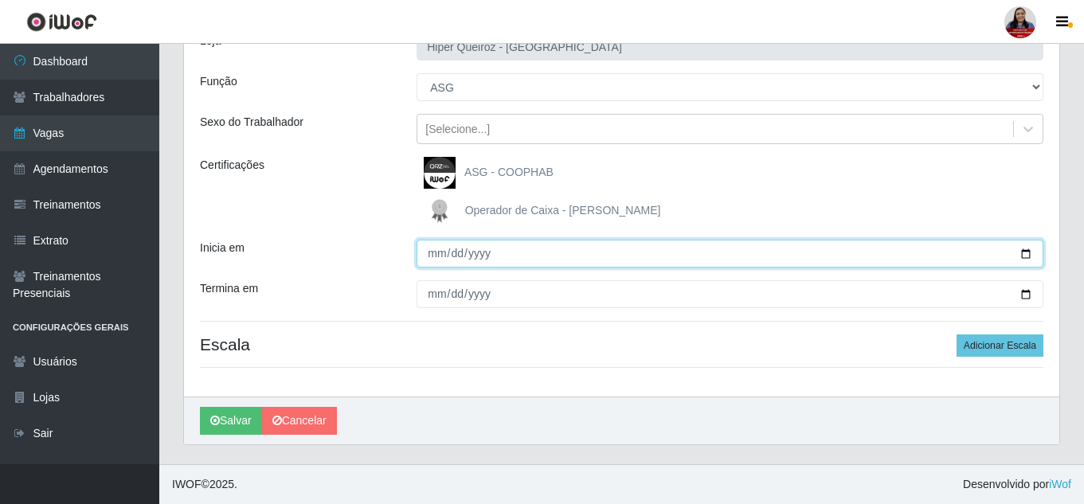
click at [1024, 256] on input "Inicia em" at bounding box center [730, 254] width 627 height 28
click at [1024, 257] on input "[DATE]" at bounding box center [730, 254] width 627 height 28
type input "[DATE]"
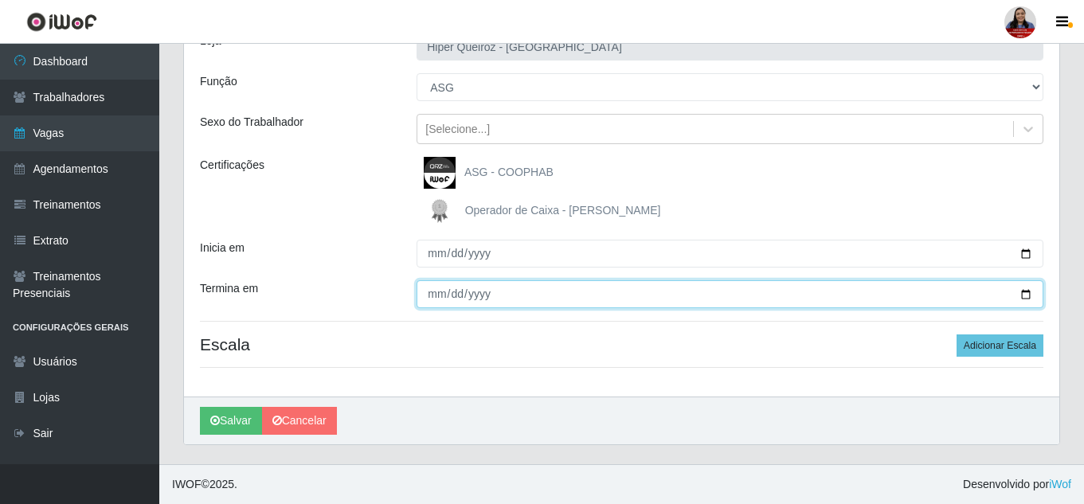
drag, startPoint x: 1025, startPoint y: 296, endPoint x: 1017, endPoint y: 304, distance: 11.3
click at [1026, 296] on input "Termina em" at bounding box center [730, 294] width 627 height 28
type input "[DATE]"
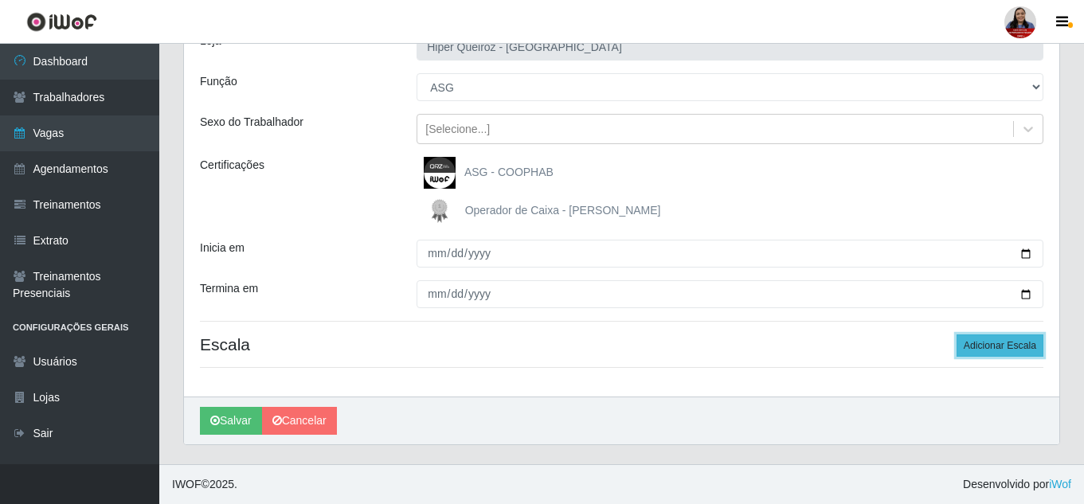
click at [1017, 354] on button "Adicionar Escala" at bounding box center [1000, 346] width 87 height 22
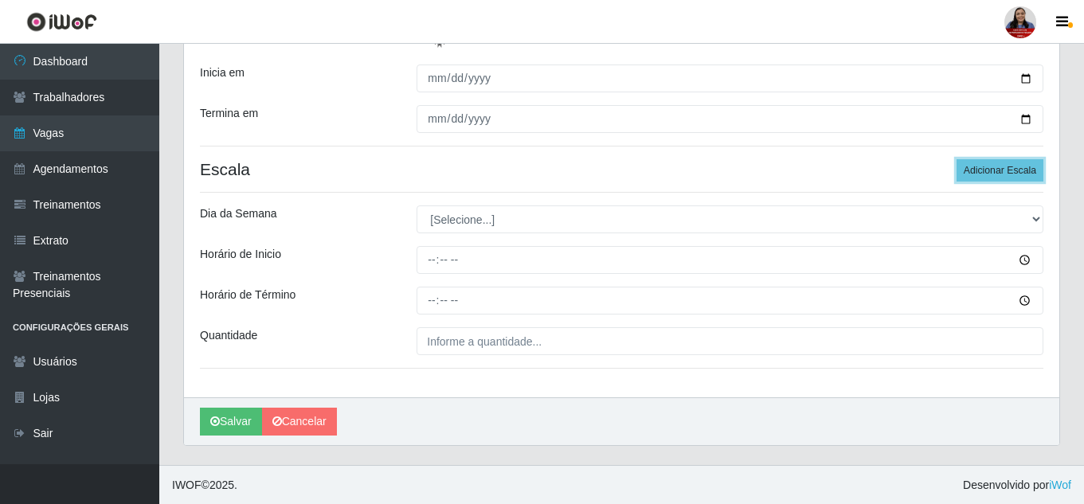
scroll to position [296, 0]
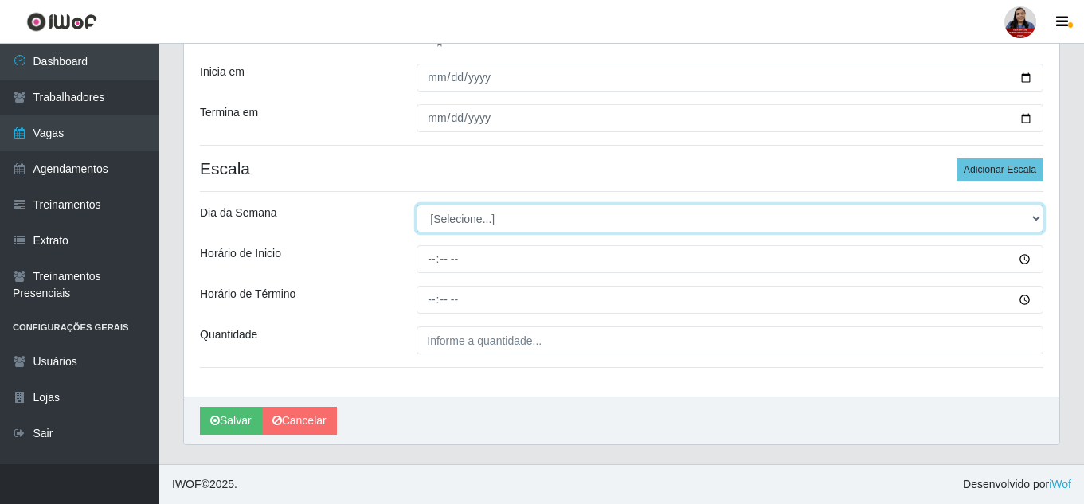
drag, startPoint x: 511, startPoint y: 221, endPoint x: 506, endPoint y: 228, distance: 8.6
click at [511, 221] on select "[Selecione...] Segunda Terça Quarta Quinta Sexta Sábado Domingo" at bounding box center [730, 219] width 627 height 28
click at [417, 205] on select "[Selecione...] Segunda Terça Quarta Quinta Sexta Sábado Domingo" at bounding box center [730, 219] width 627 height 28
click at [519, 224] on select "[Selecione...] Segunda Terça Quarta Quinta Sexta Sábado Domingo" at bounding box center [730, 219] width 627 height 28
select select "6"
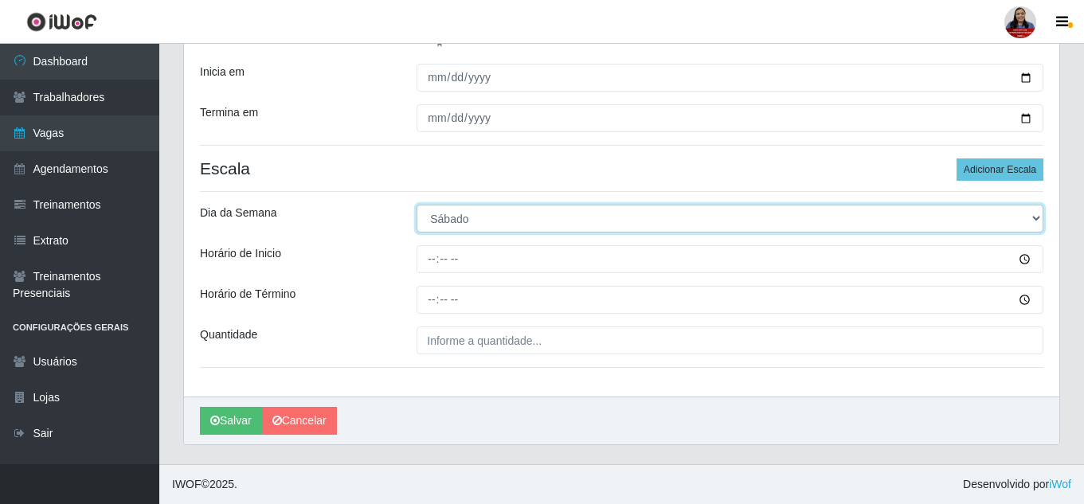
click at [417, 205] on select "[Selecione...] Segunda Terça Quarta Quinta Sexta Sábado Domingo" at bounding box center [730, 219] width 627 height 28
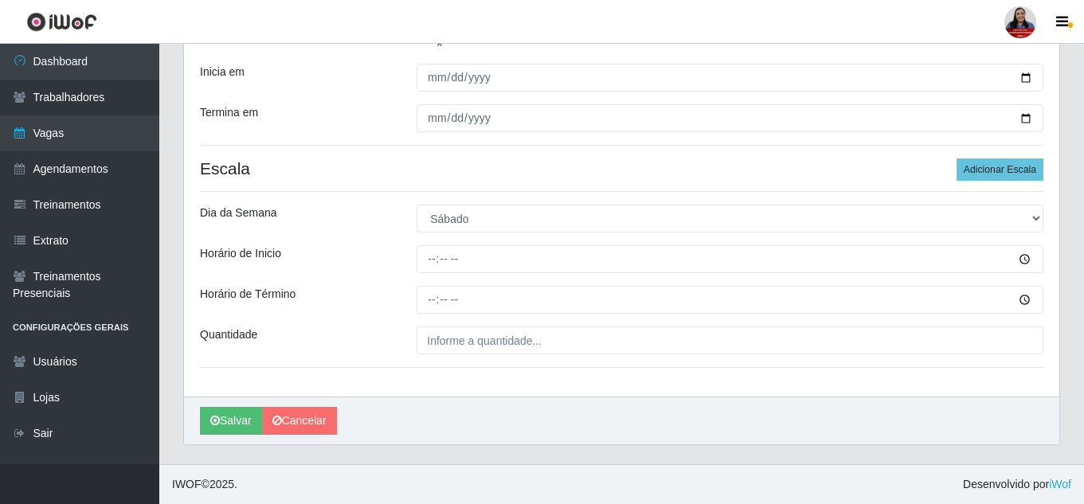
click at [373, 192] on hr at bounding box center [622, 191] width 844 height 1
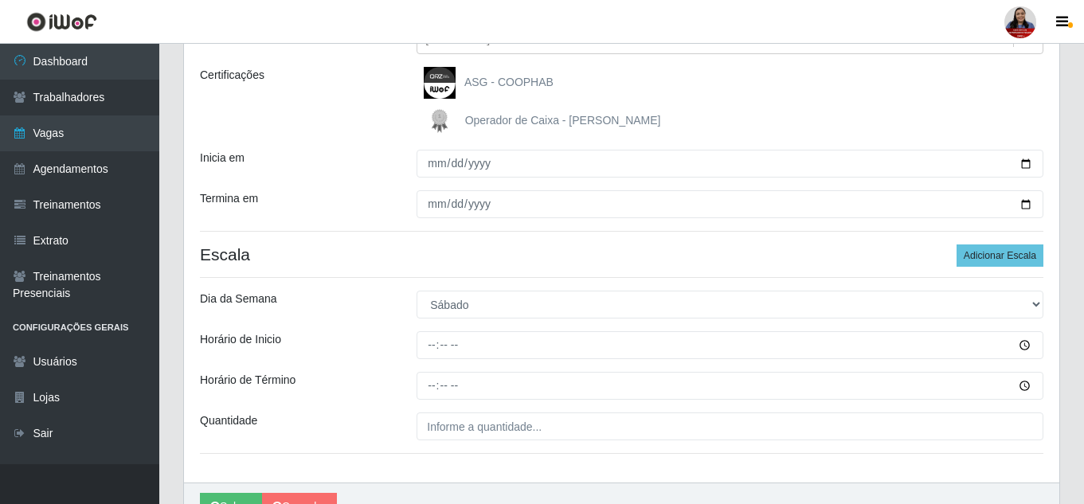
scroll to position [0, 0]
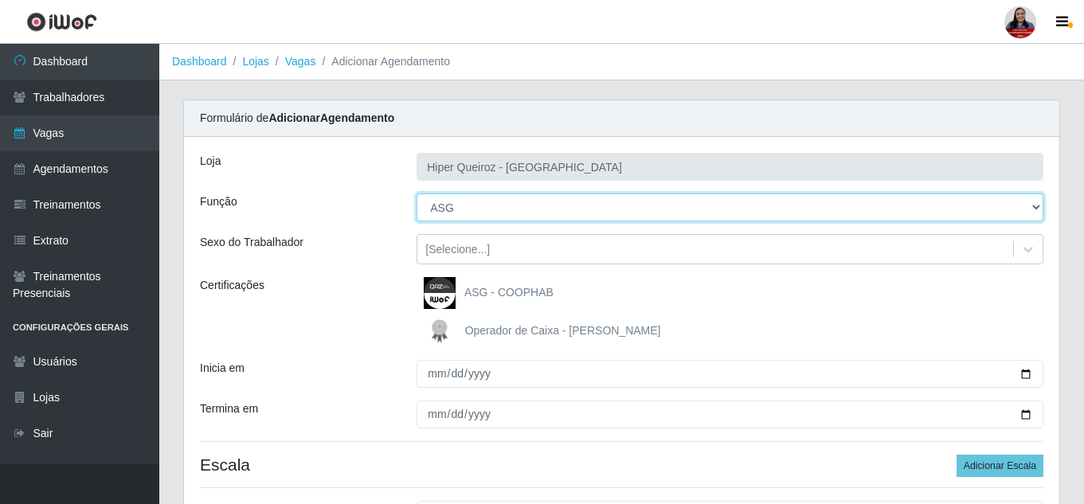
click at [466, 194] on select "[Selecione...] ASG ASG + ASG ++ Embalador Embalador + Embalador ++ Operador de …" at bounding box center [730, 208] width 627 height 28
select select "79"
click at [417, 194] on select "[Selecione...] ASG ASG + ASG ++ Embalador Embalador + Embalador ++ Operador de …" at bounding box center [730, 208] width 627 height 28
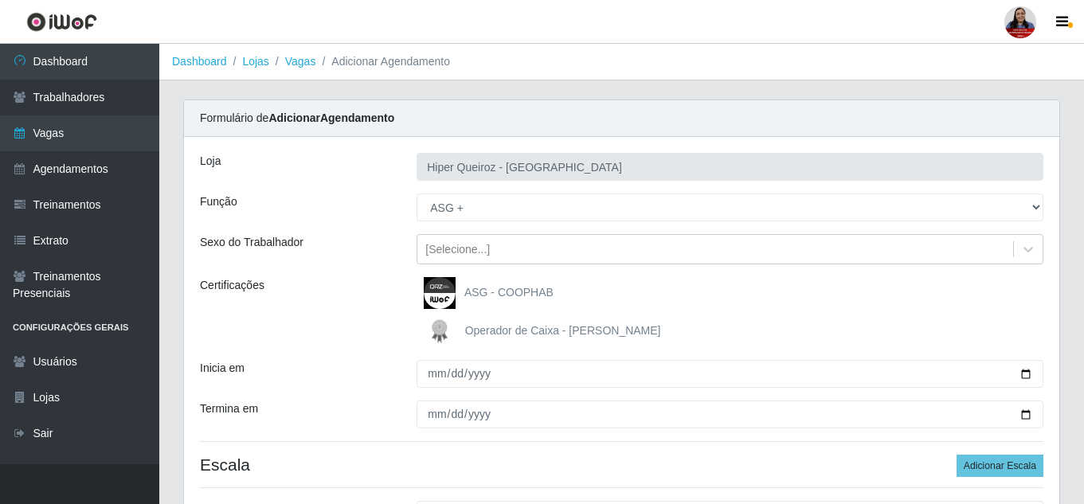
click at [390, 283] on div "Certificações" at bounding box center [296, 312] width 217 height 70
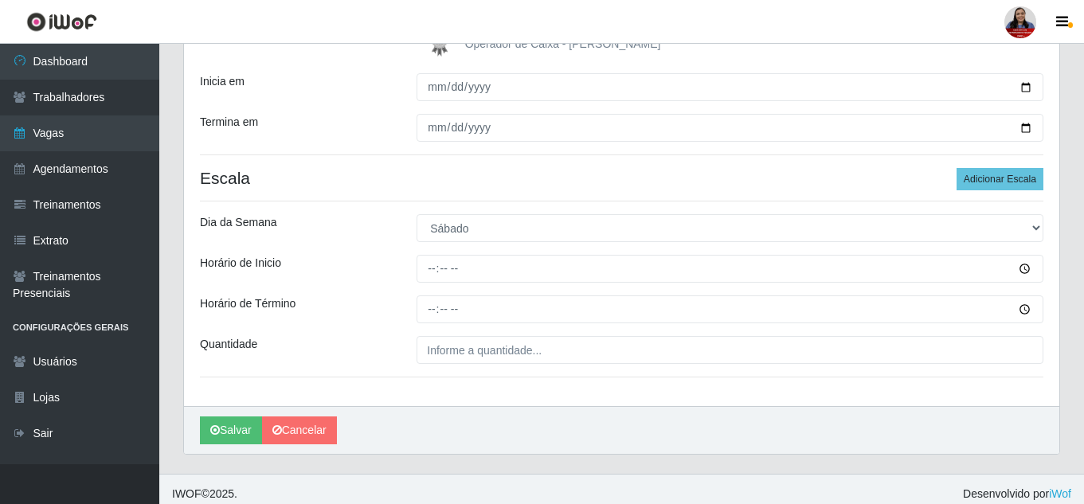
scroll to position [296, 0]
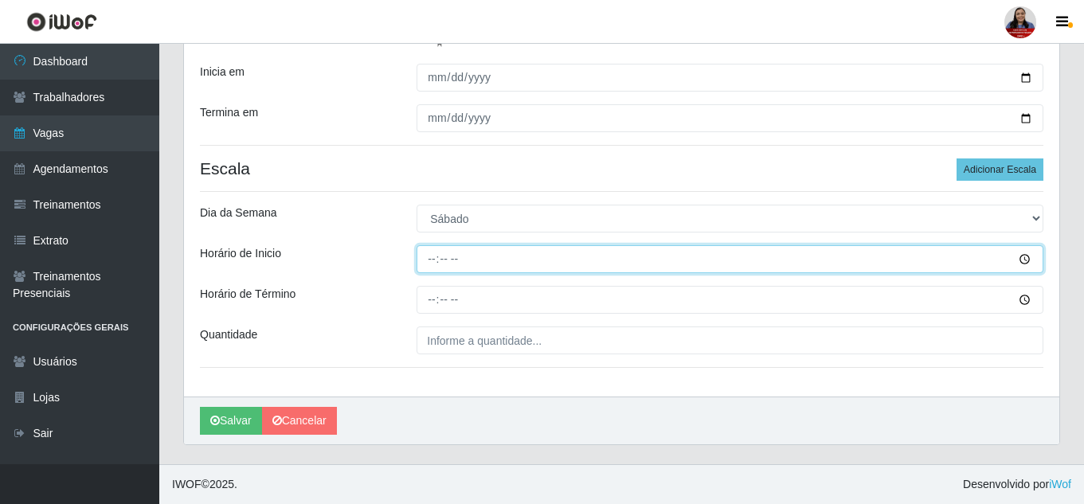
click at [429, 256] on input "Horário de Inicio" at bounding box center [730, 259] width 627 height 28
type input "16:00"
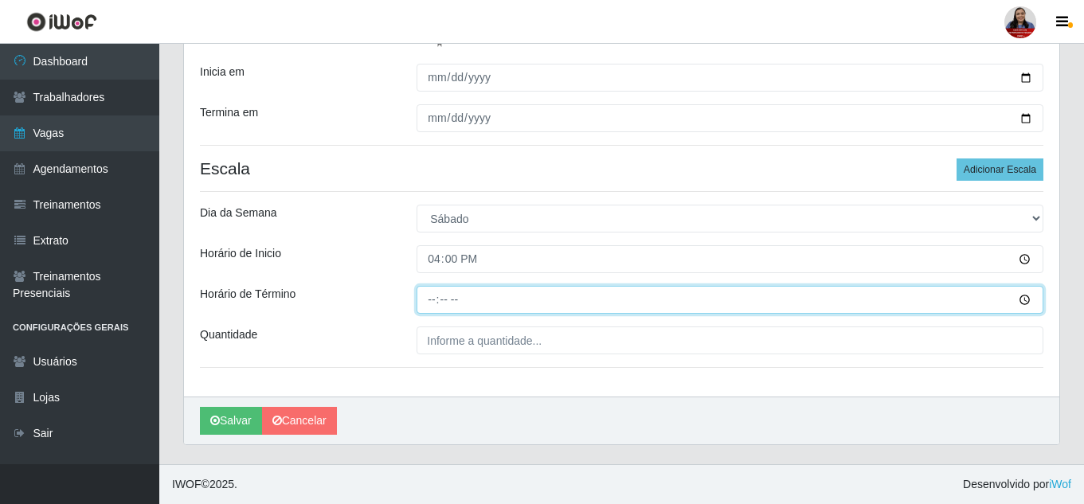
type input "22:00"
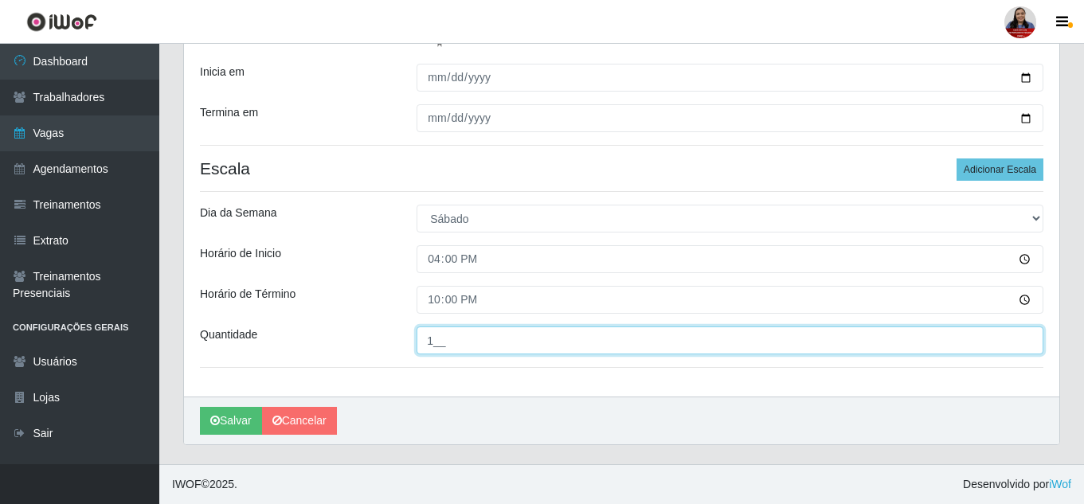
type input "1__"
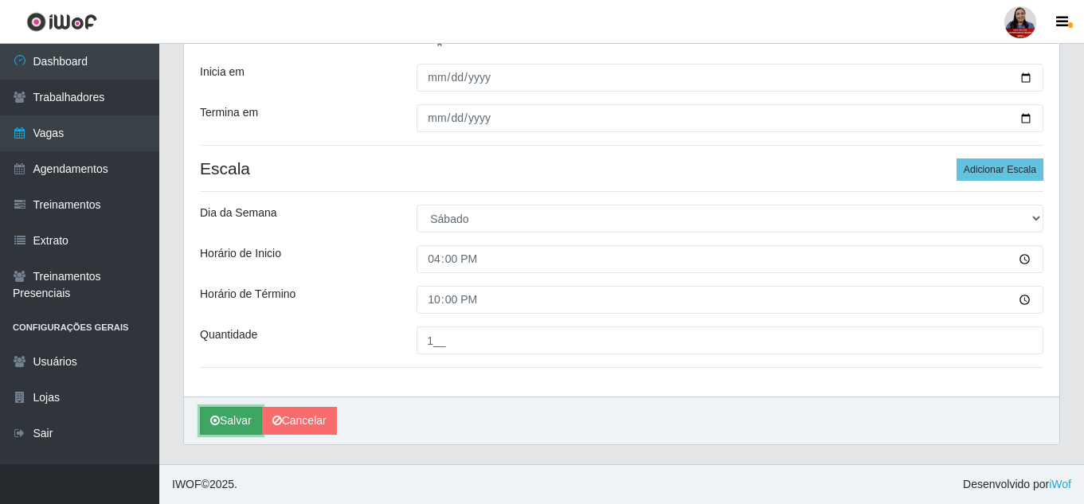
click at [242, 415] on button "Salvar" at bounding box center [231, 421] width 62 height 28
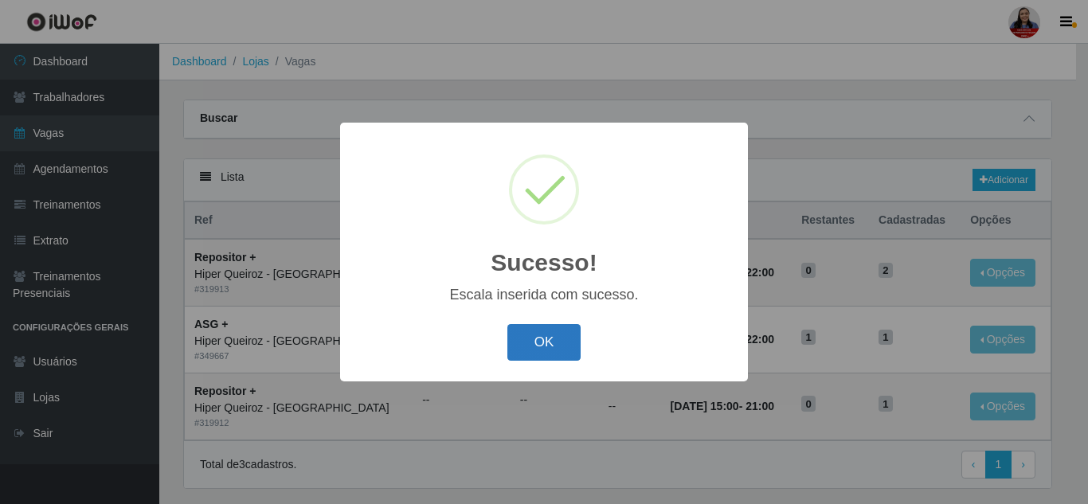
click at [538, 347] on button "OK" at bounding box center [544, 342] width 74 height 37
